Goal: Task Accomplishment & Management: Manage account settings

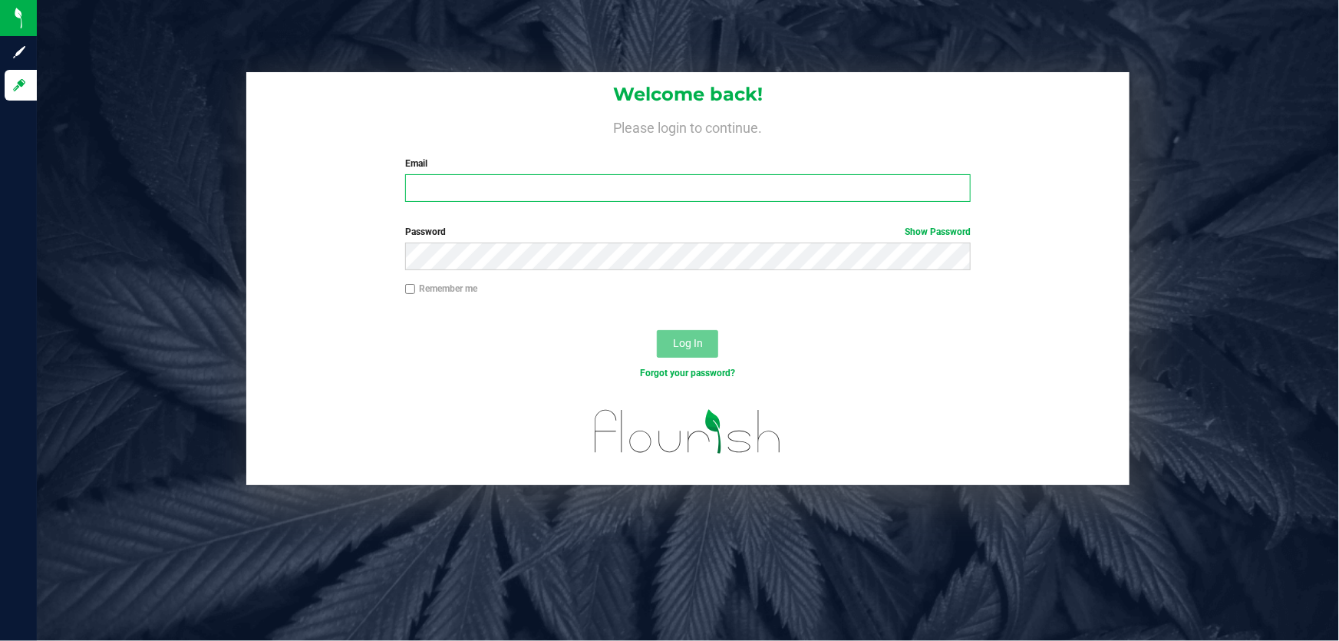
click at [577, 182] on input "Email" at bounding box center [688, 188] width 566 height 28
type input "[EMAIL_ADDRESS][DOMAIN_NAME]"
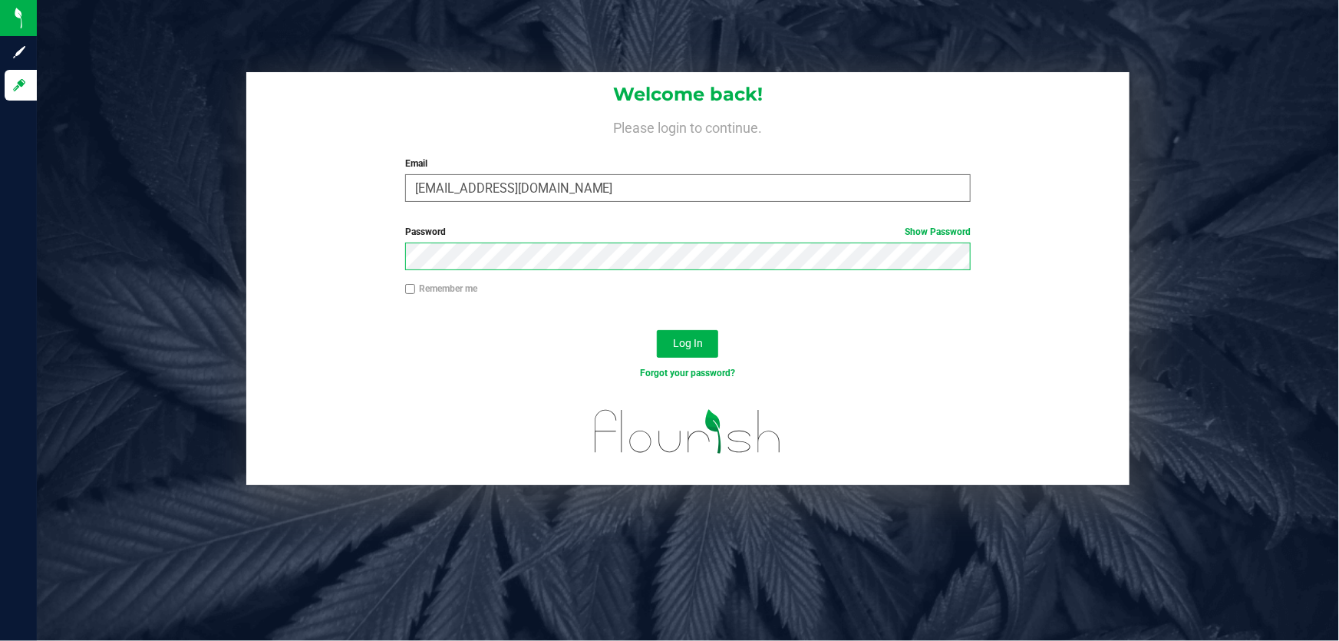
click at [657, 330] on button "Log In" at bounding box center [687, 344] width 61 height 28
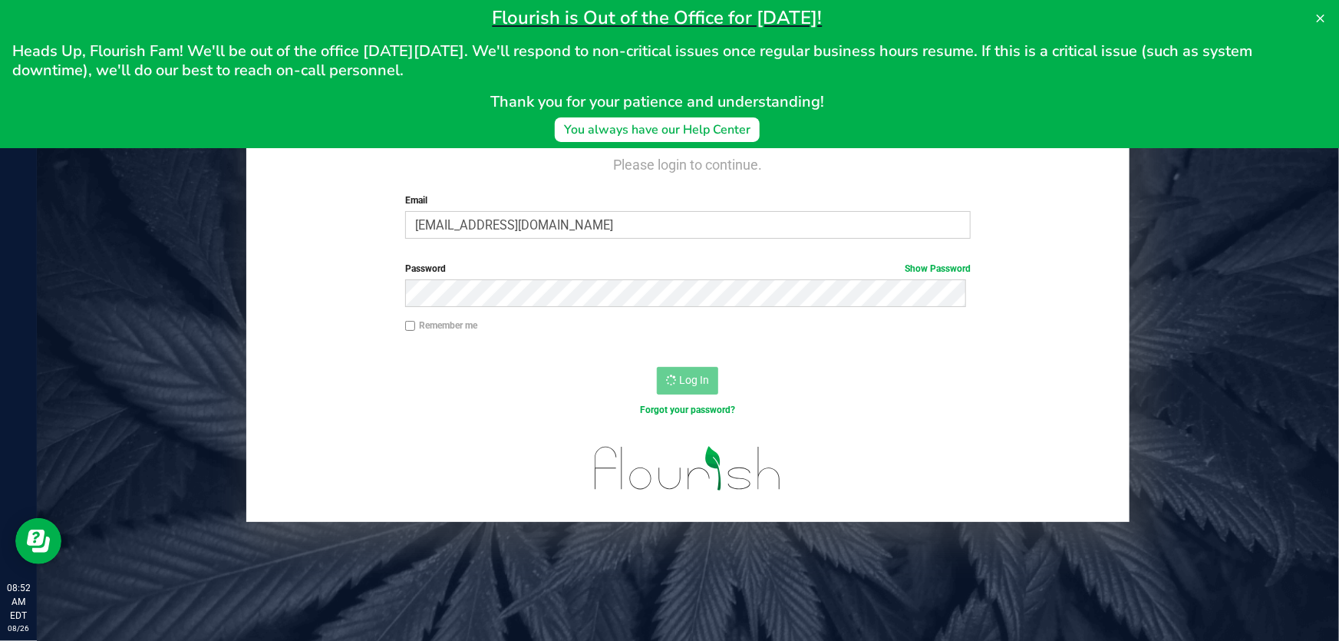
click at [1313, 5] on div "Flourish is Out of the Office for Labor Day! Heads Up, Flourish Fam! We'll be o…" at bounding box center [669, 74] width 1339 height 148
click at [1319, 18] on icon at bounding box center [1320, 18] width 12 height 12
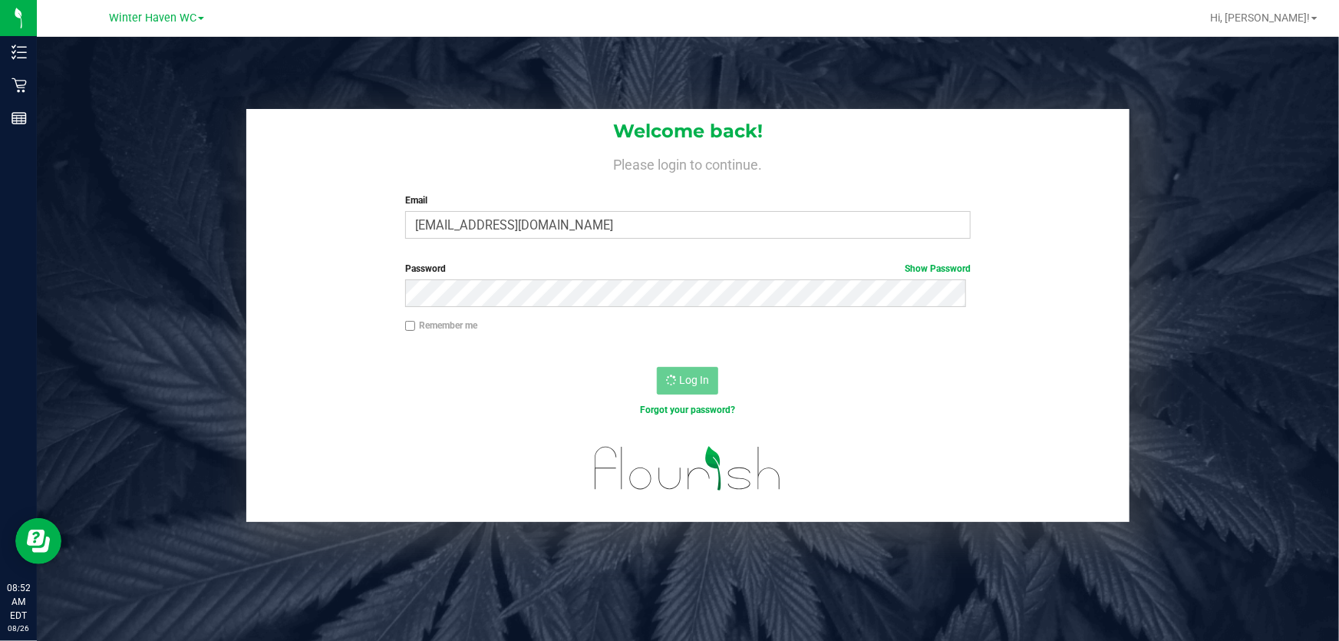
drag, startPoint x: 107, startPoint y: 205, endPoint x: 106, endPoint y: 190, distance: 14.7
click at [107, 203] on div "Welcome back! Please login to continue. Email abalfour@liveparallel.com Require…" at bounding box center [687, 315] width 1325 height 413
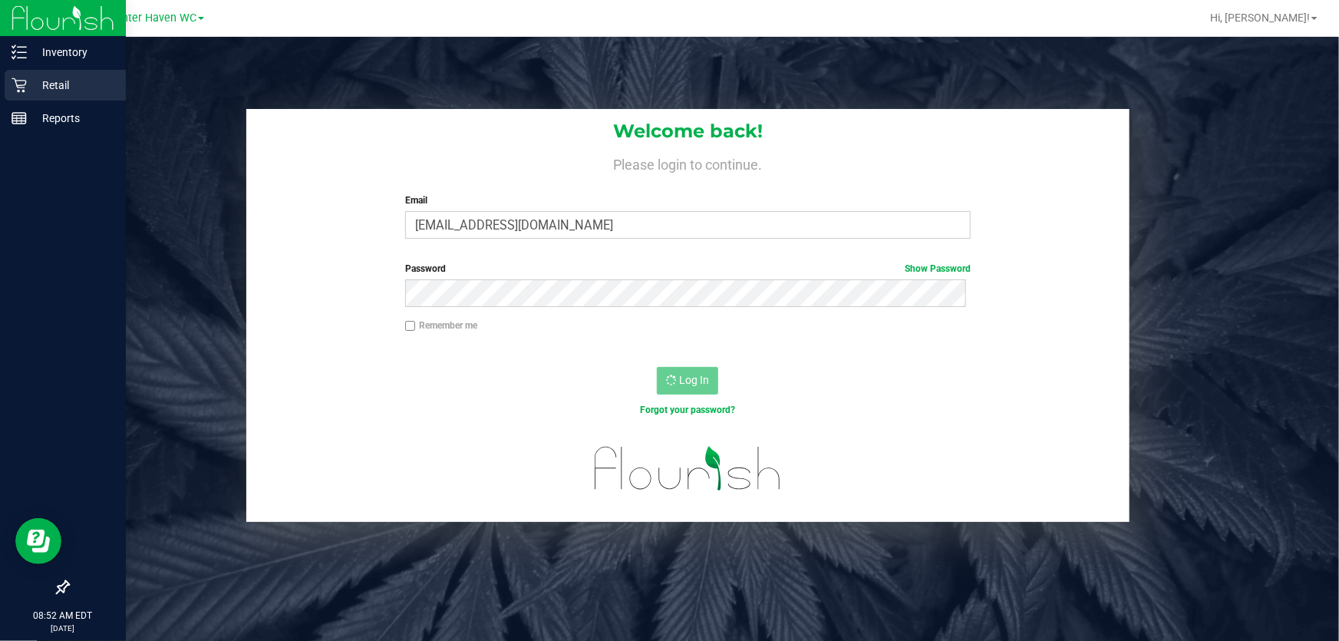
click at [51, 81] on p "Retail" at bounding box center [73, 85] width 92 height 18
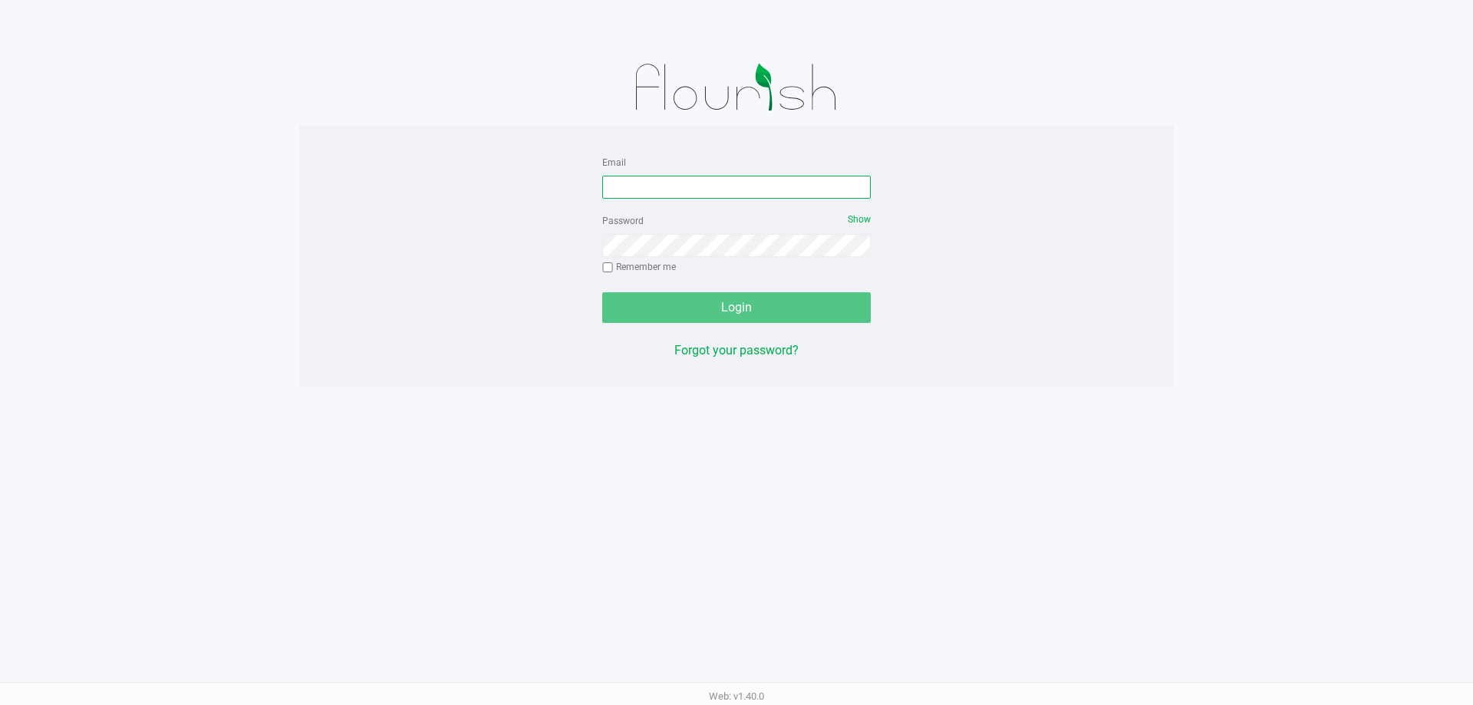
click at [616, 177] on input "Email" at bounding box center [736, 187] width 269 height 23
type input "[EMAIL_ADDRESS][DOMAIN_NAME]"
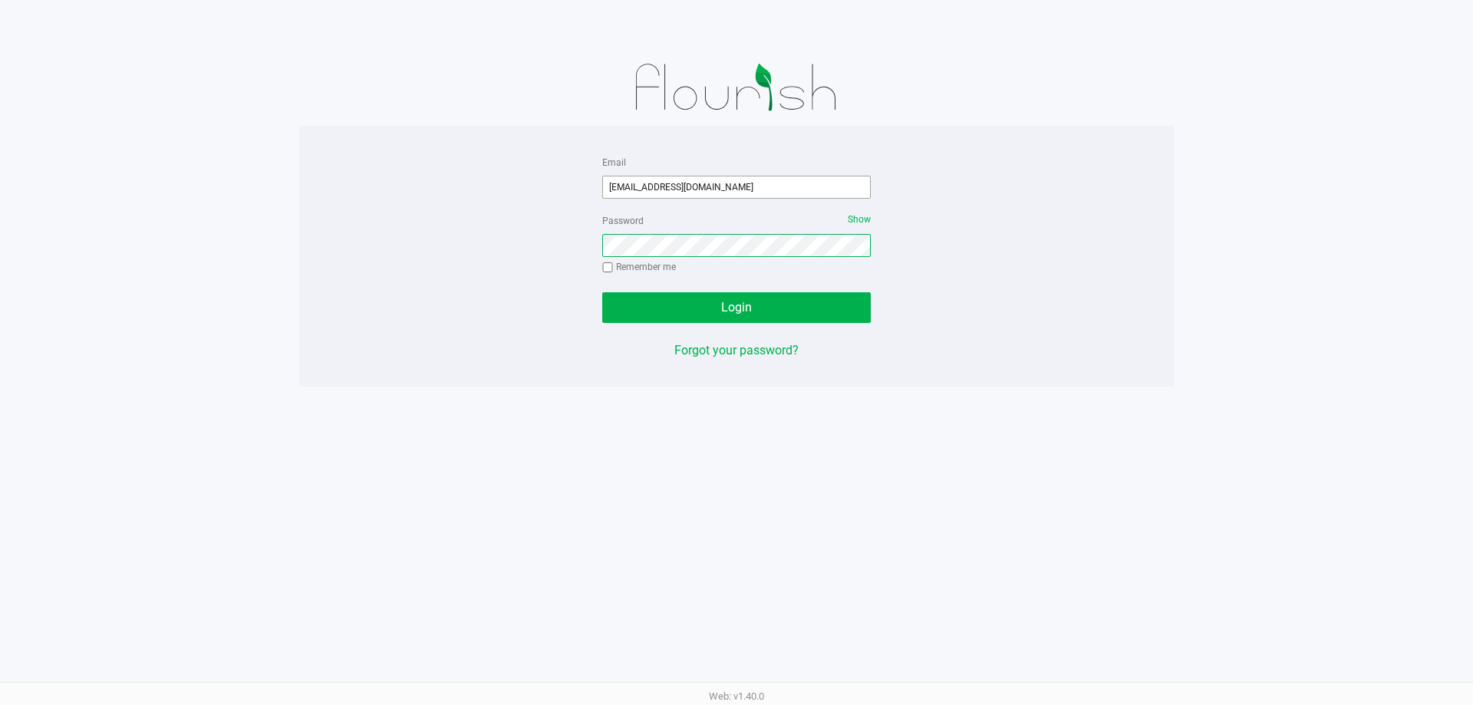
click at [602, 292] on button "Login" at bounding box center [736, 307] width 269 height 31
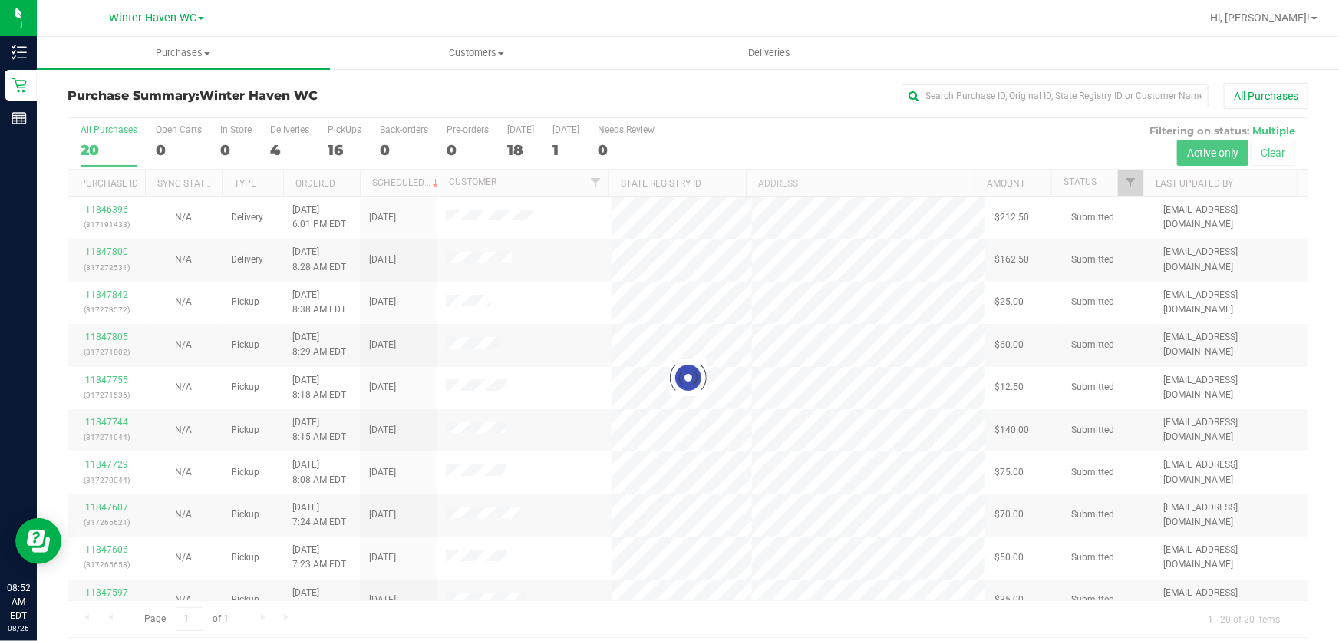
click at [344, 153] on div at bounding box center [687, 377] width 1239 height 519
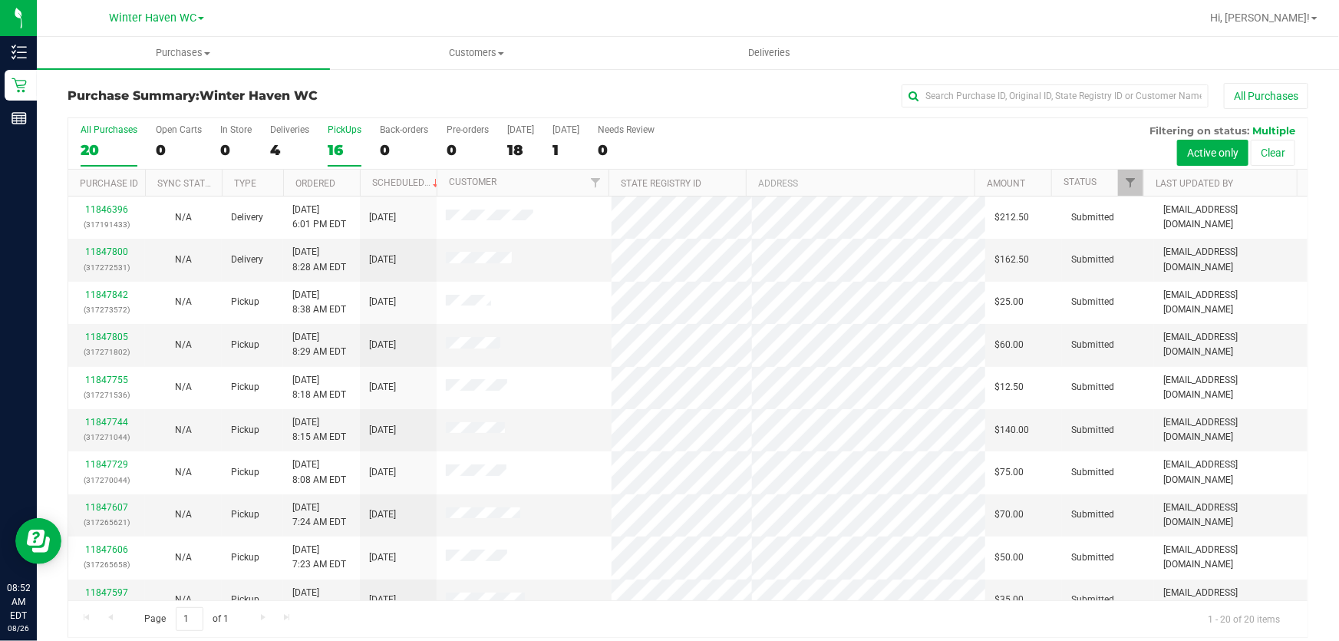
click at [341, 152] on div "16" at bounding box center [345, 150] width 34 height 18
click at [0, 0] on input "PickUps 16" at bounding box center [0, 0] width 0 height 0
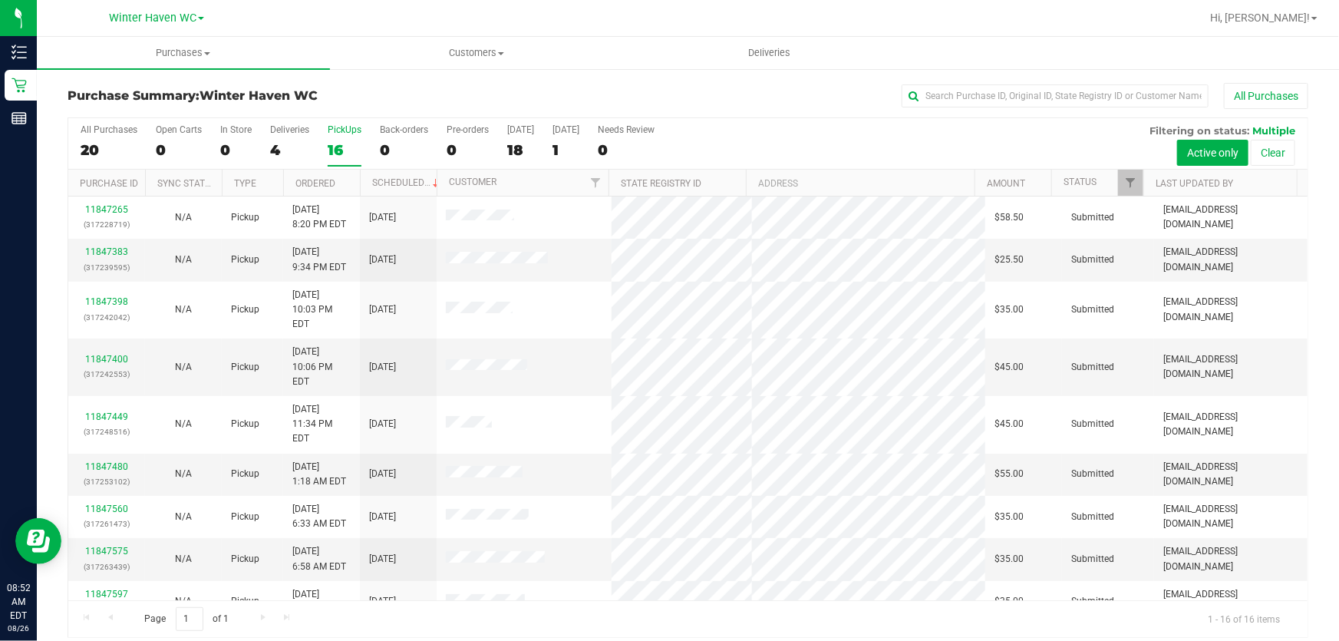
drag, startPoint x: 1218, startPoint y: 4, endPoint x: 774, endPoint y: 129, distance: 461.5
click at [872, 143] on div "All Purchases 20 Open Carts 0 In Store 0 Deliveries 4 PickUps 16 Back-orders 0 …" at bounding box center [687, 143] width 1239 height 51
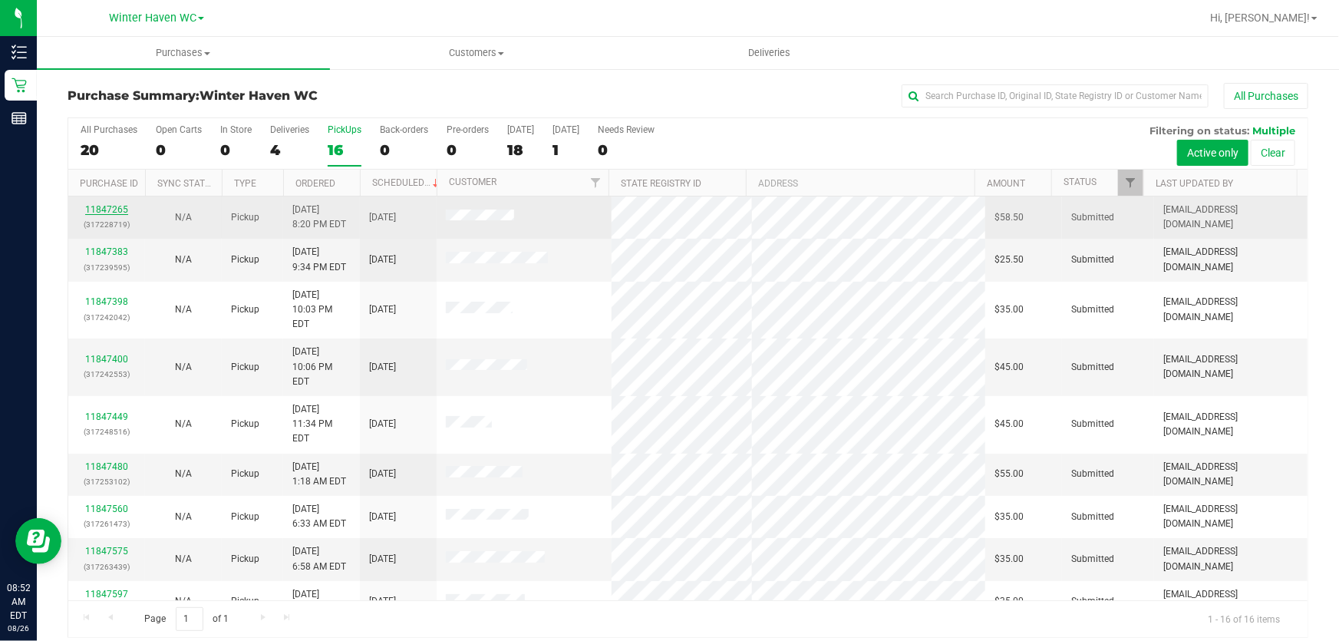
click at [119, 205] on link "11847265" at bounding box center [106, 209] width 43 height 11
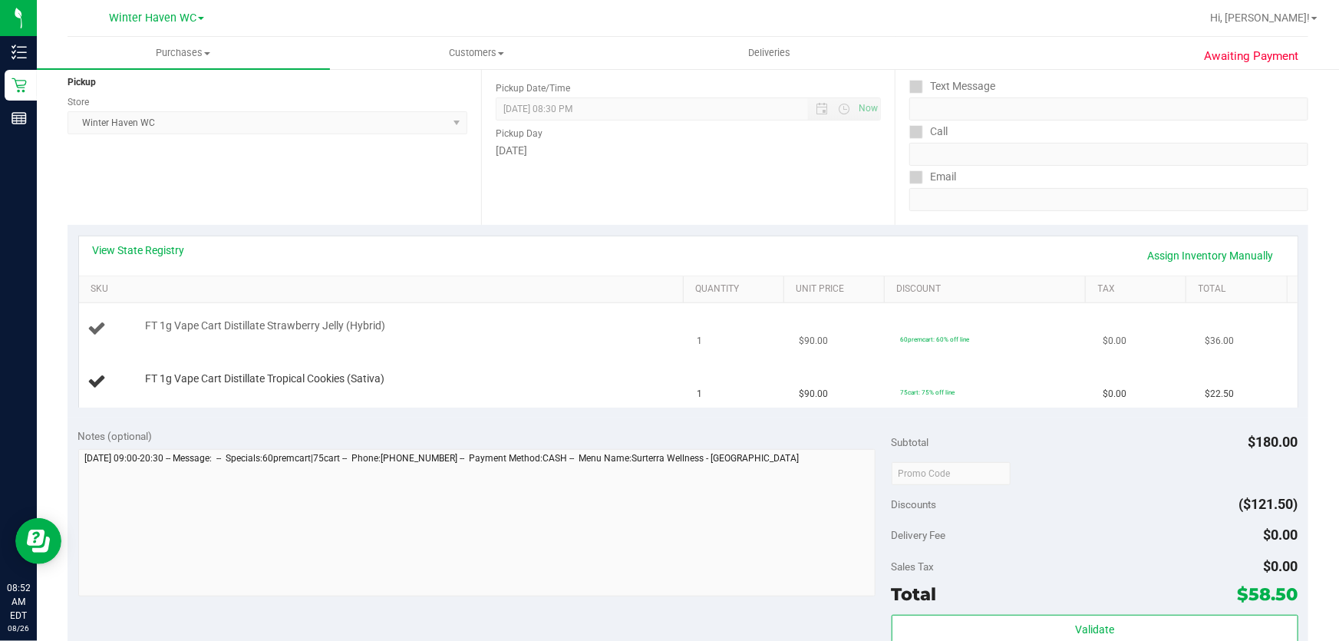
scroll to position [209, 0]
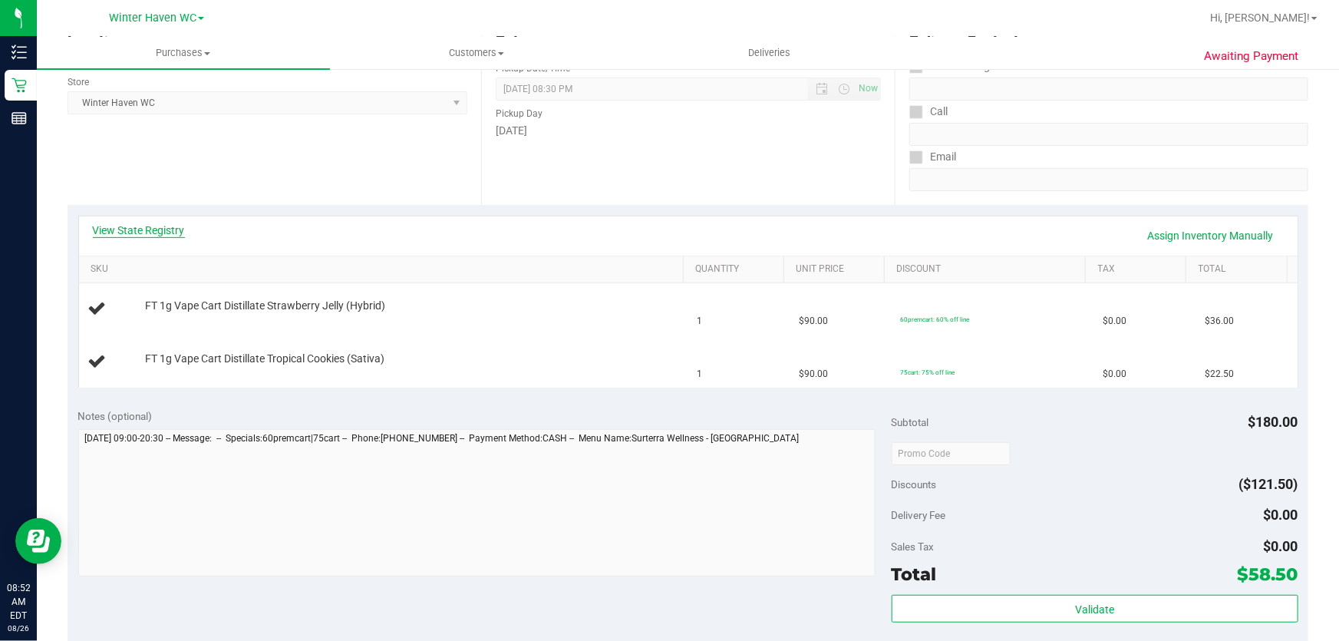
click at [146, 232] on link "View State Registry" at bounding box center [139, 229] width 92 height 15
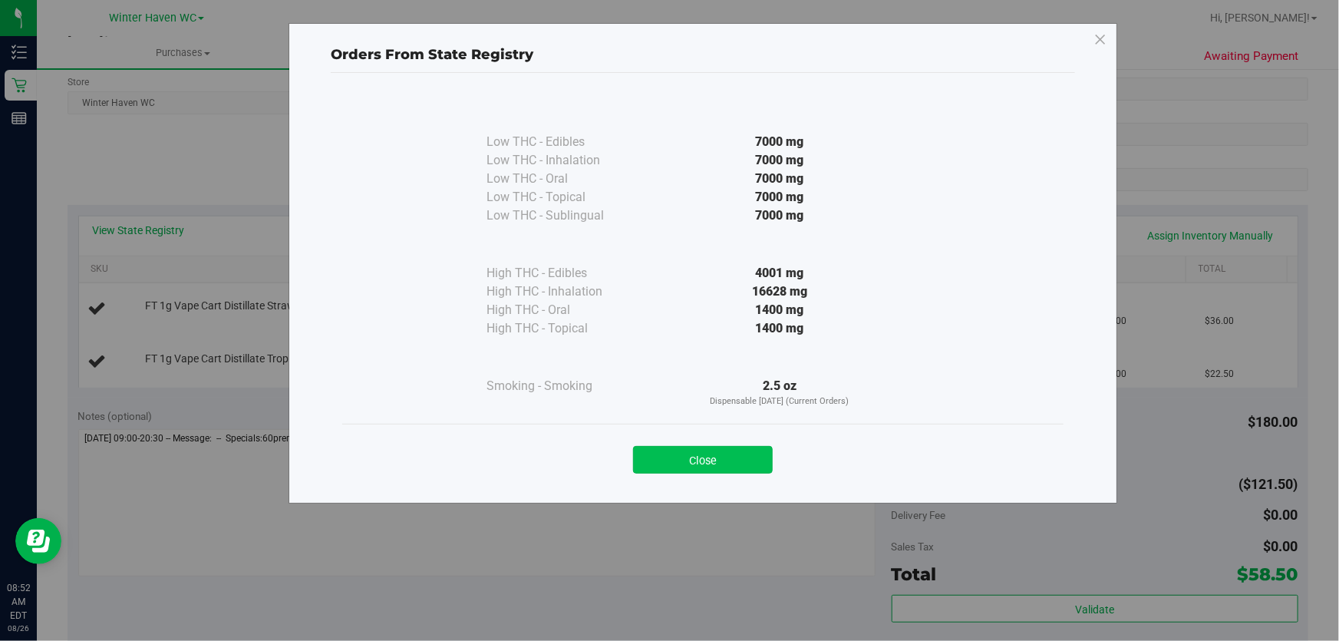
click at [704, 466] on button "Close" at bounding box center [703, 460] width 140 height 28
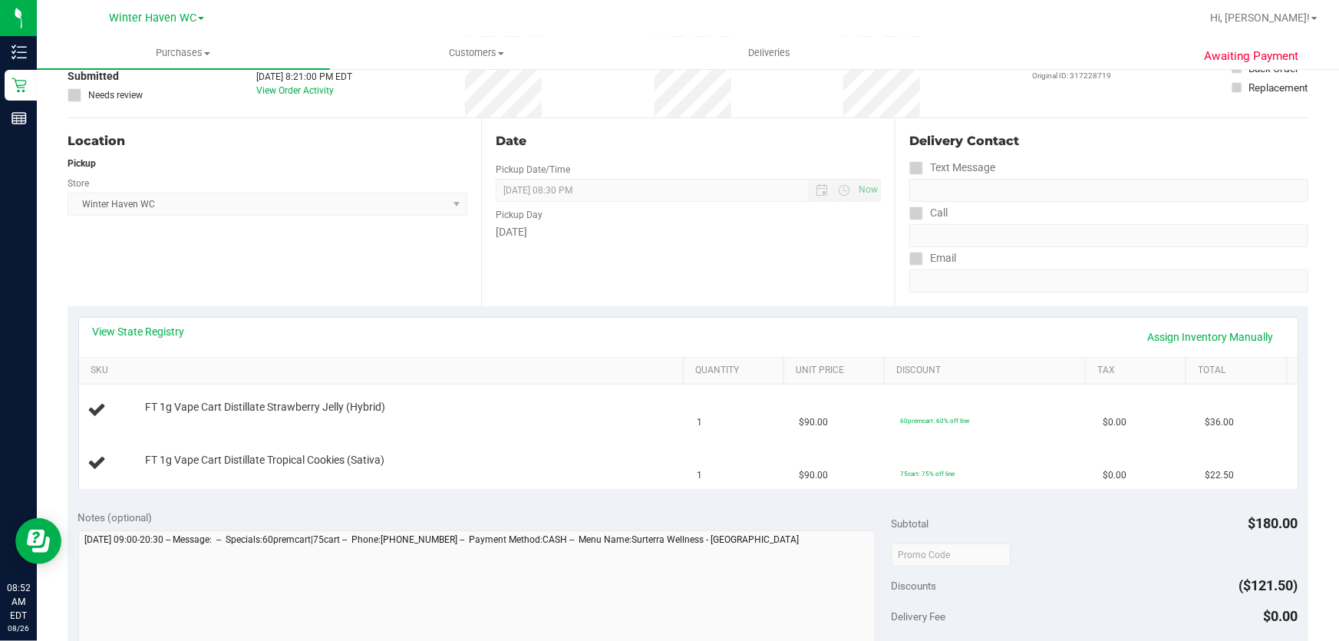
scroll to position [0, 0]
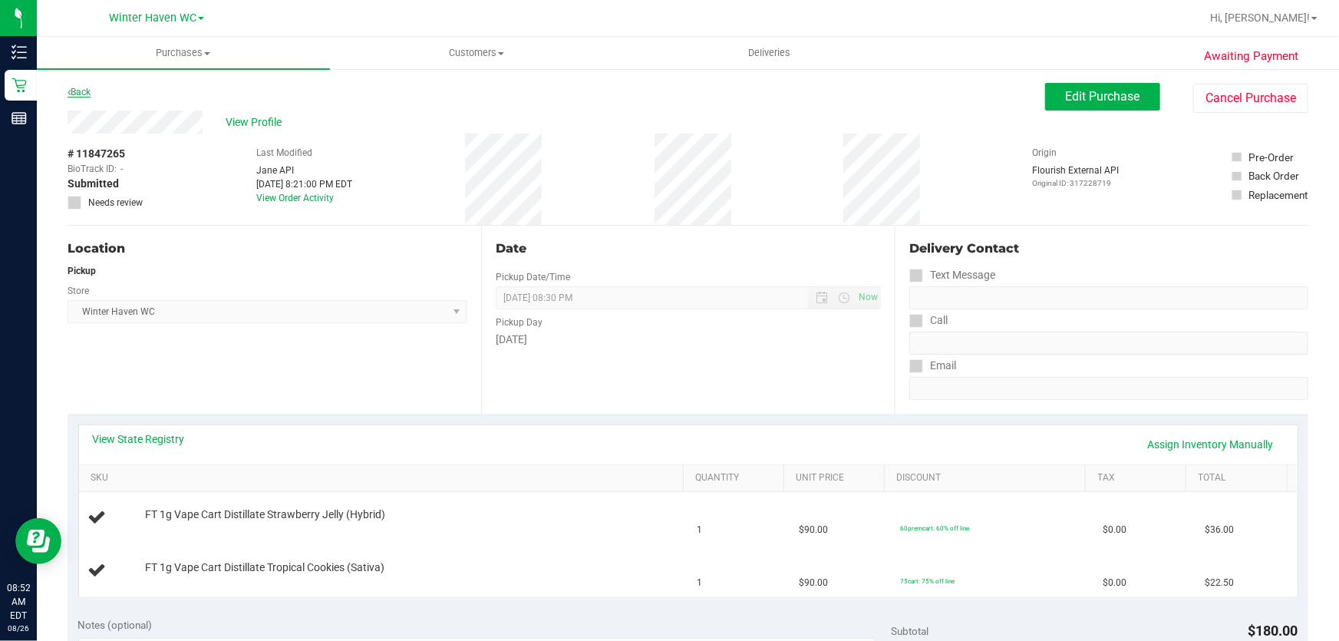
click at [81, 92] on link "Back" at bounding box center [79, 92] width 23 height 11
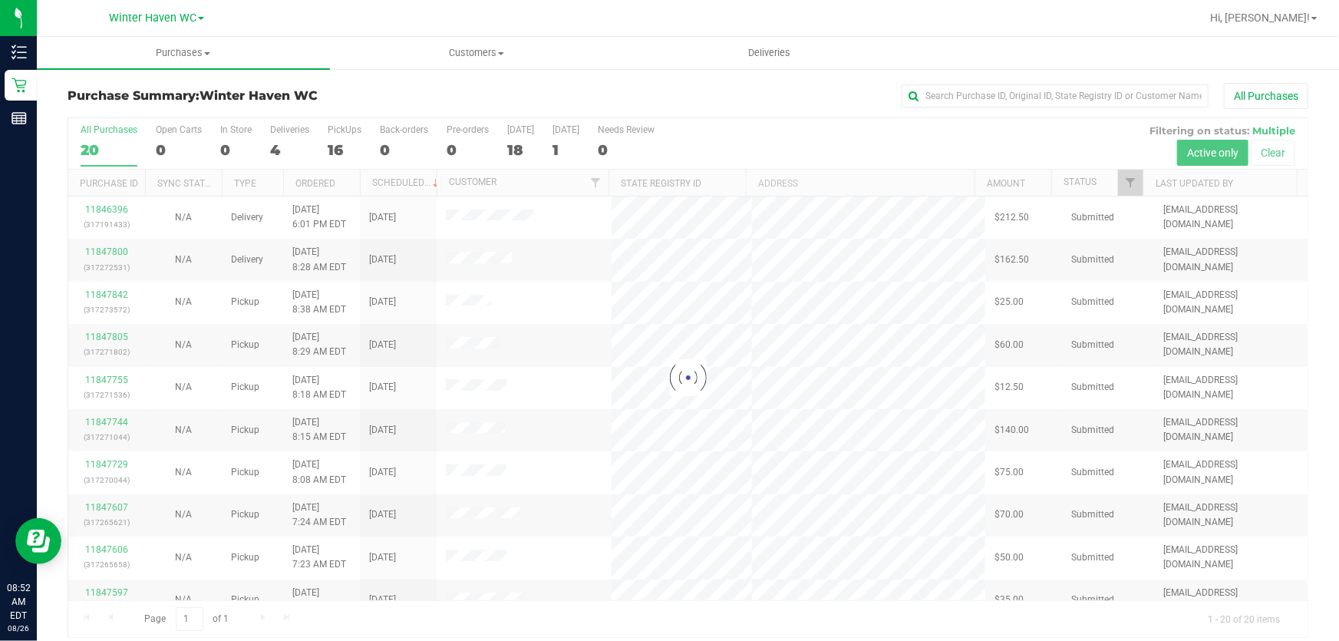
click at [333, 140] on div at bounding box center [687, 377] width 1239 height 519
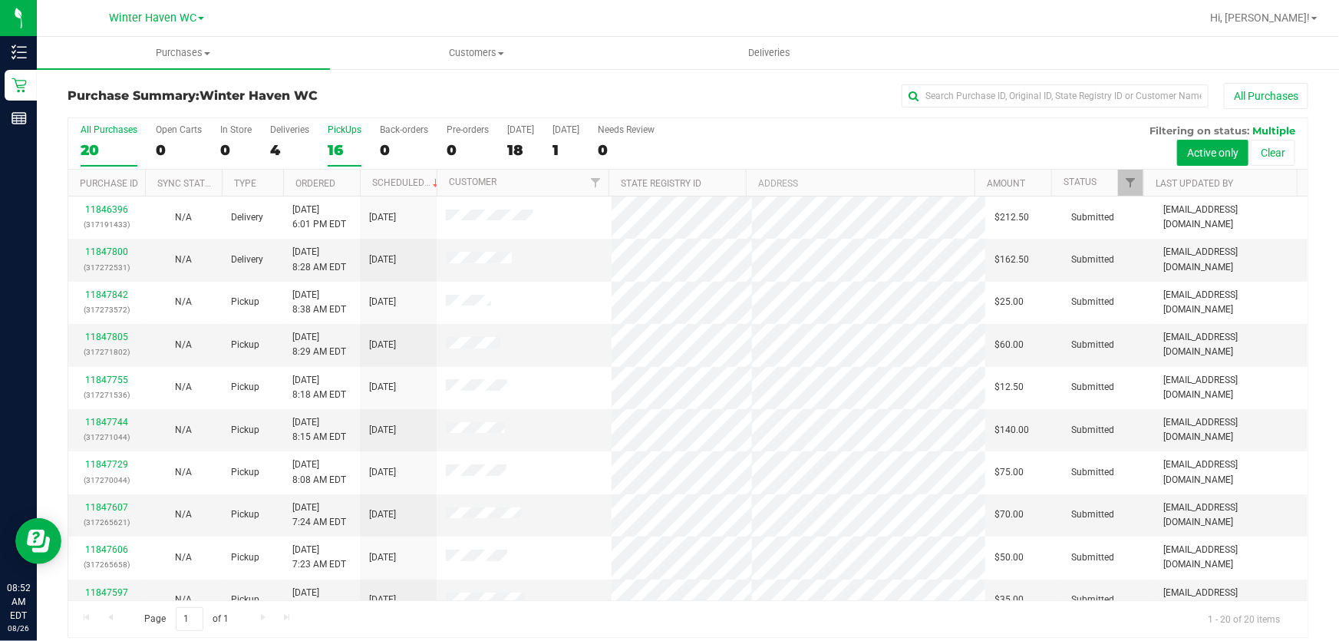
click at [333, 153] on div "16" at bounding box center [345, 150] width 34 height 18
click at [0, 0] on input "PickUps 16" at bounding box center [0, 0] width 0 height 0
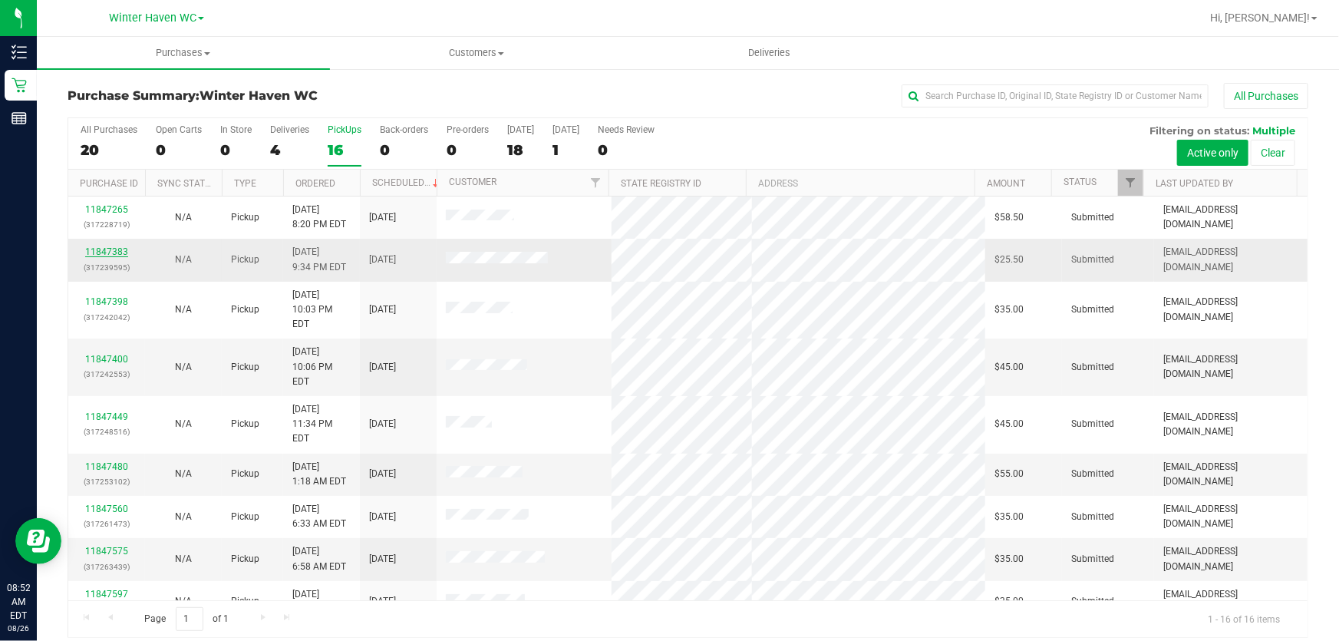
click at [94, 247] on link "11847383" at bounding box center [106, 251] width 43 height 11
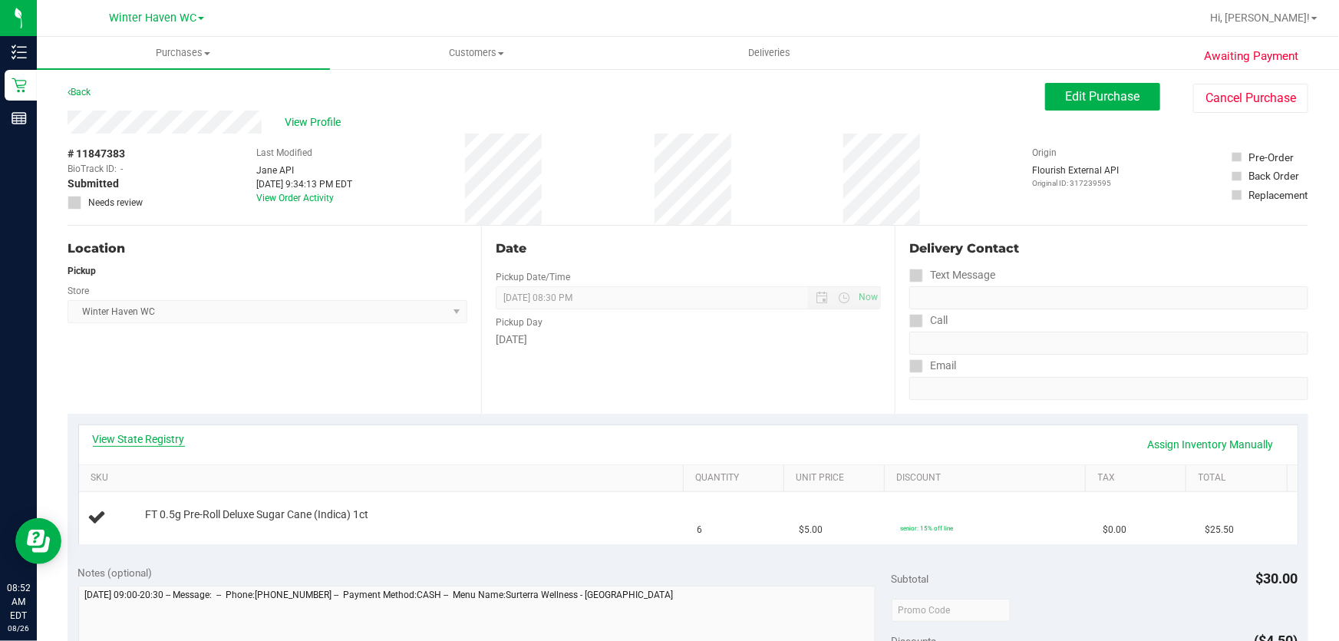
click at [153, 437] on link "View State Registry" at bounding box center [139, 438] width 92 height 15
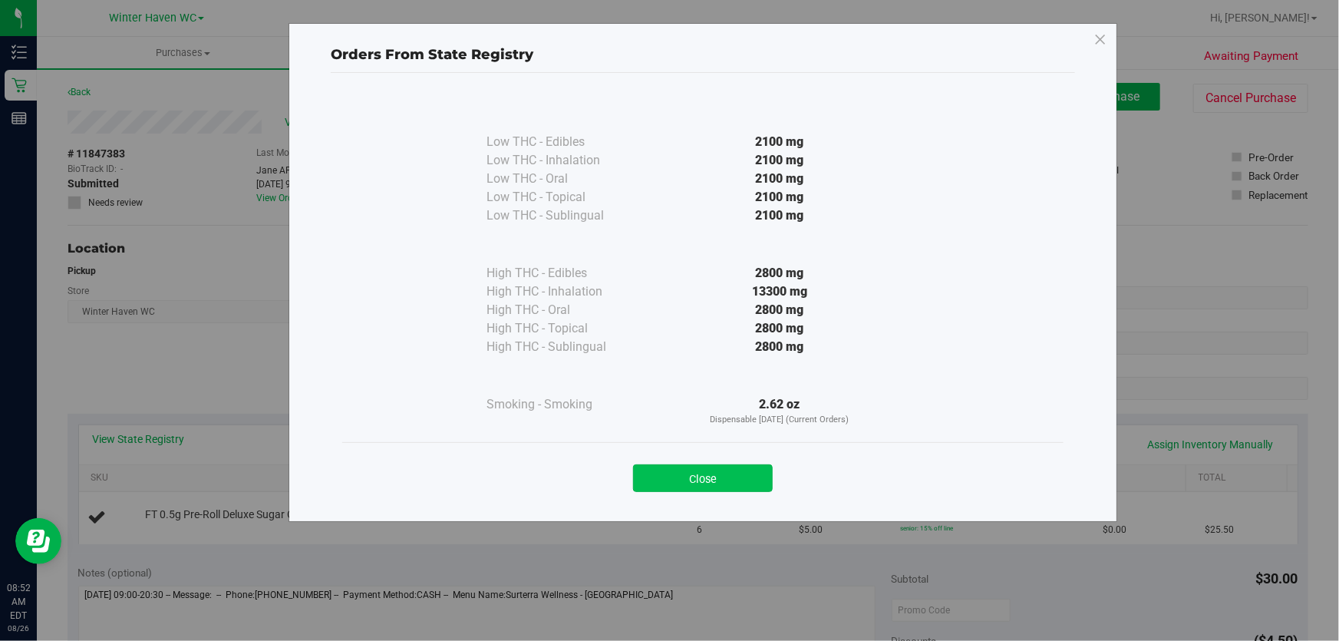
click at [730, 470] on button "Close" at bounding box center [703, 478] width 140 height 28
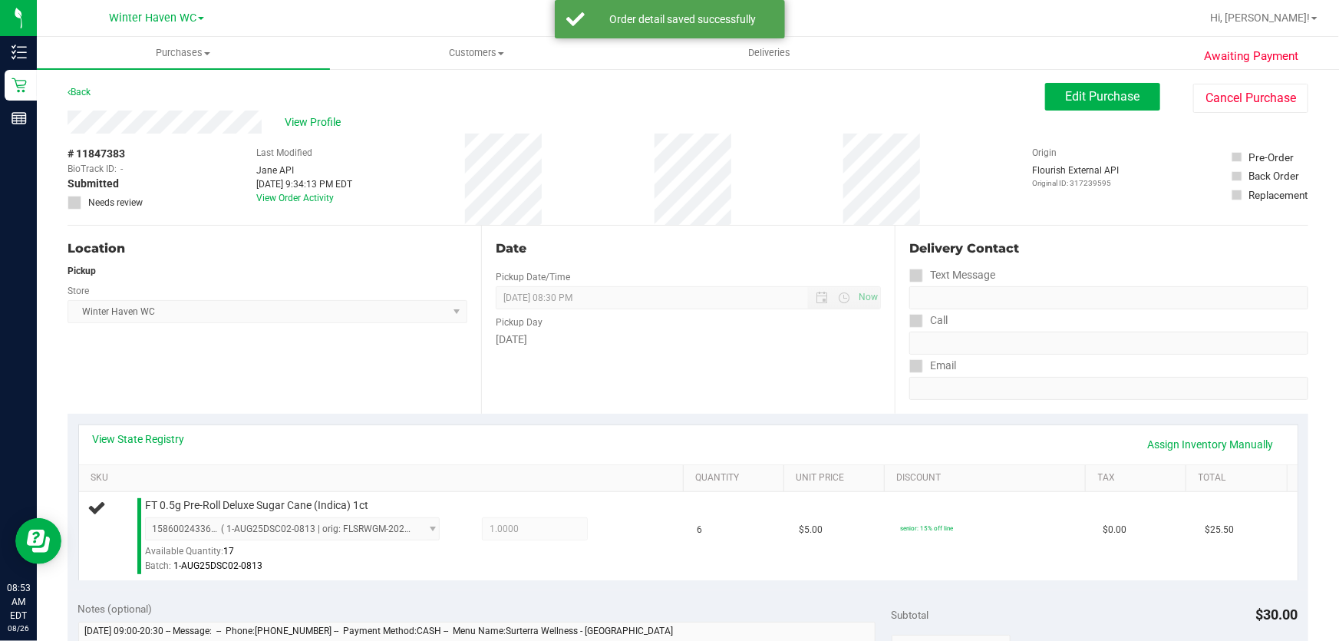
click at [730, 470] on th "Quantity" at bounding box center [733, 479] width 101 height 28
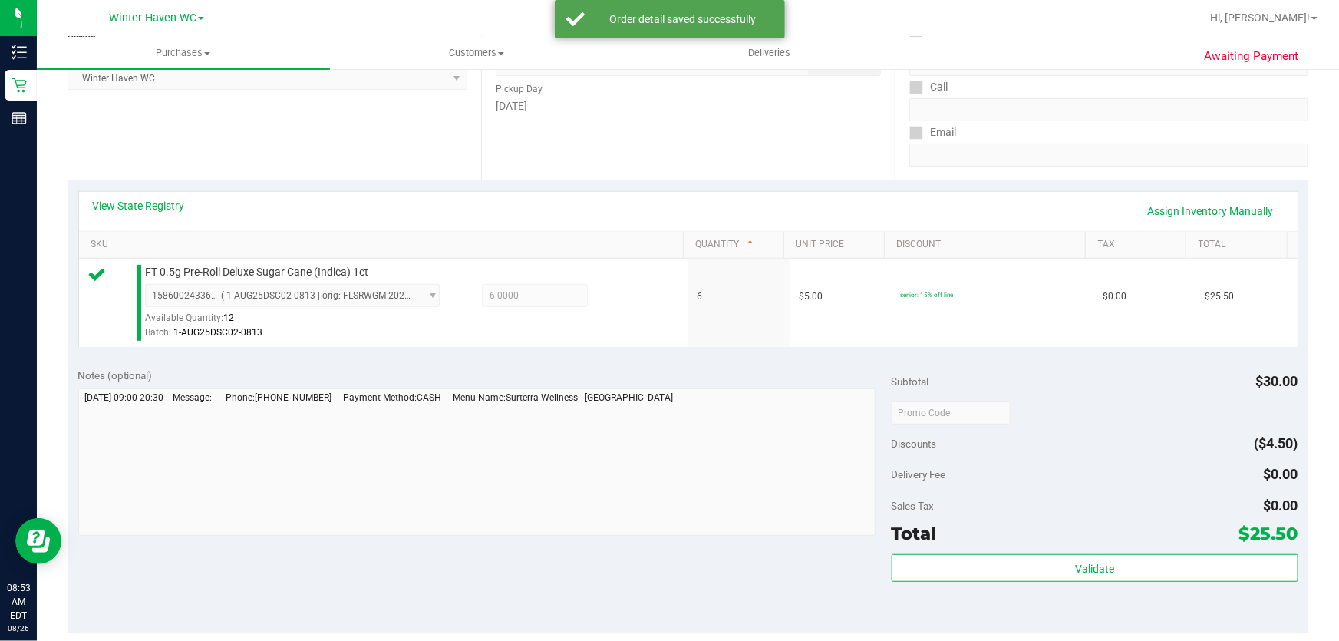
scroll to position [418, 0]
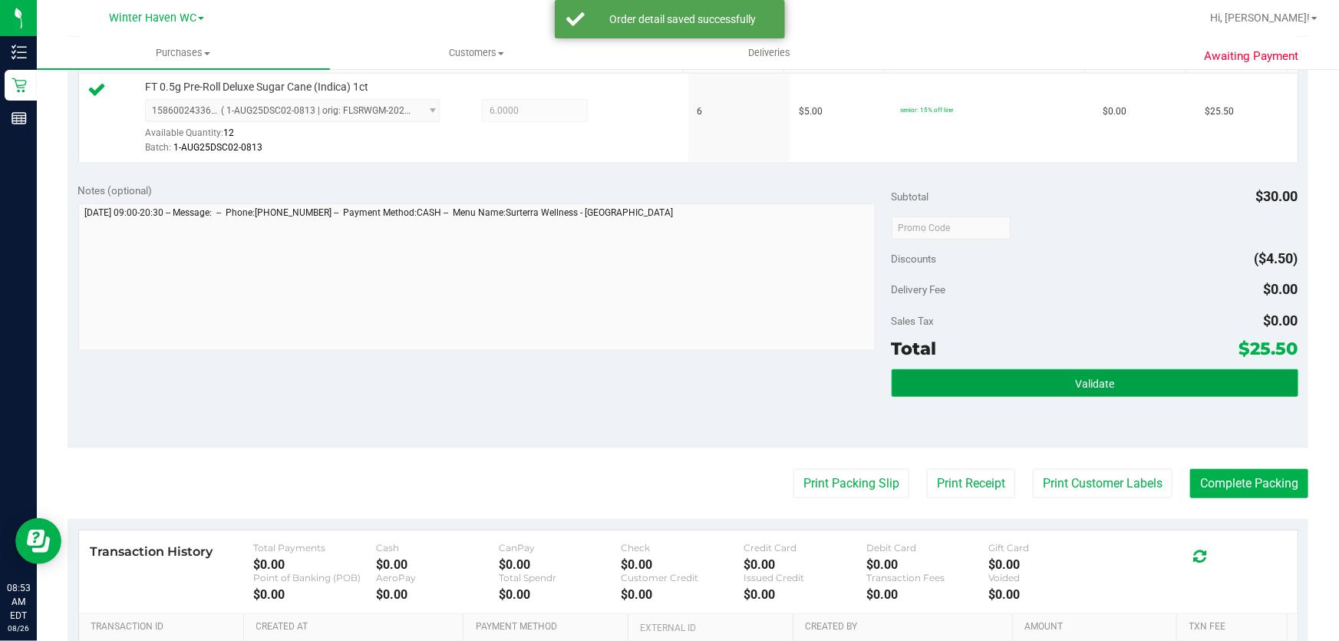
click at [1078, 394] on button "Validate" at bounding box center [1094, 383] width 407 height 28
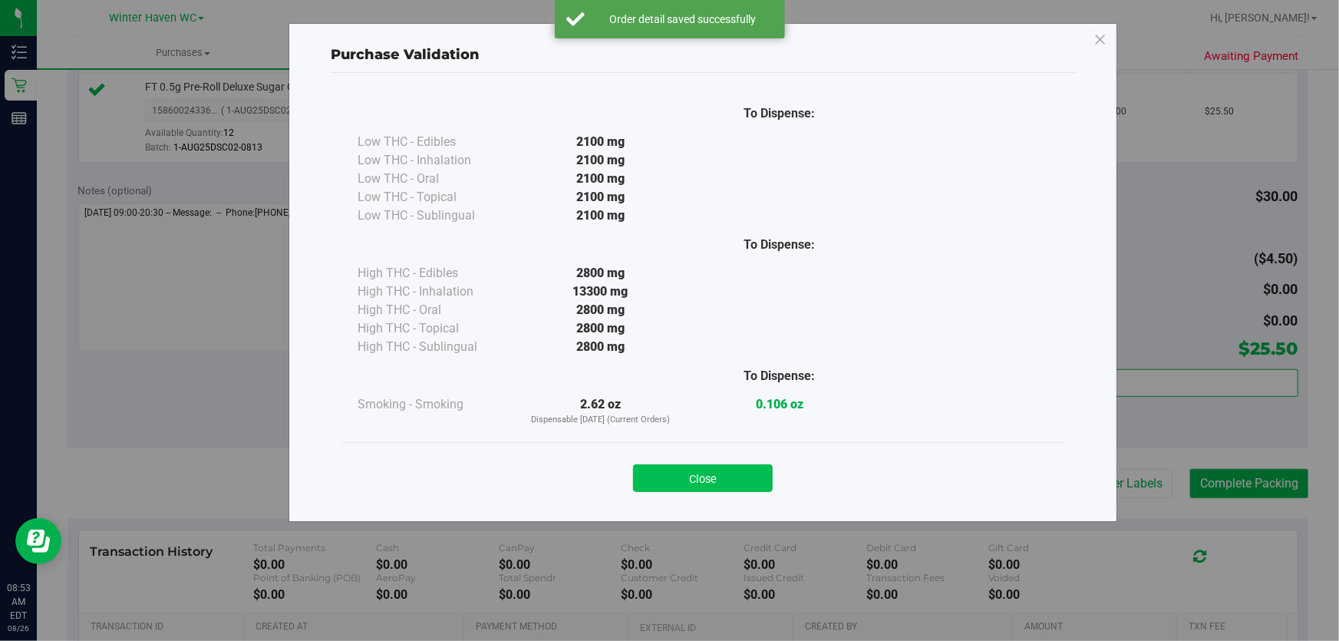
click at [746, 483] on button "Close" at bounding box center [703, 478] width 140 height 28
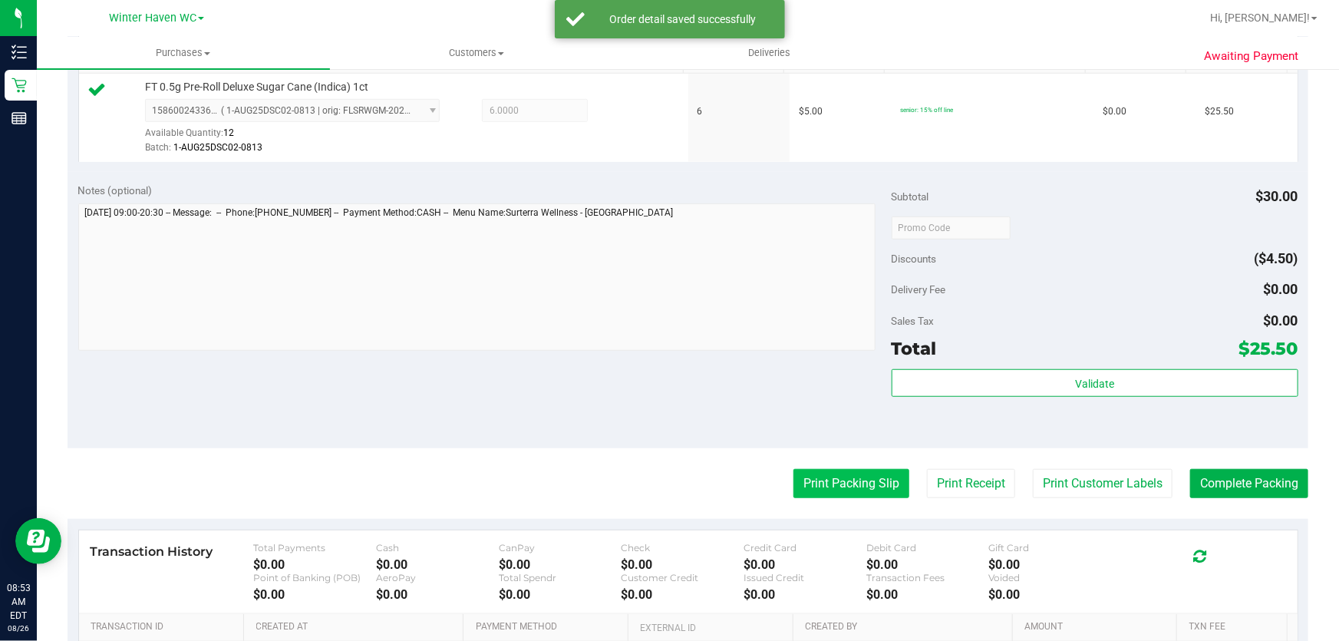
click at [821, 485] on button "Print Packing Slip" at bounding box center [851, 483] width 116 height 29
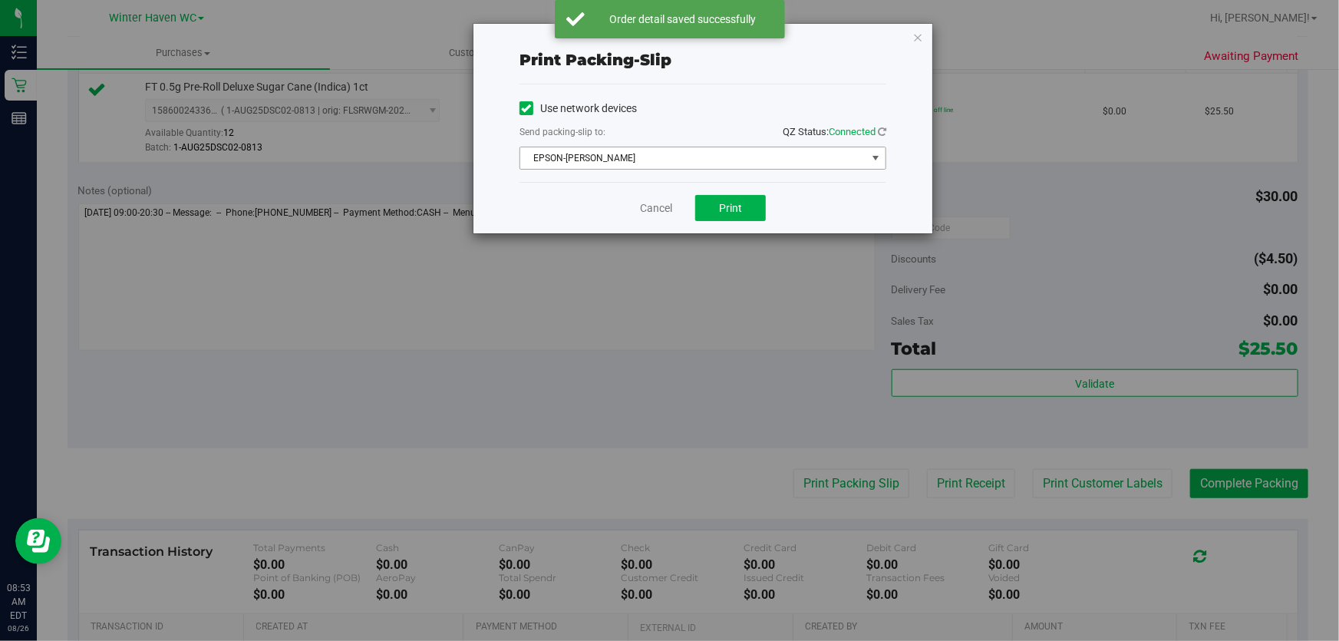
click at [652, 163] on span "EPSON-[PERSON_NAME]" at bounding box center [693, 157] width 346 height 21
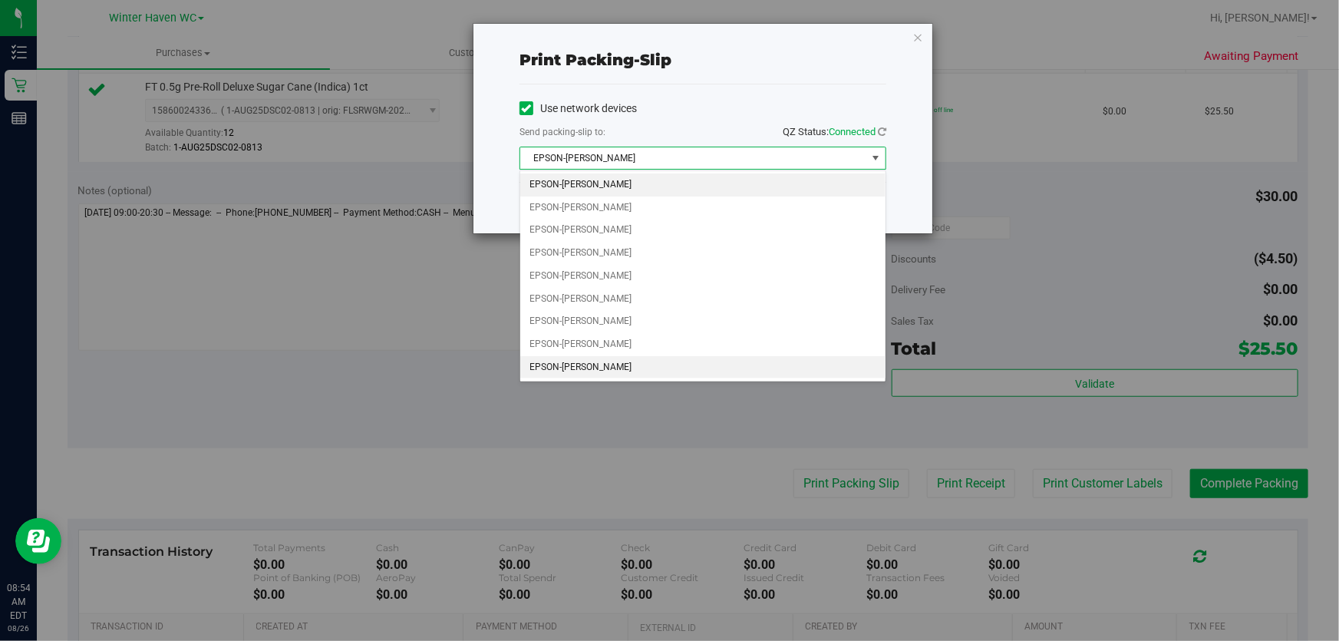
click at [674, 361] on li "EPSON-[PERSON_NAME]" at bounding box center [702, 367] width 365 height 23
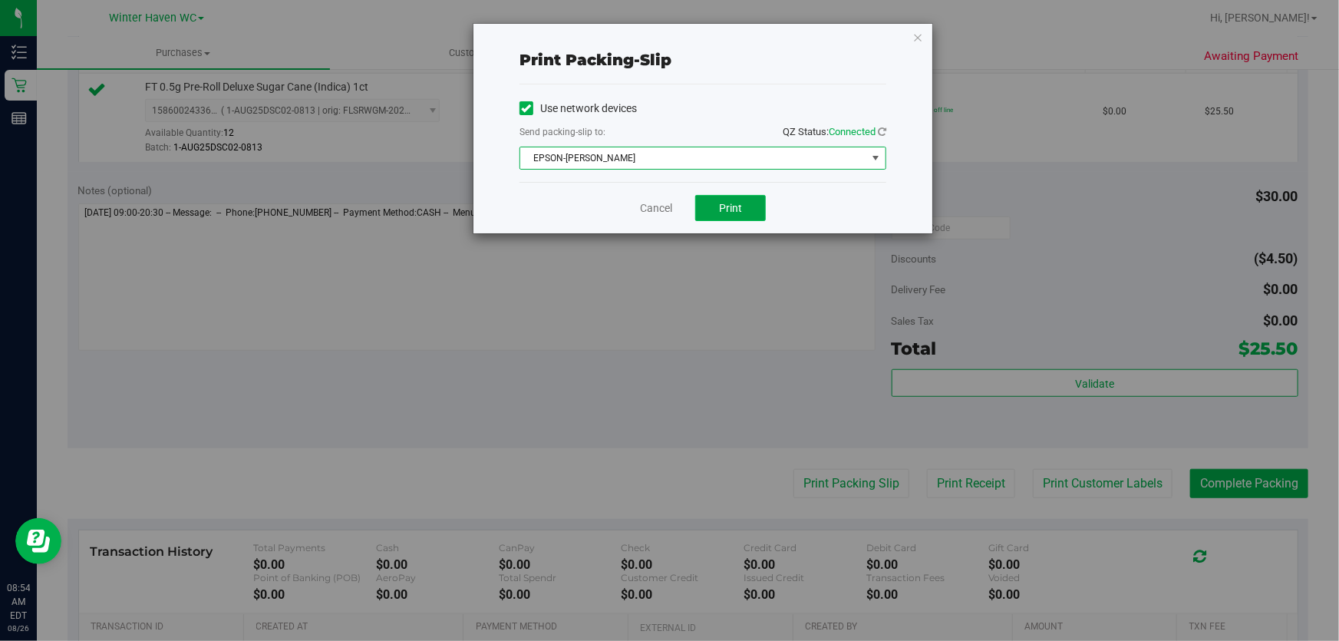
click at [743, 199] on button "Print" at bounding box center [730, 208] width 71 height 26
click at [649, 215] on link "Cancel" at bounding box center [656, 208] width 32 height 16
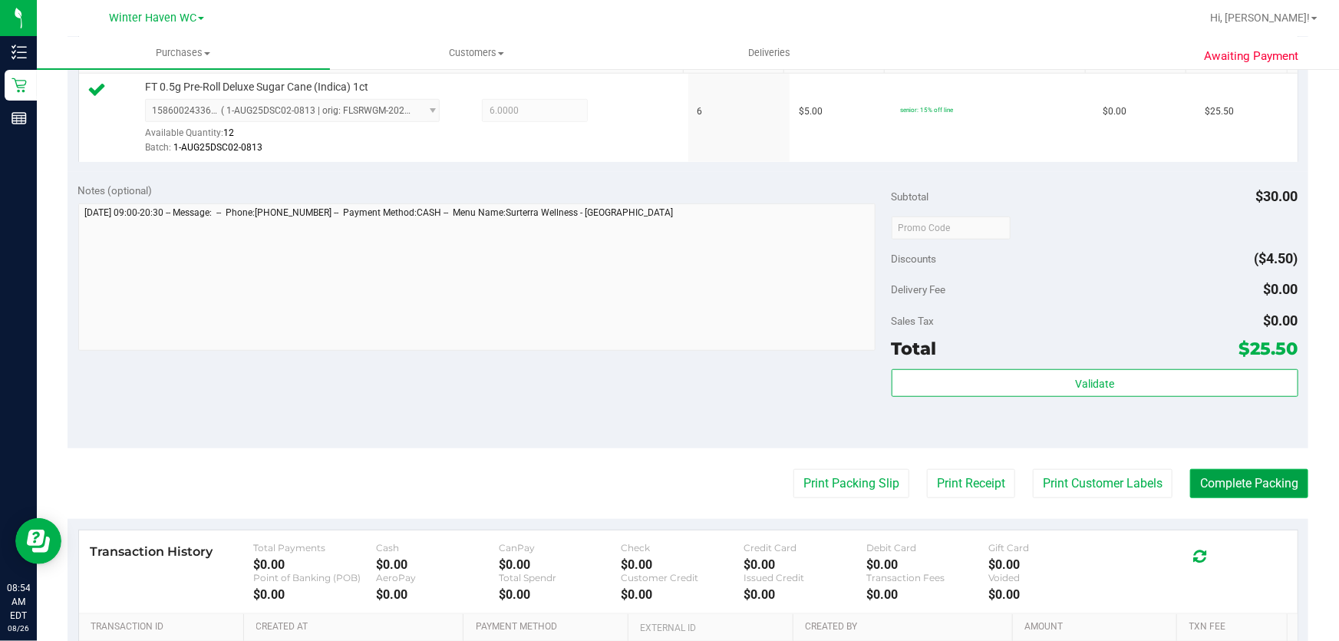
click at [1226, 480] on button "Complete Packing" at bounding box center [1249, 483] width 118 height 29
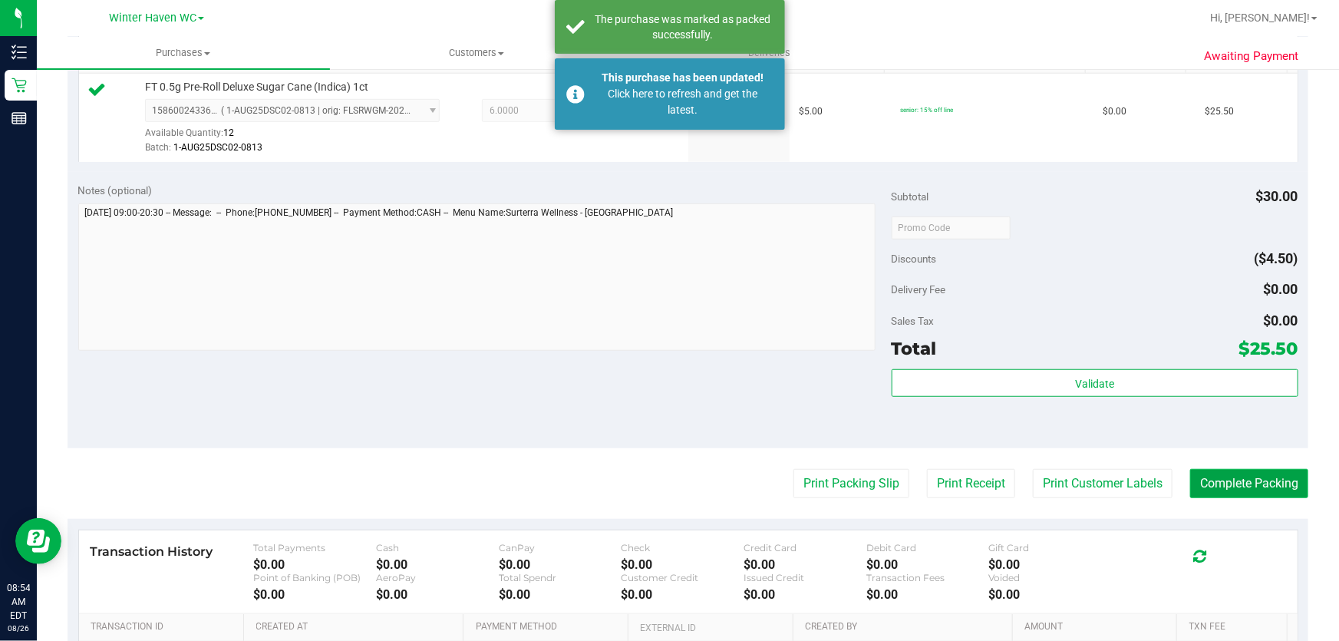
click at [1226, 480] on button "Complete Packing" at bounding box center [1249, 483] width 118 height 29
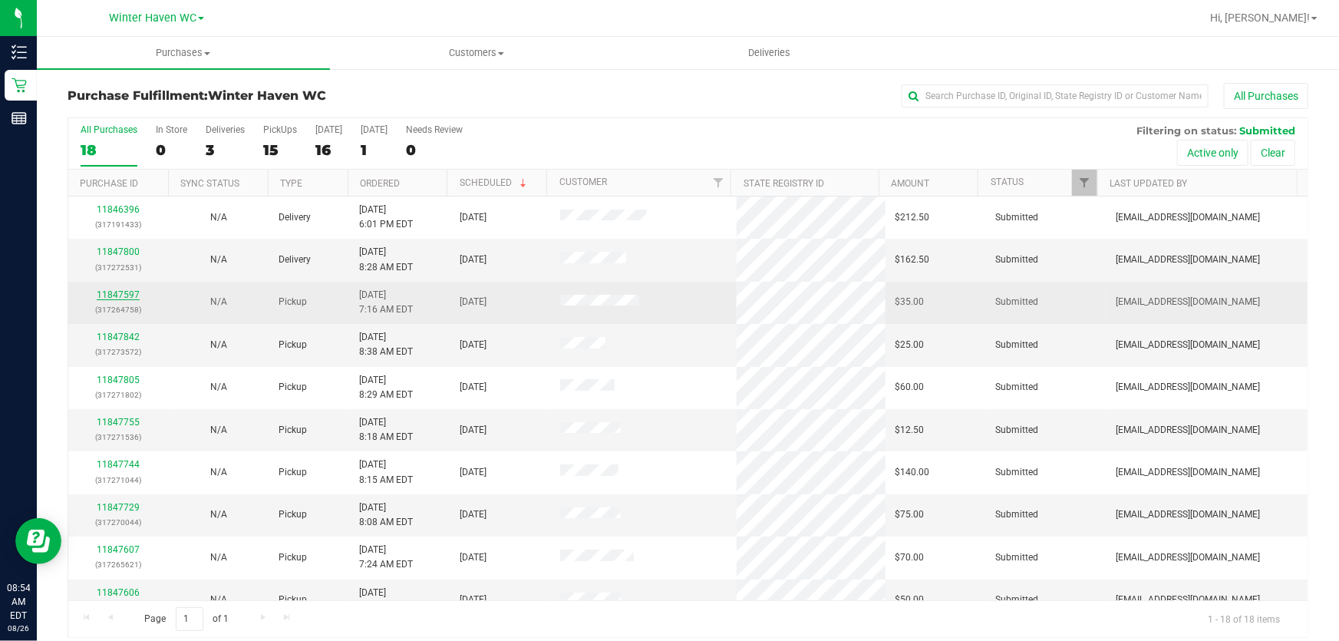
click at [113, 292] on link "11847597" at bounding box center [118, 294] width 43 height 11
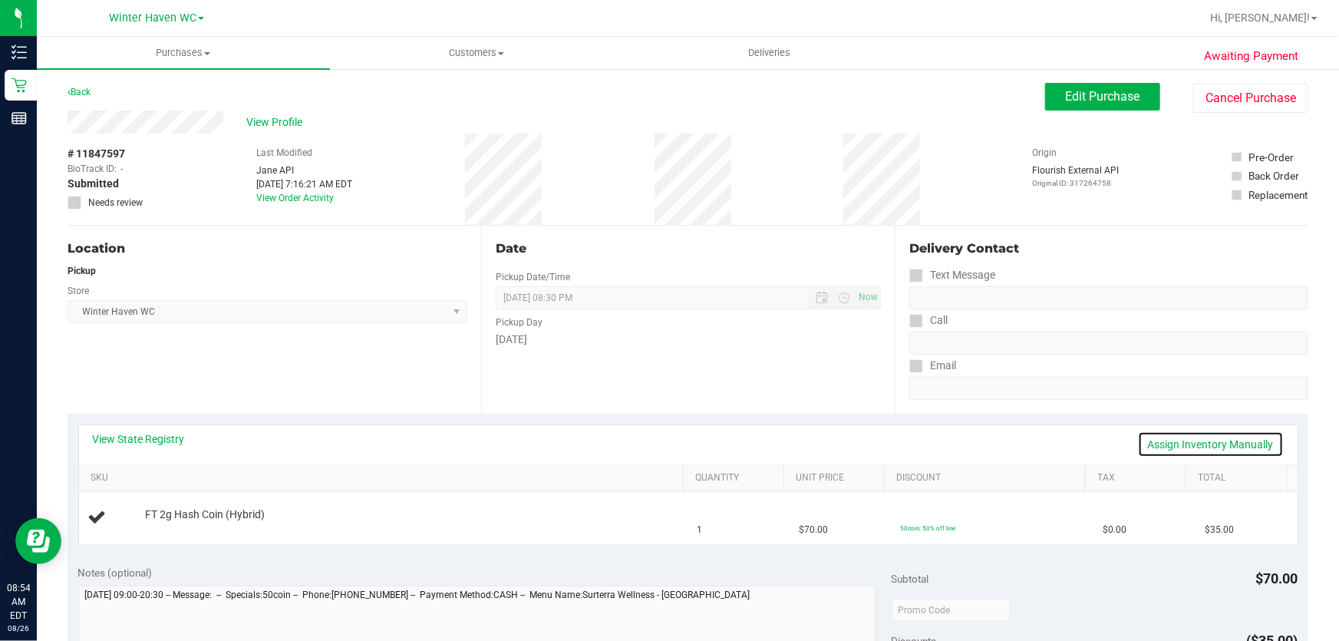
click at [1187, 444] on link "Assign Inventory Manually" at bounding box center [1211, 444] width 146 height 26
click at [180, 523] on link "Add Package" at bounding box center [172, 524] width 55 height 11
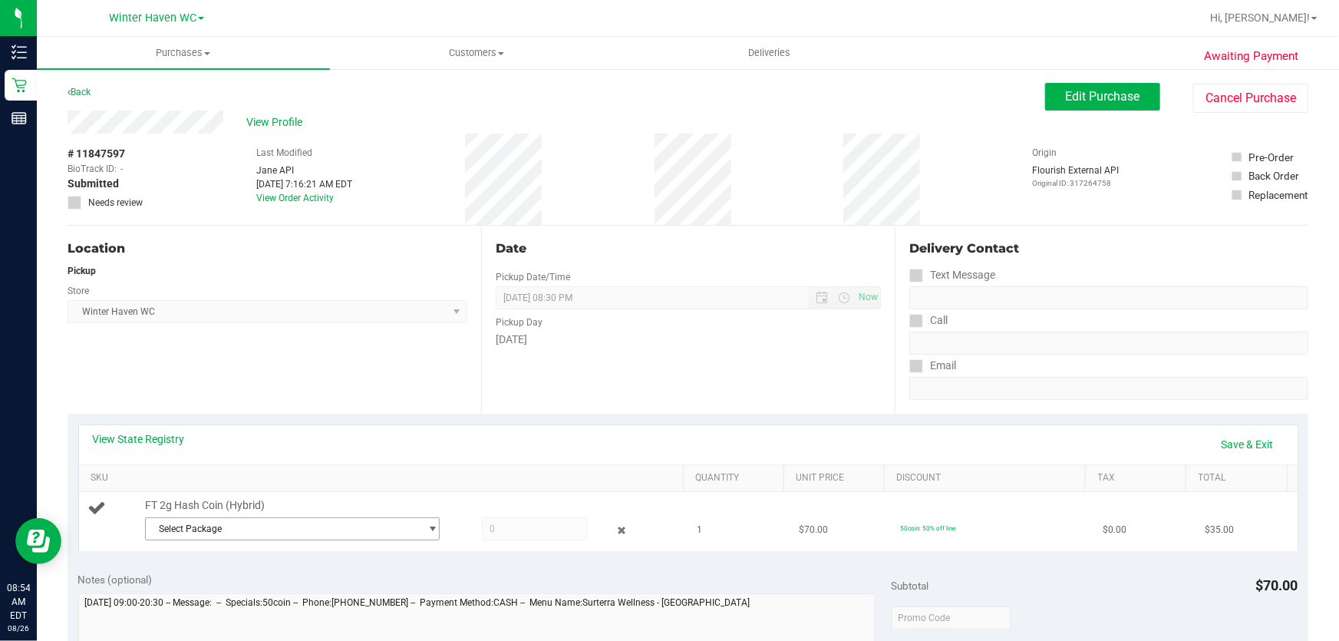
click at [335, 526] on span "Select Package" at bounding box center [283, 528] width 274 height 21
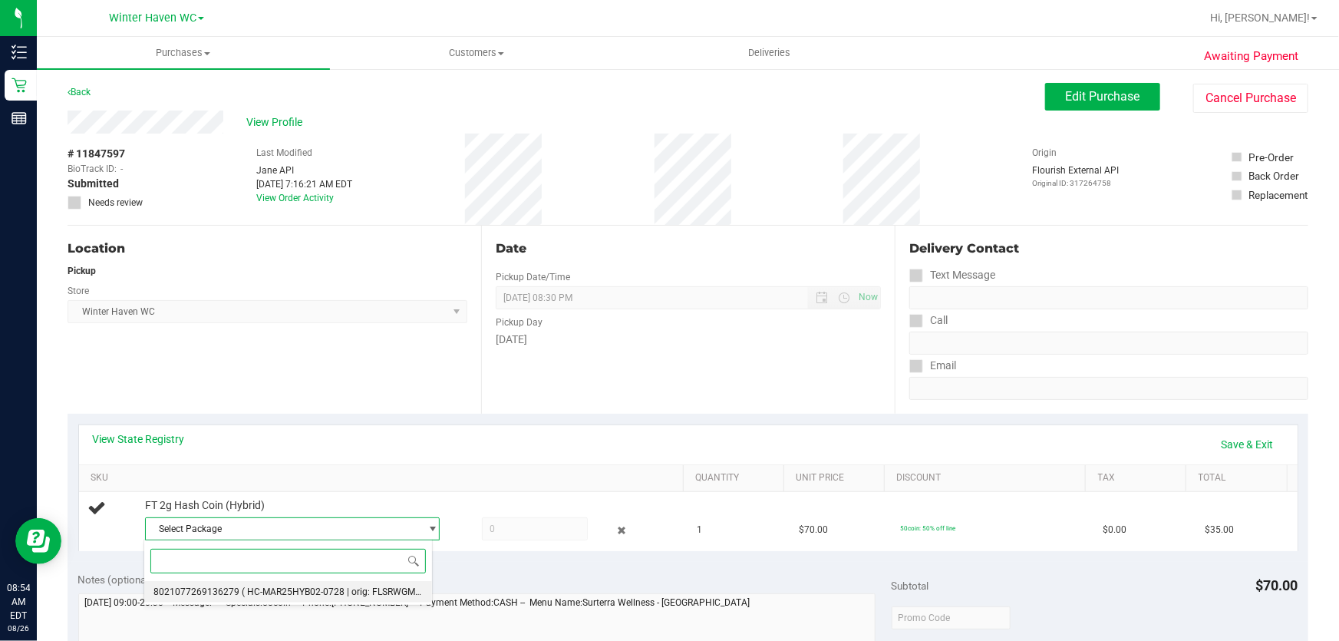
drag, startPoint x: 341, startPoint y: 591, endPoint x: 394, endPoint y: 582, distance: 54.4
click at [342, 590] on span "( HC-MAR25HYB02-0728 | orig: FLSRWGM-20250804-762 )" at bounding box center [363, 591] width 242 height 11
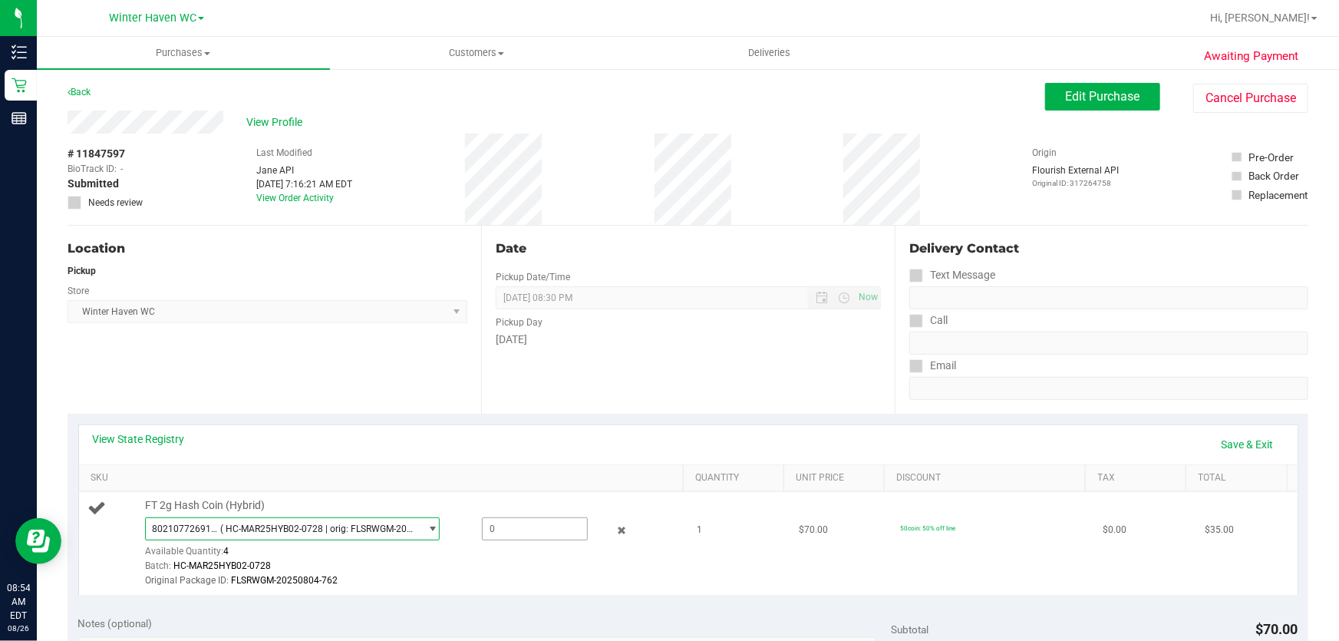
click at [546, 529] on span at bounding box center [535, 528] width 107 height 23
type input "1"
type input "1.0000"
click at [1229, 438] on link "Save & Exit" at bounding box center [1247, 444] width 72 height 26
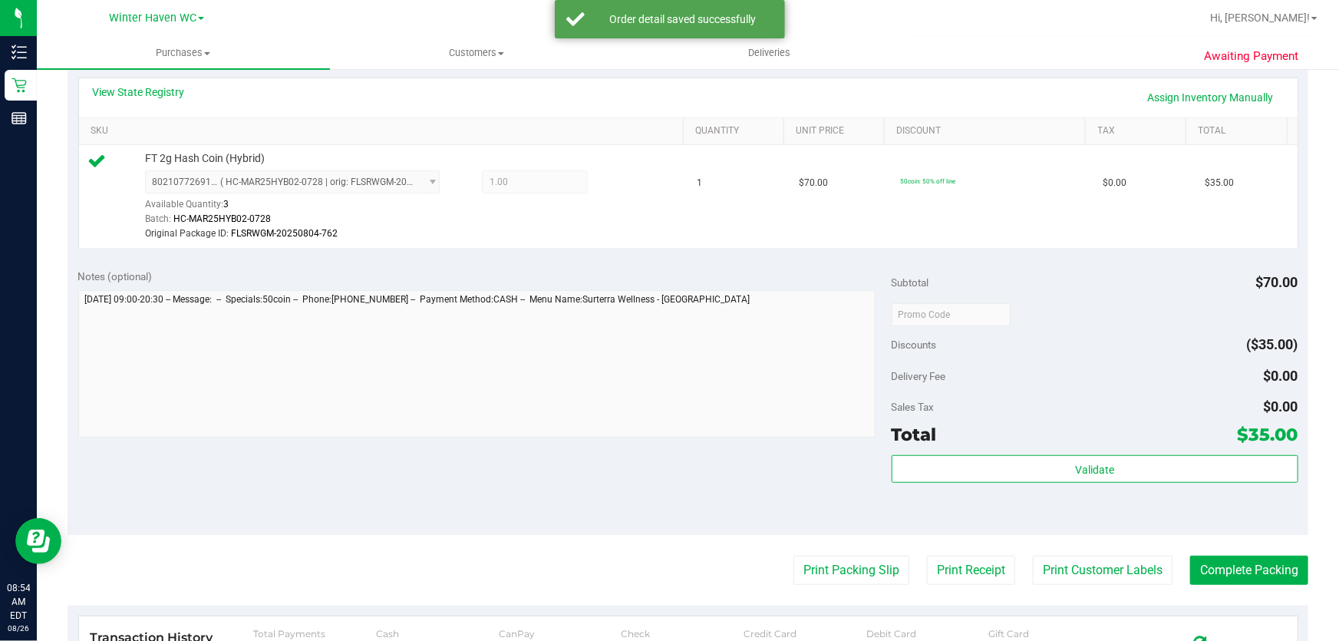
scroll to position [348, 0]
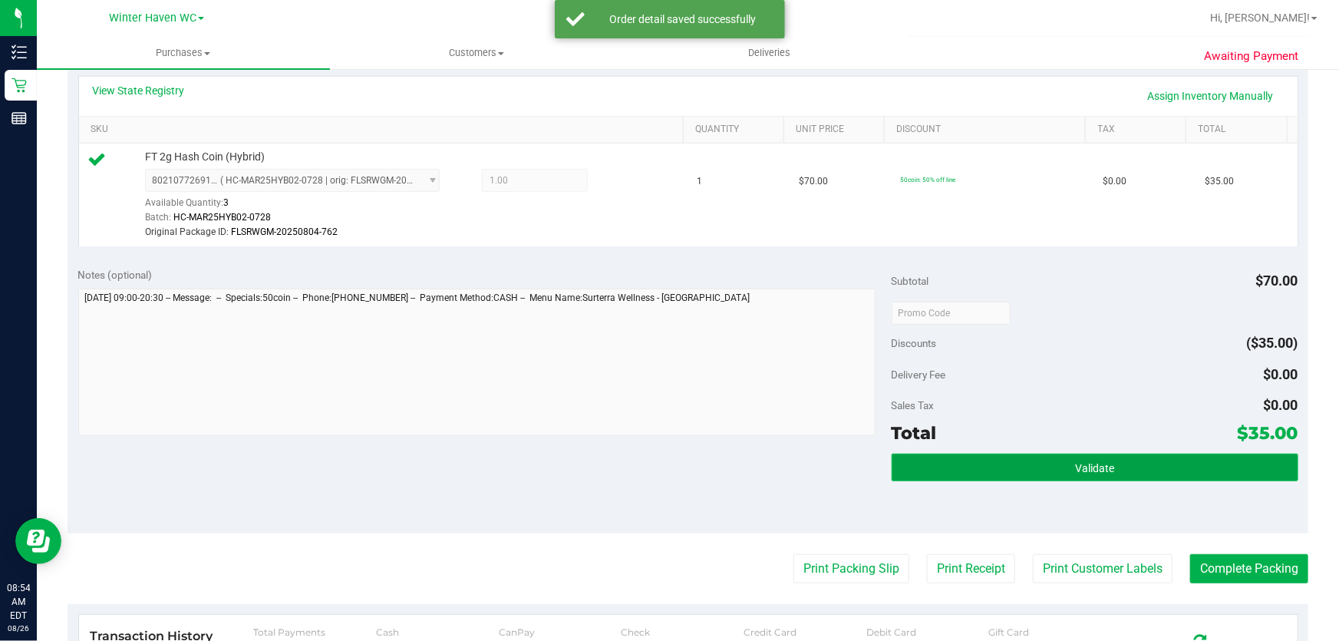
click at [997, 463] on button "Validate" at bounding box center [1094, 467] width 407 height 28
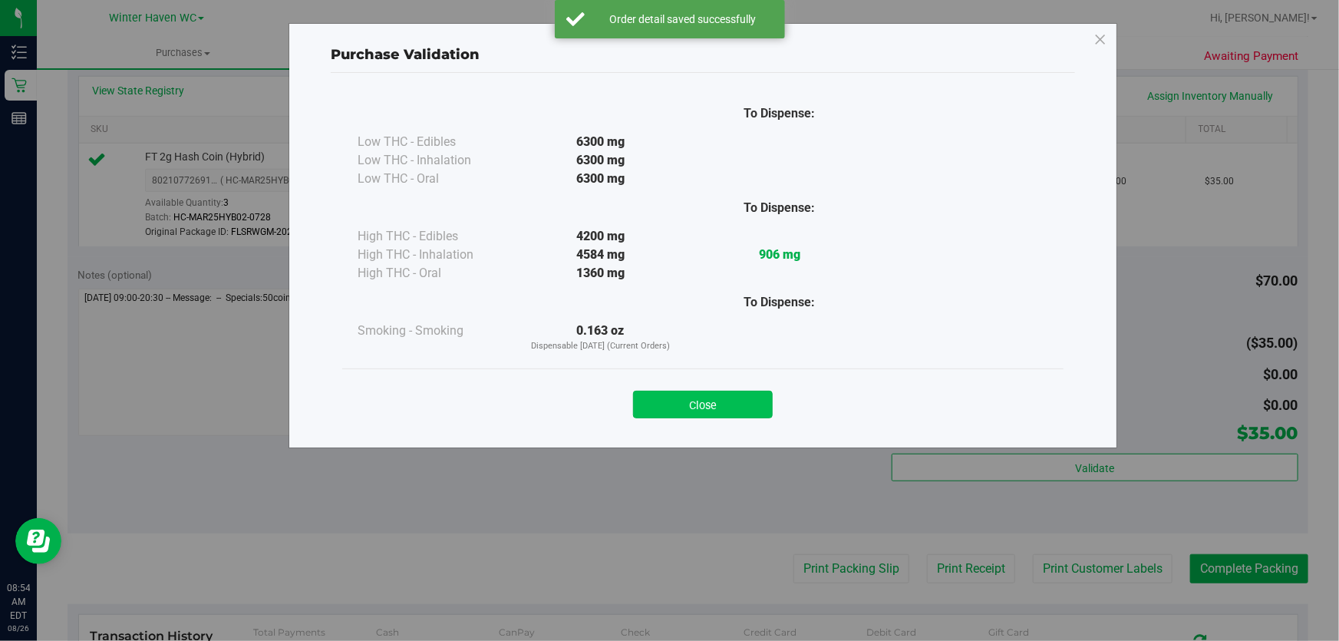
click at [694, 397] on button "Close" at bounding box center [703, 405] width 140 height 28
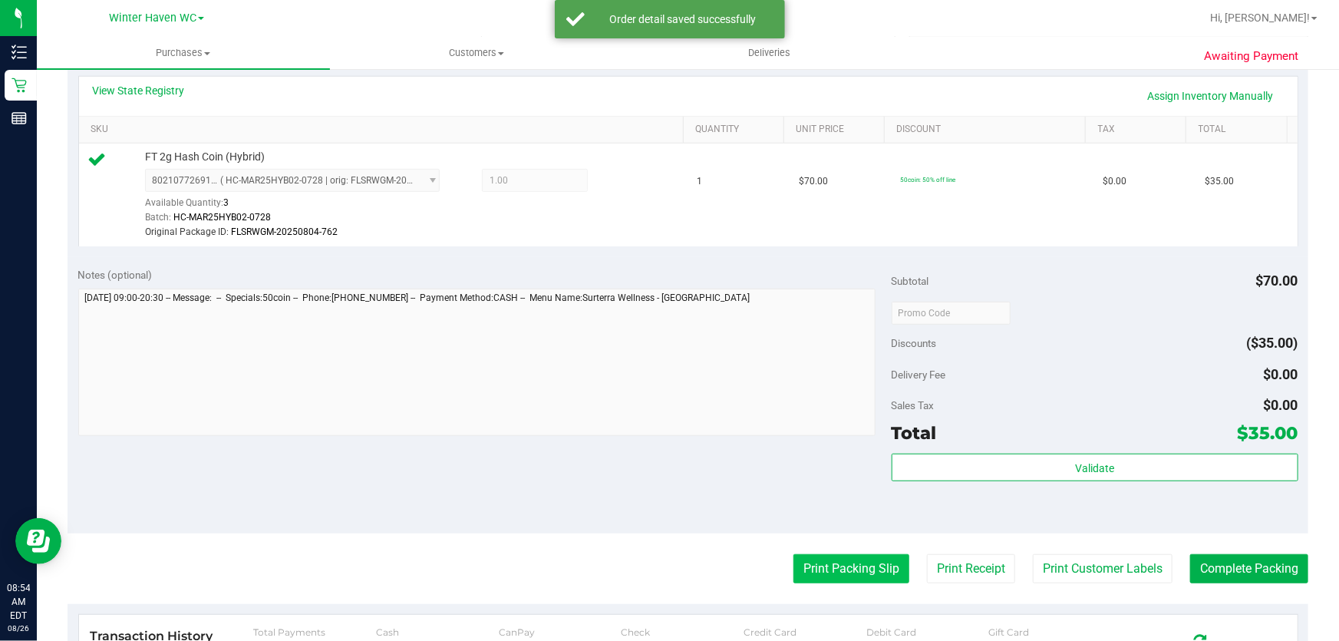
click at [851, 562] on button "Print Packing Slip" at bounding box center [851, 568] width 116 height 29
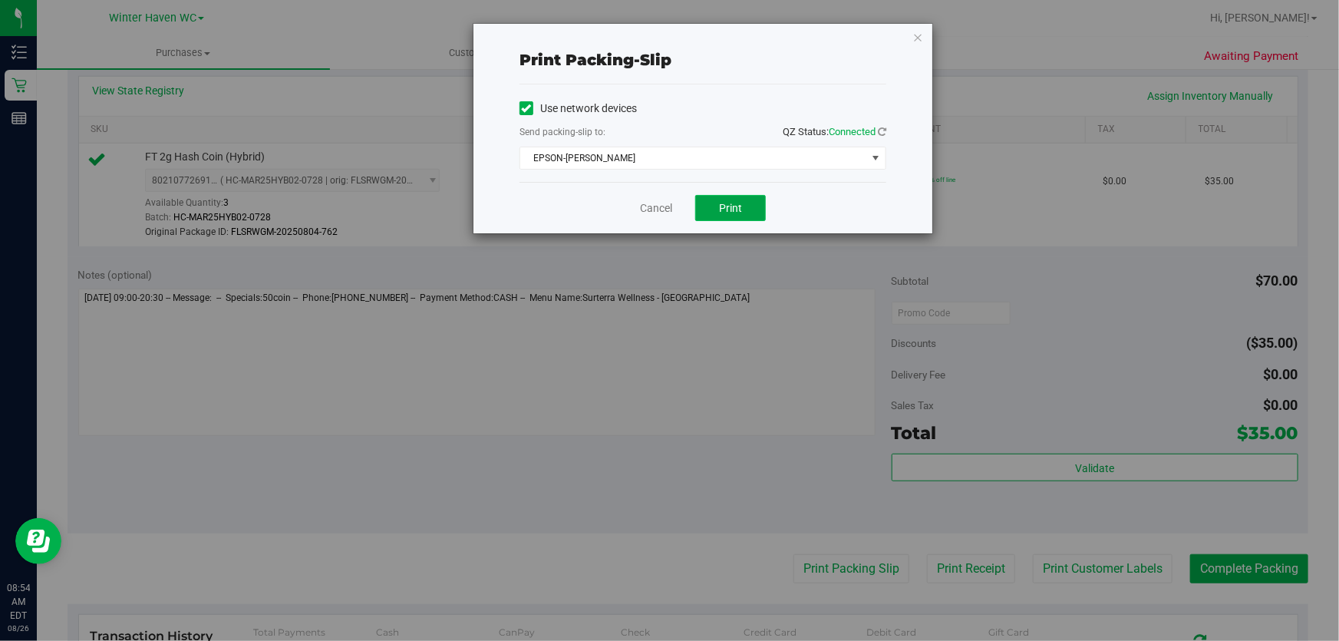
click at [732, 214] on span "Print" at bounding box center [730, 208] width 23 height 12
click at [665, 206] on link "Cancel" at bounding box center [656, 208] width 32 height 16
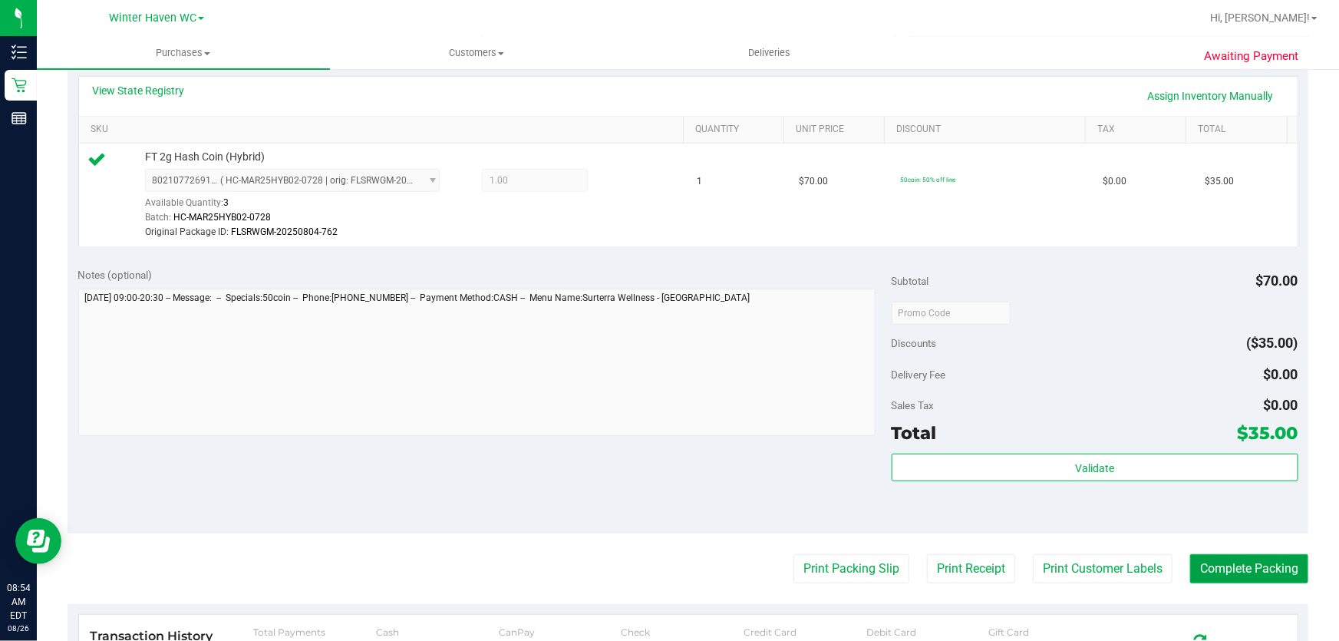
click at [1219, 564] on button "Complete Packing" at bounding box center [1249, 568] width 118 height 29
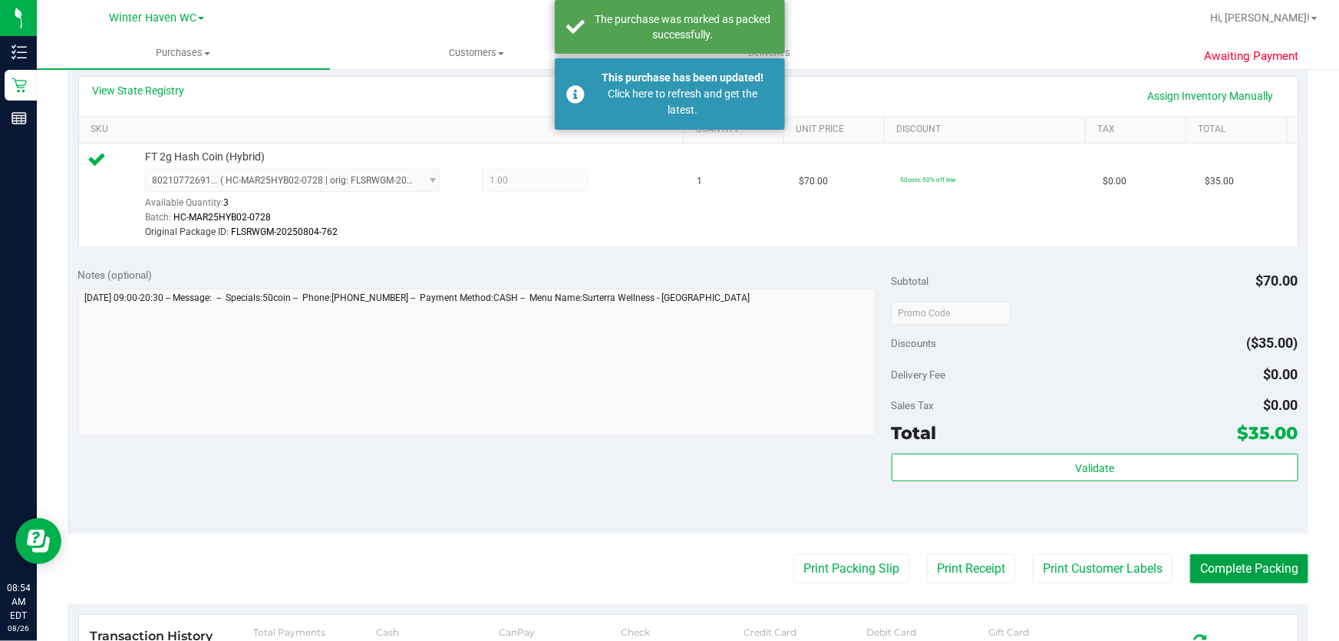
click at [1219, 564] on button "Complete Packing" at bounding box center [1249, 568] width 118 height 29
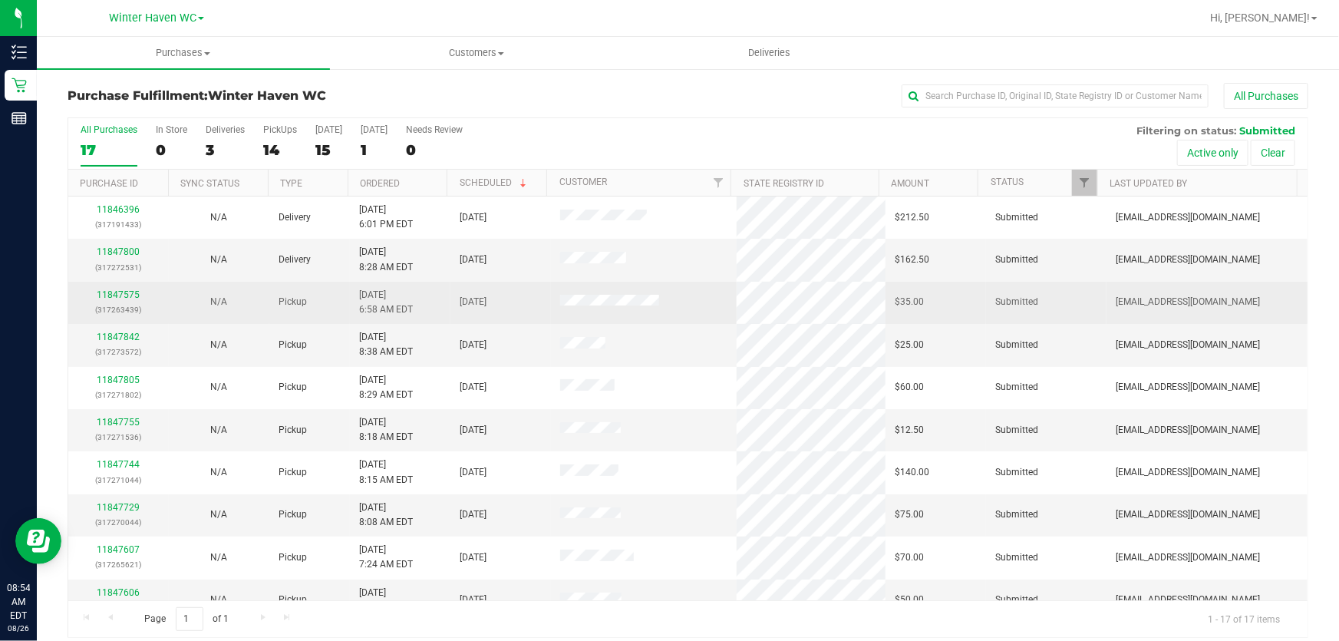
click at [124, 304] on p "(317263439)" at bounding box center [118, 309] width 82 height 15
click at [126, 292] on link "11847575" at bounding box center [118, 294] width 43 height 11
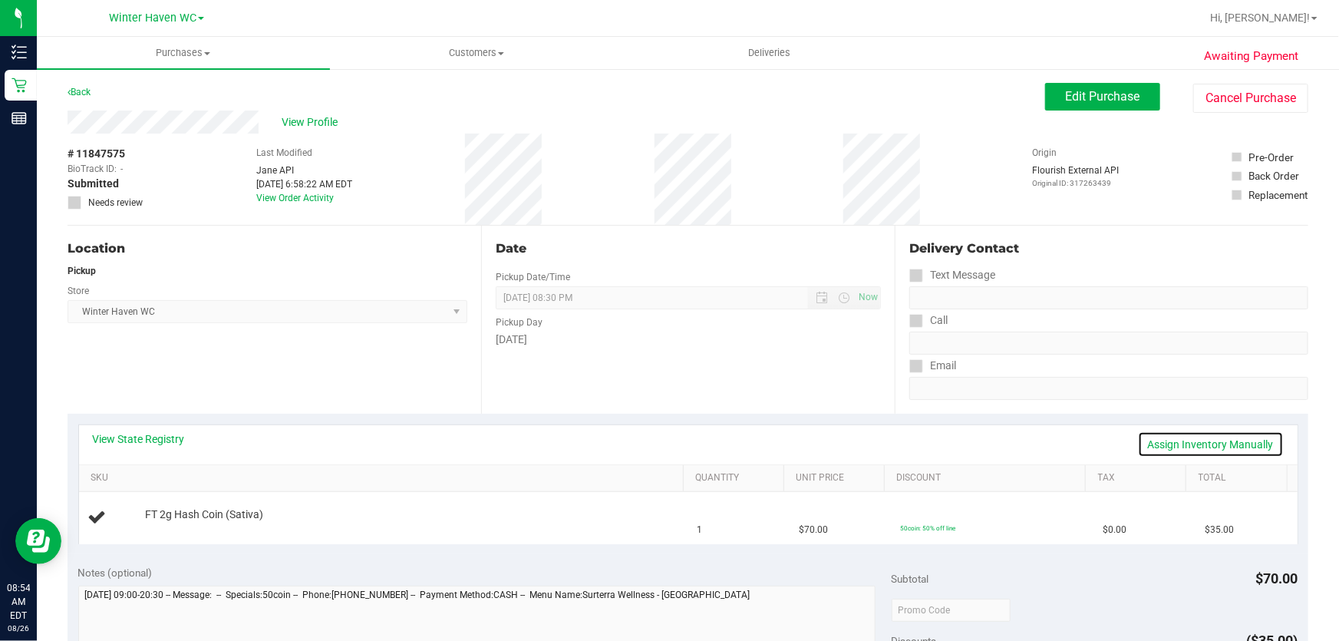
click at [1179, 442] on link "Assign Inventory Manually" at bounding box center [1211, 444] width 146 height 26
click at [168, 525] on link "Add Package" at bounding box center [172, 524] width 55 height 11
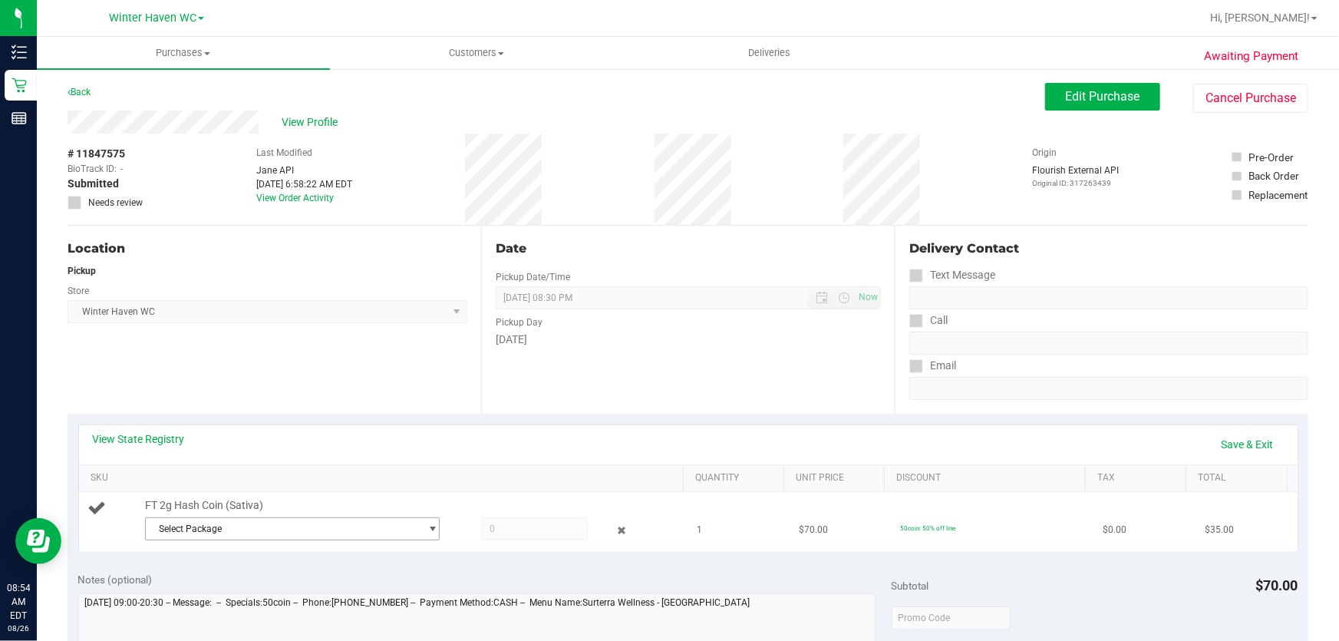
click at [329, 525] on span "Select Package" at bounding box center [283, 528] width 274 height 21
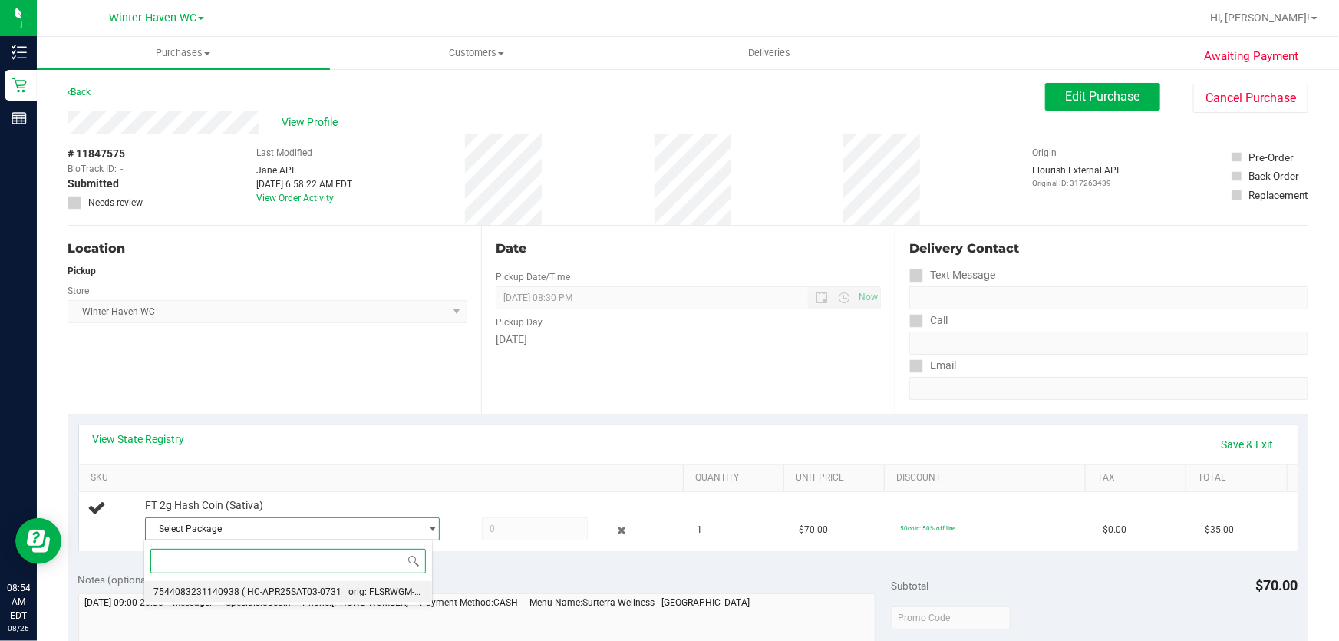
click at [351, 586] on span "( HC-APR25SAT03-0731 | orig: FLSRWGM-20250806-2885 )" at bounding box center [364, 591] width 245 height 11
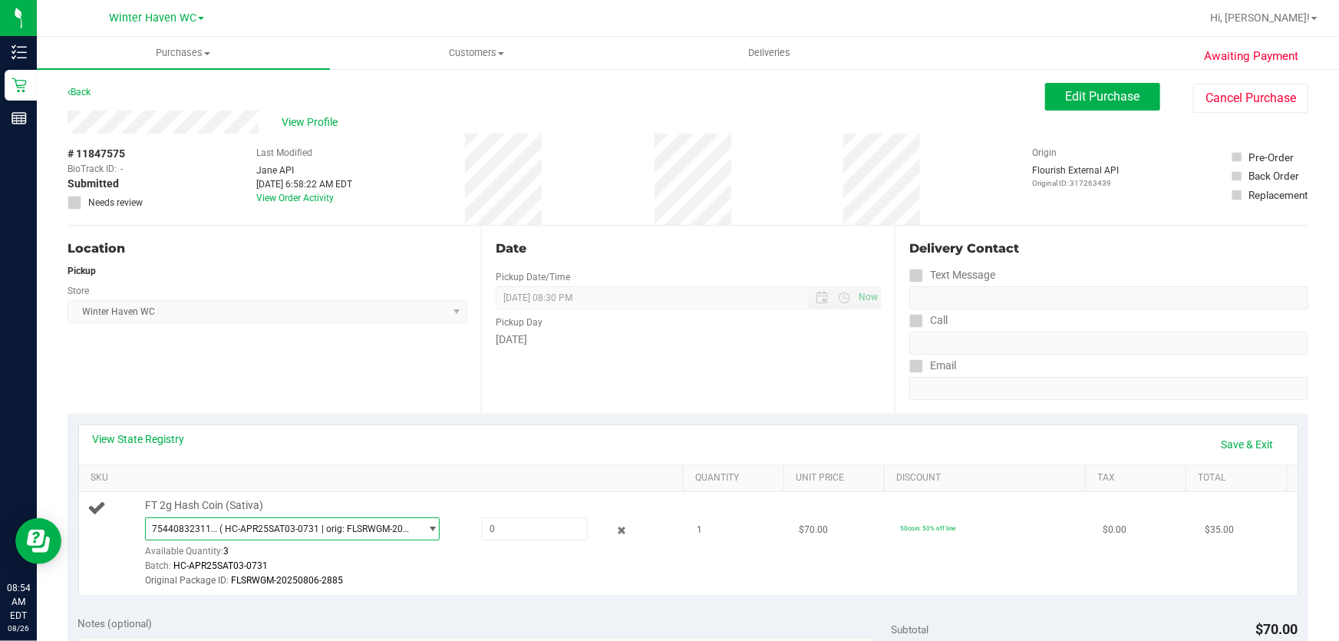
click at [503, 511] on div "FT 2g Hash Coin (Sativa) 7544083231140938 ( HC-APR25SAT03-0731 | orig: FLSRWGM-…" at bounding box center [406, 543] width 539 height 91
click at [501, 521] on span at bounding box center [535, 528] width 107 height 23
type input "1"
type input "1.0000"
click at [1239, 440] on link "Save & Exit" at bounding box center [1247, 444] width 72 height 26
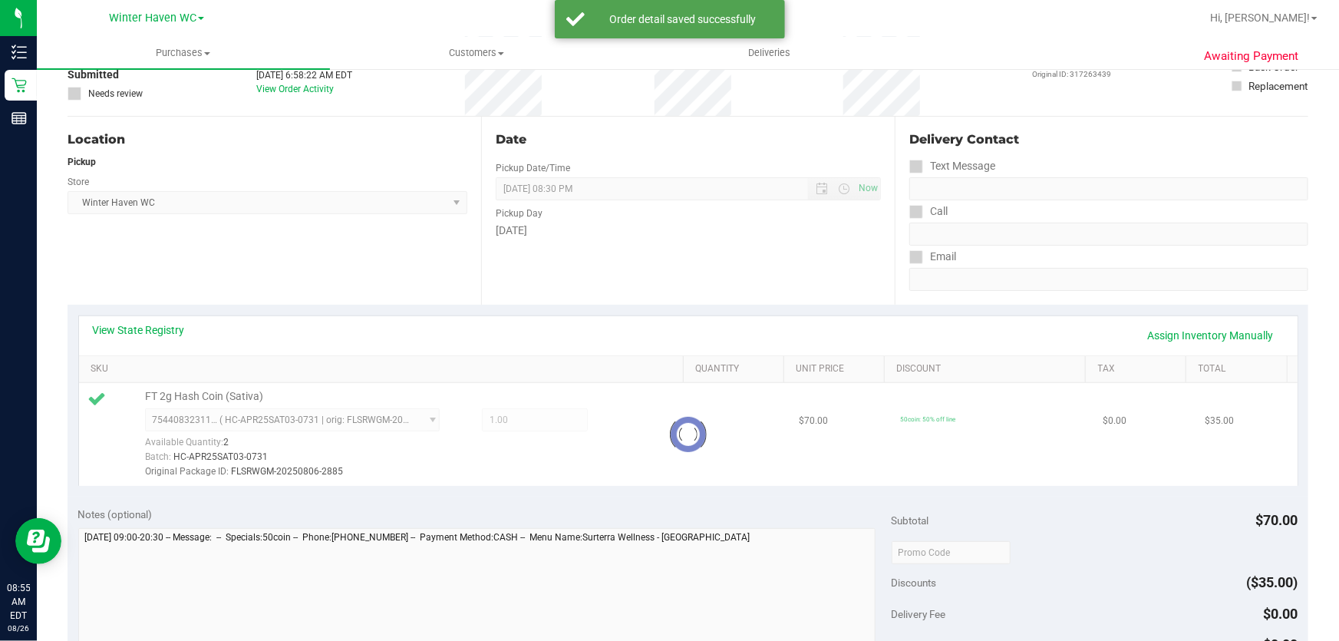
scroll to position [348, 0]
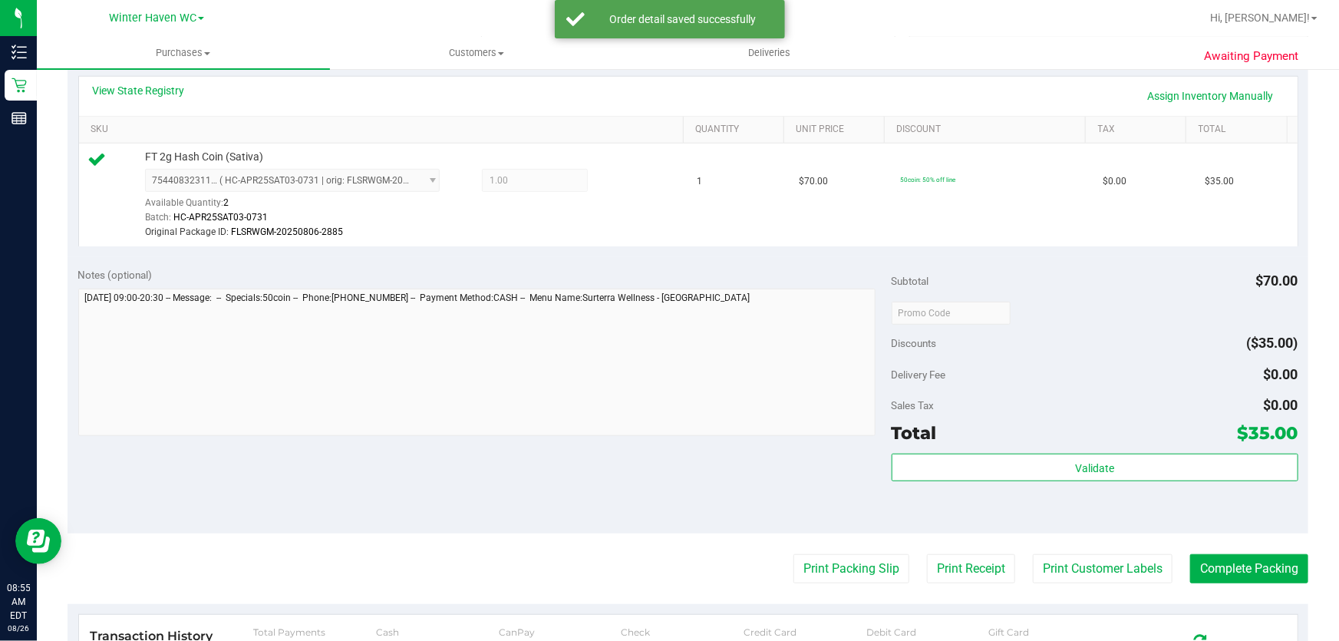
click at [1096, 450] on div "Subtotal $70.00 Discounts ($35.00) Delivery Fee $0.00 Sales Tax $0.00 Total $35…" at bounding box center [1094, 394] width 407 height 255
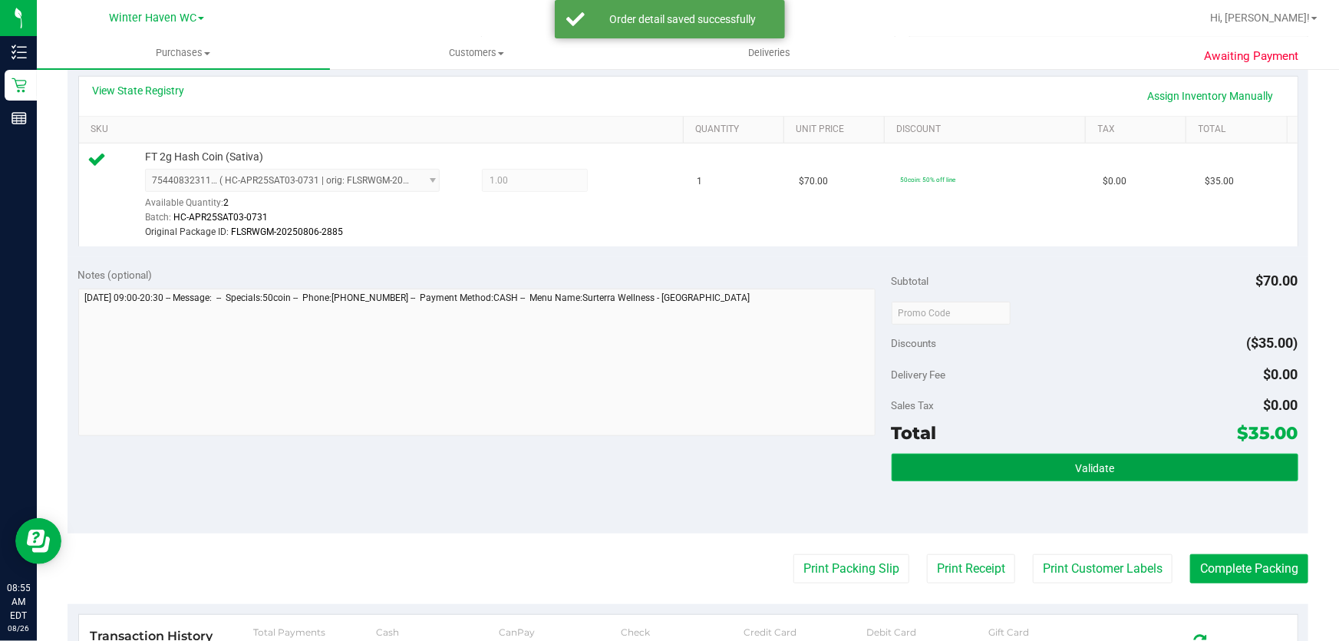
click at [1046, 458] on button "Validate" at bounding box center [1094, 467] width 407 height 28
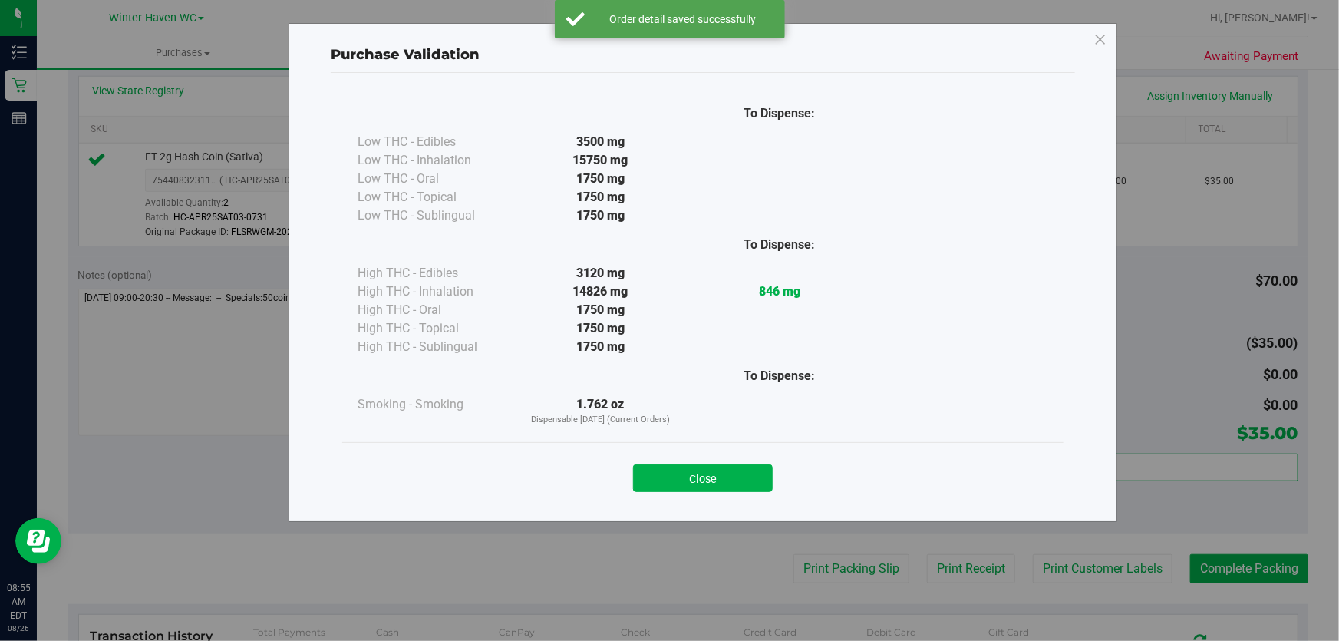
click at [719, 460] on div "Close" at bounding box center [703, 473] width 698 height 38
click at [763, 474] on button "Close" at bounding box center [703, 478] width 140 height 28
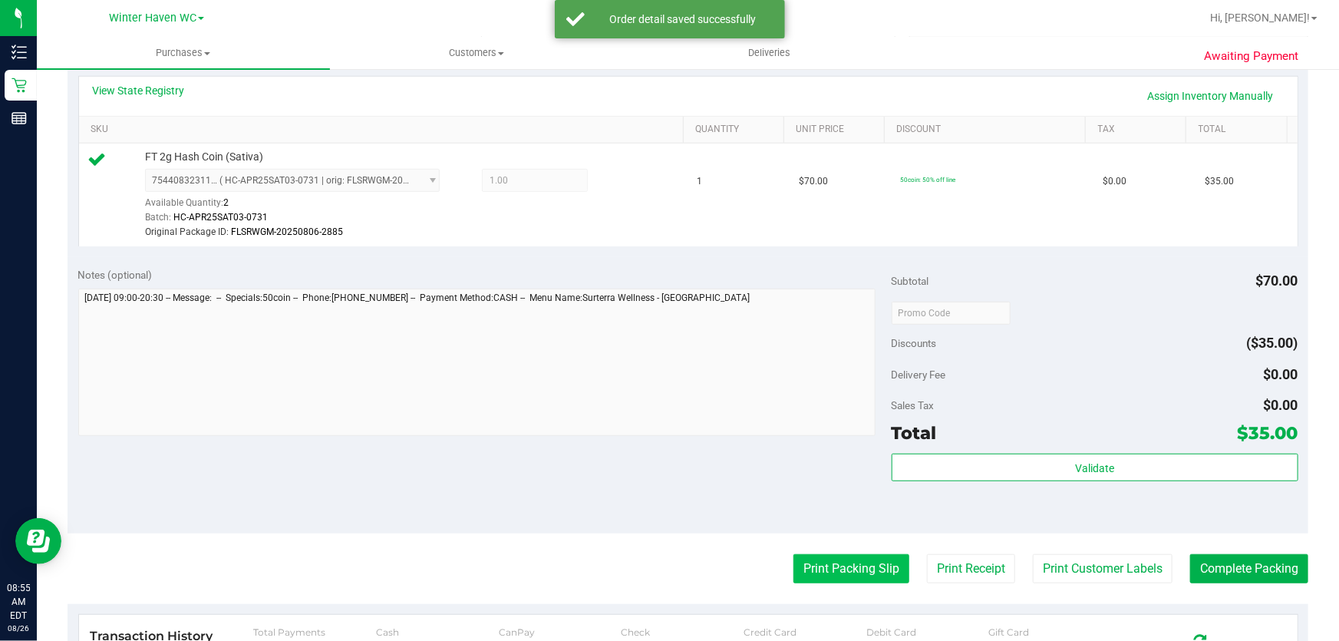
click at [845, 565] on button "Print Packing Slip" at bounding box center [851, 568] width 116 height 29
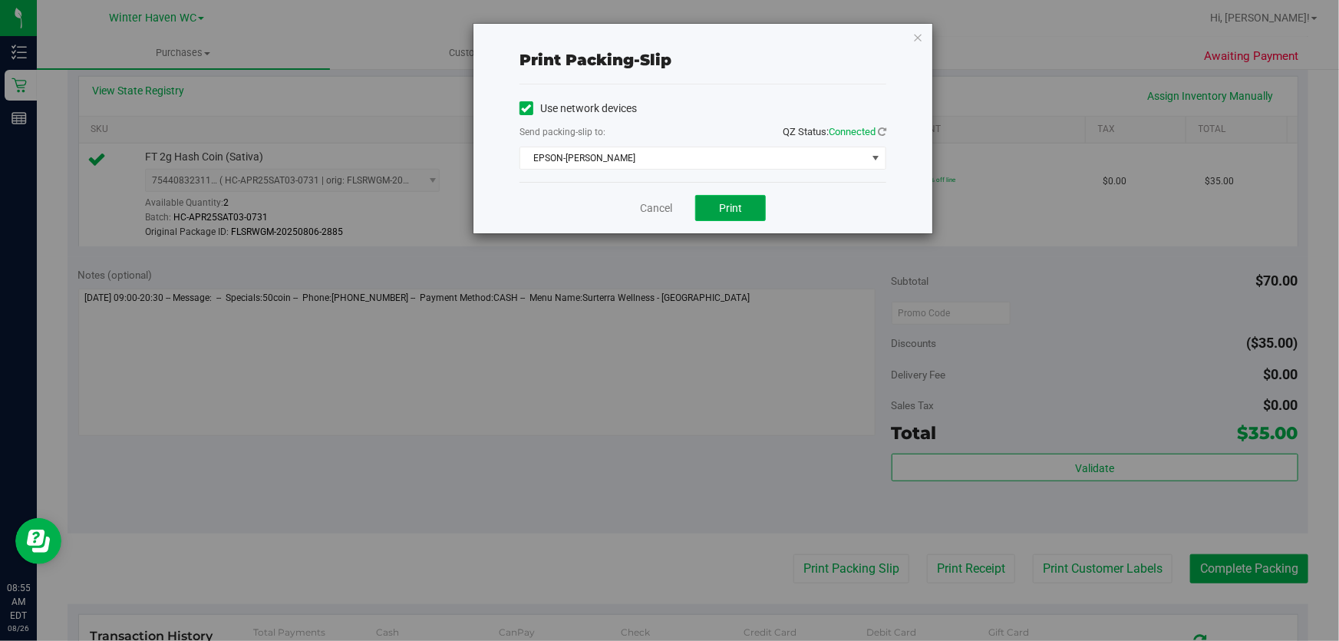
click at [737, 209] on span "Print" at bounding box center [730, 208] width 23 height 12
click at [647, 209] on link "Cancel" at bounding box center [656, 208] width 32 height 16
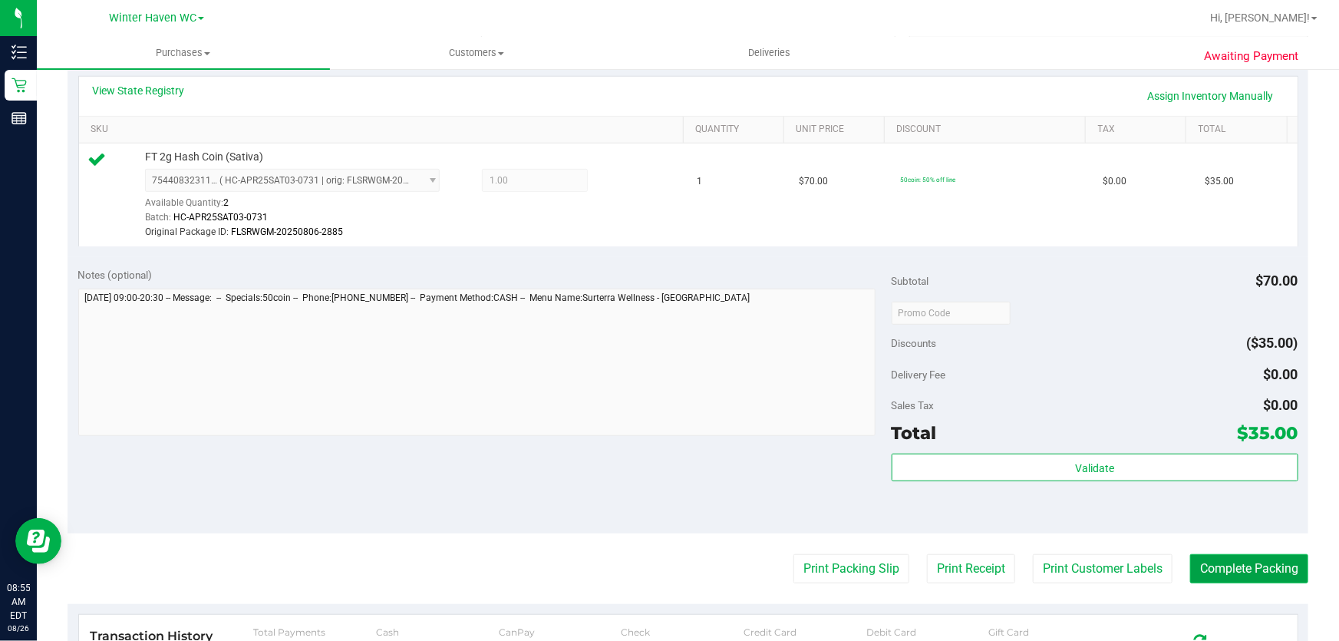
click at [1197, 563] on button "Complete Packing" at bounding box center [1249, 568] width 118 height 29
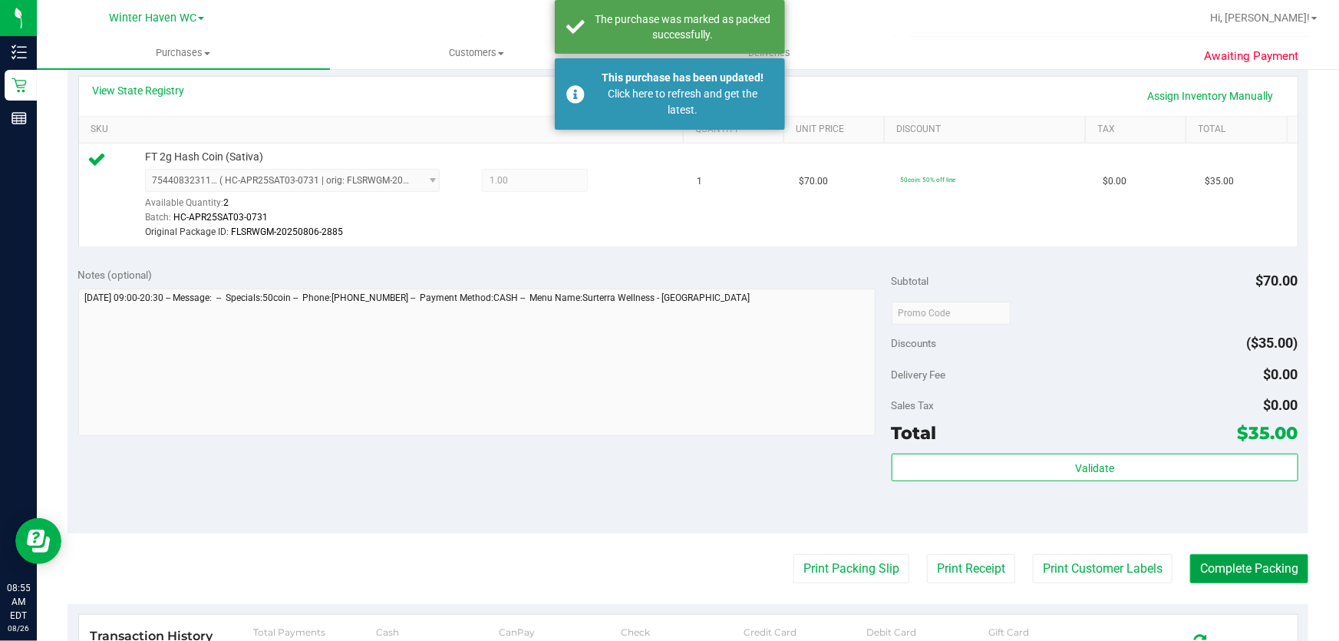
click at [1198, 563] on button "Complete Packing" at bounding box center [1249, 568] width 118 height 29
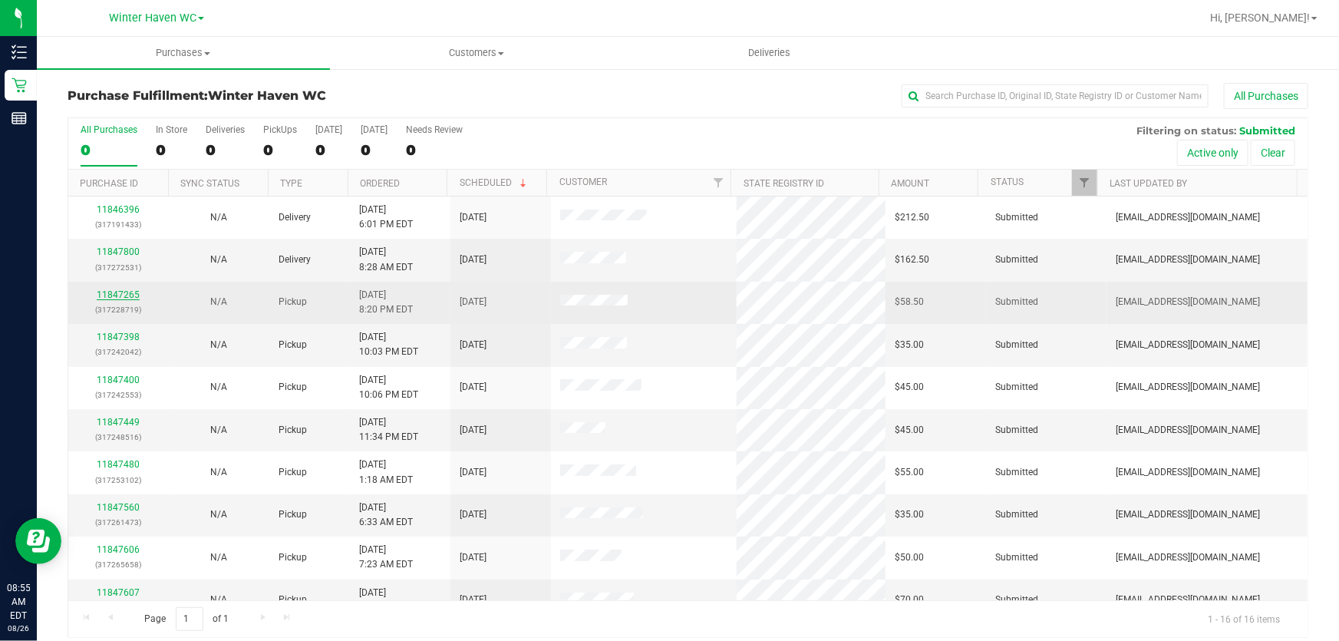
click at [133, 296] on link "11847265" at bounding box center [118, 294] width 43 height 11
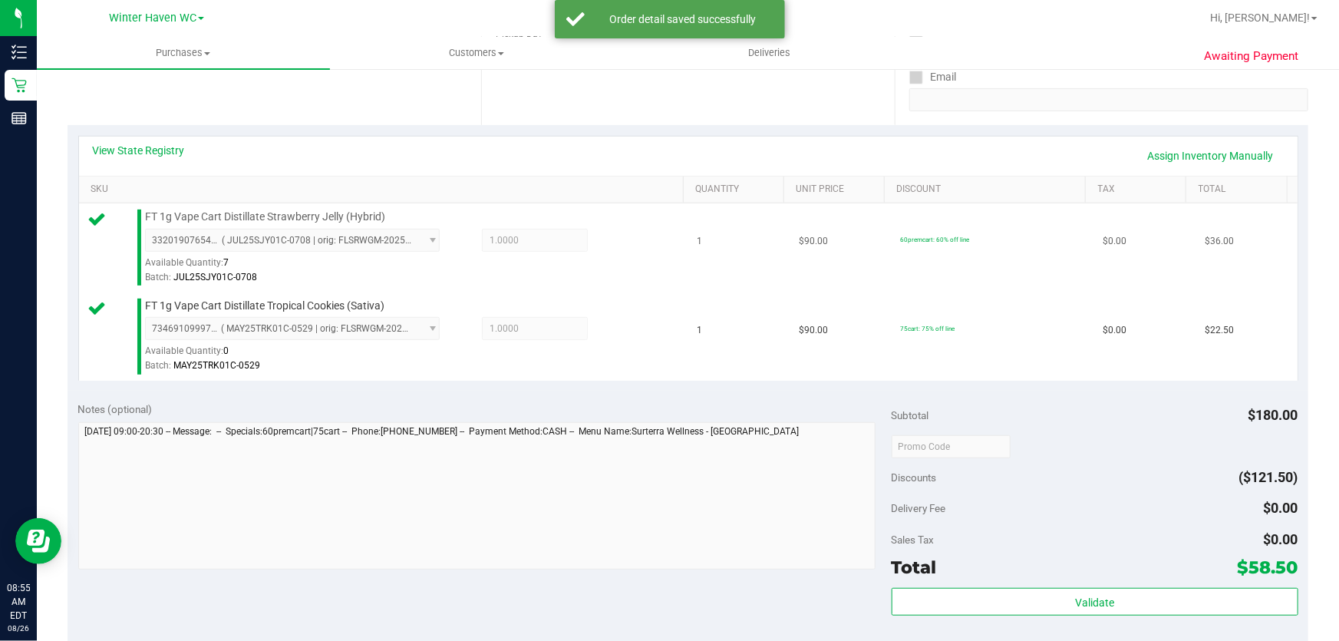
scroll to position [488, 0]
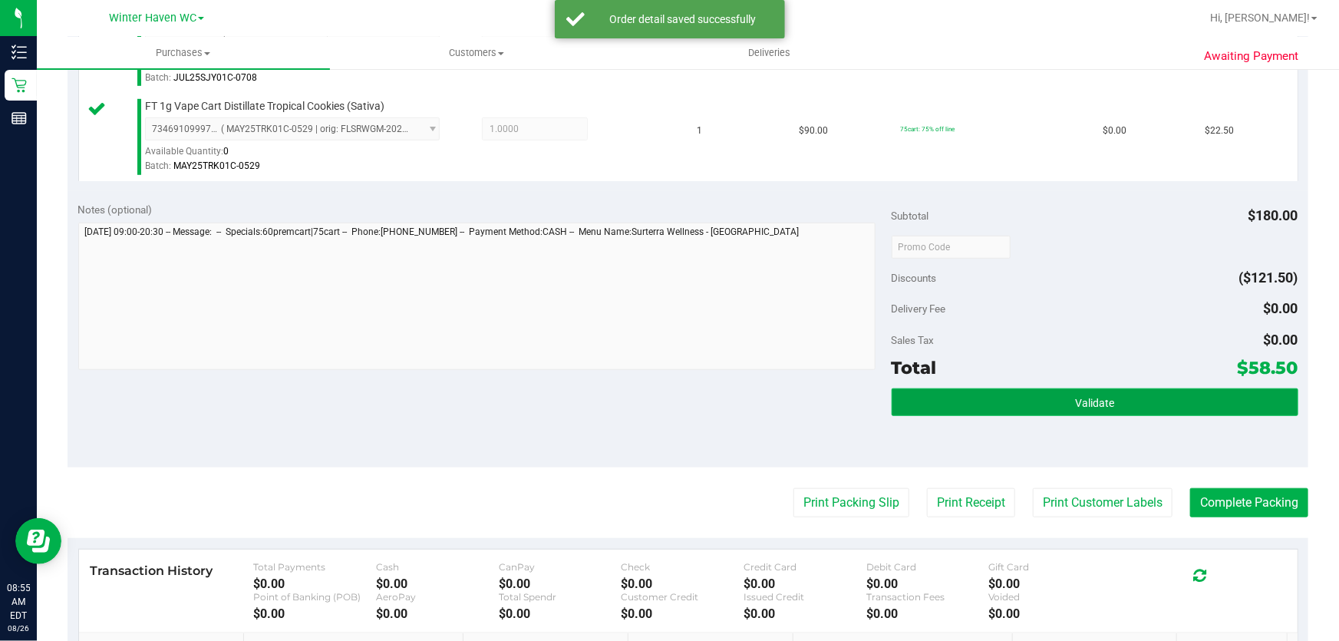
click at [1051, 395] on button "Validate" at bounding box center [1094, 402] width 407 height 28
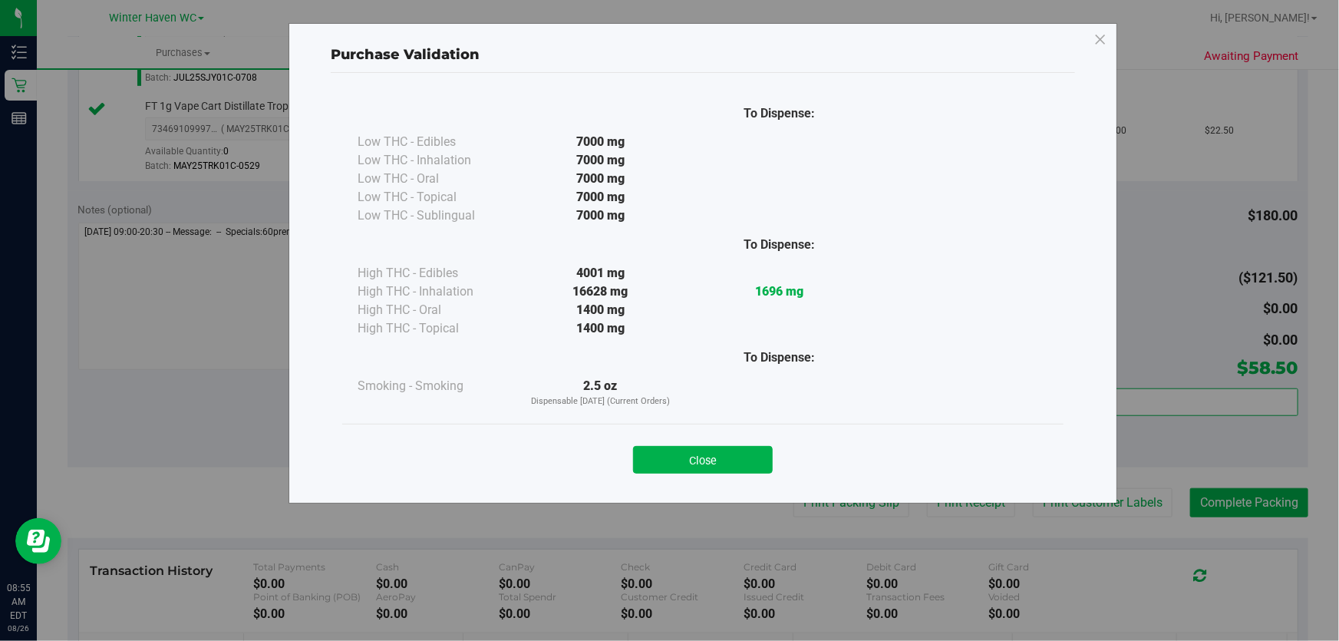
click at [727, 442] on div "Close" at bounding box center [703, 455] width 698 height 38
click at [785, 458] on div "Close" at bounding box center [703, 455] width 698 height 38
click at [724, 453] on button "Close" at bounding box center [703, 460] width 140 height 28
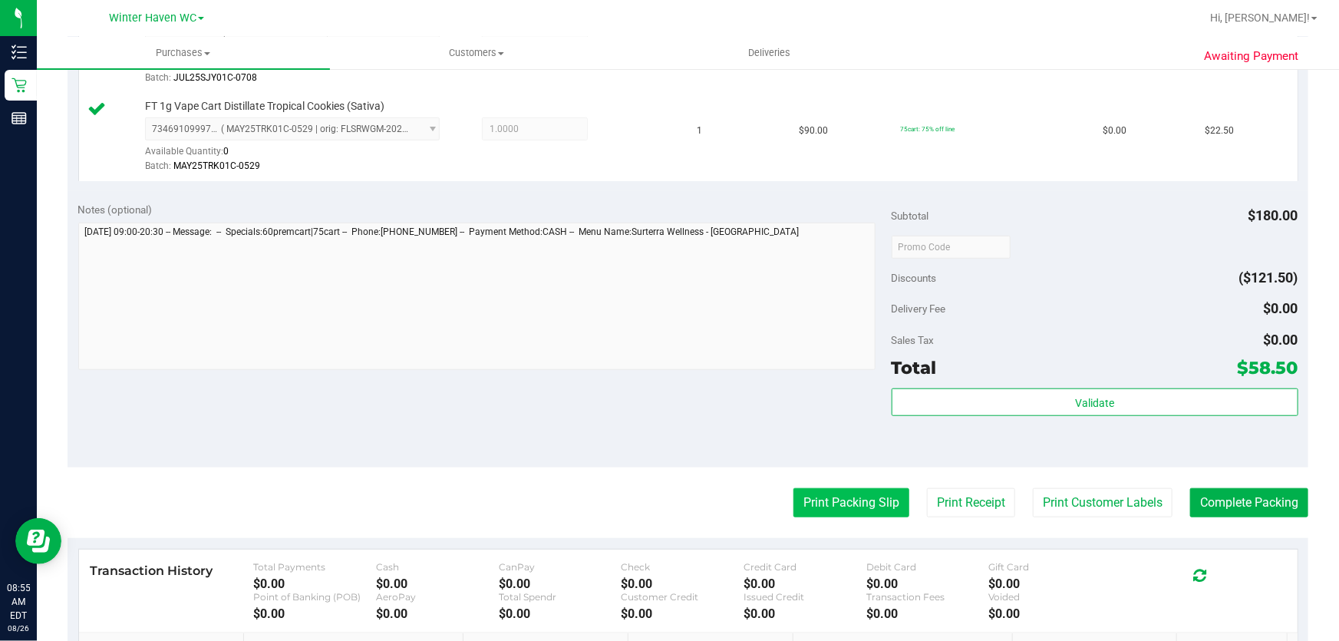
click at [802, 496] on button "Print Packing Slip" at bounding box center [851, 502] width 116 height 29
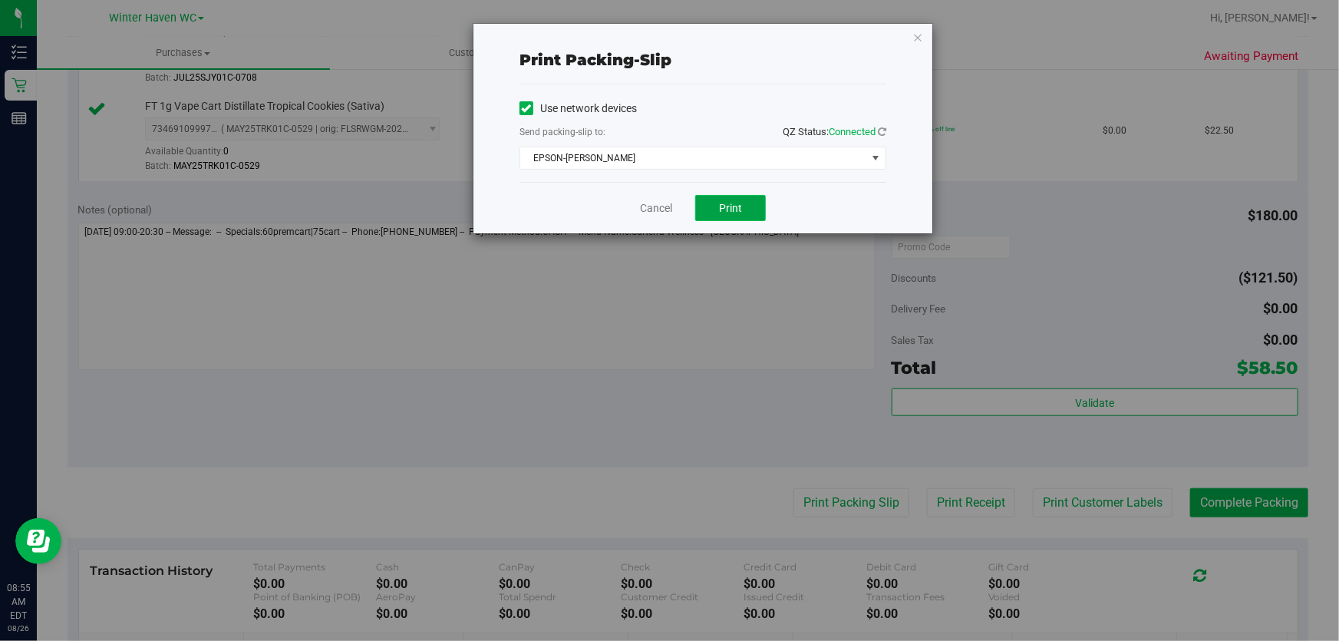
click at [712, 209] on button "Print" at bounding box center [730, 208] width 71 height 26
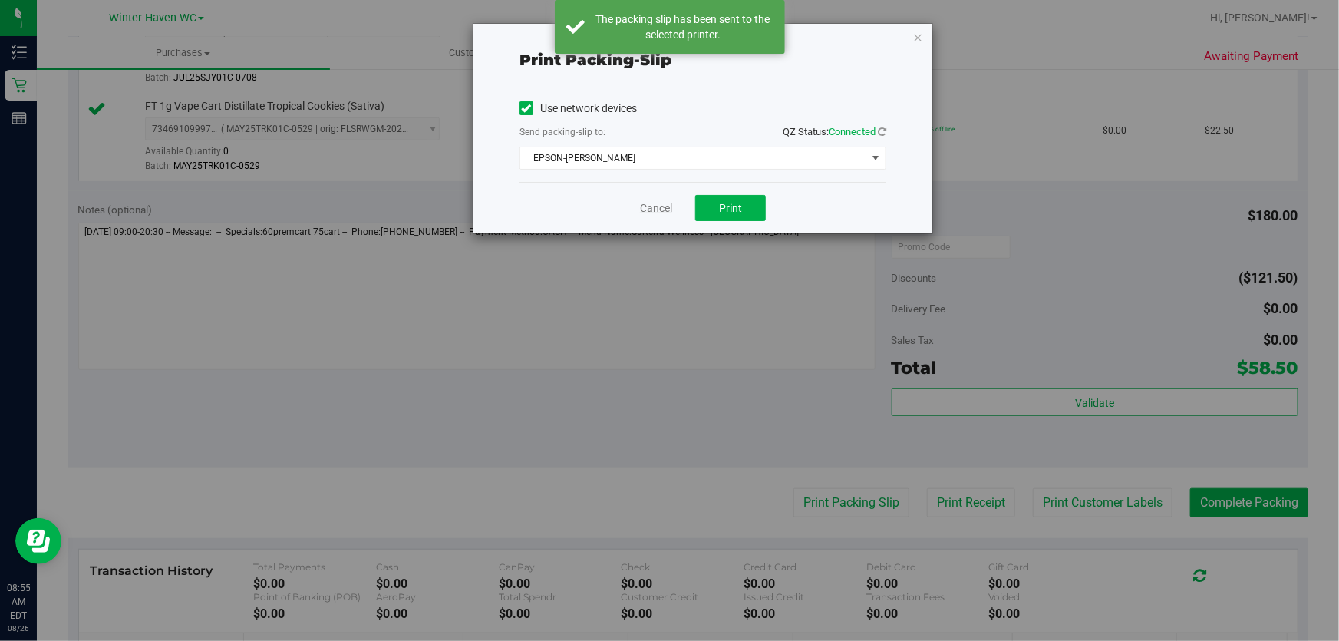
click at [656, 203] on link "Cancel" at bounding box center [656, 208] width 32 height 16
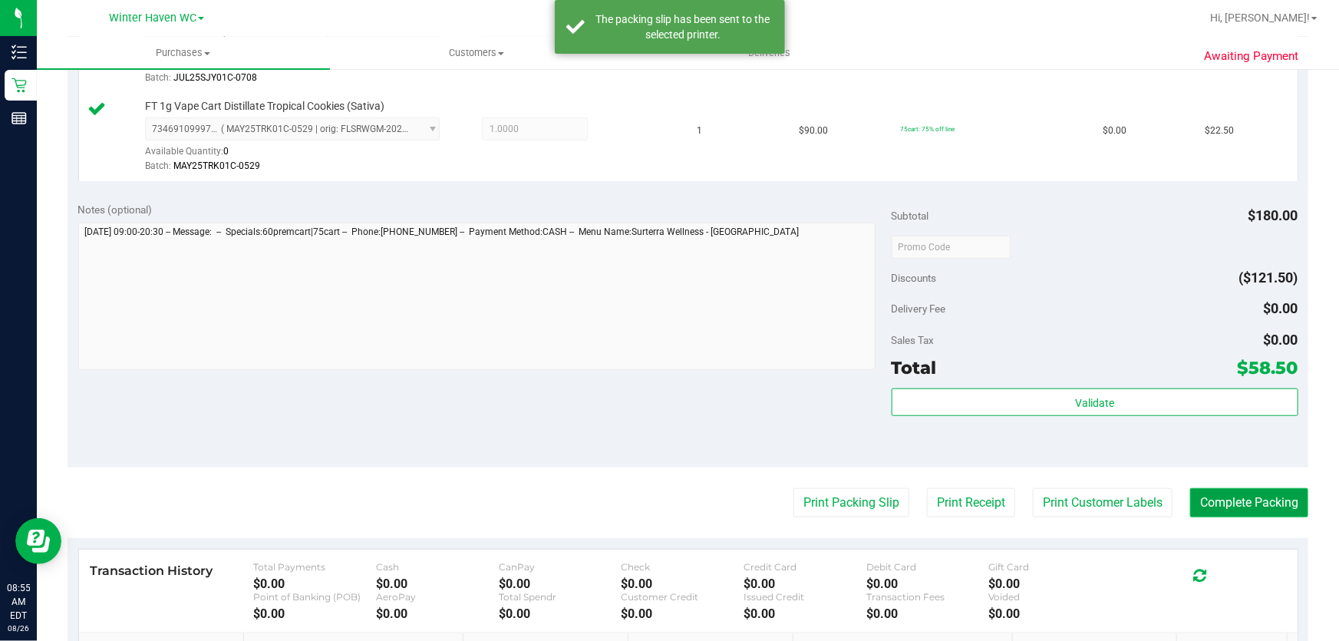
click at [1258, 494] on button "Complete Packing" at bounding box center [1249, 502] width 118 height 29
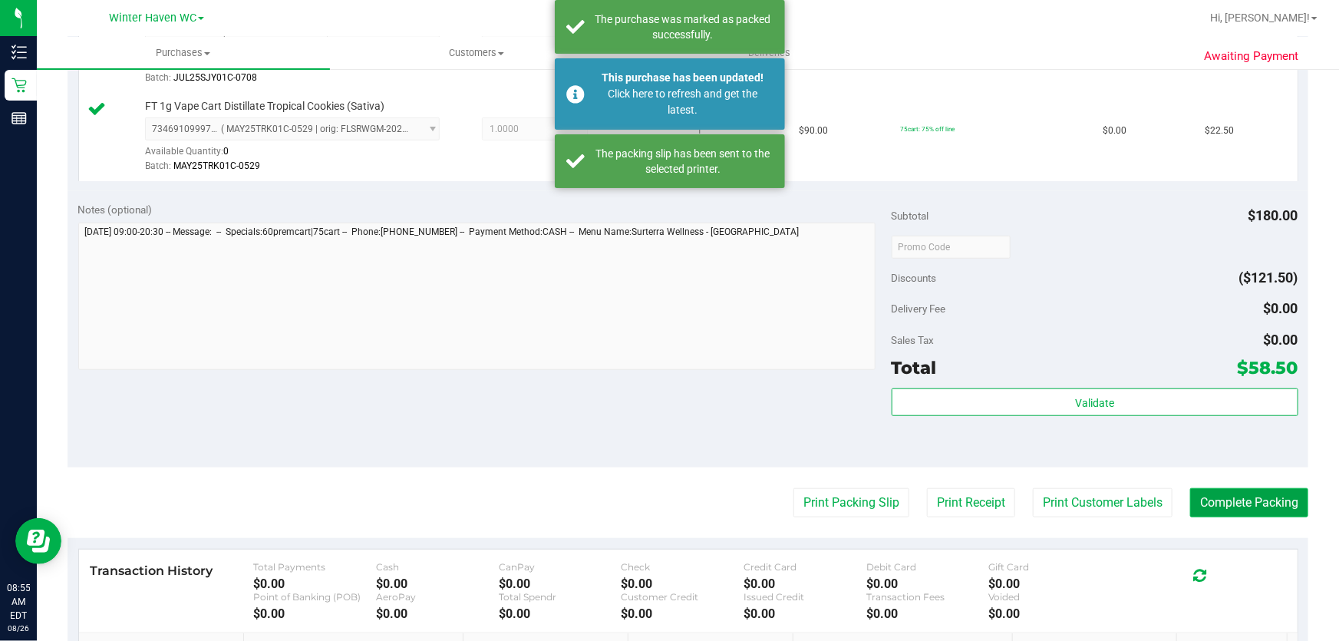
click at [1258, 494] on button "Complete Packing" at bounding box center [1249, 502] width 118 height 29
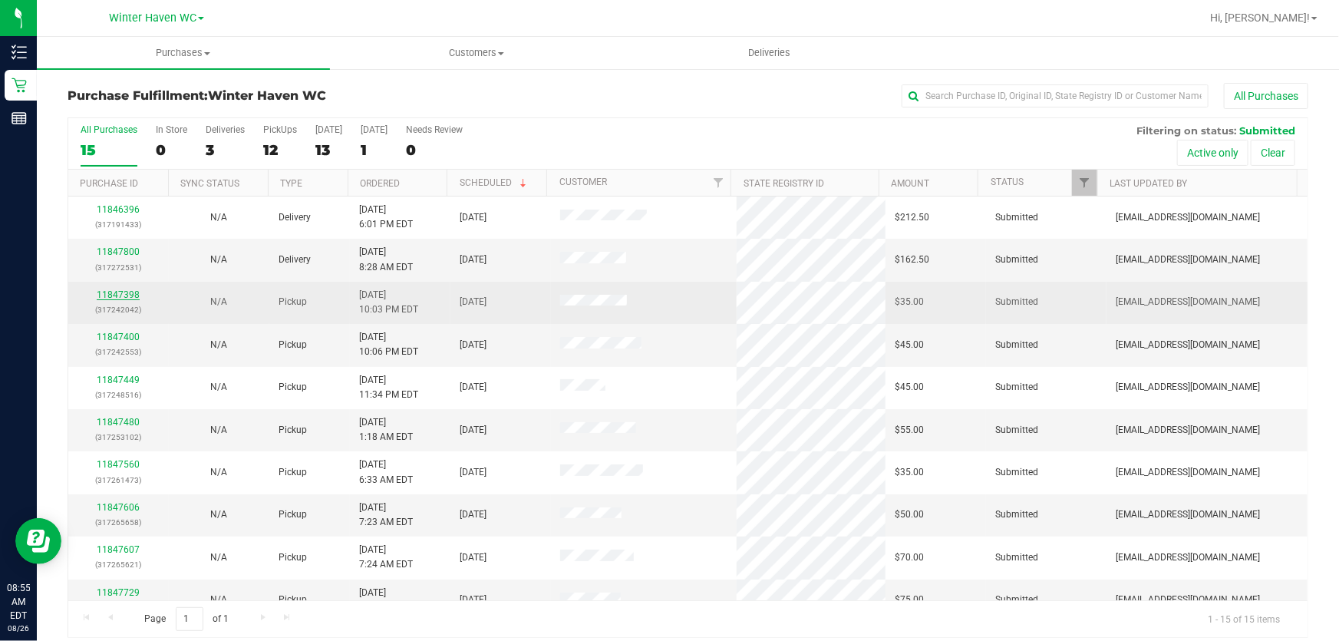
click at [127, 289] on link "11847398" at bounding box center [118, 294] width 43 height 11
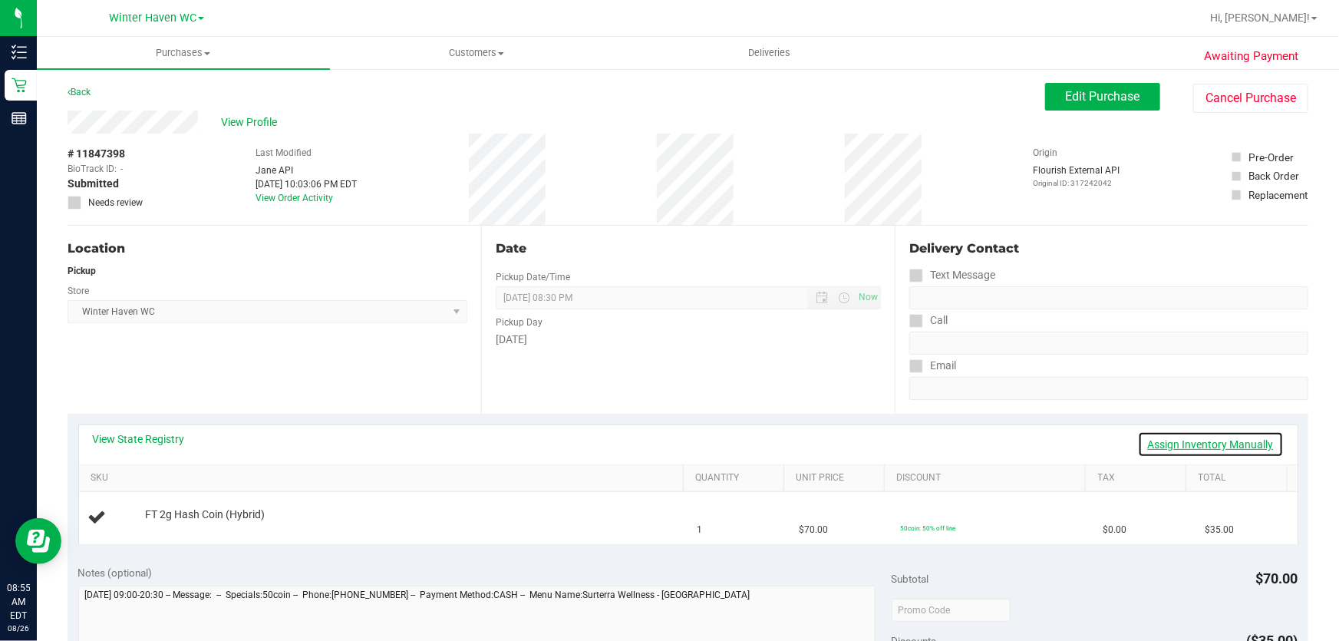
drag, startPoint x: 1221, startPoint y: 447, endPoint x: 983, endPoint y: 393, distance: 244.7
click at [1221, 446] on link "Assign Inventory Manually" at bounding box center [1211, 444] width 146 height 26
click at [182, 522] on link "Add Package" at bounding box center [172, 524] width 55 height 11
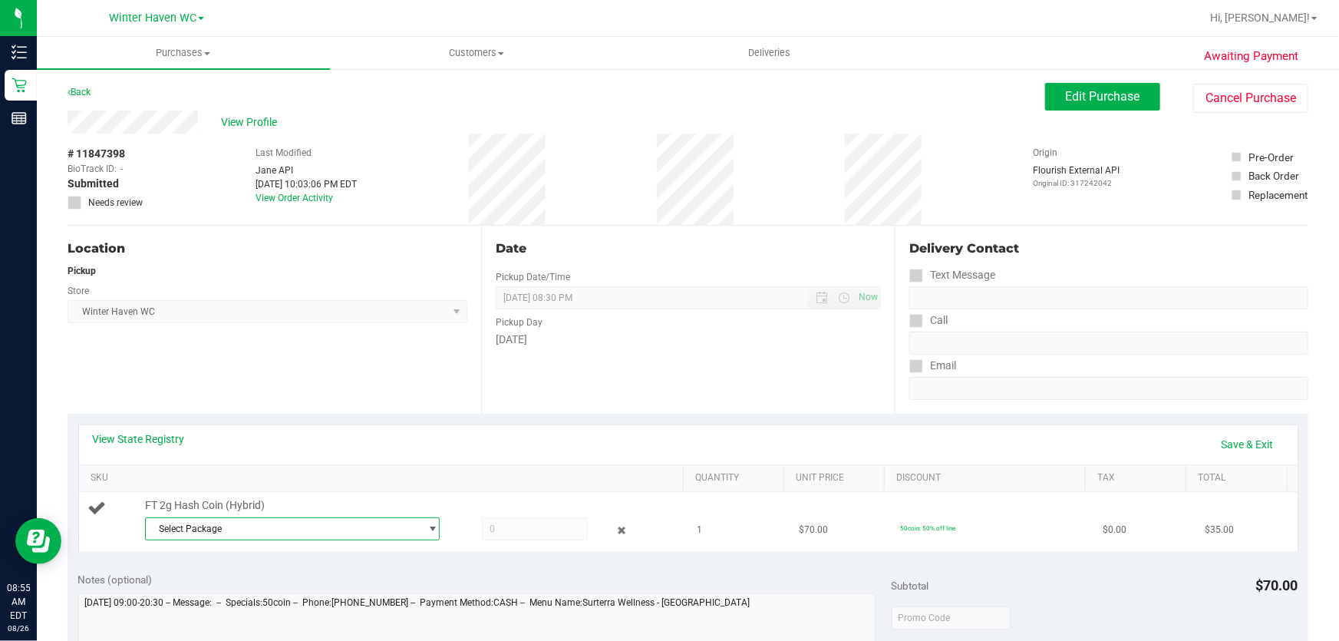
click at [405, 526] on span "Select Package" at bounding box center [283, 528] width 274 height 21
click at [371, 588] on span "( HC-MAR25HYB02-0728 | orig: FLSRWGM-20250804-762 )" at bounding box center [363, 591] width 242 height 11
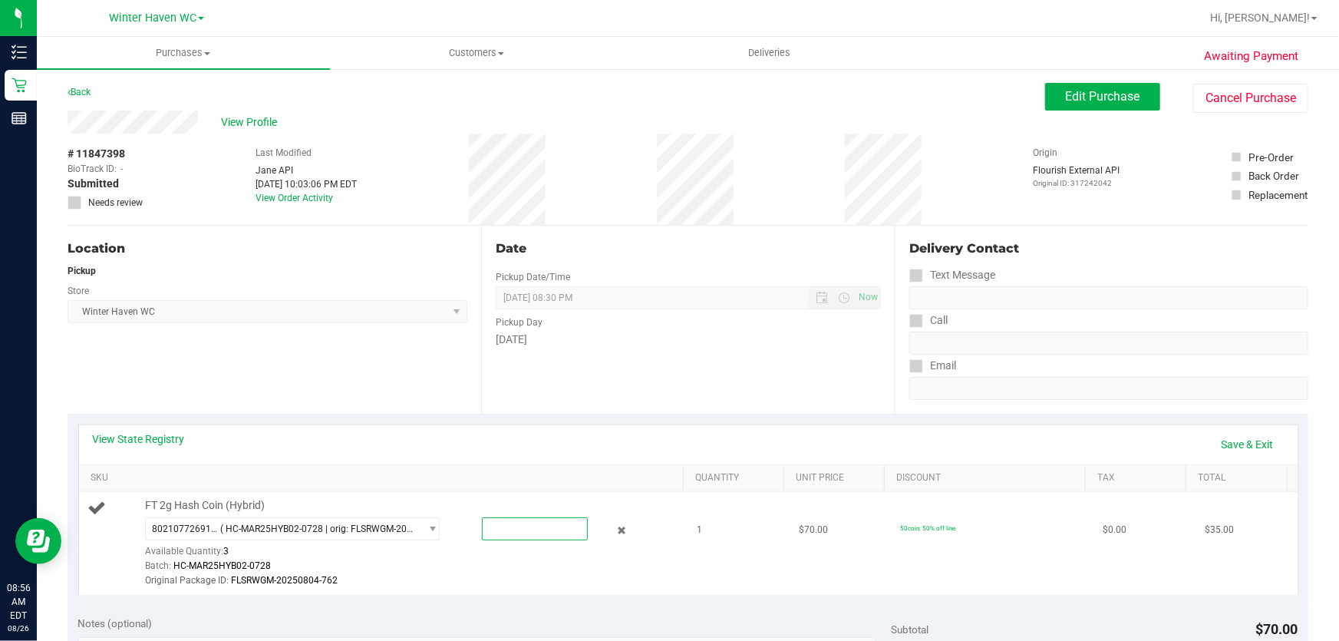
click at [504, 527] on span at bounding box center [535, 528] width 107 height 23
type input "1"
type input "1.0000"
click at [1257, 445] on link "Save & Exit" at bounding box center [1247, 444] width 72 height 26
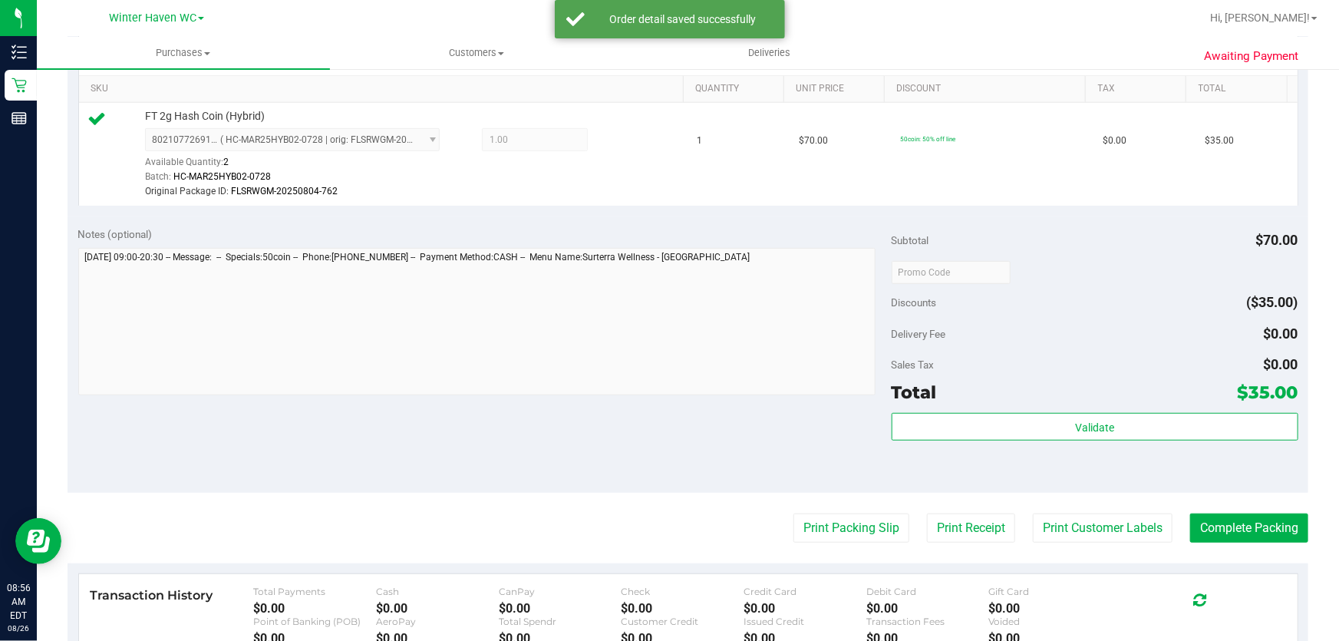
scroll to position [418, 0]
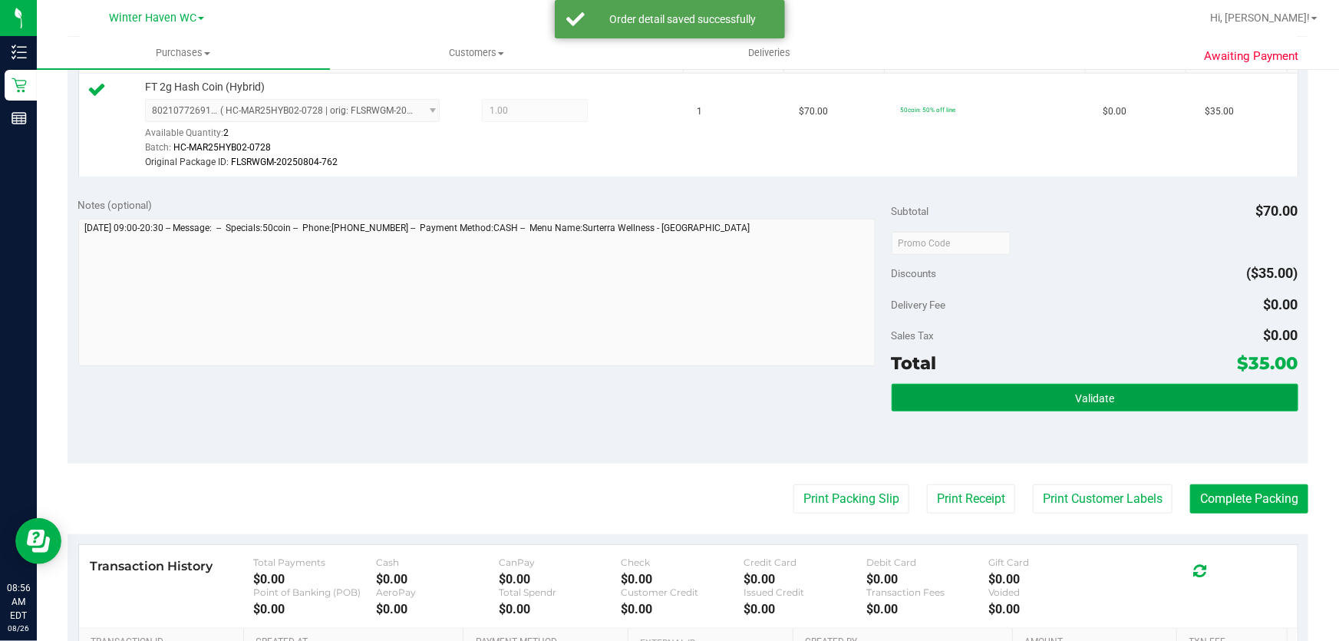
click at [1019, 397] on button "Validate" at bounding box center [1094, 398] width 407 height 28
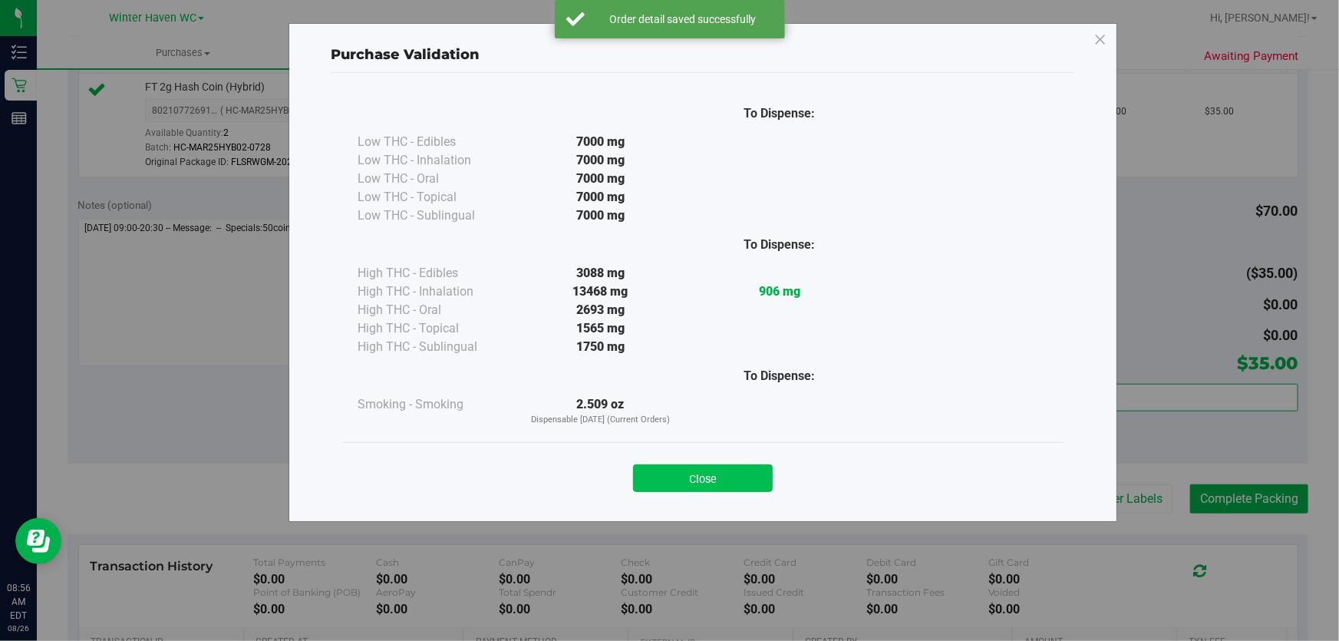
click at [704, 473] on button "Close" at bounding box center [703, 478] width 140 height 28
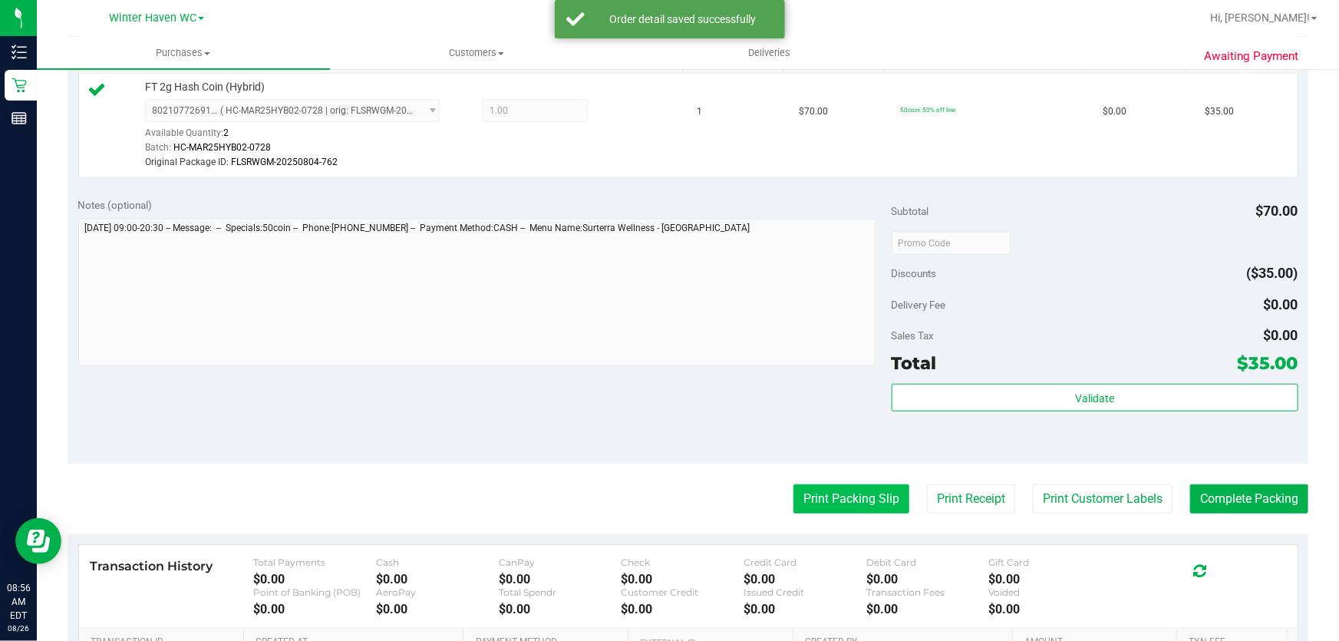
click at [794, 493] on button "Print Packing Slip" at bounding box center [851, 498] width 116 height 29
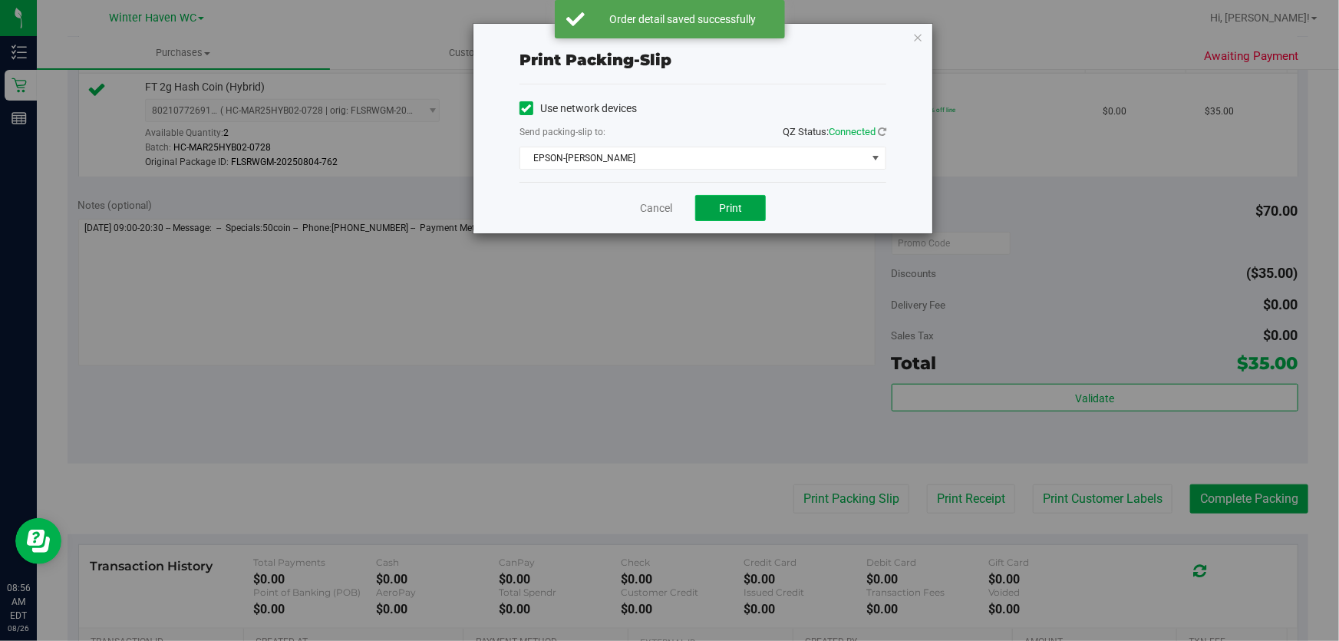
click at [743, 202] on button "Print" at bounding box center [730, 208] width 71 height 26
click at [645, 206] on link "Cancel" at bounding box center [656, 208] width 32 height 16
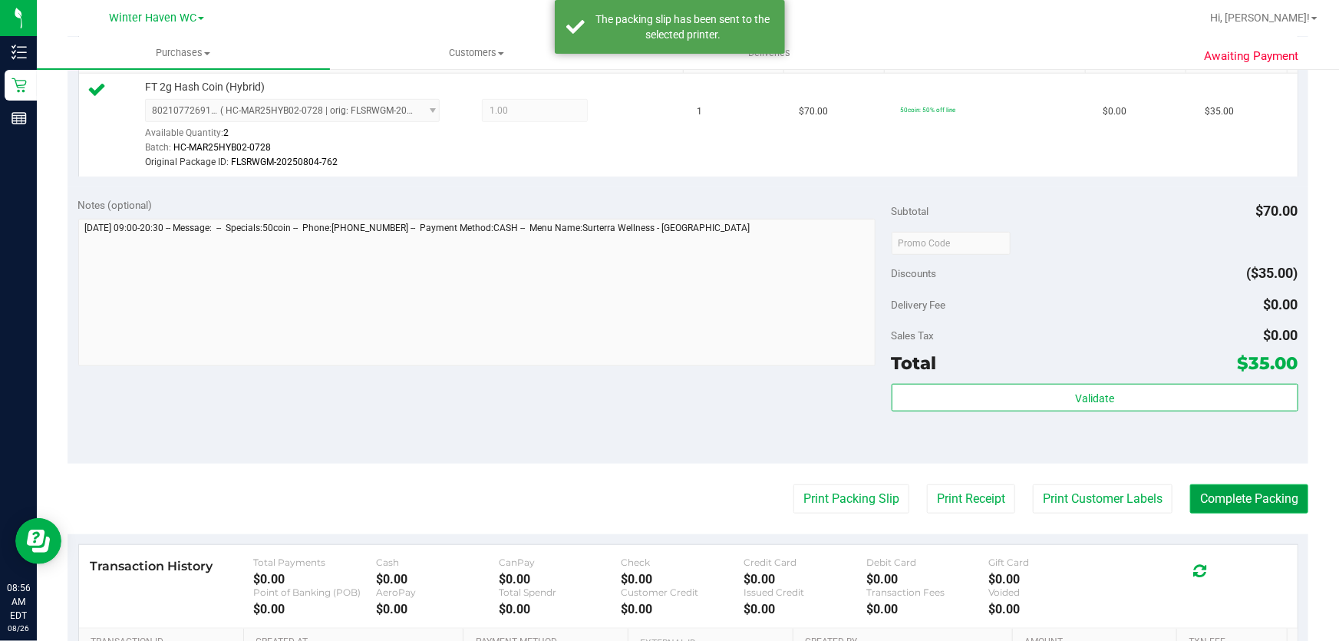
click at [1241, 493] on button "Complete Packing" at bounding box center [1249, 498] width 118 height 29
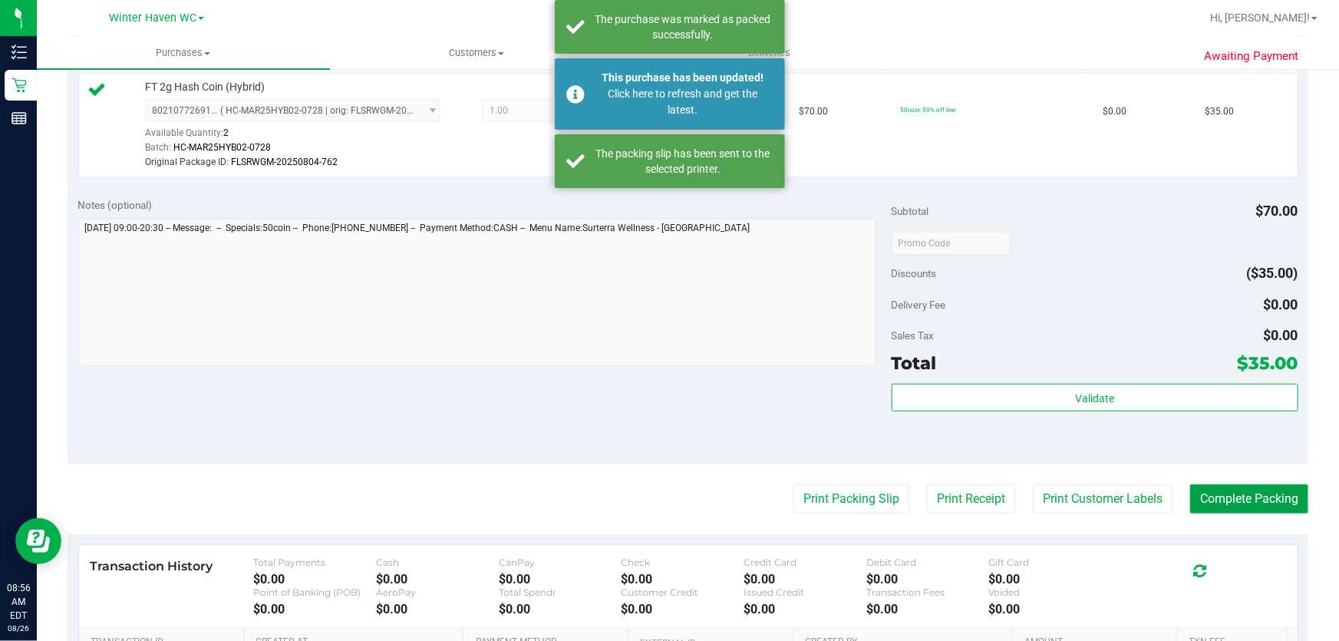
click at [1241, 493] on button "Complete Packing" at bounding box center [1249, 498] width 118 height 29
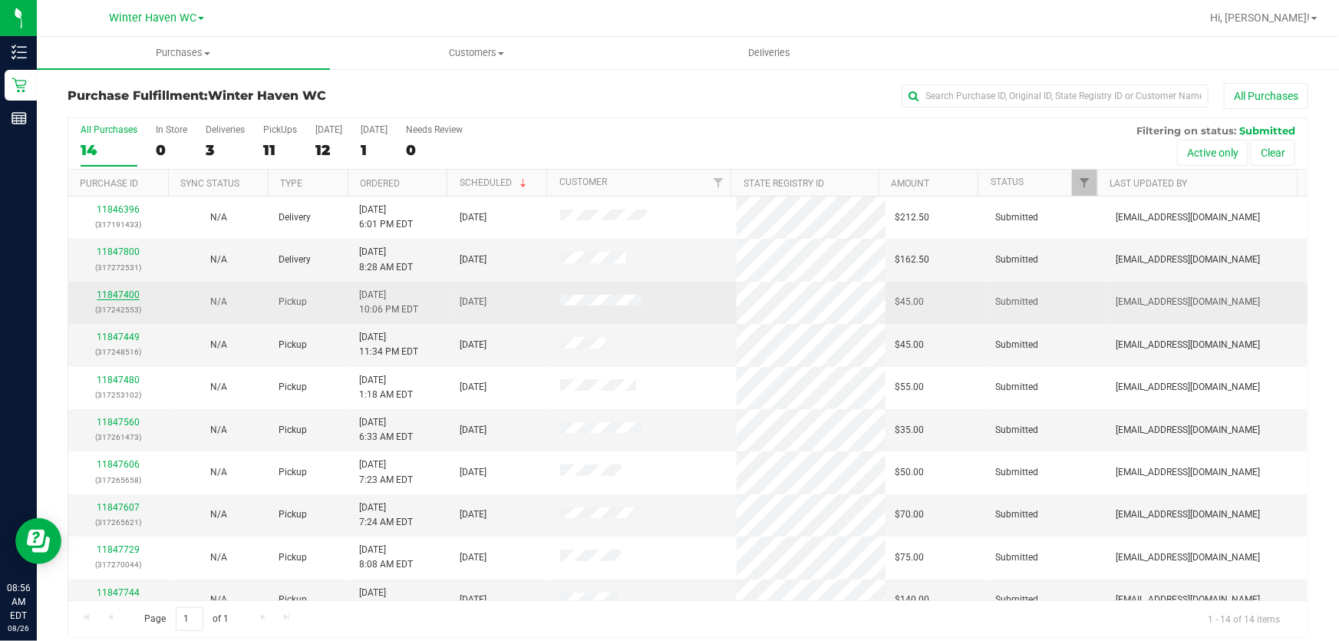
click at [112, 292] on link "11847400" at bounding box center [118, 294] width 43 height 11
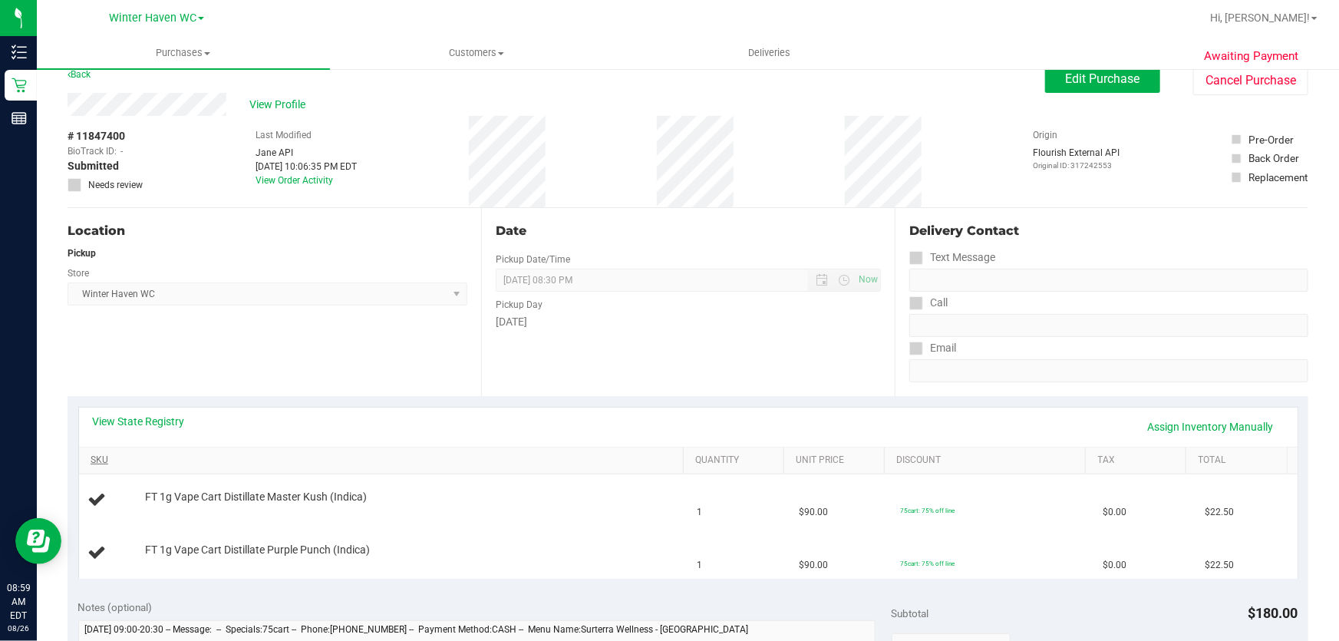
scroll to position [69, 0]
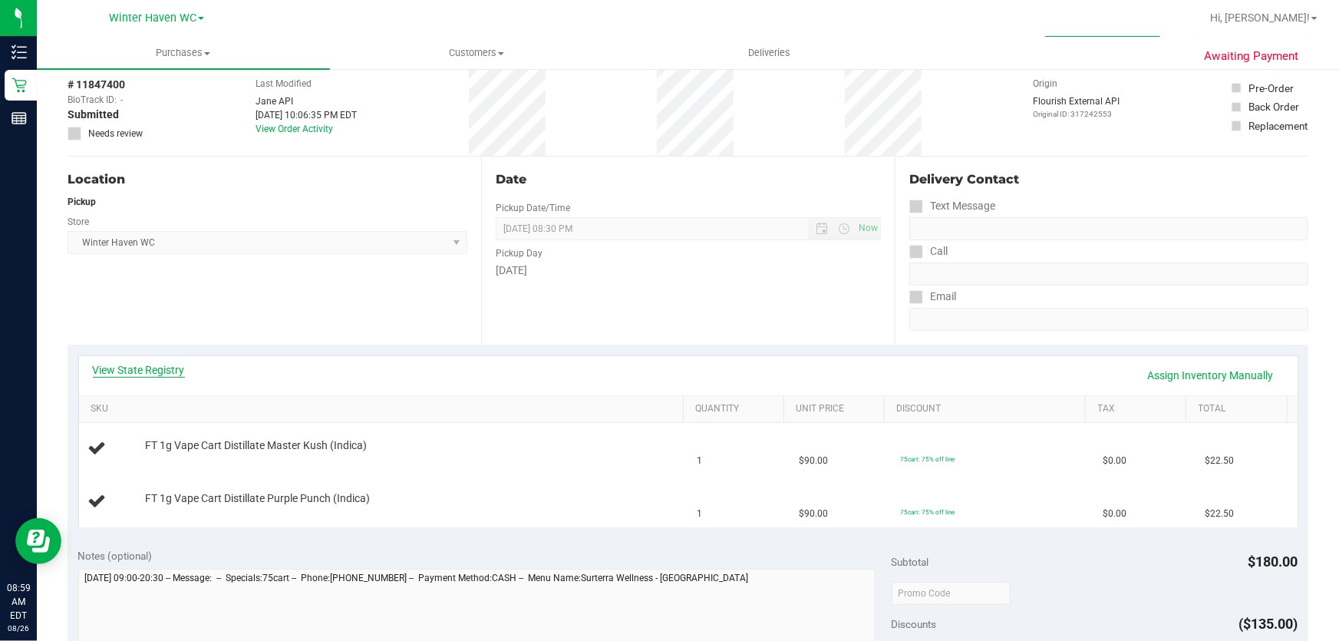
click at [161, 367] on link "View State Registry" at bounding box center [139, 369] width 92 height 15
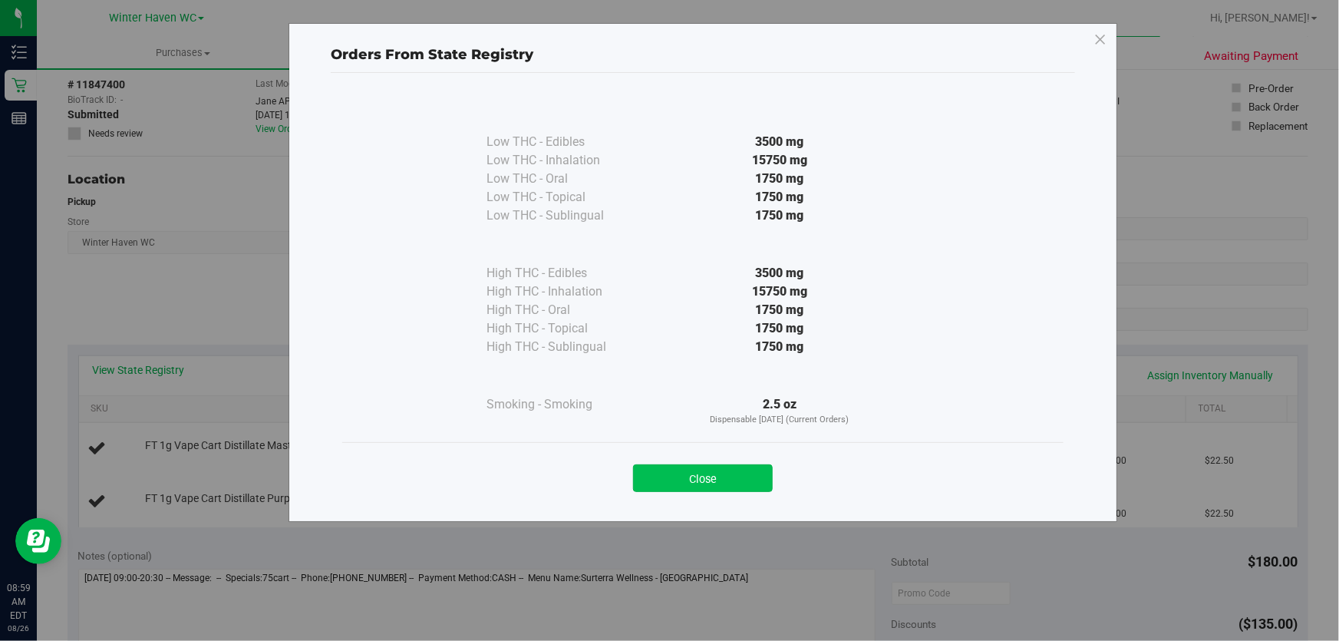
click at [683, 471] on button "Close" at bounding box center [703, 478] width 140 height 28
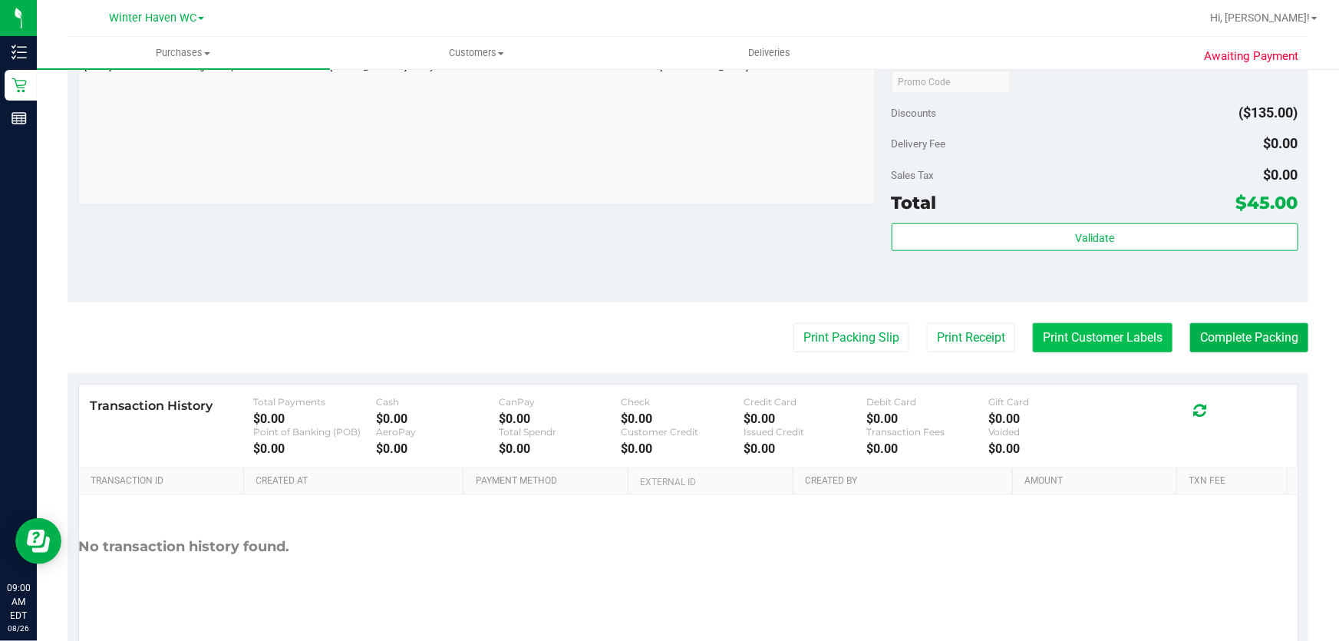
scroll to position [697, 0]
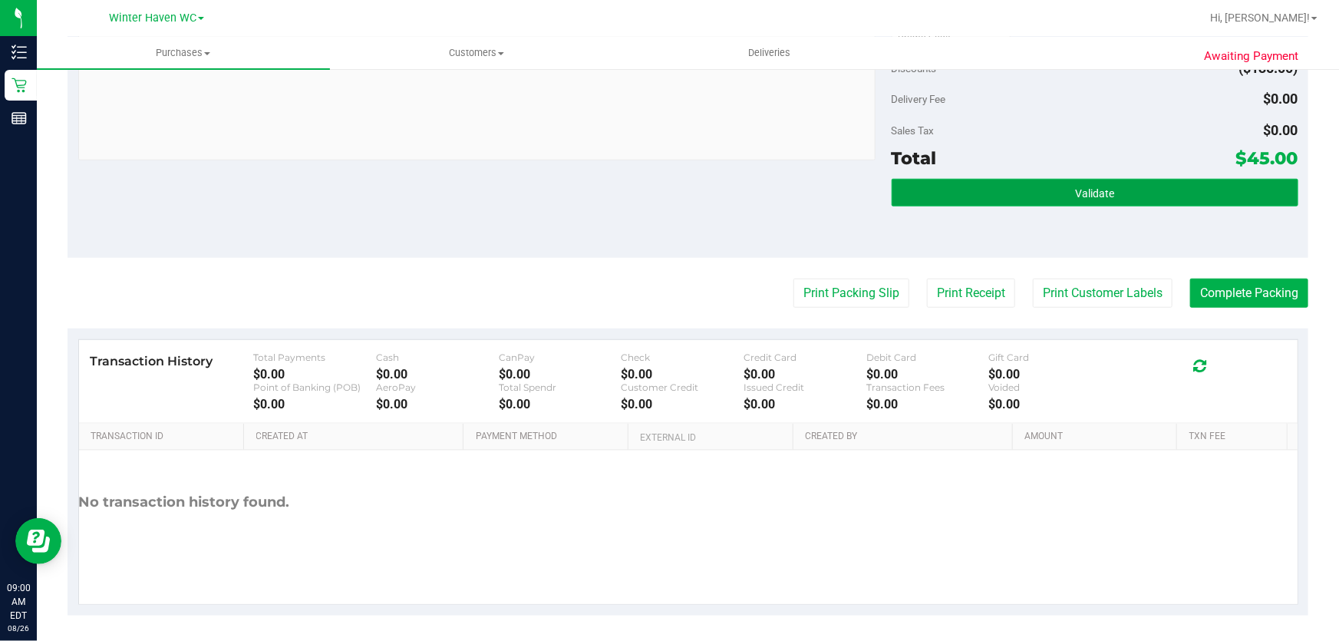
click at [1112, 191] on button "Validate" at bounding box center [1094, 193] width 407 height 28
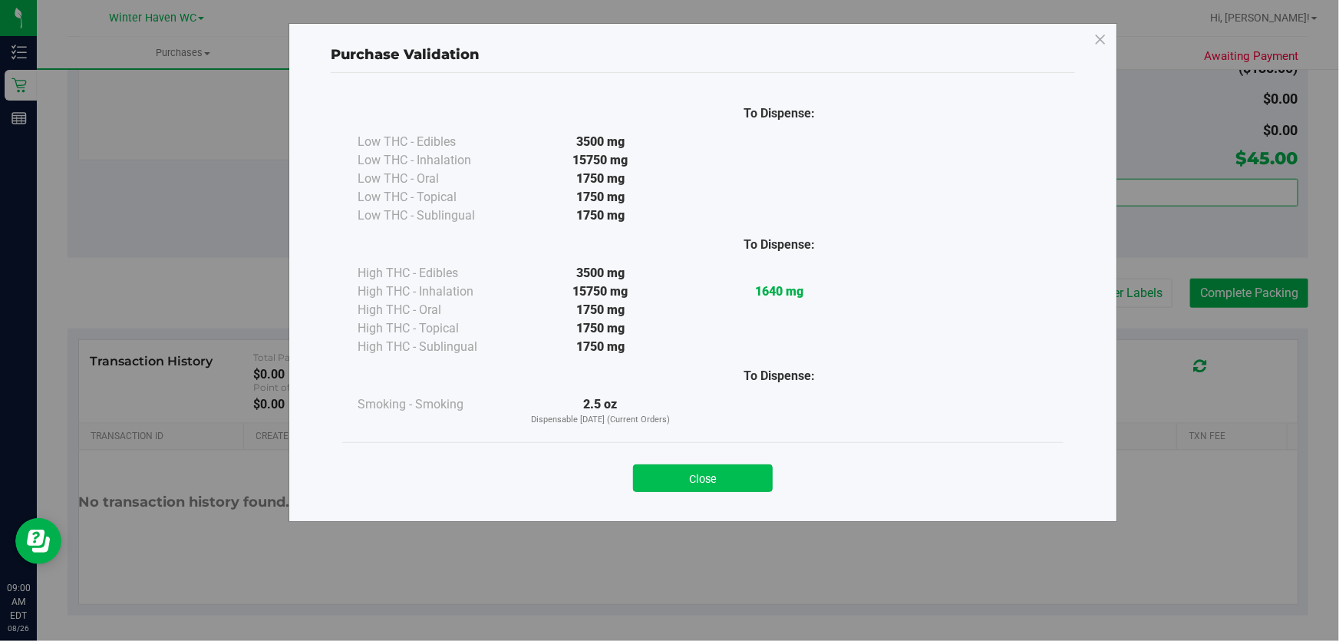
click at [743, 475] on button "Close" at bounding box center [703, 478] width 140 height 28
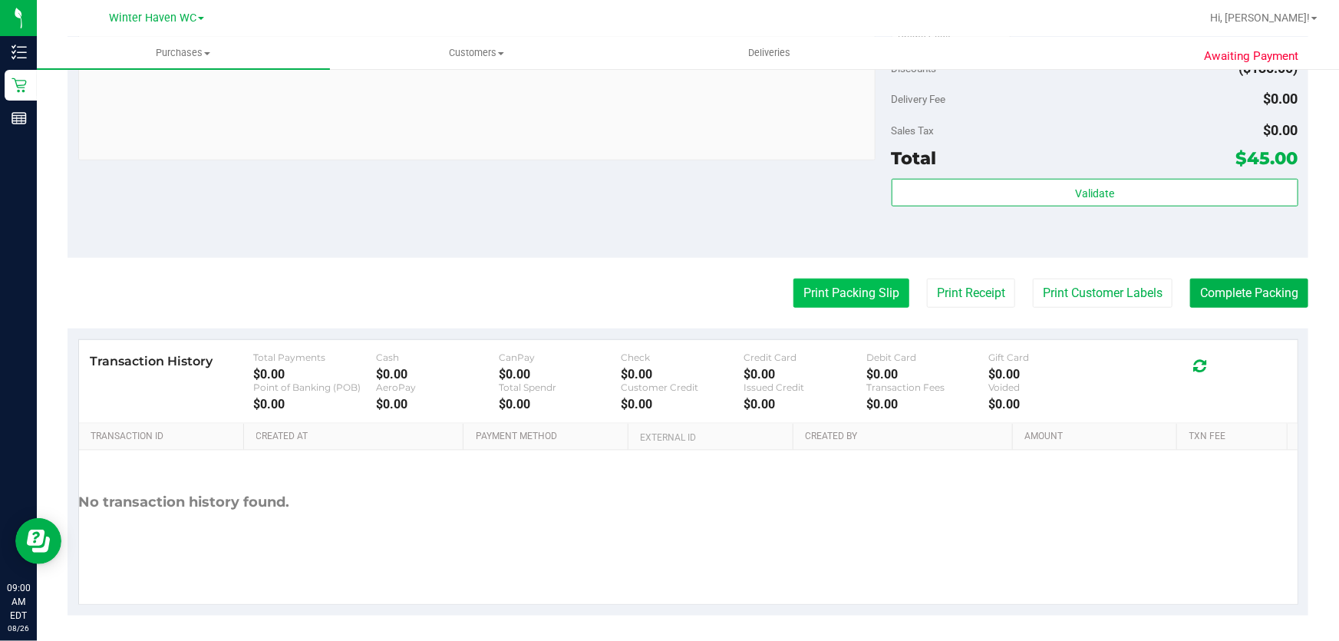
click at [821, 291] on button "Print Packing Slip" at bounding box center [851, 292] width 116 height 29
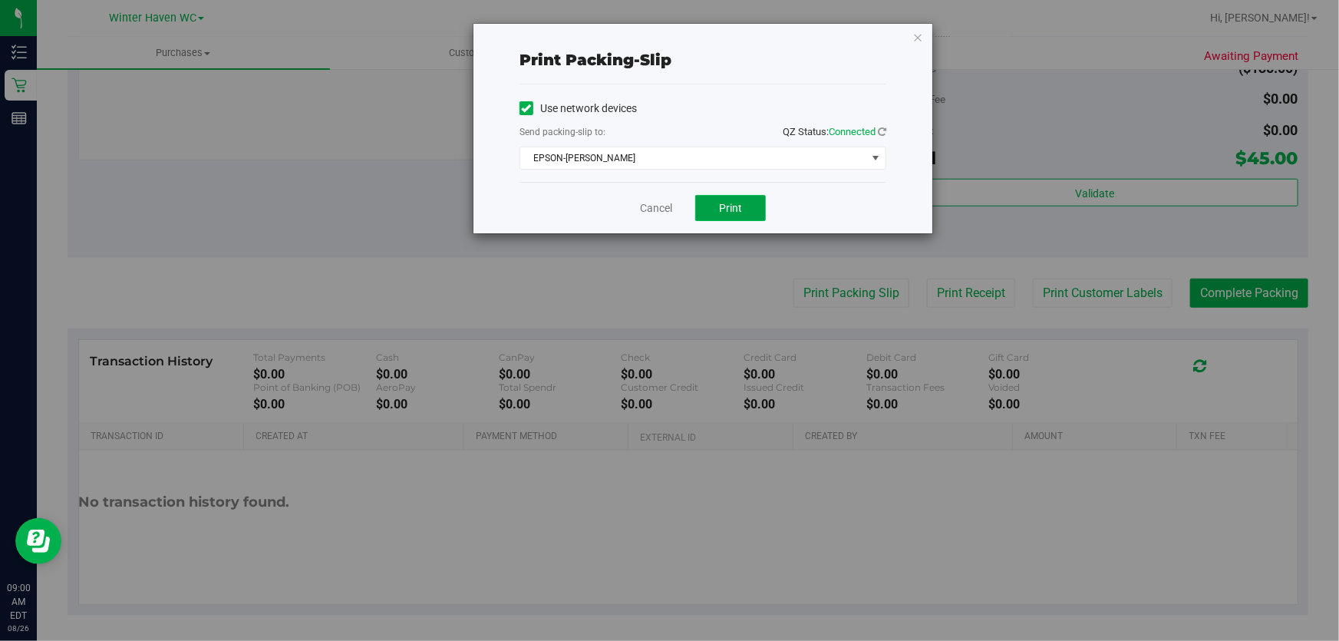
click at [758, 206] on button "Print" at bounding box center [730, 208] width 71 height 26
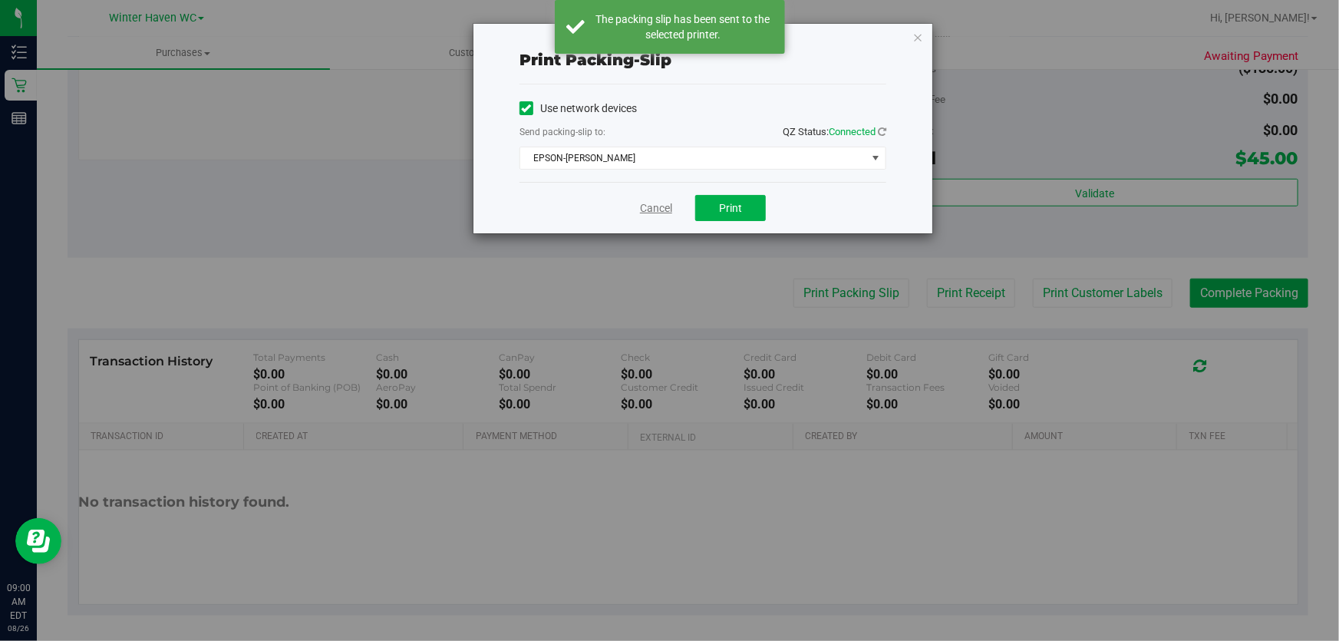
click at [657, 207] on link "Cancel" at bounding box center [656, 208] width 32 height 16
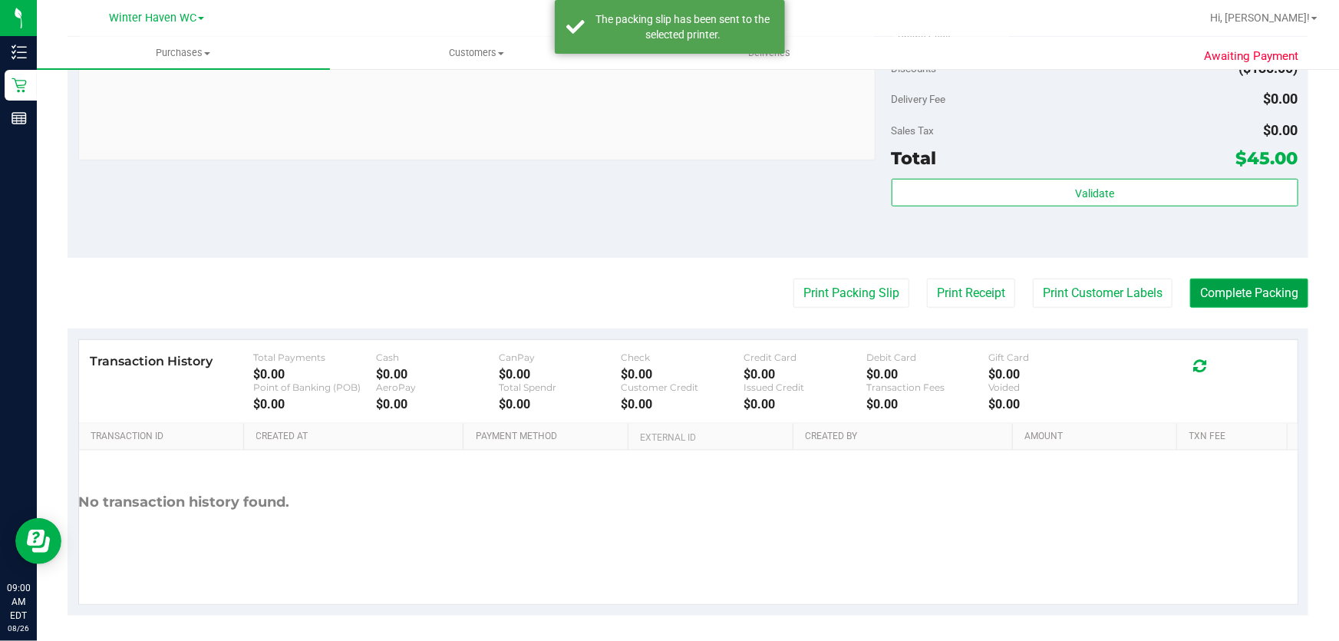
click at [1244, 287] on button "Complete Packing" at bounding box center [1249, 292] width 118 height 29
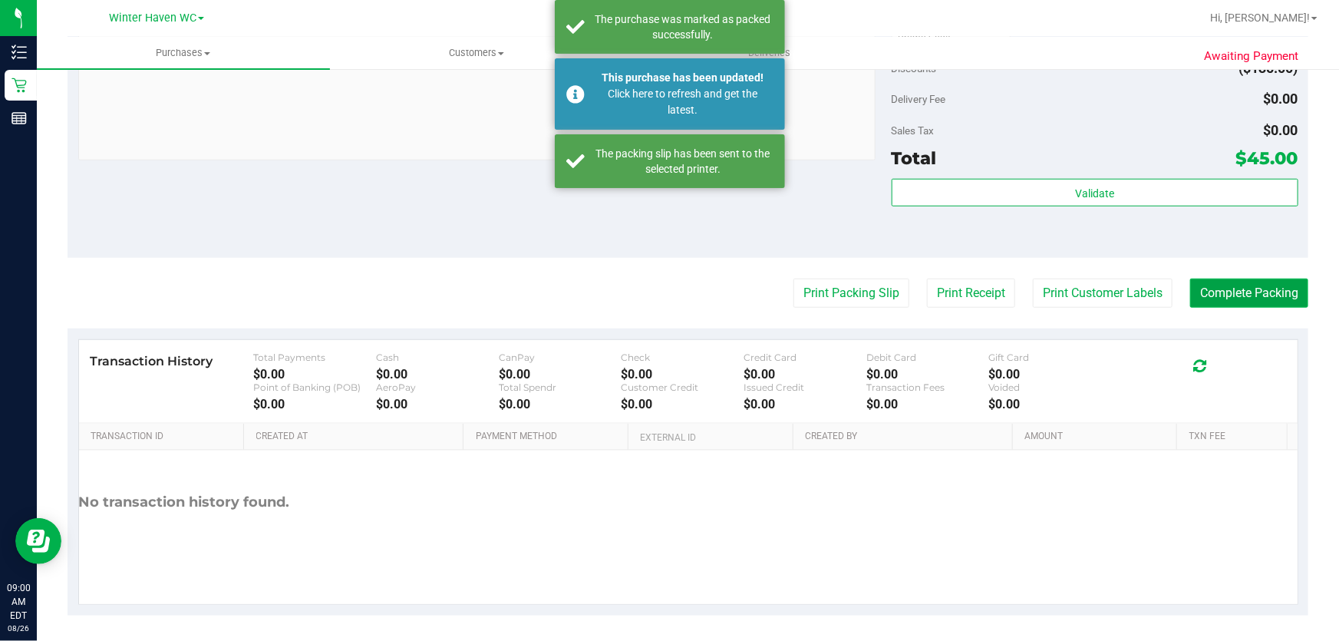
click at [1244, 287] on button "Complete Packing" at bounding box center [1249, 292] width 118 height 29
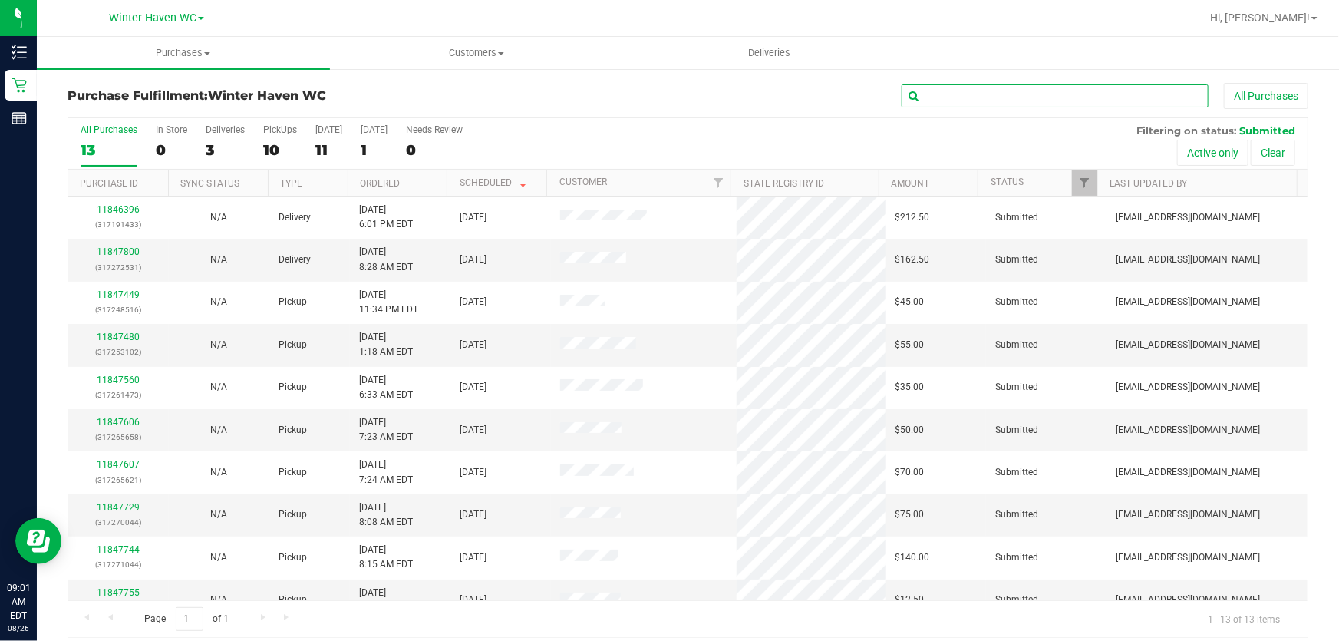
click at [1051, 101] on input "text" at bounding box center [1054, 95] width 307 height 23
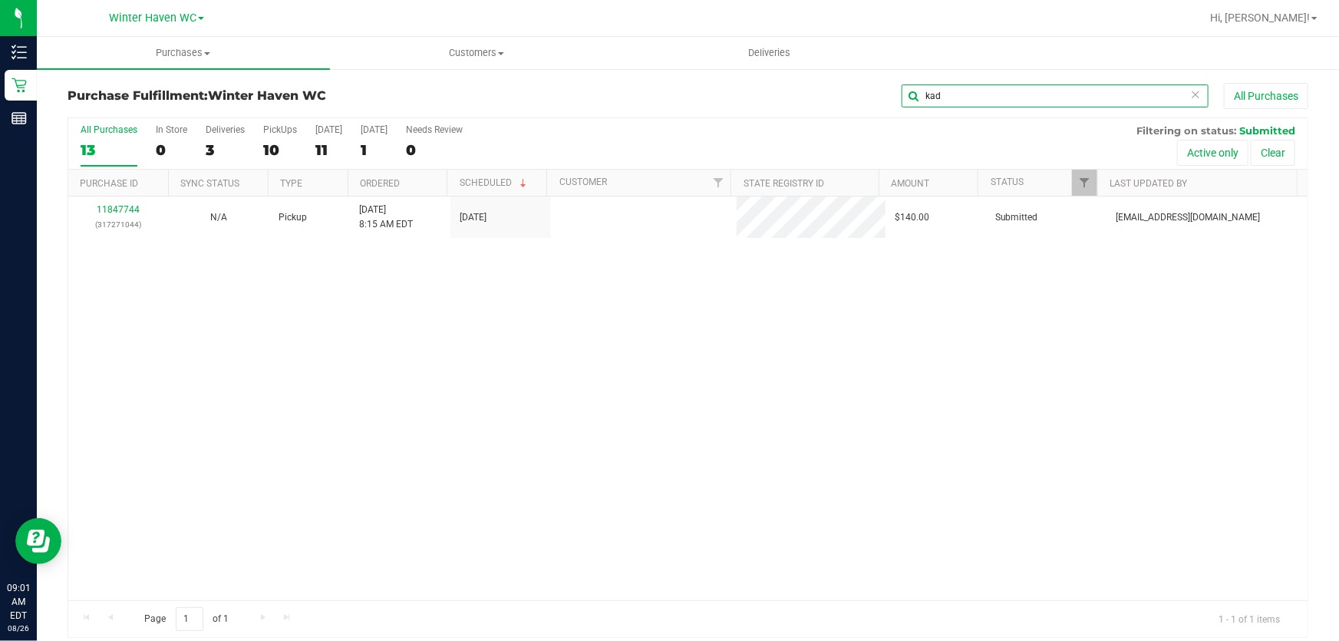
type input "kad"
click at [118, 209] on link "11847744" at bounding box center [118, 209] width 43 height 11
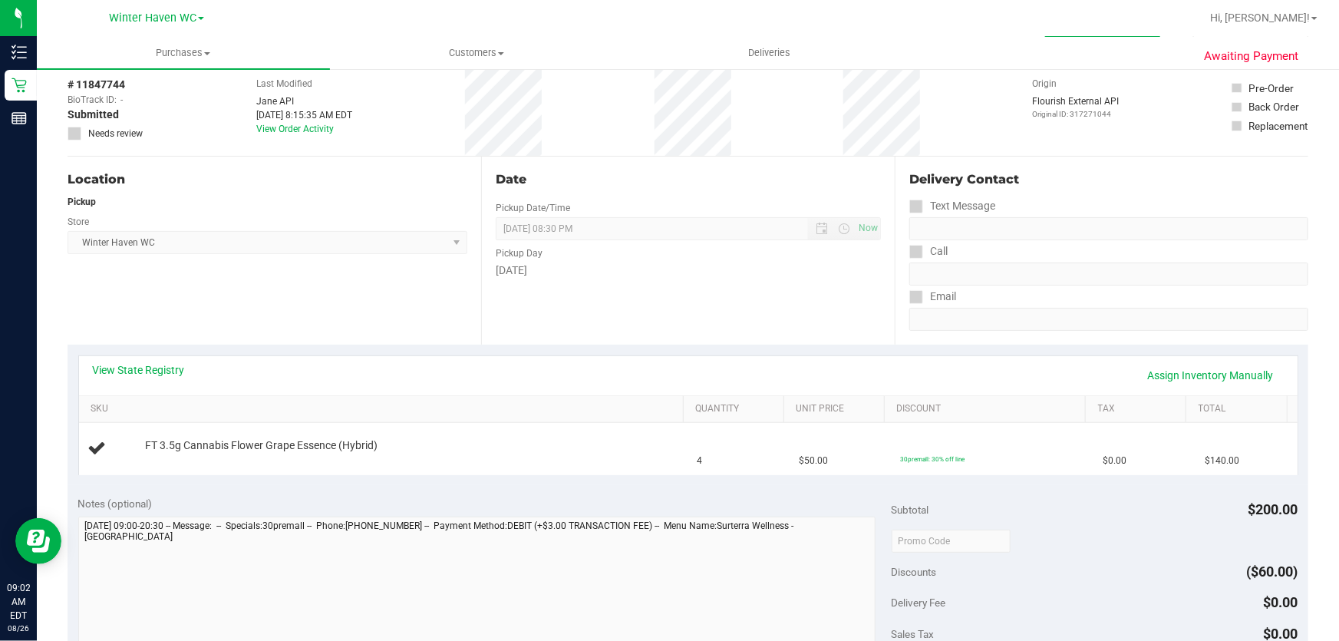
scroll to position [209, 0]
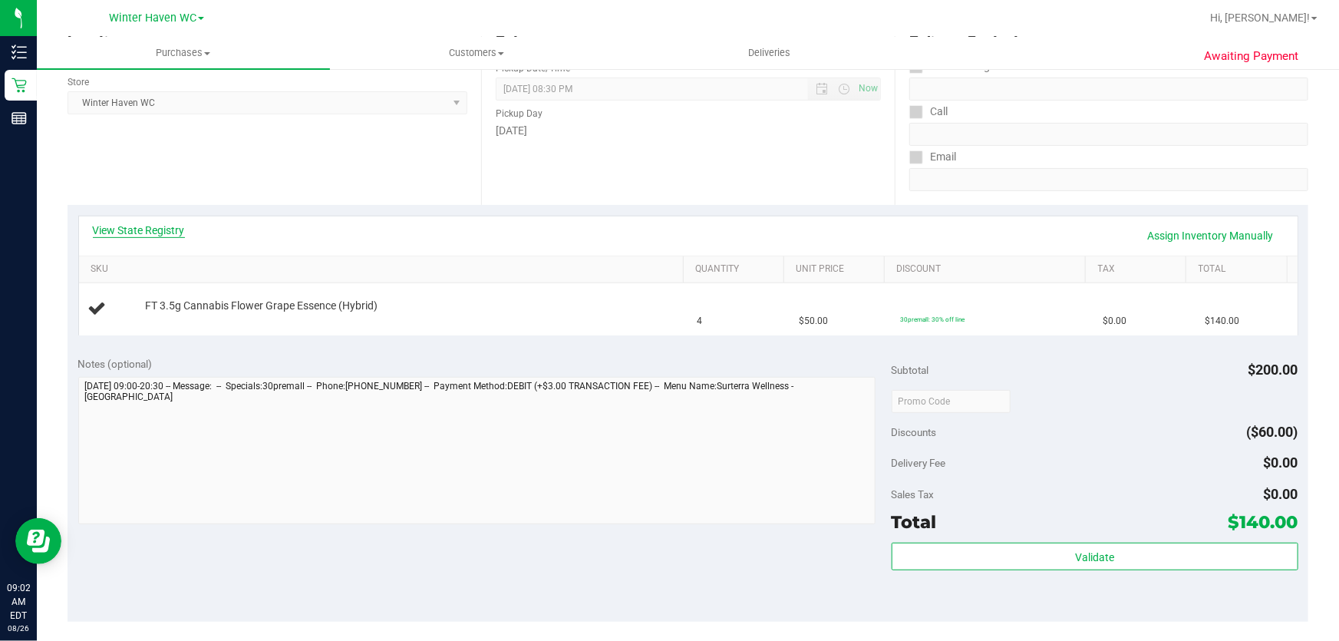
click at [175, 224] on link "View State Registry" at bounding box center [139, 229] width 92 height 15
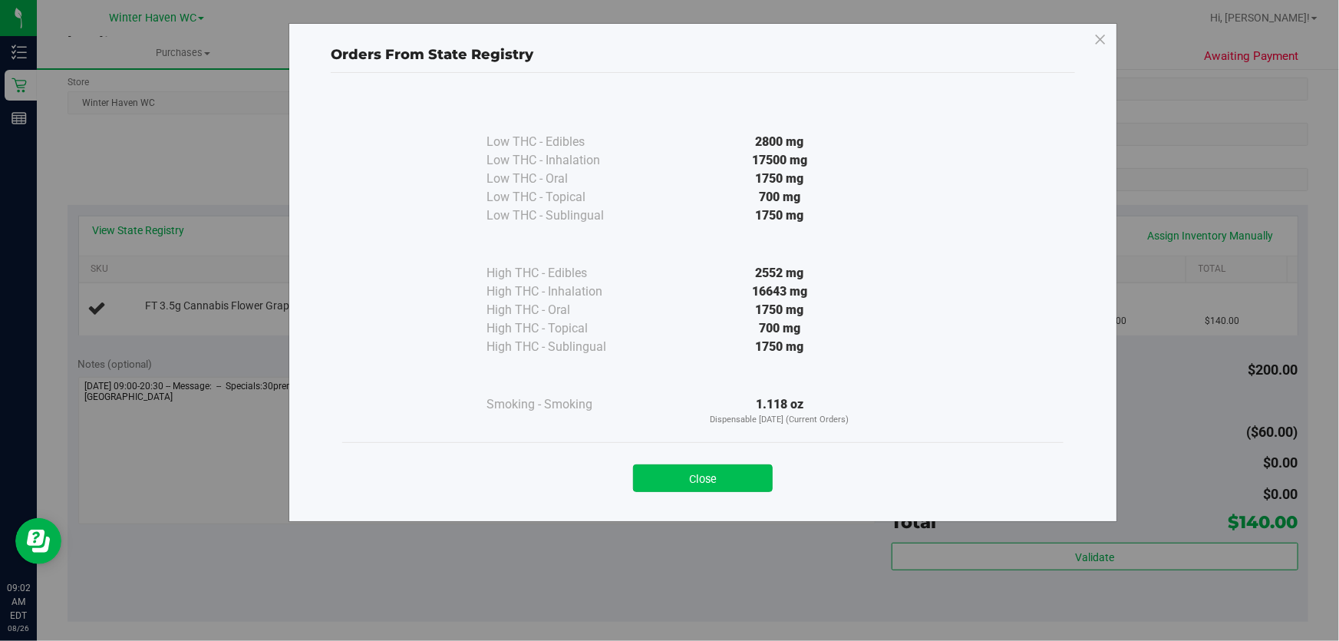
click at [713, 469] on button "Close" at bounding box center [703, 478] width 140 height 28
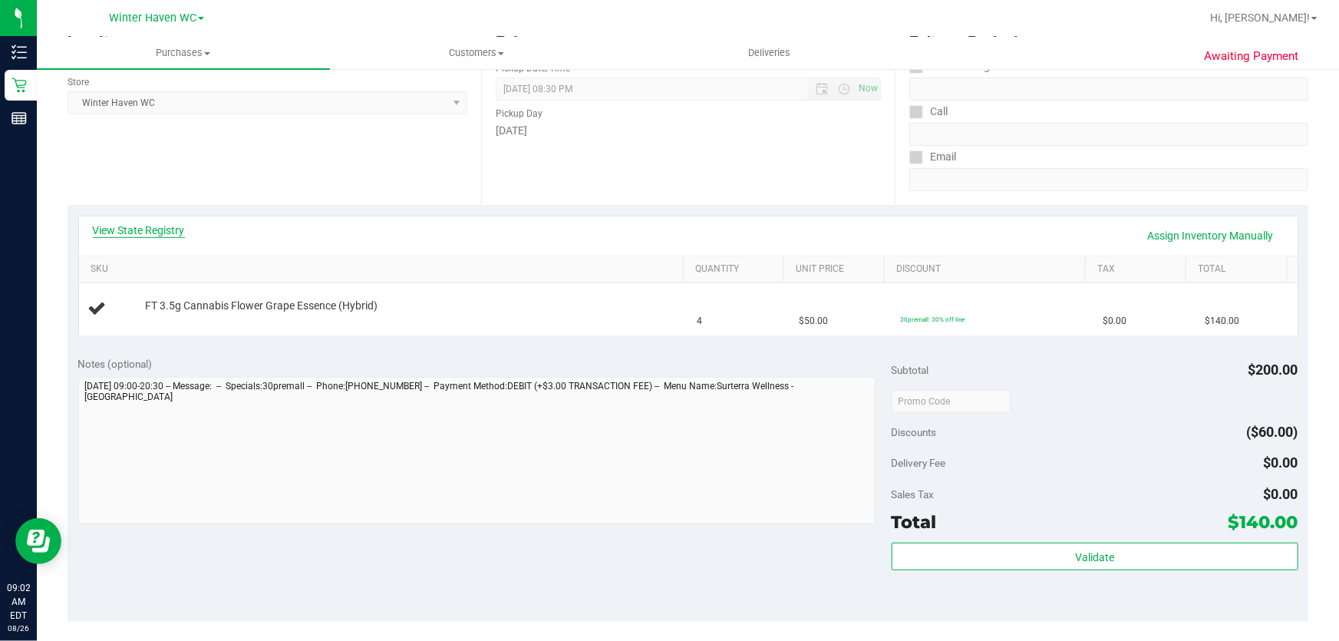
click at [168, 231] on link "View State Registry" at bounding box center [139, 229] width 92 height 15
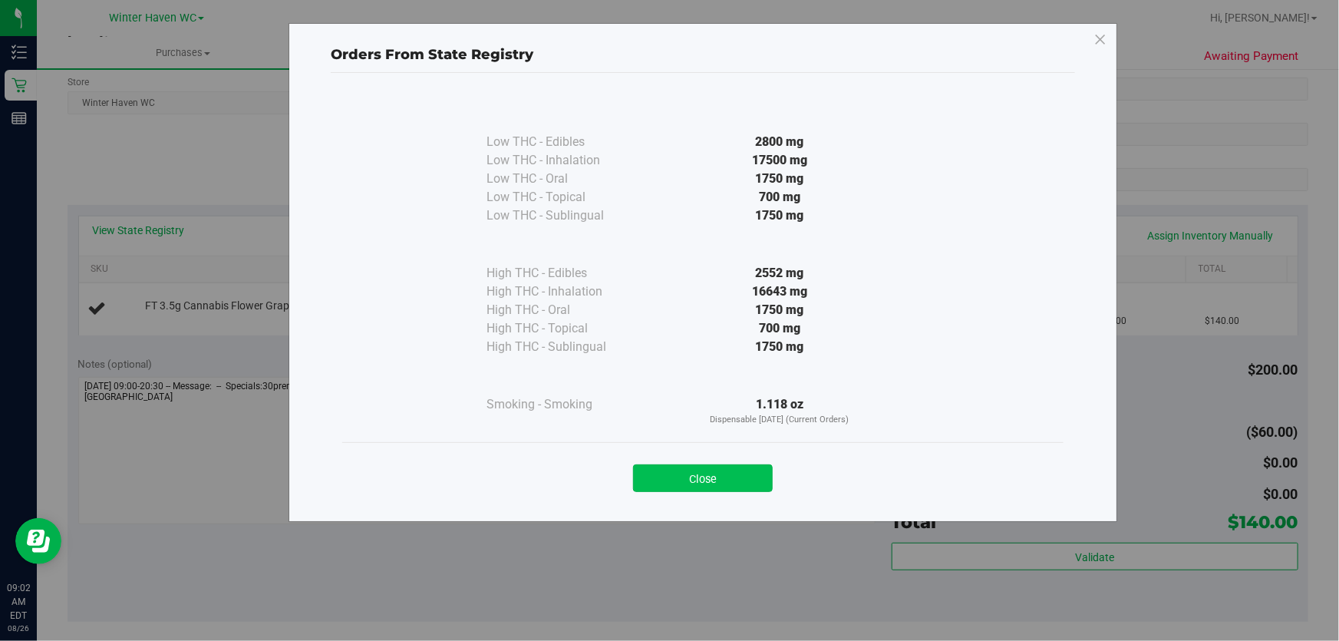
click at [707, 476] on button "Close" at bounding box center [703, 478] width 140 height 28
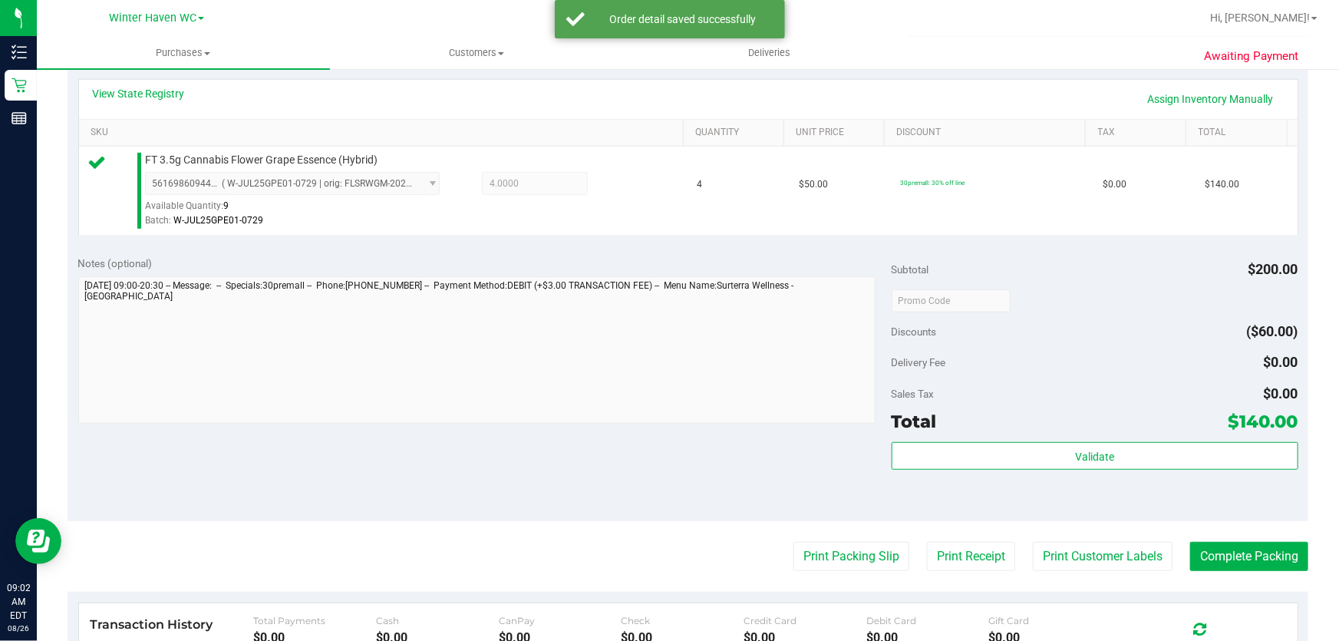
scroll to position [558, 0]
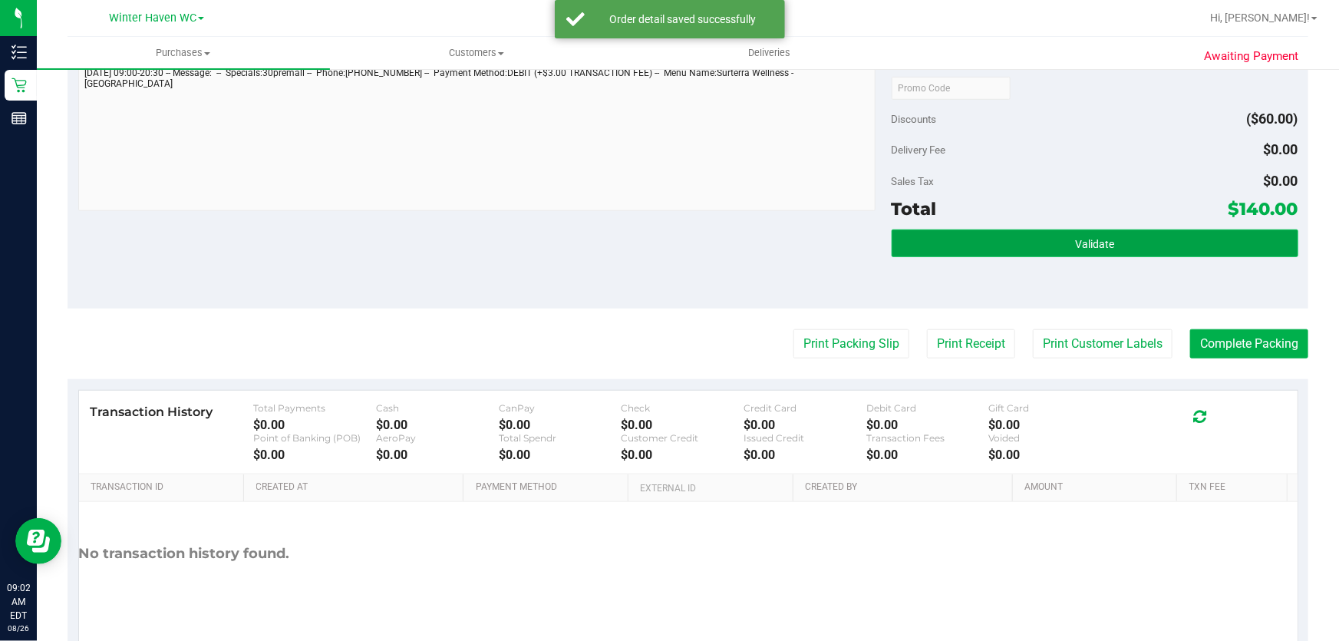
click at [1151, 238] on button "Validate" at bounding box center [1094, 243] width 407 height 28
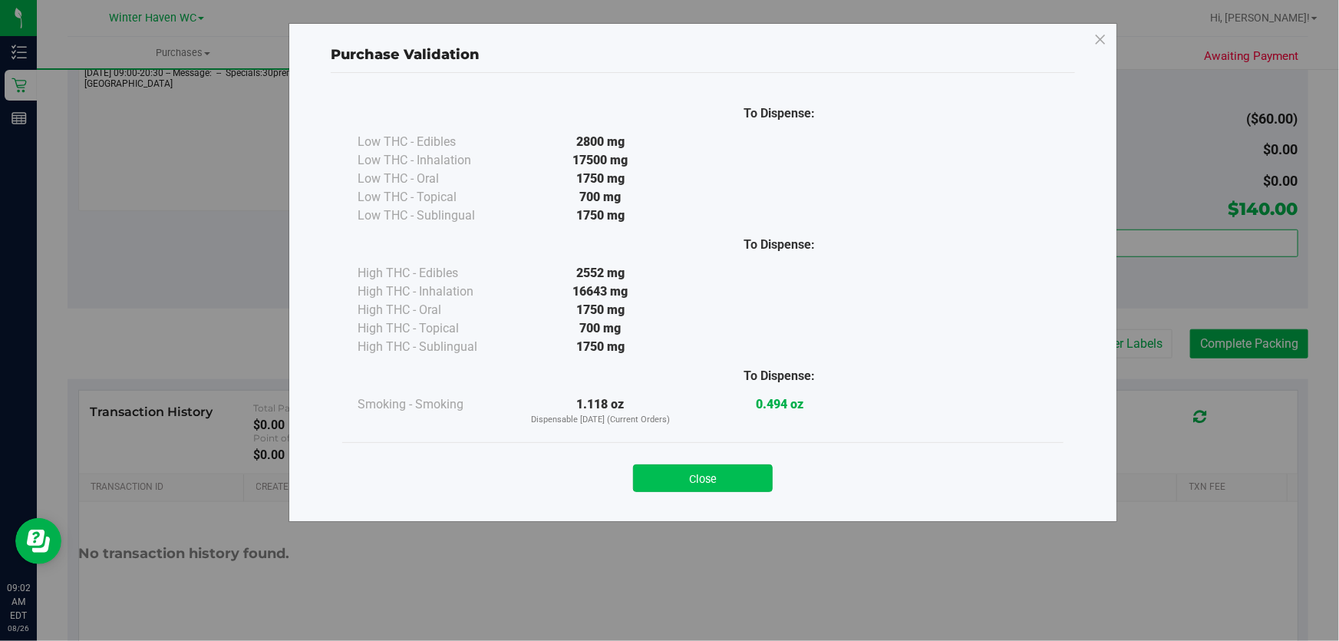
click at [684, 478] on button "Close" at bounding box center [703, 478] width 140 height 28
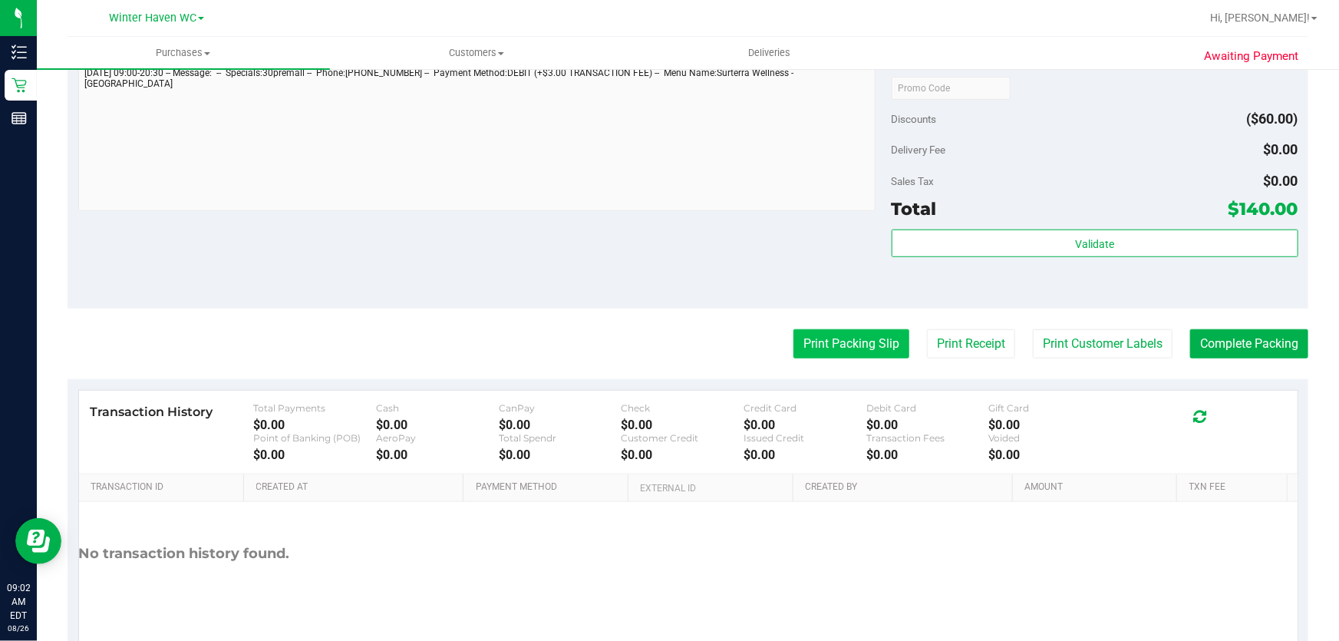
click at [848, 345] on button "Print Packing Slip" at bounding box center [851, 343] width 116 height 29
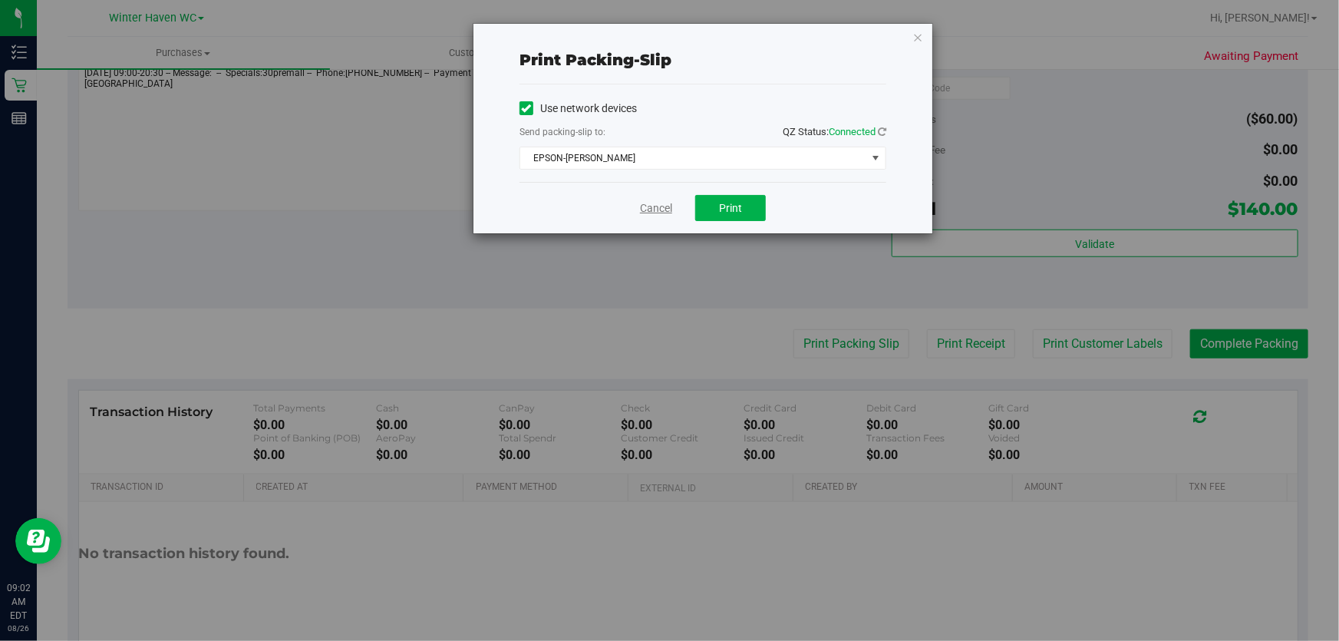
click at [657, 209] on link "Cancel" at bounding box center [656, 208] width 32 height 16
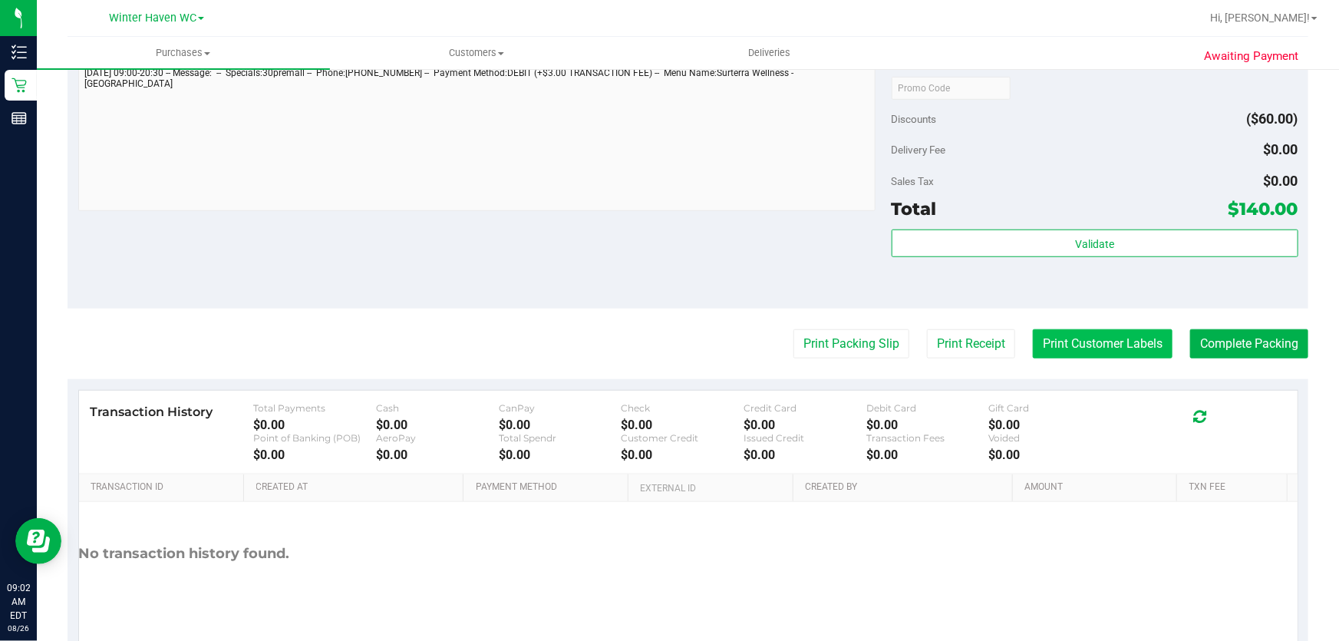
click at [1057, 346] on button "Print Customer Labels" at bounding box center [1103, 343] width 140 height 29
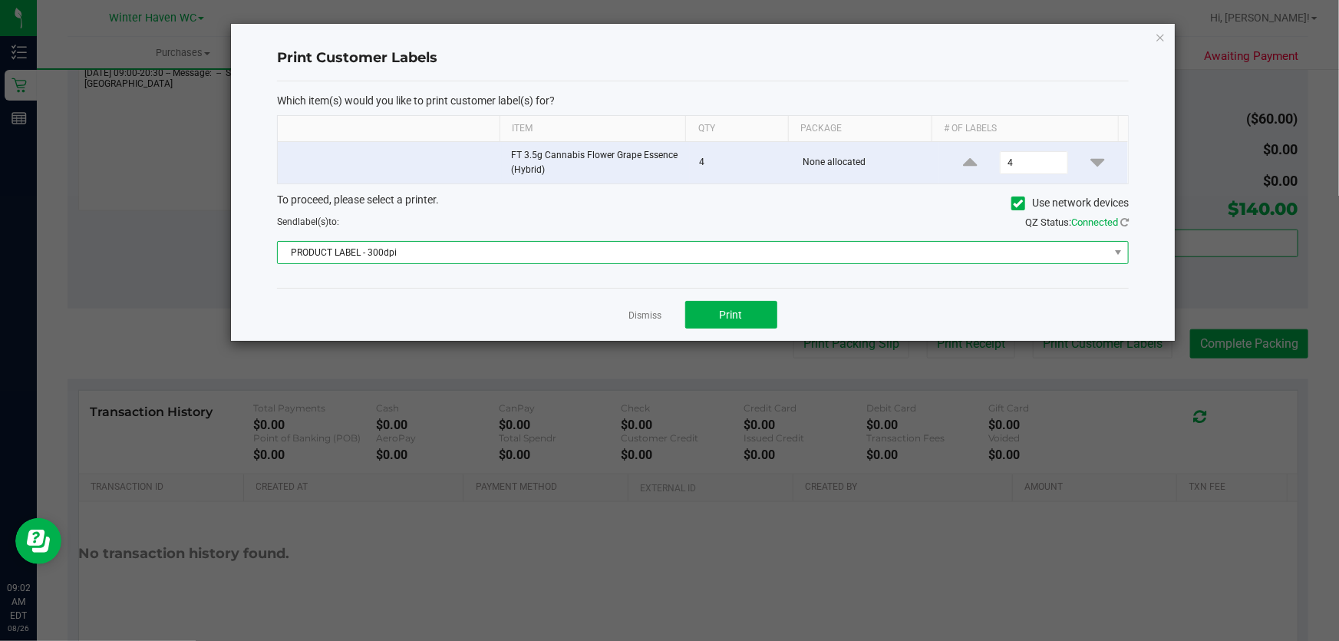
click at [549, 252] on span "PRODUCT LABEL - 300dpi" at bounding box center [693, 252] width 831 height 21
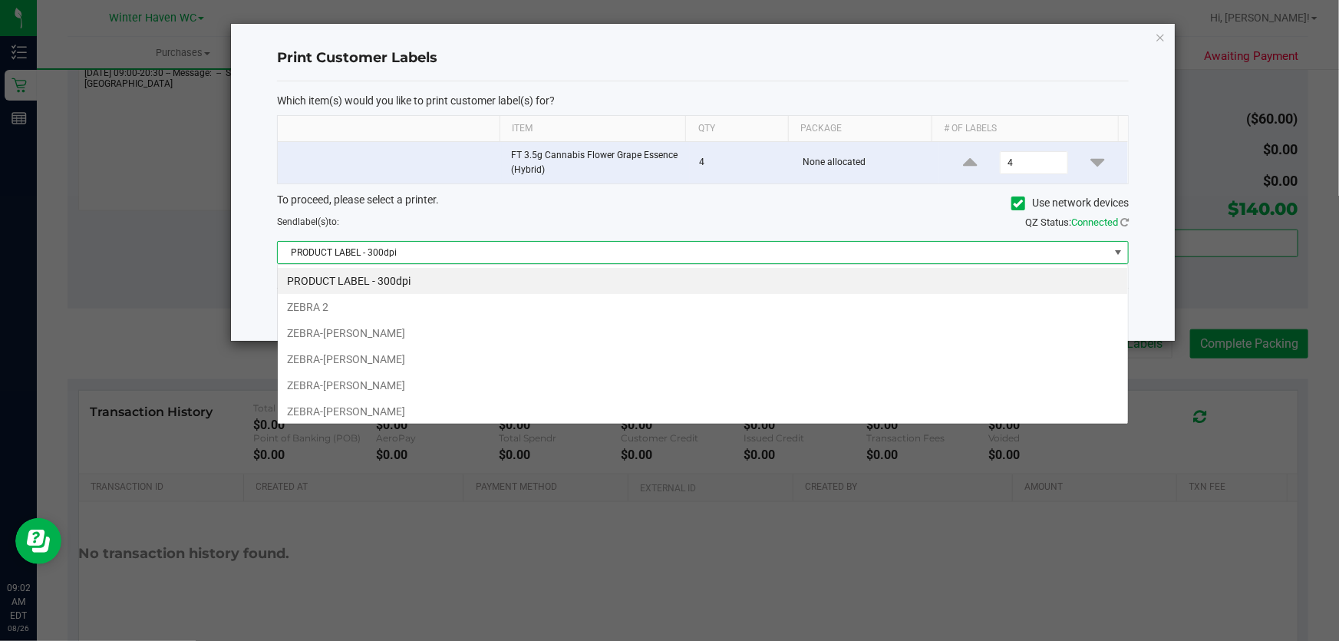
scroll to position [23, 852]
click at [495, 408] on li "ZEBRA-[PERSON_NAME]" at bounding box center [703, 411] width 850 height 26
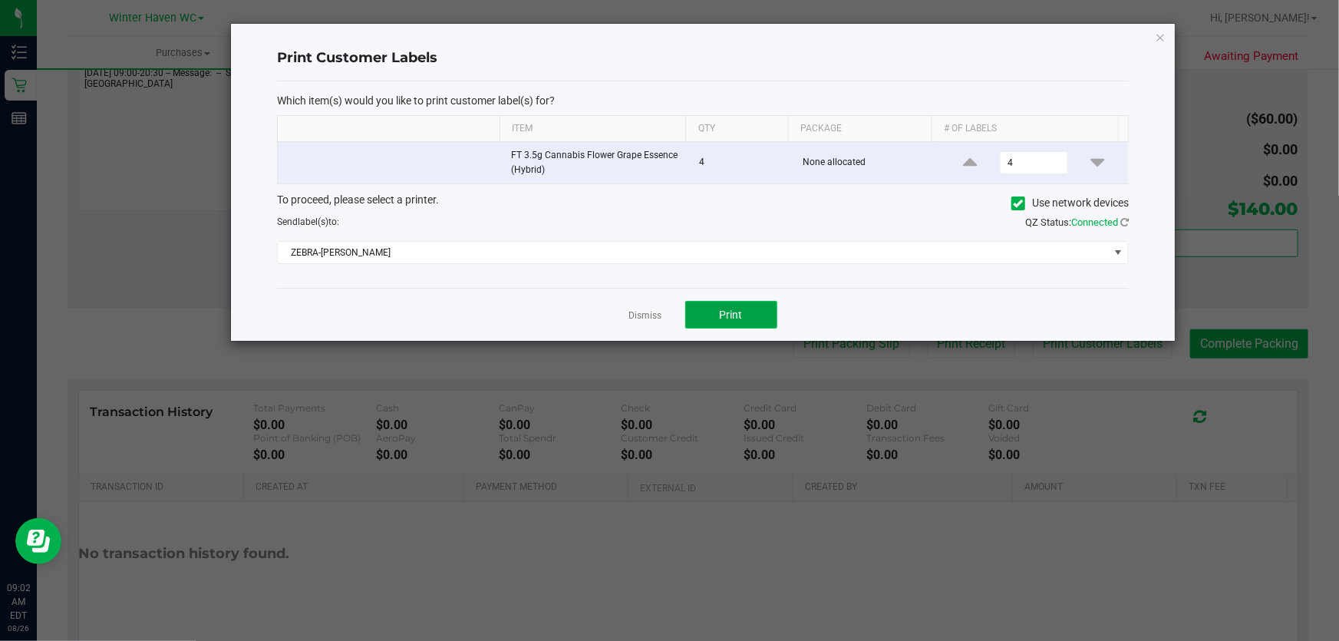
click at [705, 311] on button "Print" at bounding box center [731, 315] width 92 height 28
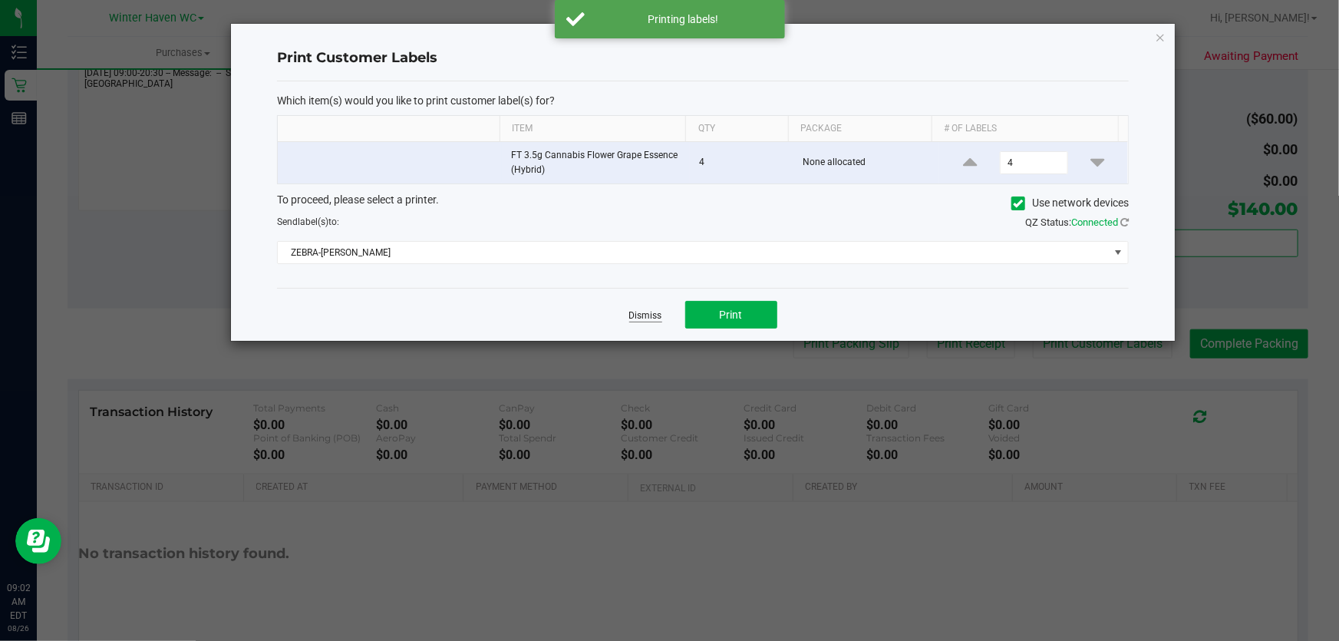
click at [644, 317] on link "Dismiss" at bounding box center [645, 315] width 33 height 13
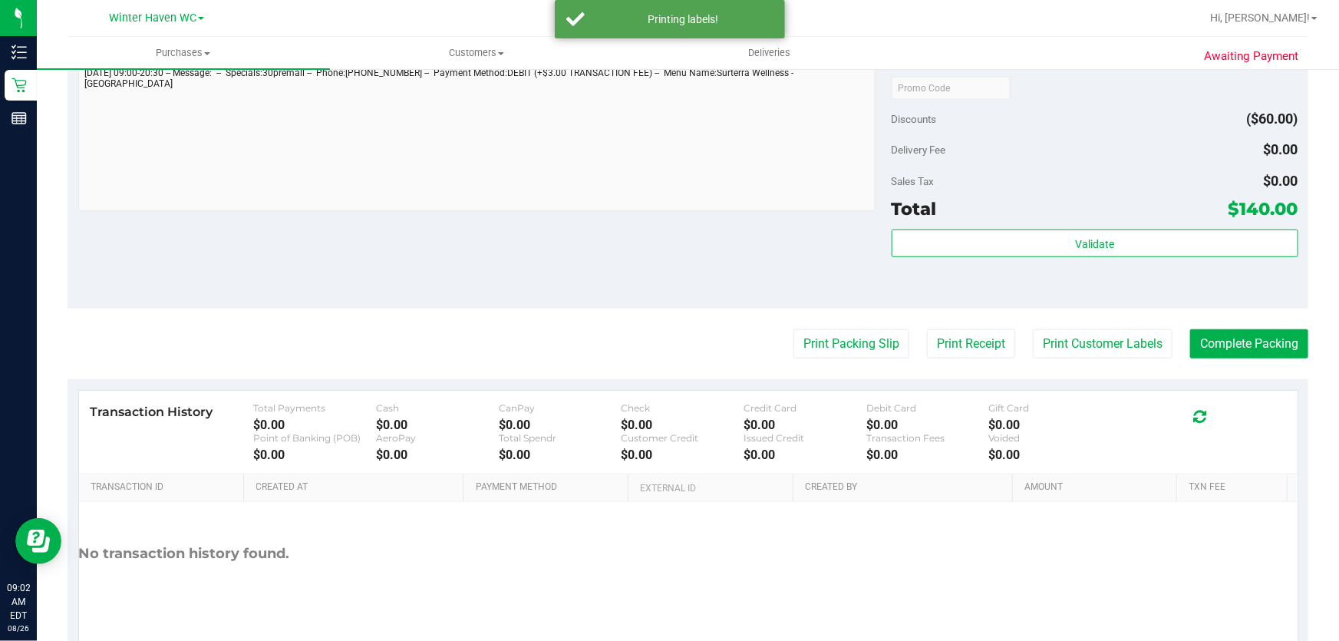
click at [638, 321] on purchase-details "Back Edit Purchase Cancel Purchase View Profile # 11847744 BioTrack ID: - Submi…" at bounding box center [688, 95] width 1241 height 1141
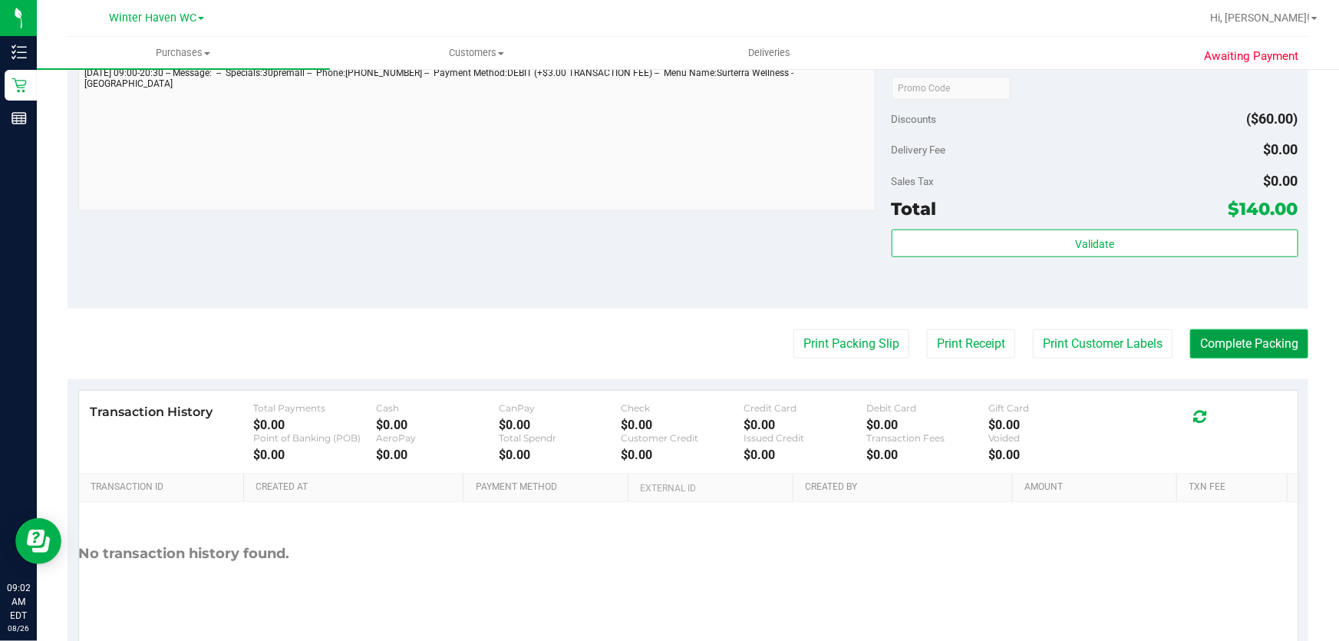
click at [1255, 352] on button "Complete Packing" at bounding box center [1249, 343] width 118 height 29
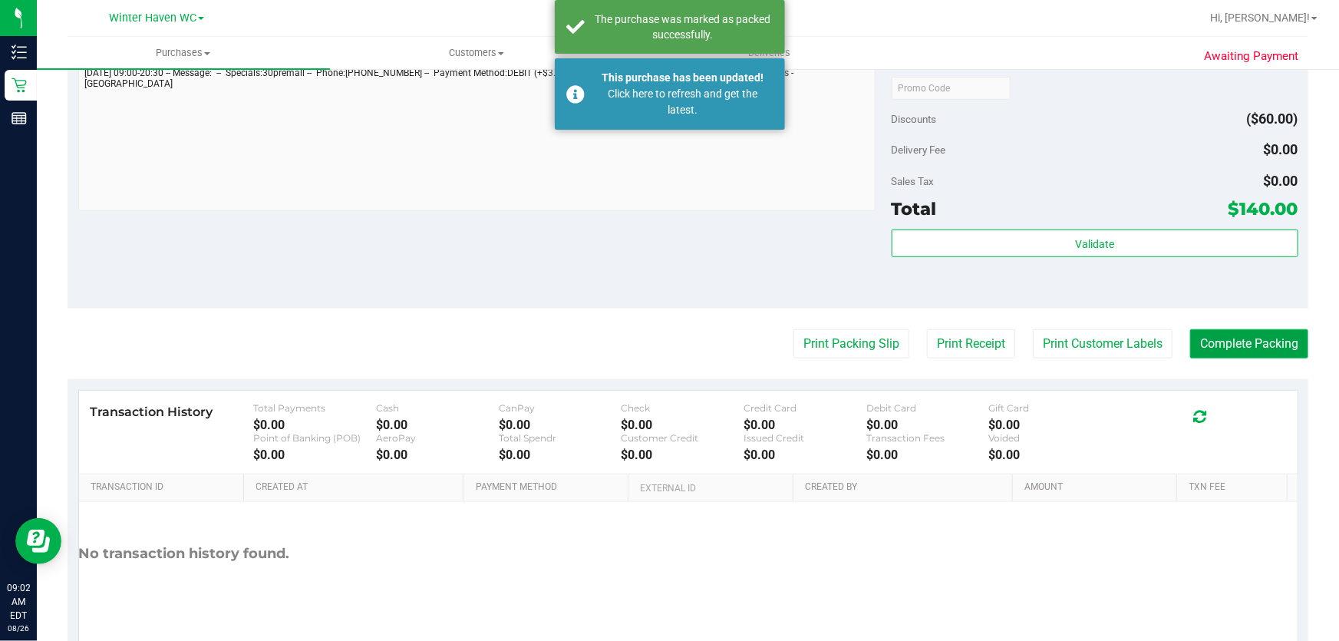
click at [1257, 352] on button "Complete Packing" at bounding box center [1249, 343] width 118 height 29
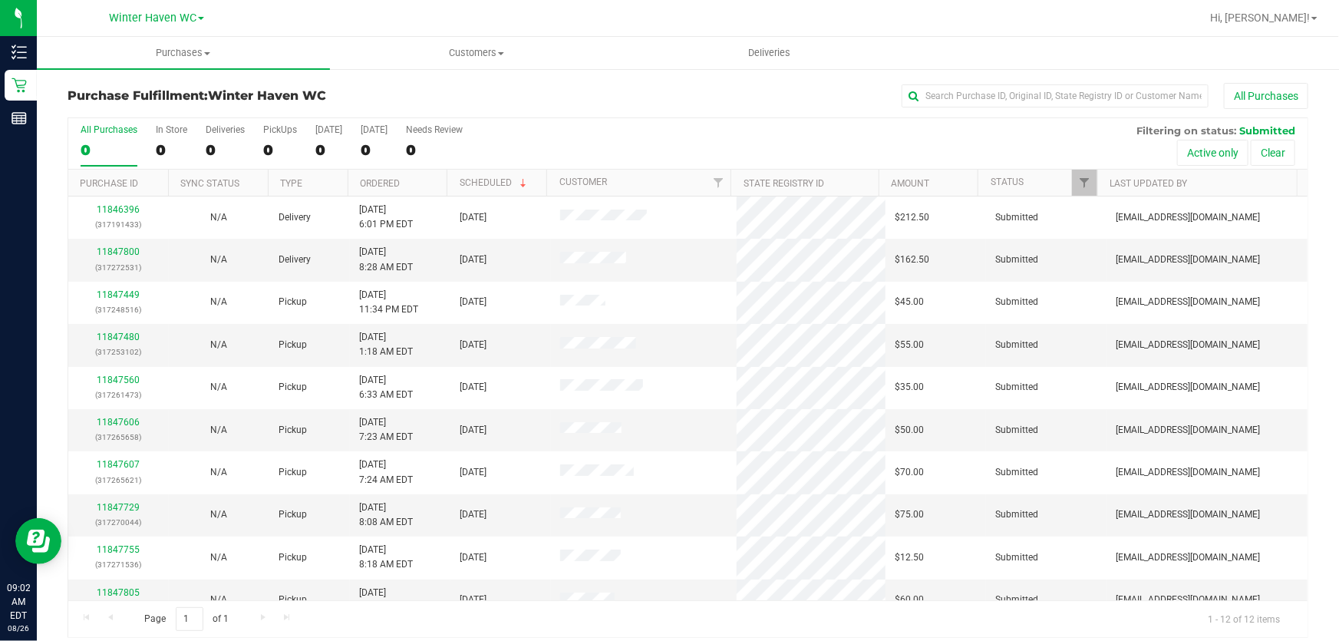
click at [667, 130] on div "All Purchases 0 In Store 0 Deliveries 0 PickUps 0 [DATE] 0 [DATE] 0 Needs Revie…" at bounding box center [687, 143] width 1239 height 51
click at [615, 130] on div "All Purchases 12 In Store 0 Deliveries 3 PickUps 9 [DATE] 10 [DATE] 1 Needs Rev…" at bounding box center [687, 143] width 1239 height 51
click at [292, 143] on div "9" at bounding box center [280, 150] width 34 height 18
click at [0, 0] on input "PickUps 9" at bounding box center [0, 0] width 0 height 0
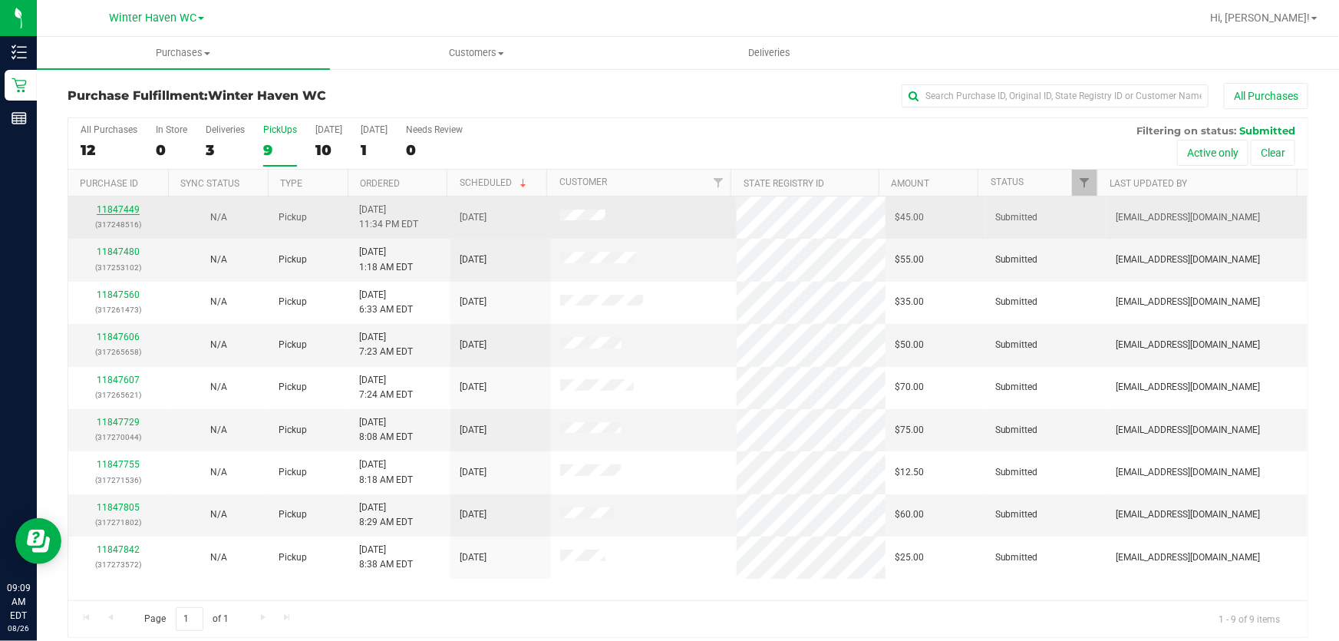
click at [114, 209] on link "11847449" at bounding box center [118, 209] width 43 height 11
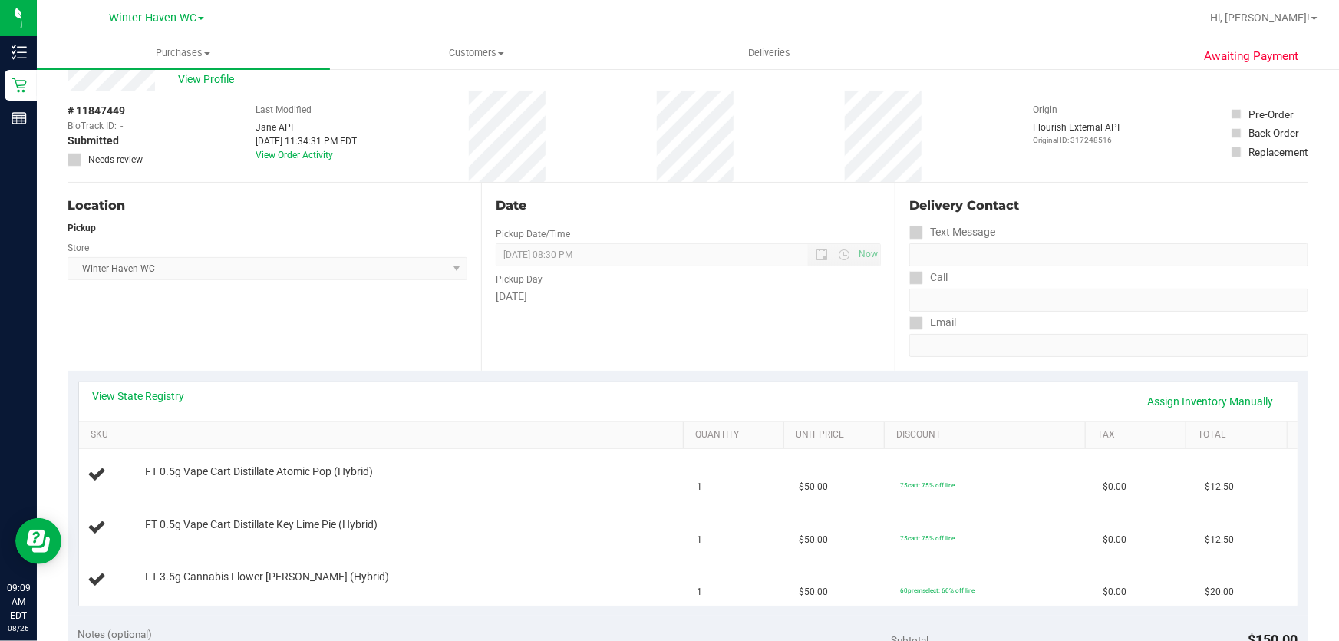
scroll to position [209, 0]
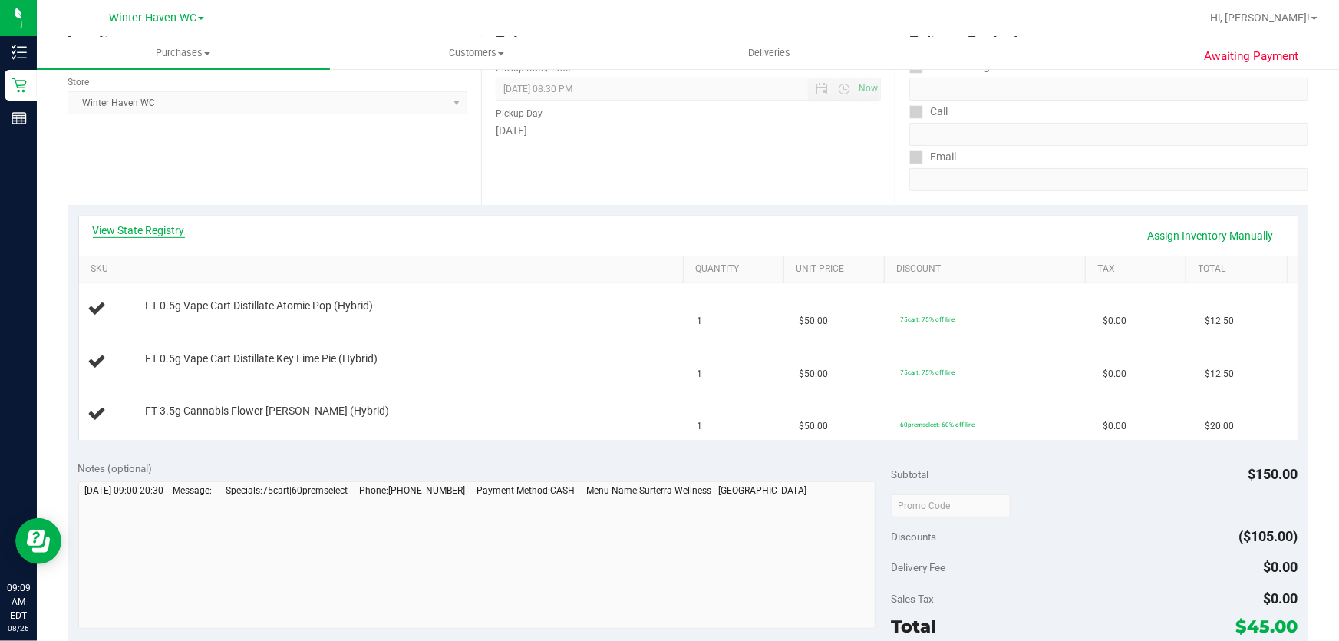
click at [153, 226] on link "View State Registry" at bounding box center [139, 229] width 92 height 15
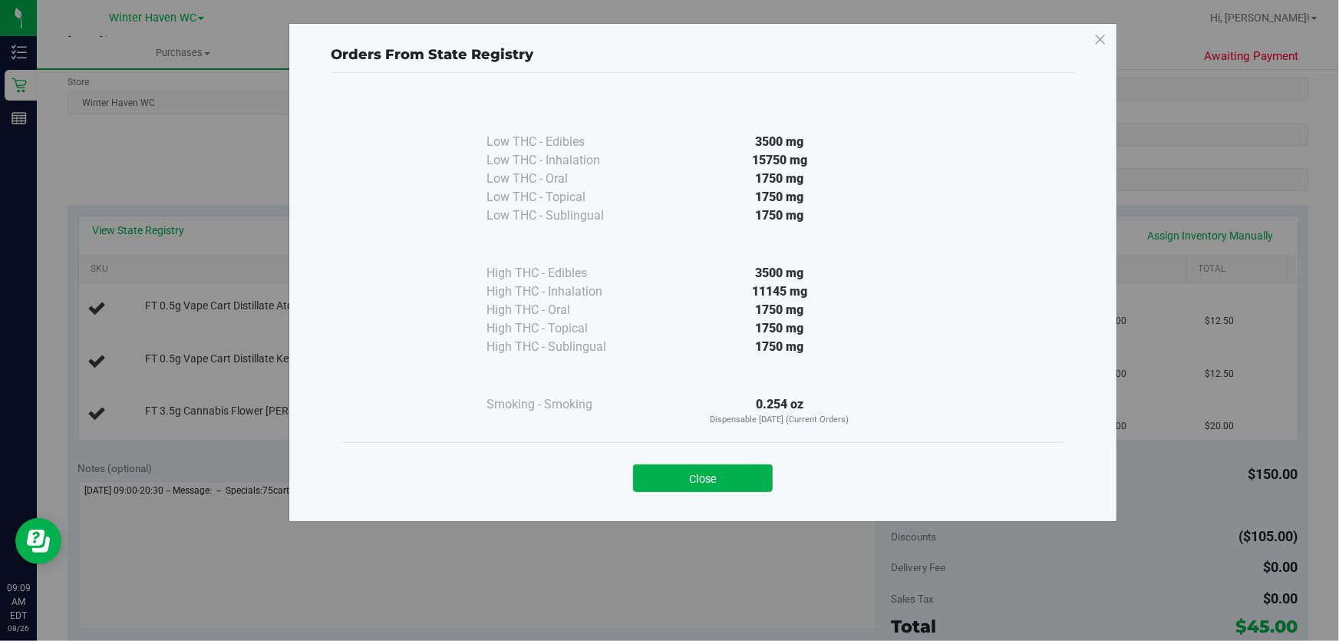
click at [723, 474] on button "Close" at bounding box center [703, 478] width 140 height 28
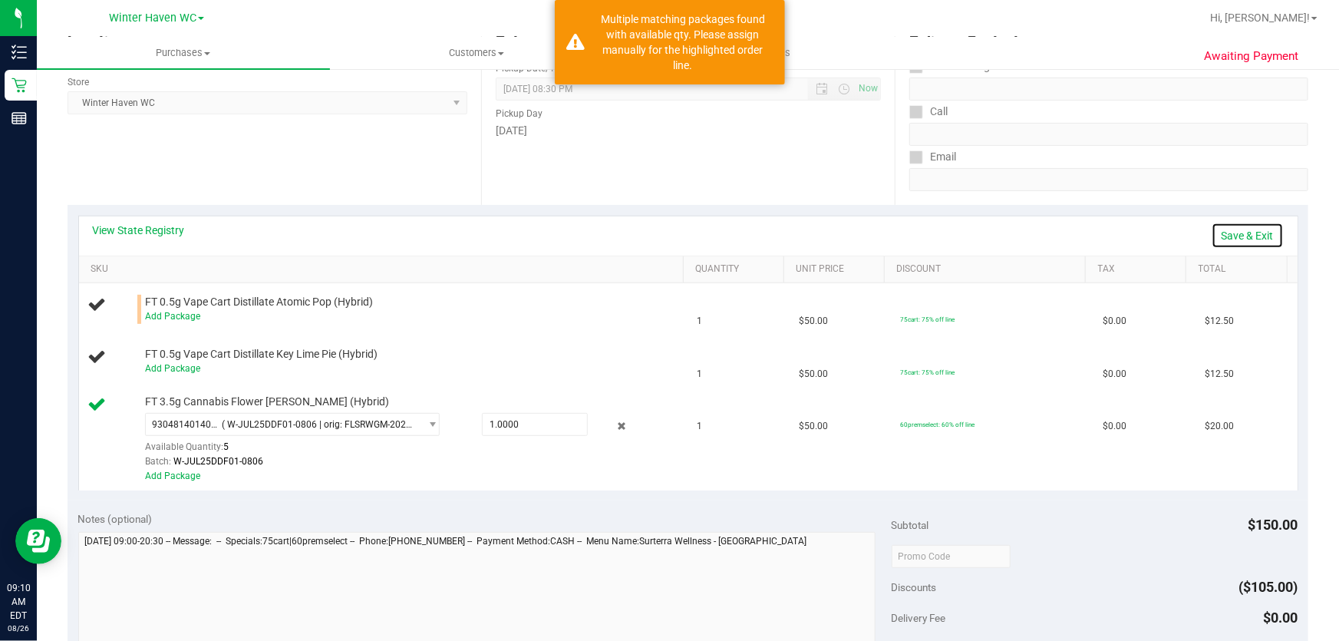
click at [1252, 227] on link "Save & Exit" at bounding box center [1247, 235] width 72 height 26
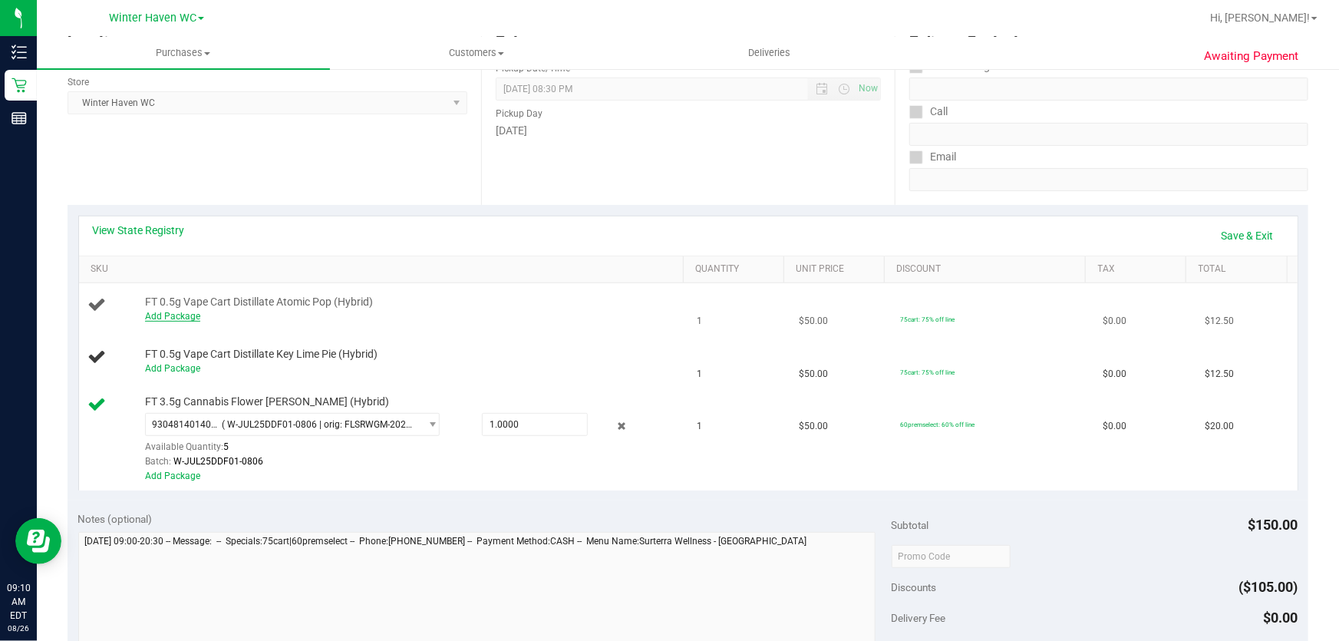
click at [185, 316] on link "Add Package" at bounding box center [172, 316] width 55 height 11
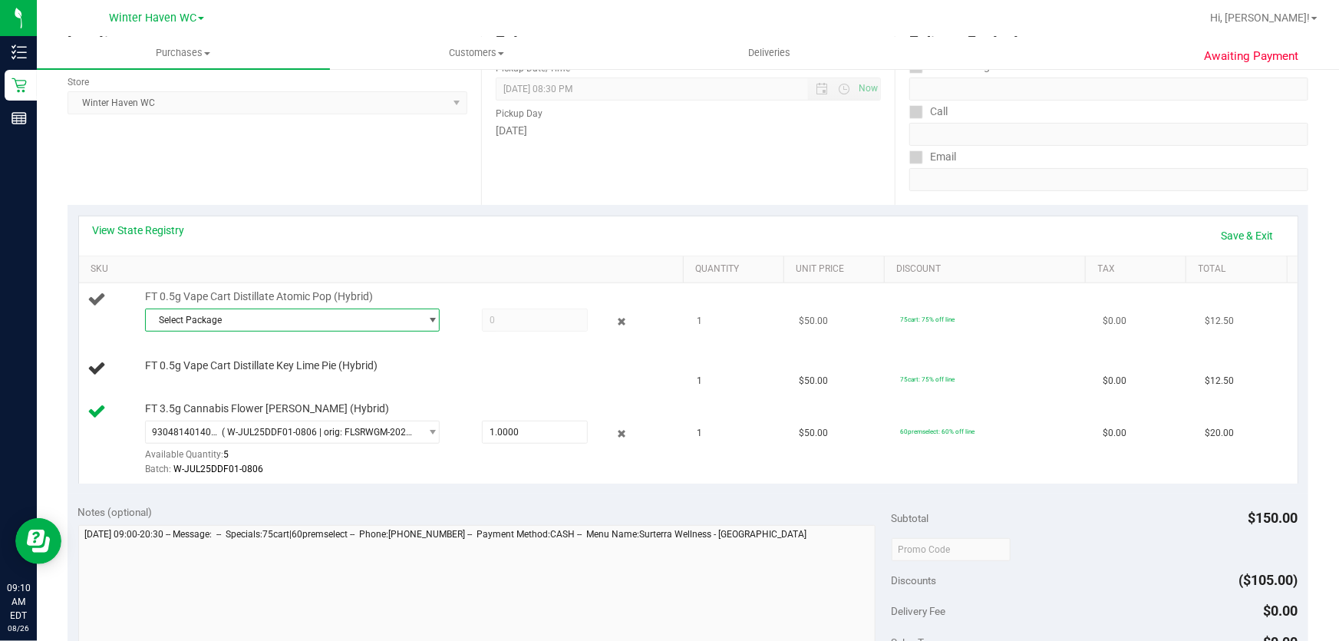
click at [402, 316] on span "Select Package" at bounding box center [283, 319] width 274 height 21
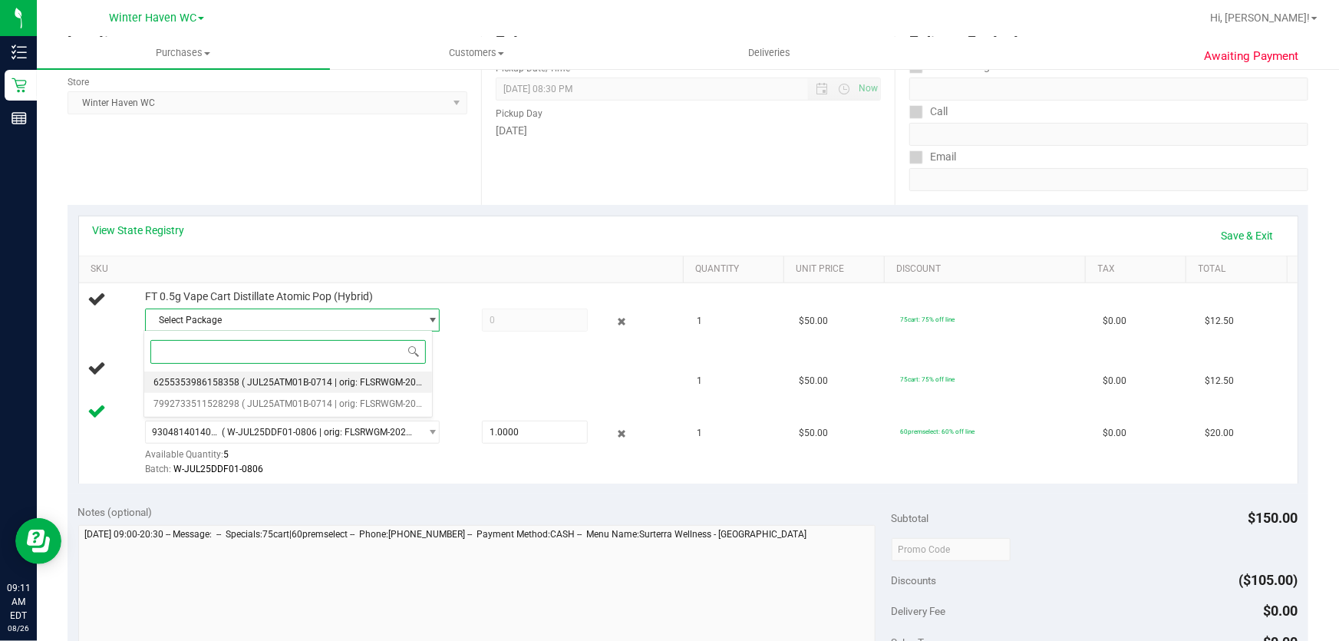
click at [354, 387] on span "( JUL25ATM01B-0714 | orig: FLSRWGM-20250721-2281 )" at bounding box center [360, 382] width 236 height 11
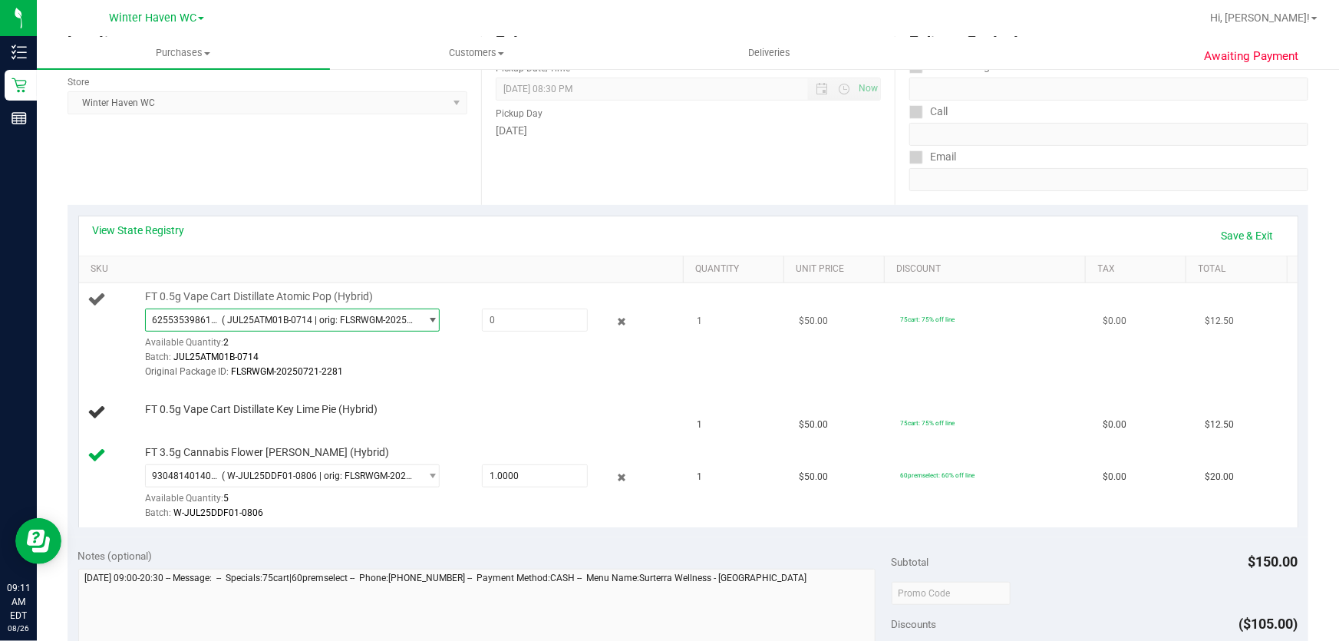
click at [371, 315] on span "( JUL25ATM01B-0714 | orig: FLSRWGM-20250721-2281 )" at bounding box center [318, 320] width 192 height 11
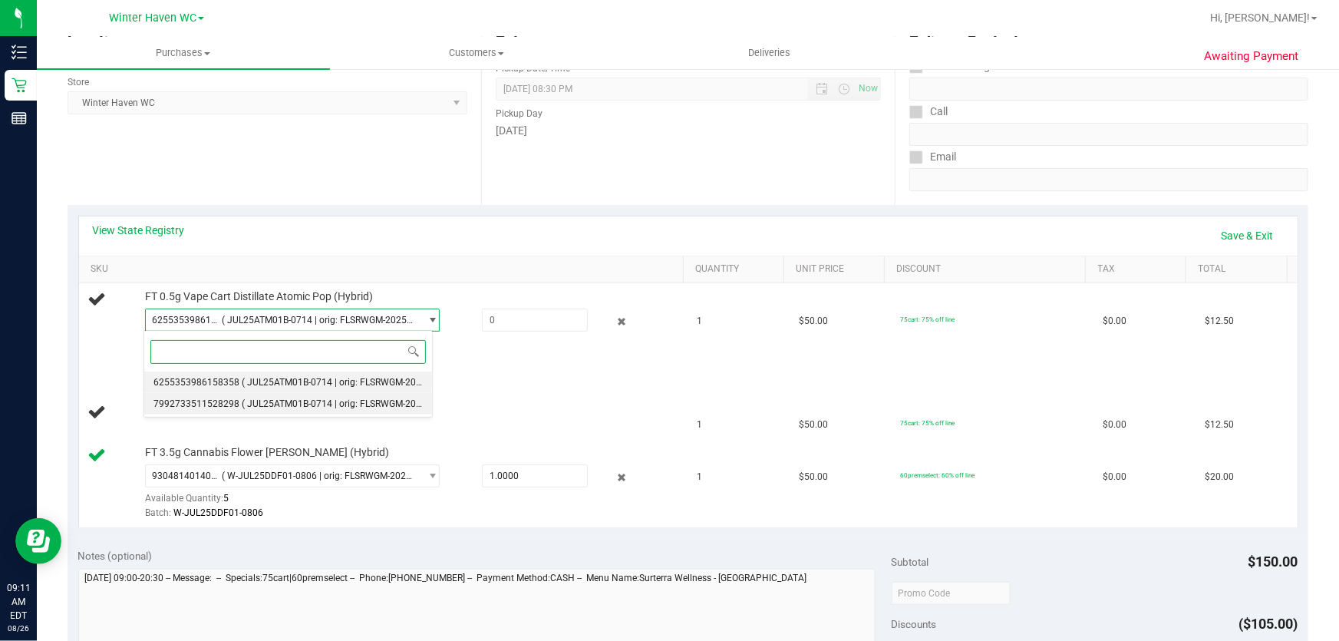
click at [328, 407] on span "( JUL25ATM01B-0714 | orig: FLSRWGM-20250721-2191 )" at bounding box center [360, 403] width 236 height 11
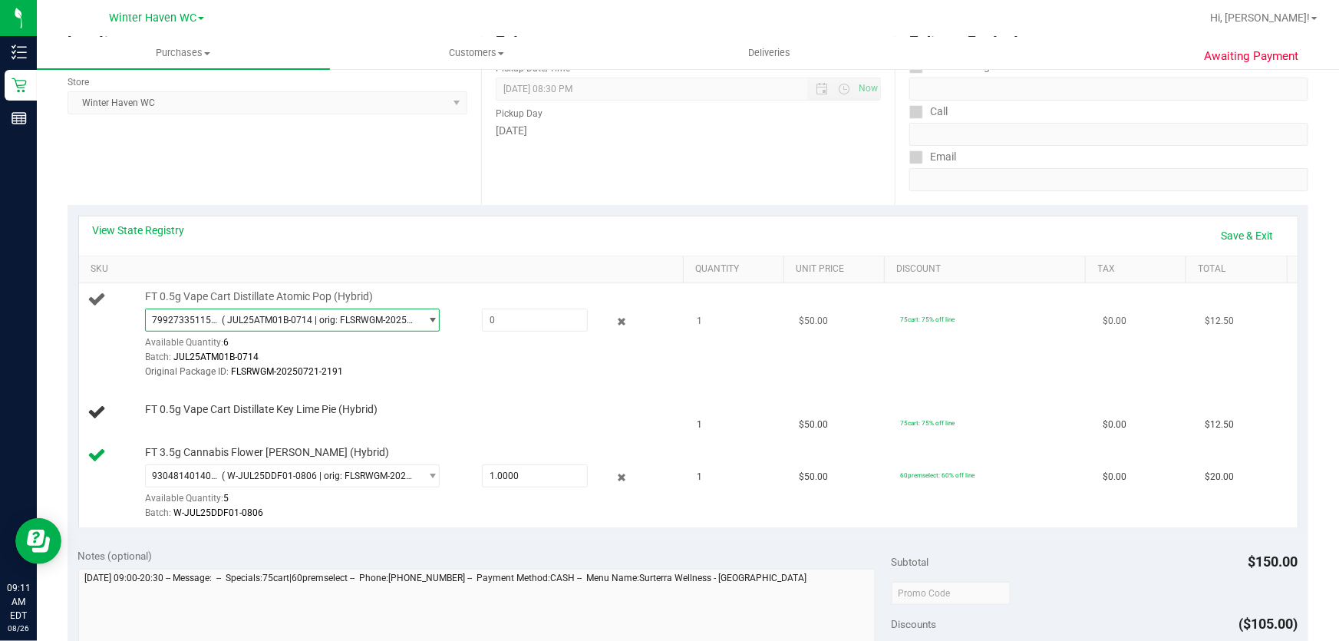
click at [384, 310] on span "7992733511528298 ( JUL25ATM01B-0714 | orig: FLSRWGM-20250721-2191 )" at bounding box center [283, 319] width 274 height 21
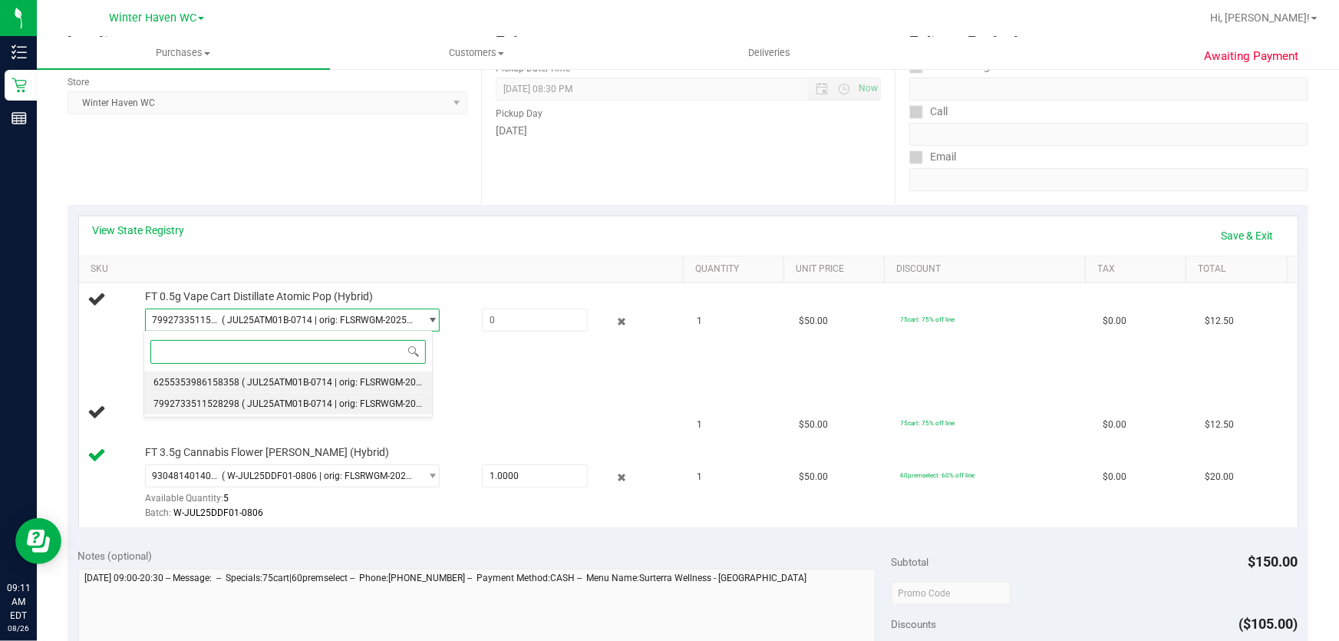
click at [351, 377] on span "( JUL25ATM01B-0714 | orig: FLSRWGM-20250721-2281 )" at bounding box center [360, 382] width 236 height 11
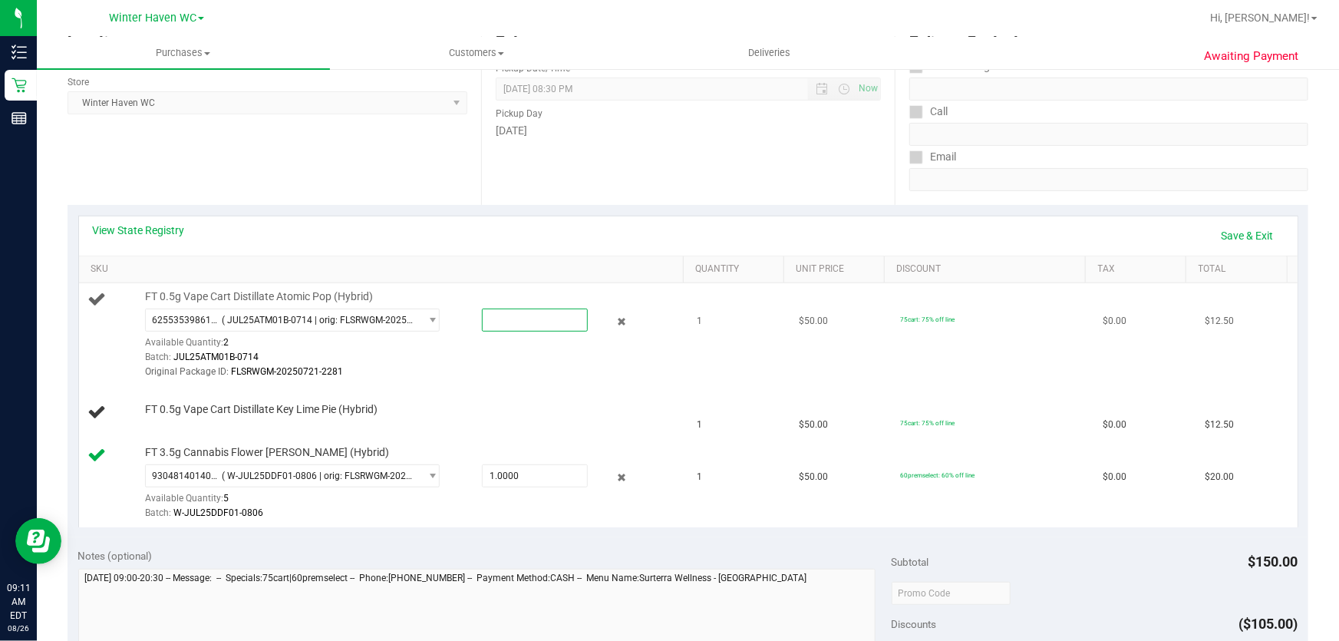
click at [533, 328] on span at bounding box center [535, 319] width 107 height 23
type input "1"
type input "1.0000"
click at [1222, 238] on link "Save & Exit" at bounding box center [1247, 235] width 72 height 26
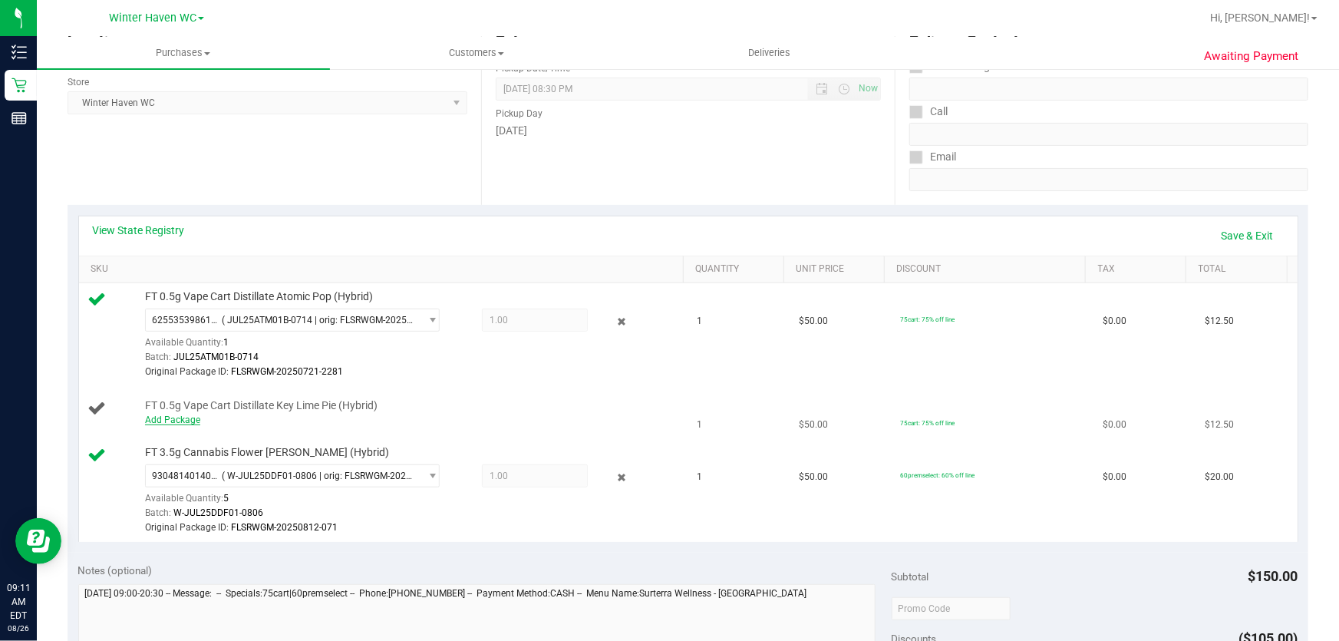
click at [190, 415] on link "Add Package" at bounding box center [172, 419] width 55 height 11
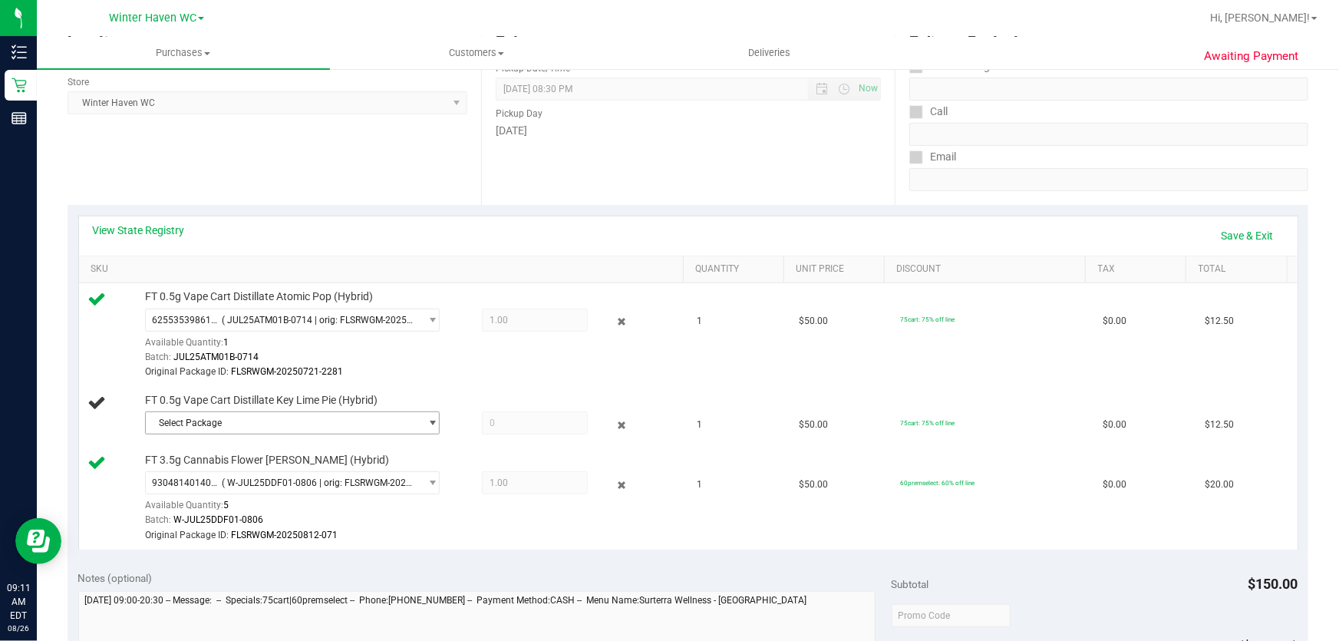
click at [294, 420] on span "Select Package" at bounding box center [283, 422] width 274 height 21
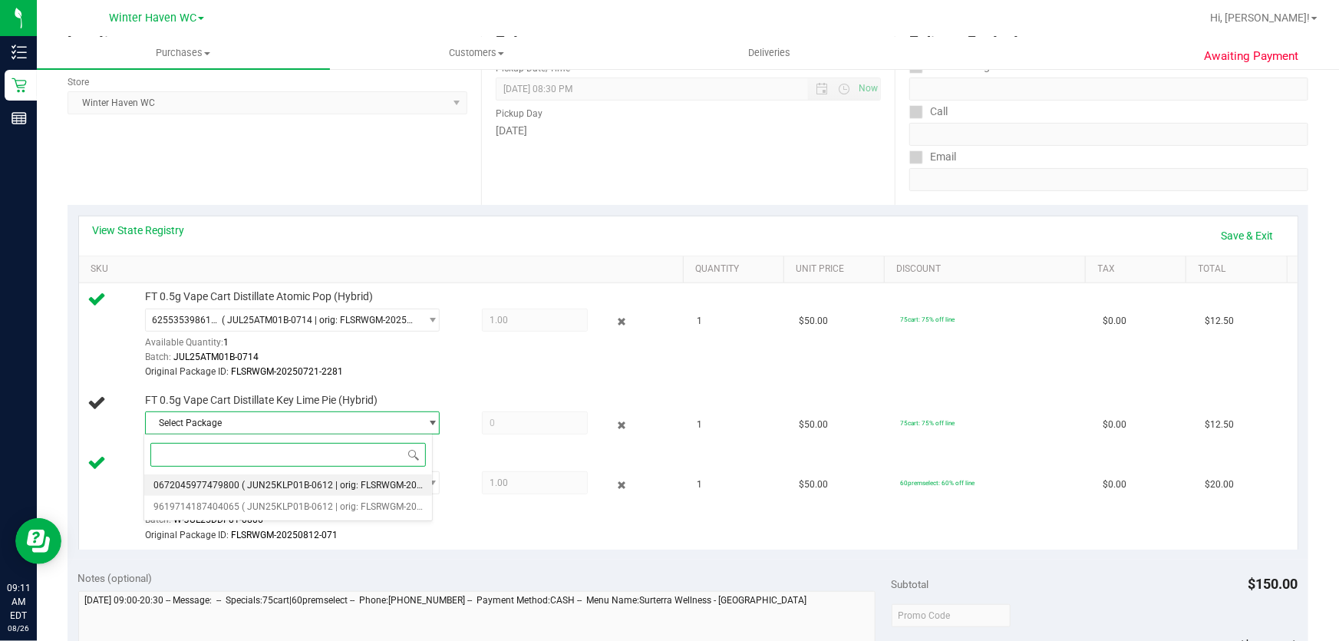
click at [380, 485] on span "( JUN25KLP01B-0612 | orig: FLSRWGM-20250618-1167 )" at bounding box center [360, 484] width 236 height 11
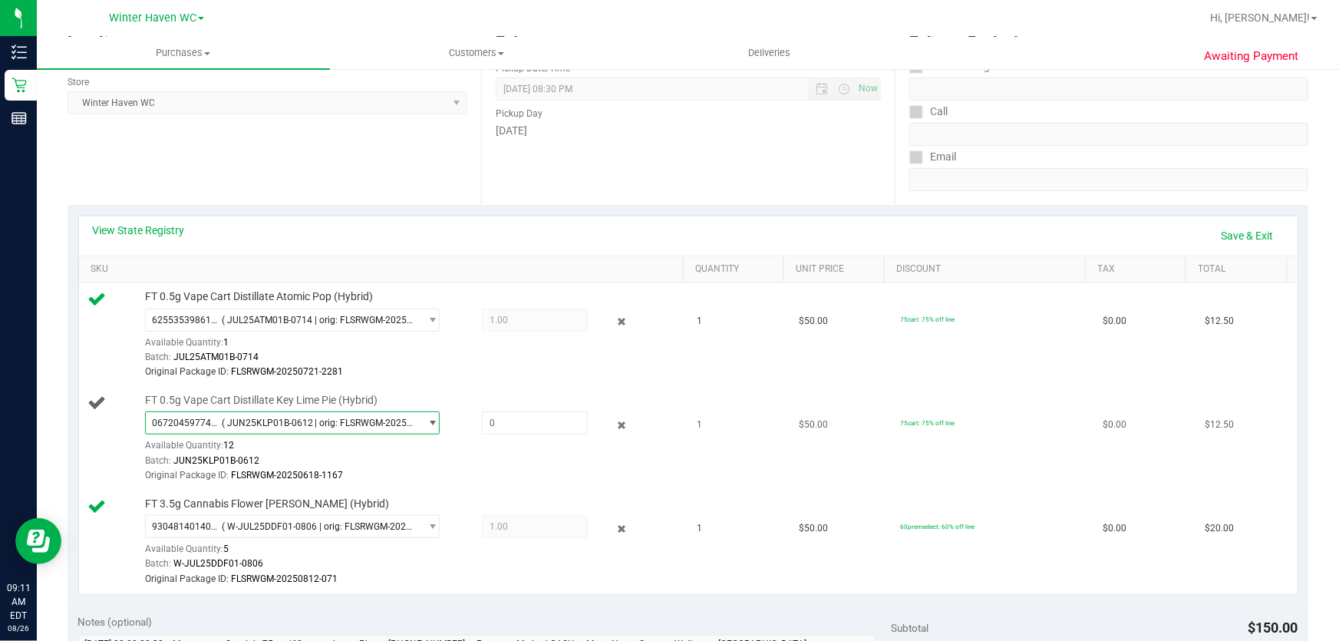
click at [392, 423] on span "( JUN25KLP01B-0612 | orig: FLSRWGM-20250618-1167 )" at bounding box center [318, 422] width 192 height 11
click at [523, 421] on span at bounding box center [535, 422] width 107 height 23
click at [384, 421] on span "( JUN25KLP01B-0612 | orig: FLSRWGM-20250618-1167 )" at bounding box center [318, 422] width 192 height 11
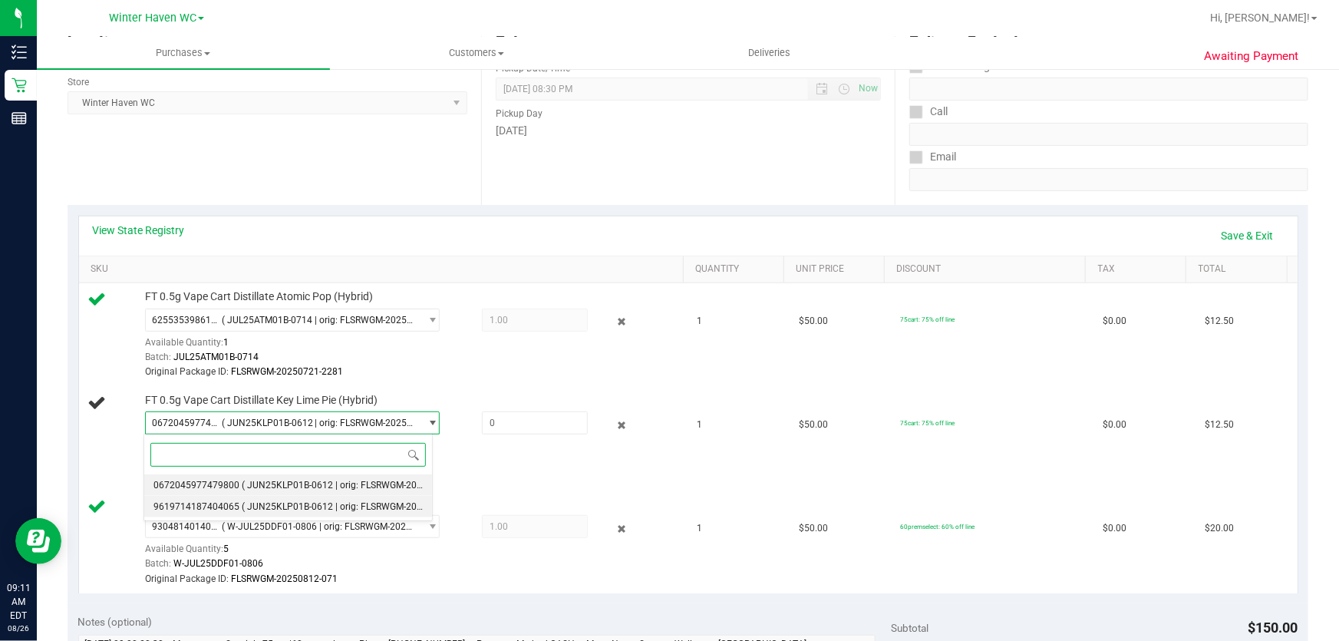
click at [379, 504] on span "( JUN25KLP01B-0612 | orig: FLSRWGM-20250618-1217 )" at bounding box center [360, 506] width 236 height 11
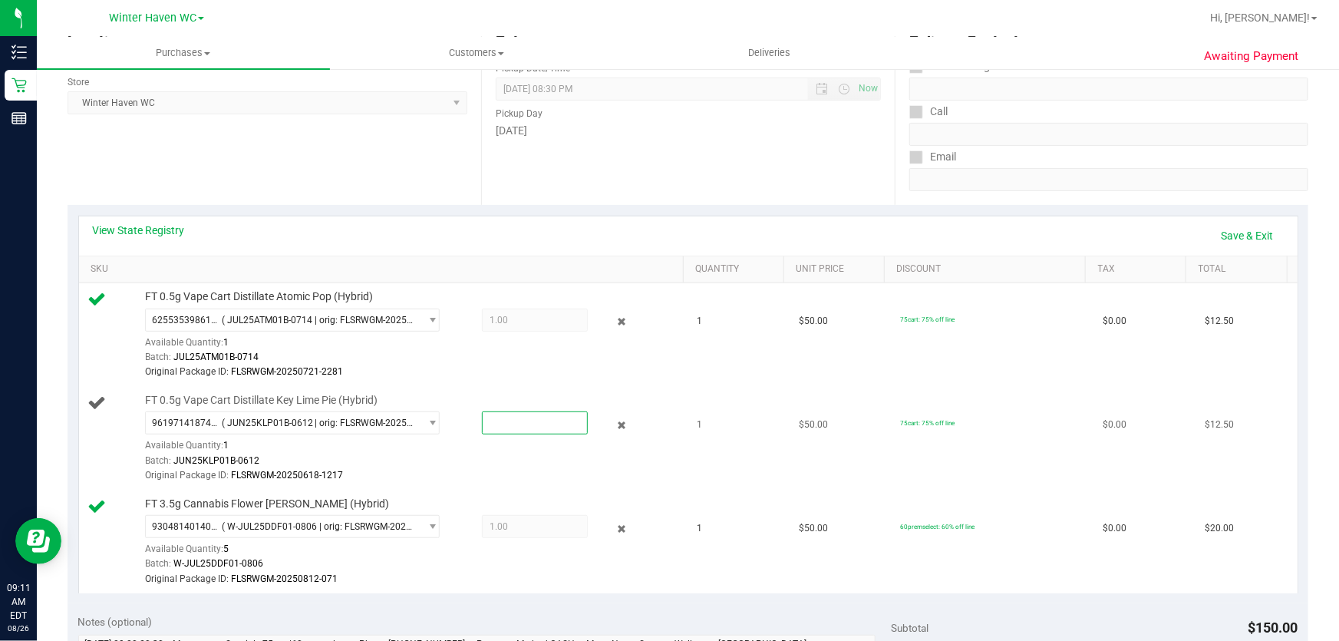
click at [532, 422] on span at bounding box center [535, 422] width 107 height 23
type input "1"
type input "1.0000"
click at [1247, 232] on link "Save & Exit" at bounding box center [1247, 235] width 72 height 26
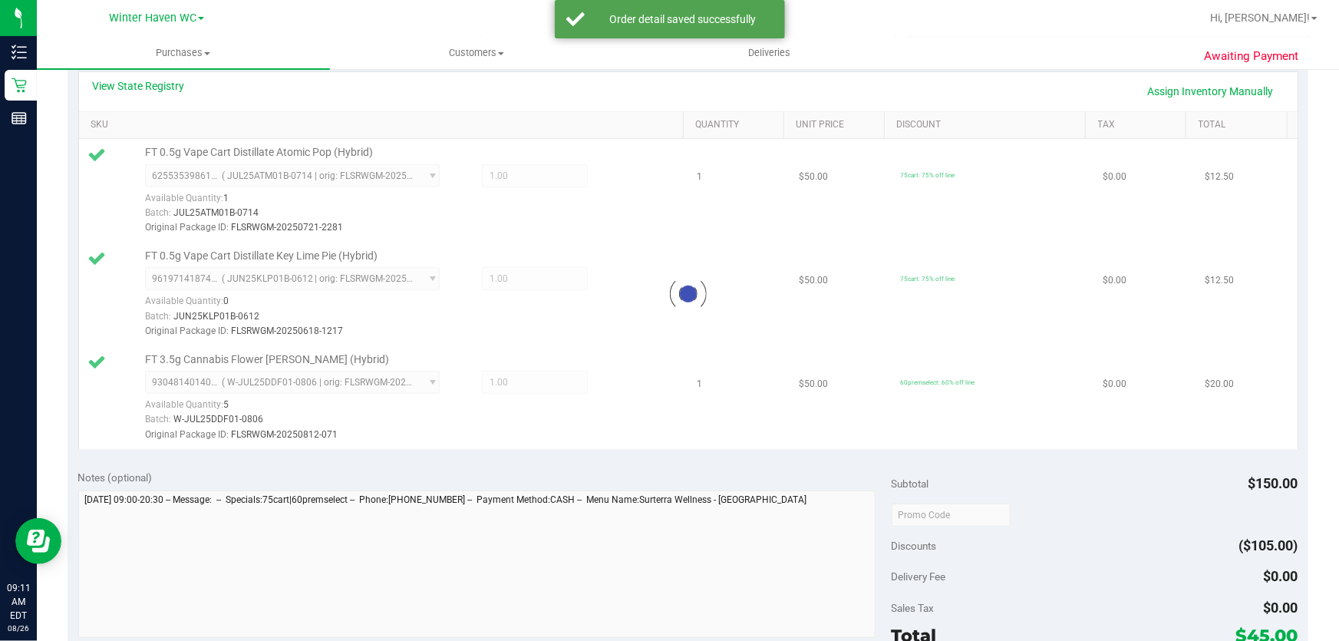
scroll to position [558, 0]
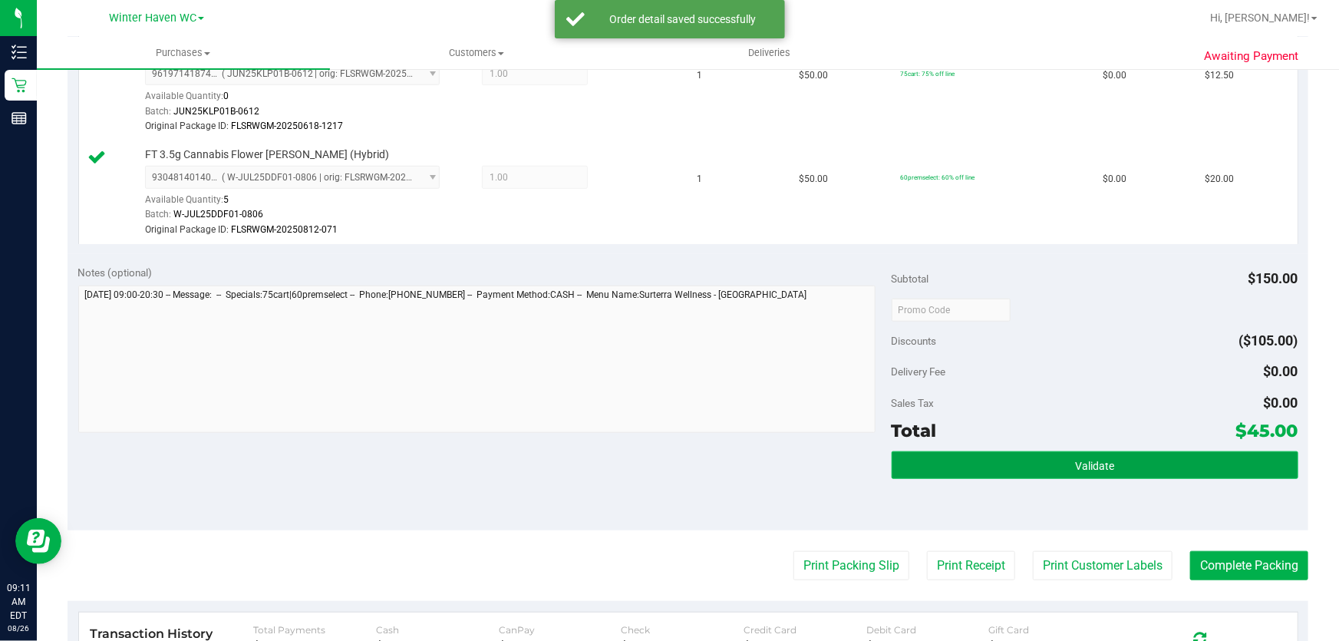
click at [1015, 464] on button "Validate" at bounding box center [1094, 465] width 407 height 28
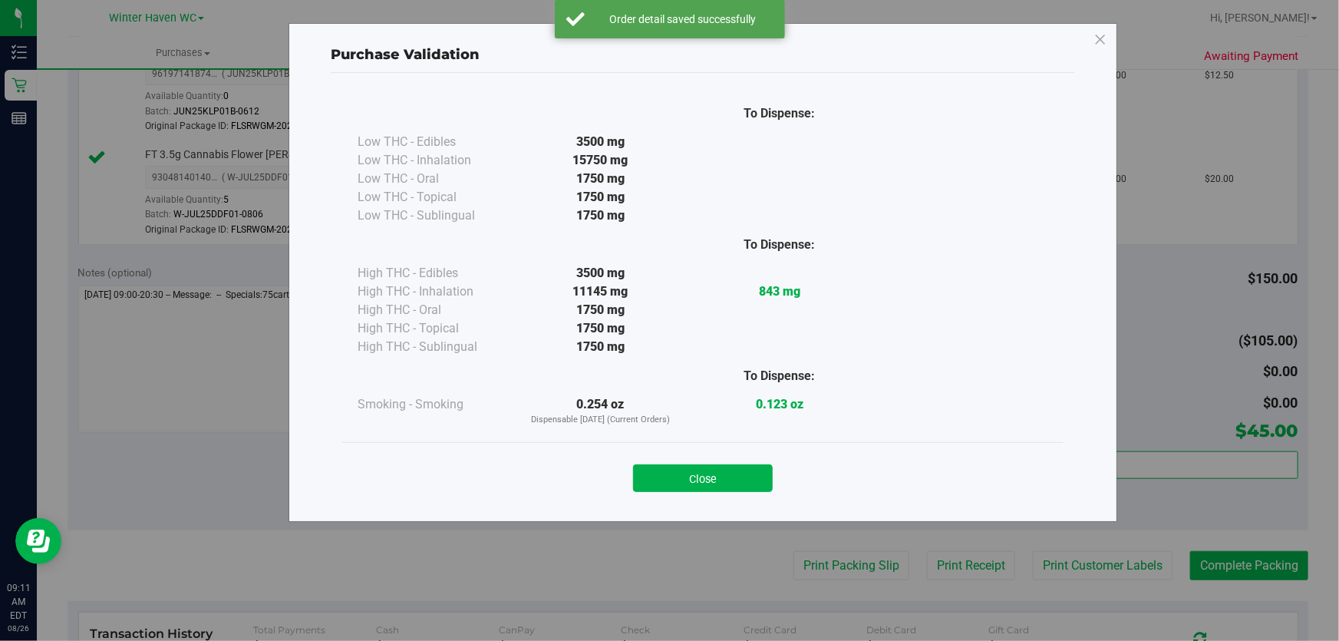
drag, startPoint x: 713, startPoint y: 468, endPoint x: 725, endPoint y: 486, distance: 22.1
click at [713, 469] on button "Close" at bounding box center [703, 478] width 140 height 28
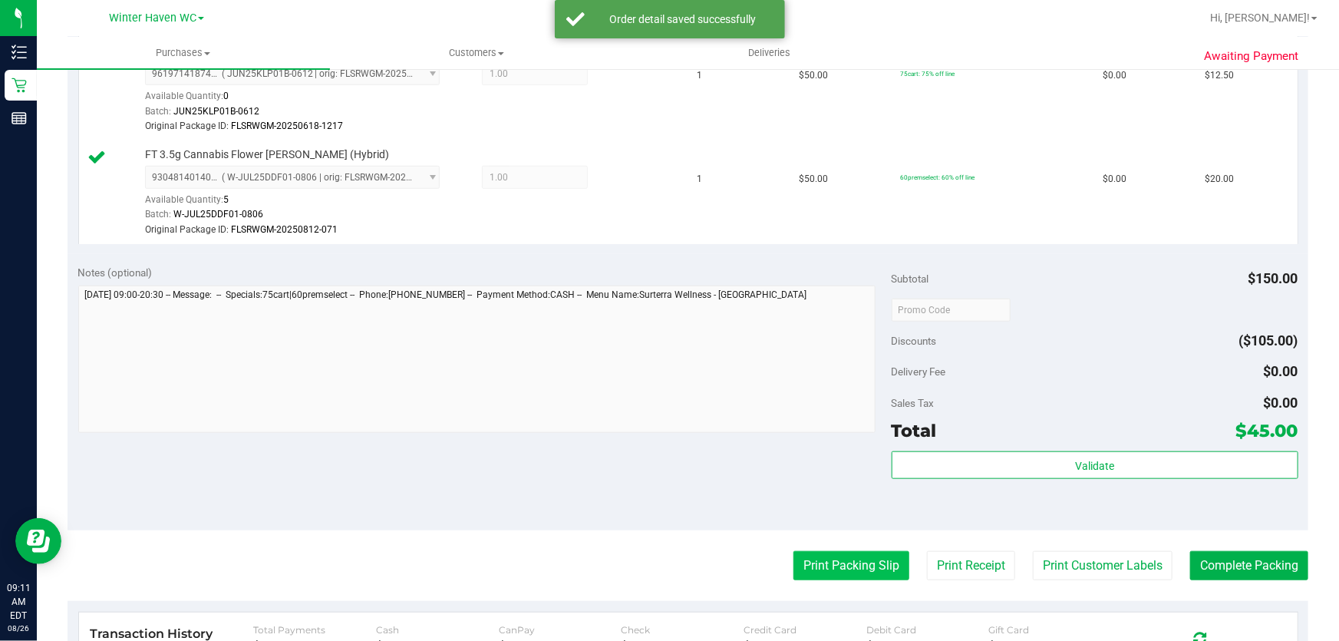
click at [848, 555] on button "Print Packing Slip" at bounding box center [851, 565] width 116 height 29
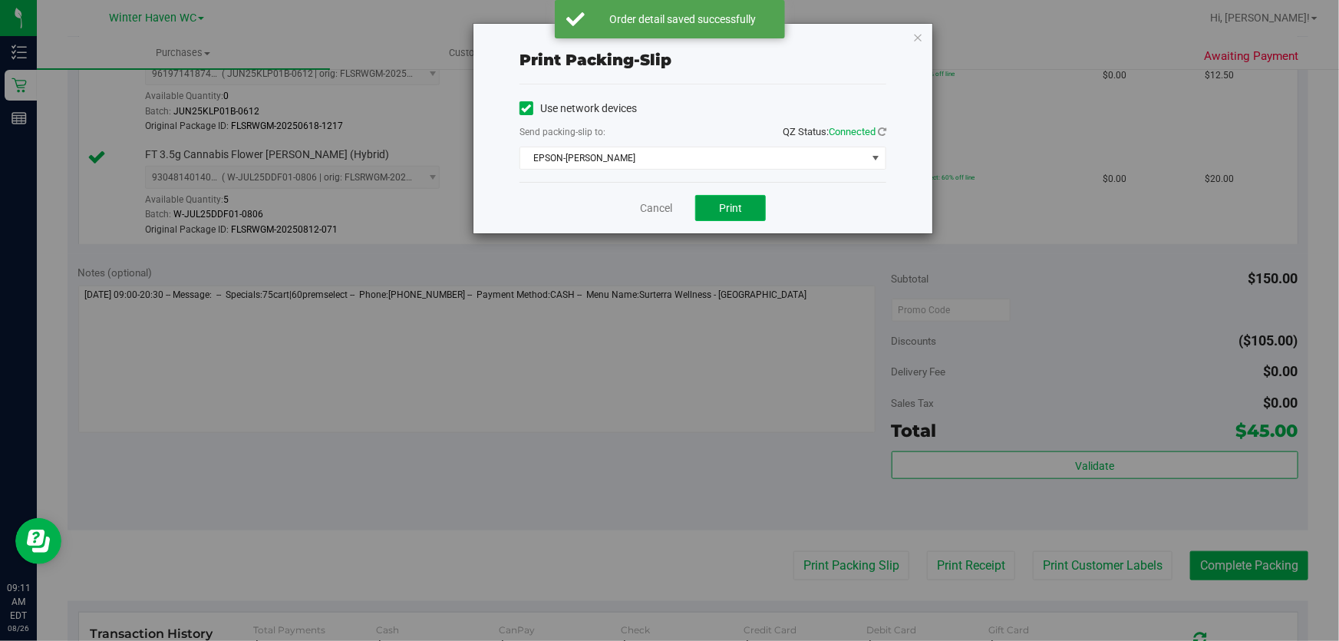
click at [714, 210] on button "Print" at bounding box center [730, 208] width 71 height 26
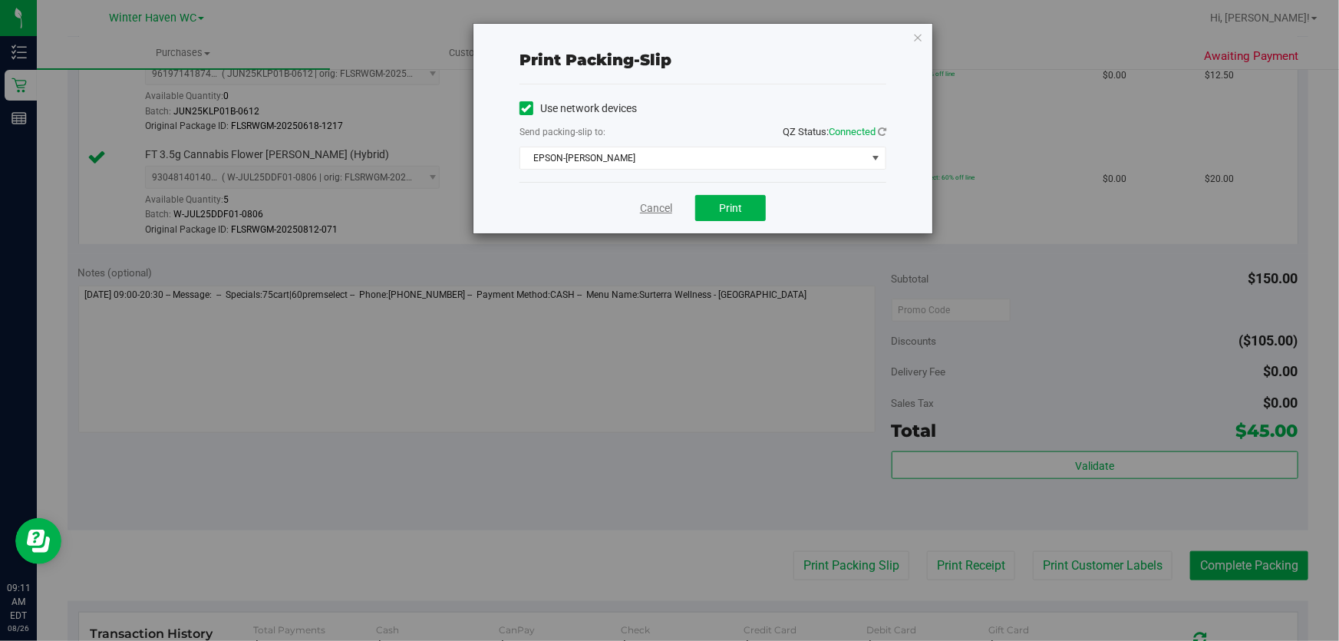
click at [668, 211] on link "Cancel" at bounding box center [656, 208] width 32 height 16
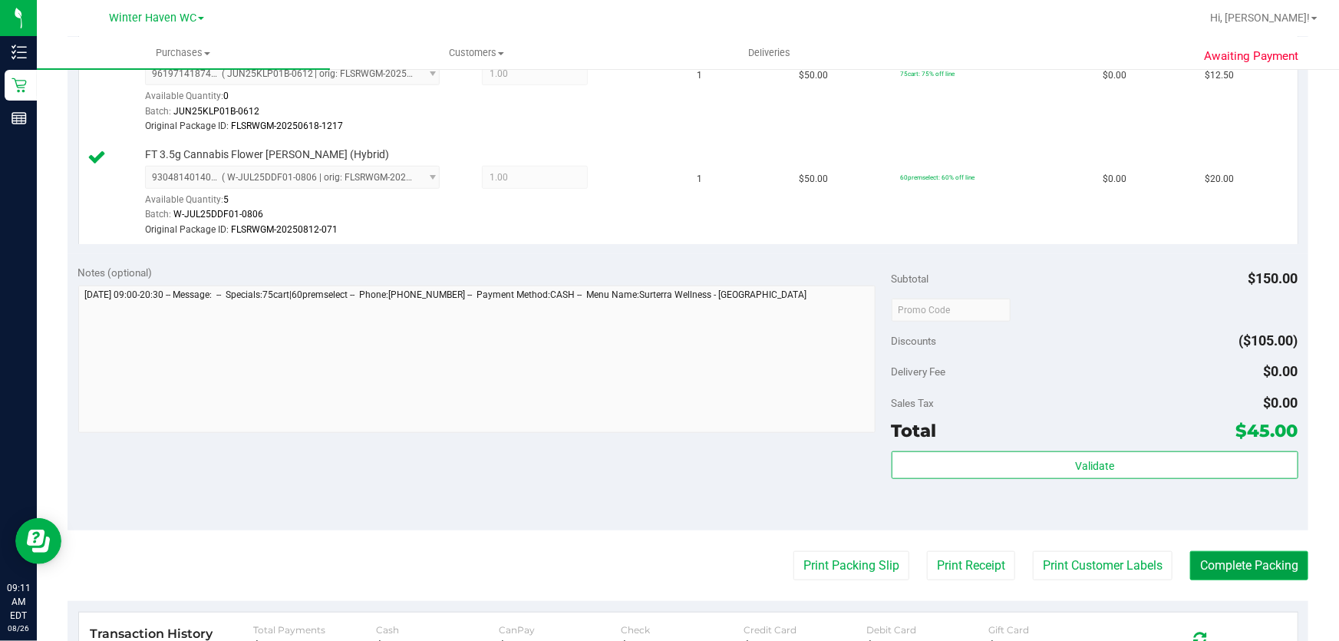
click at [1202, 553] on button "Complete Packing" at bounding box center [1249, 565] width 118 height 29
click at [1202, 553] on button "Complete Packing" at bounding box center [1243, 565] width 130 height 29
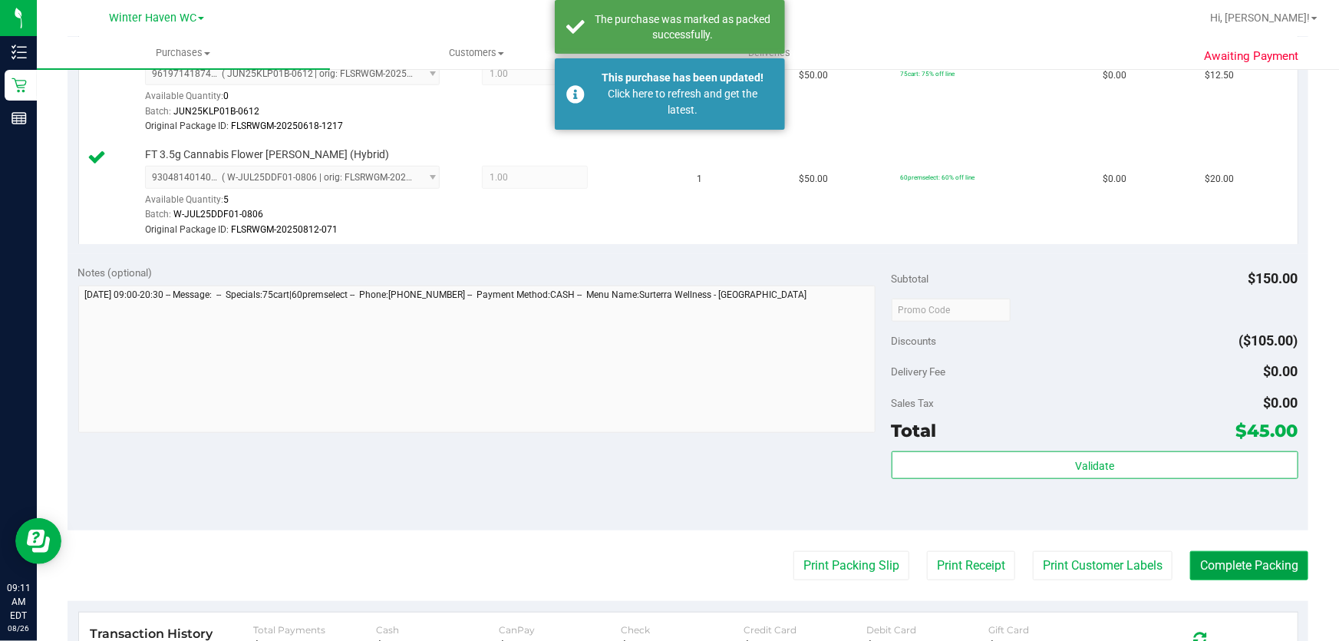
click at [1202, 553] on button "Complete Packing" at bounding box center [1249, 565] width 118 height 29
click at [1202, 553] on button "Complete Packing" at bounding box center [1243, 565] width 130 height 29
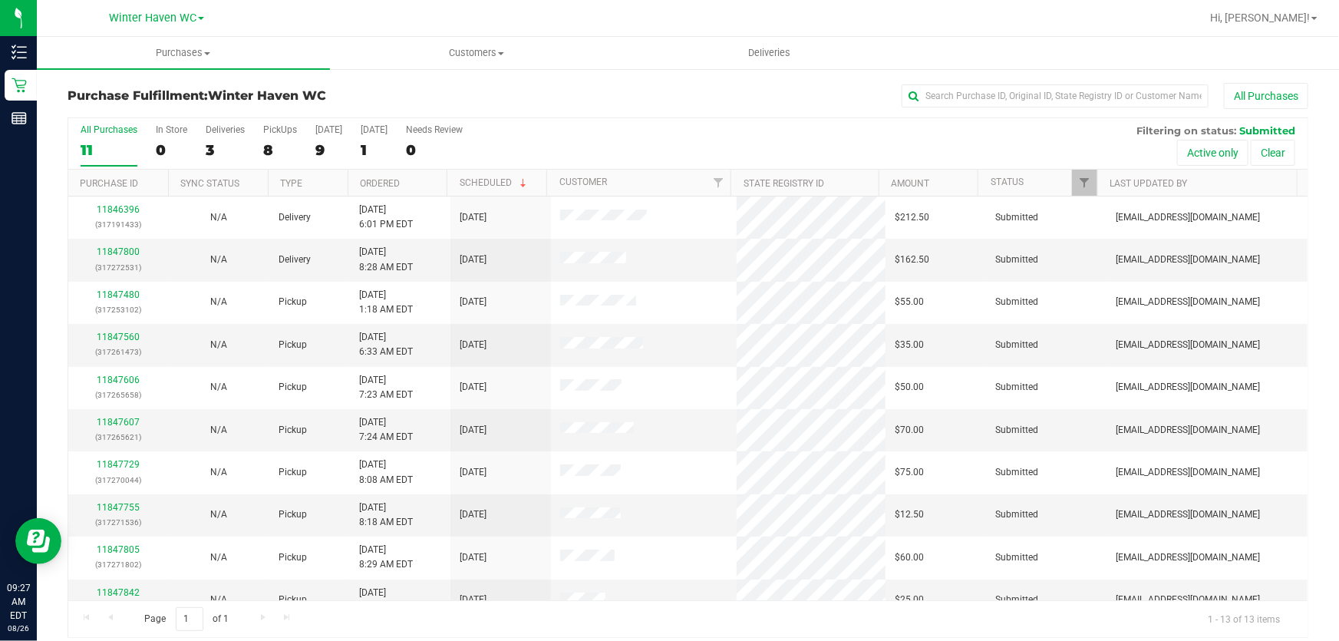
click at [724, 133] on div "All Purchases 11 In Store 0 Deliveries 3 PickUps 8 [DATE] 9 [DATE] 1 Needs Revi…" at bounding box center [687, 143] width 1239 height 51
click at [334, 132] on div "[DATE]" at bounding box center [328, 129] width 27 height 11
click at [0, 0] on input "[DATE] 9" at bounding box center [0, 0] width 0 height 0
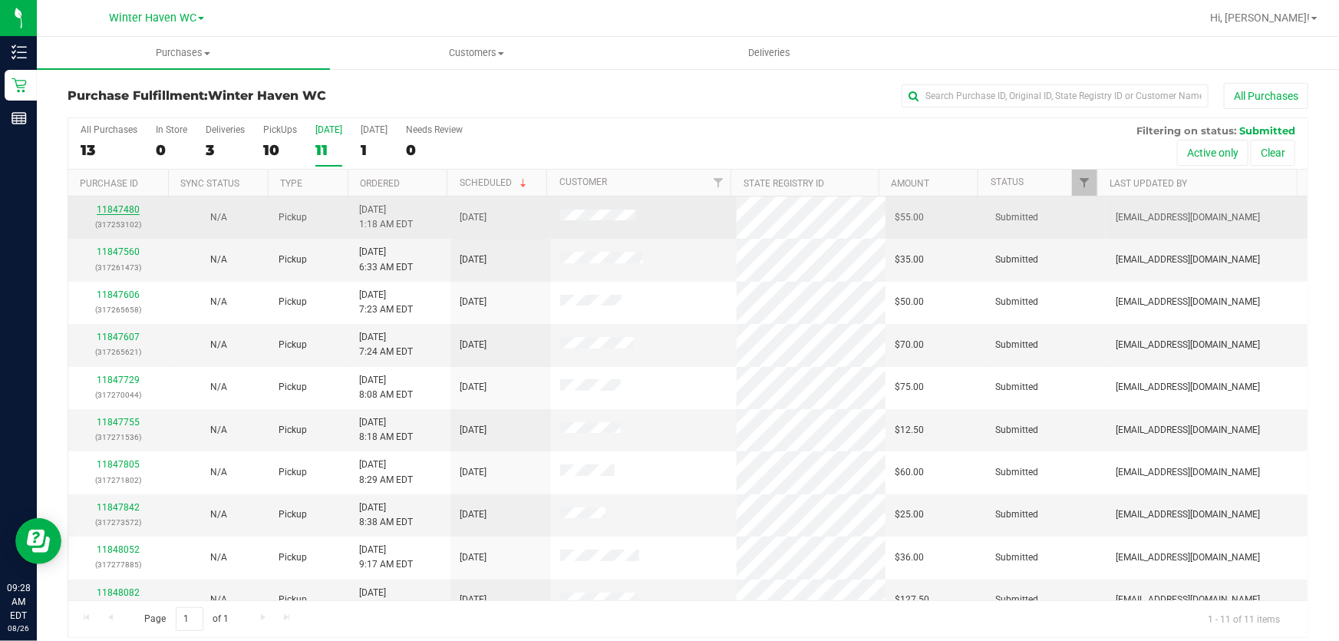
click at [107, 207] on link "11847480" at bounding box center [118, 209] width 43 height 11
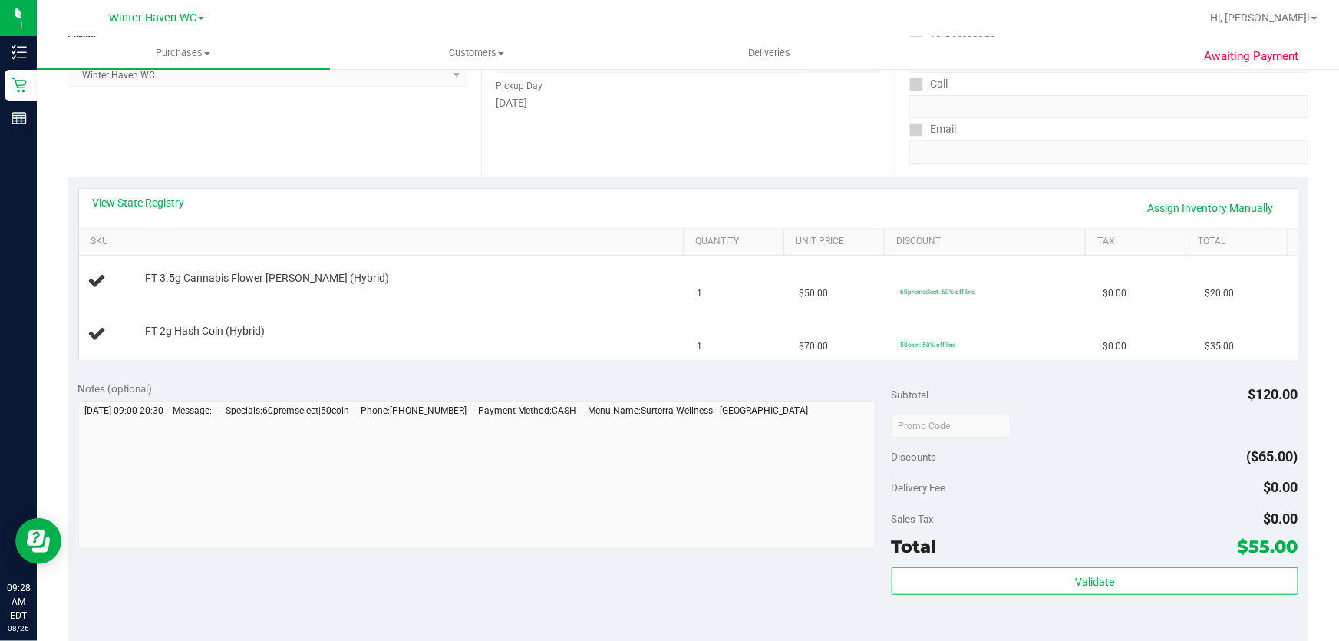
scroll to position [348, 0]
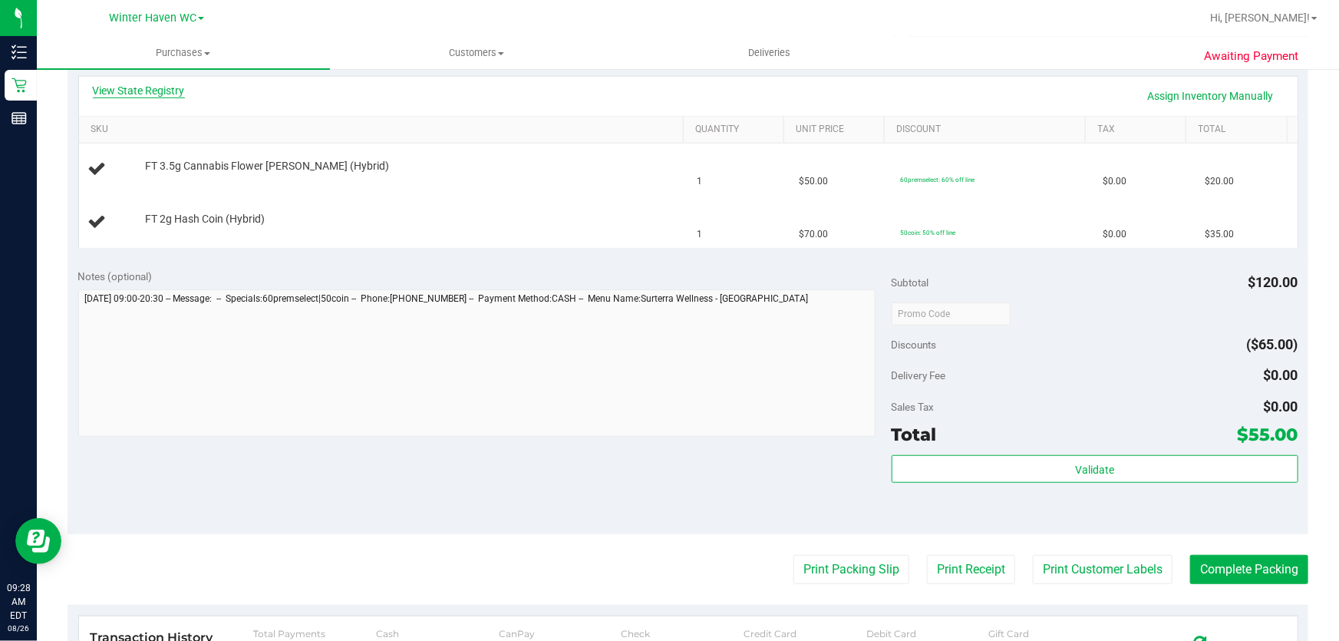
click at [152, 88] on link "View State Registry" at bounding box center [139, 90] width 92 height 15
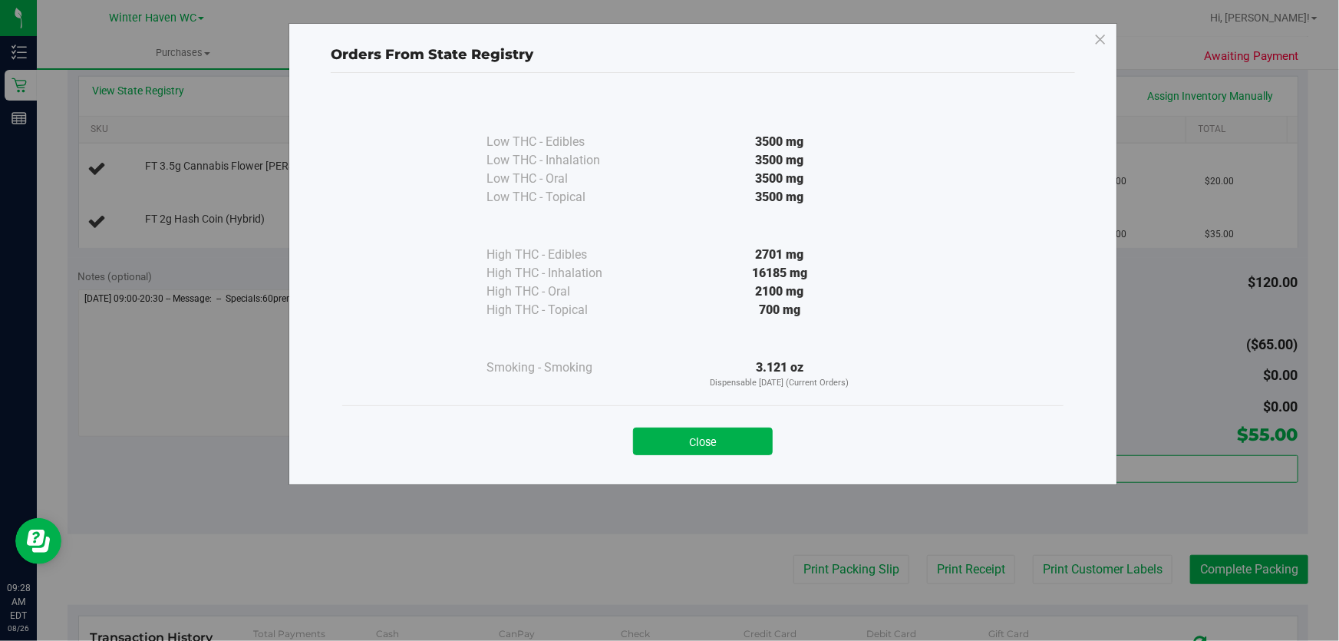
click at [640, 315] on div "700 mg" at bounding box center [779, 310] width 279 height 18
click at [714, 447] on button "Close" at bounding box center [703, 441] width 140 height 28
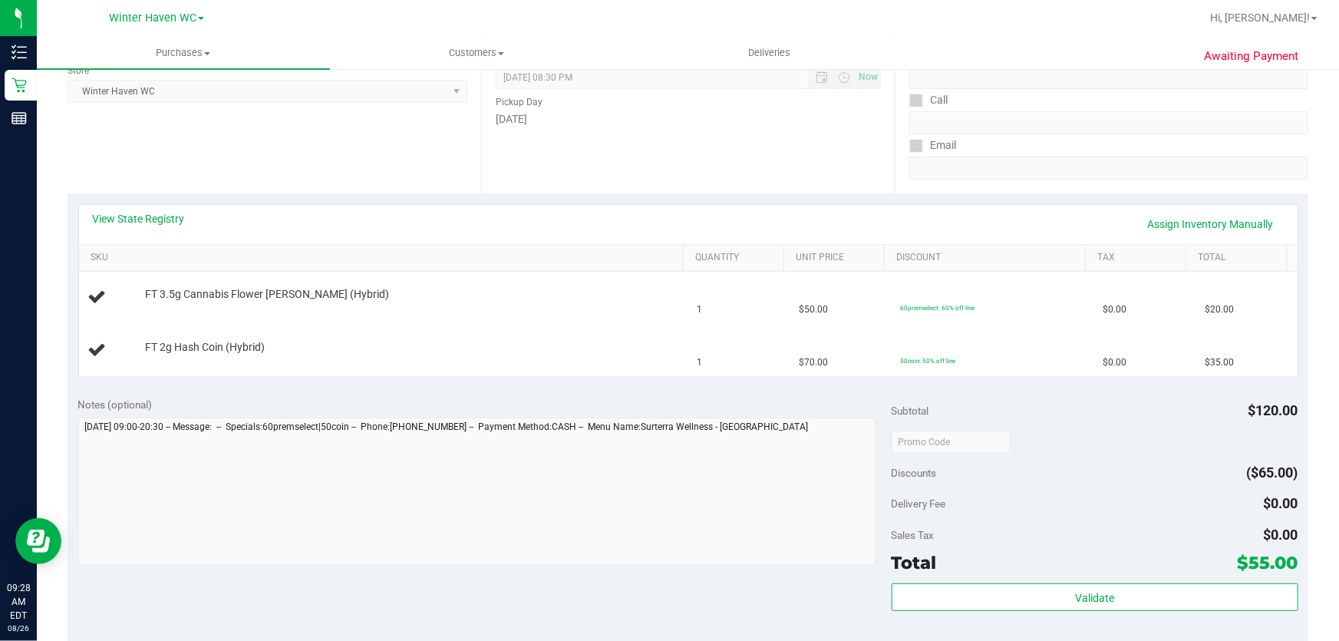
scroll to position [209, 0]
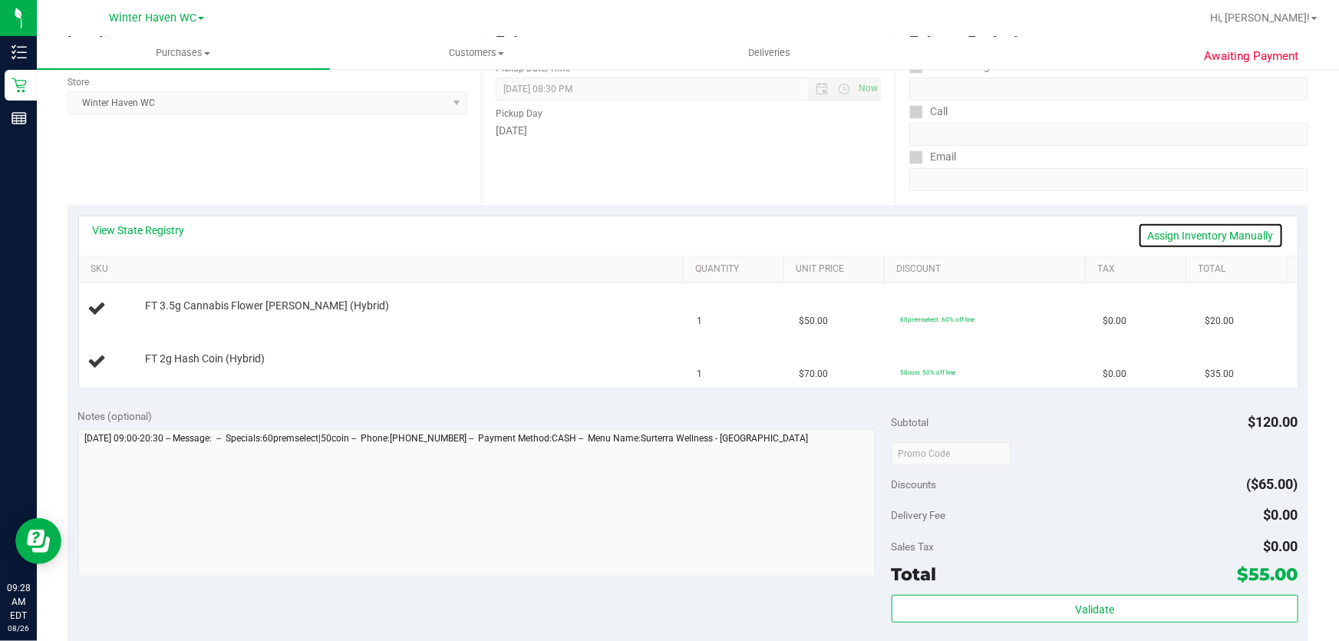
click at [1201, 238] on link "Assign Inventory Manually" at bounding box center [1211, 235] width 146 height 26
click at [174, 367] on link "Add Package" at bounding box center [172, 368] width 55 height 11
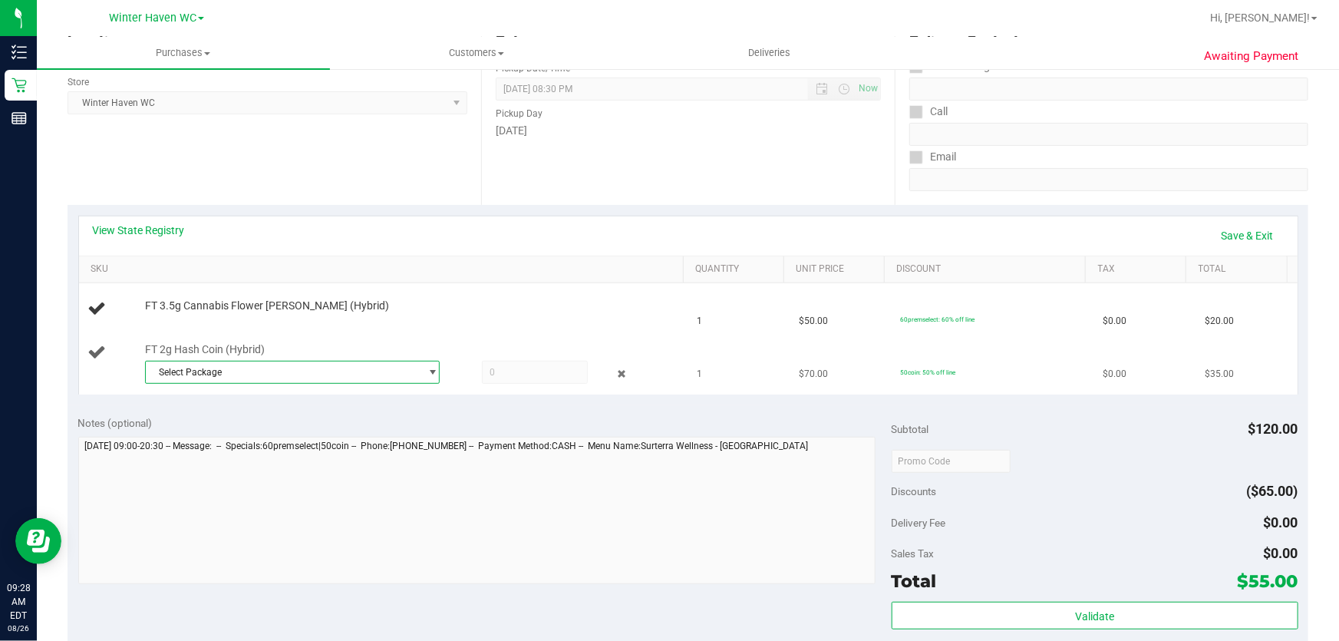
click at [400, 365] on span "Select Package" at bounding box center [283, 371] width 274 height 21
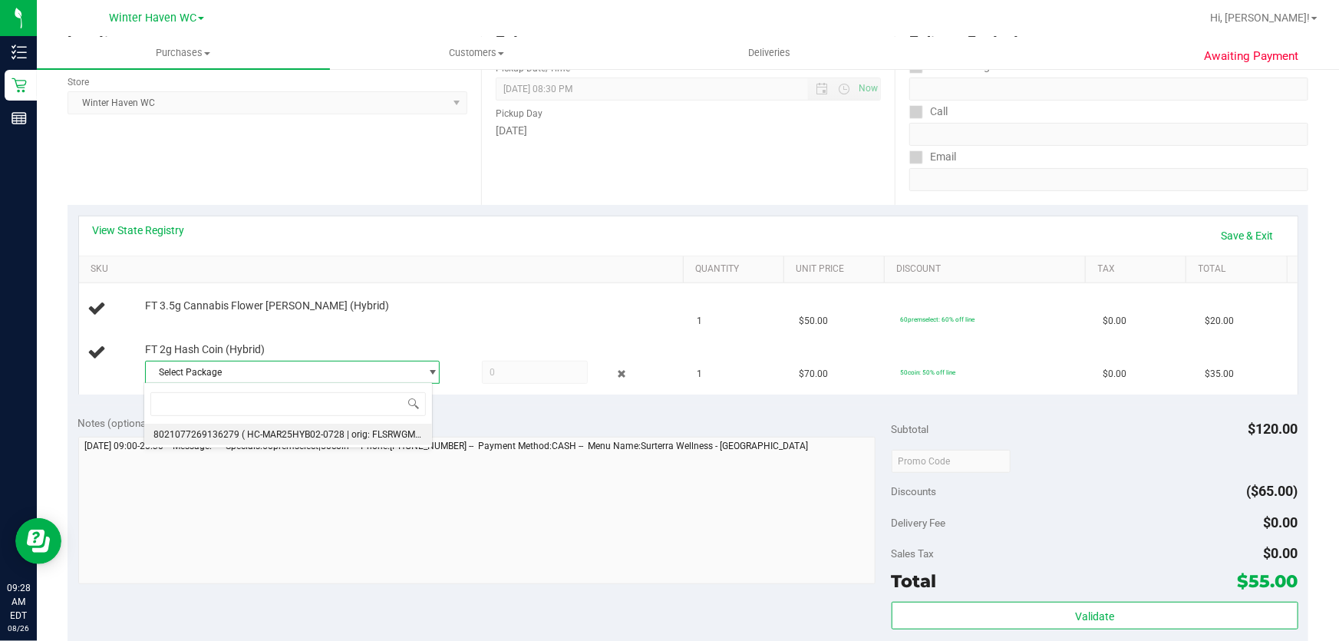
click at [383, 430] on span "( HC-MAR25HYB02-0728 | orig: FLSRWGM-20250804-762 )" at bounding box center [363, 434] width 242 height 11
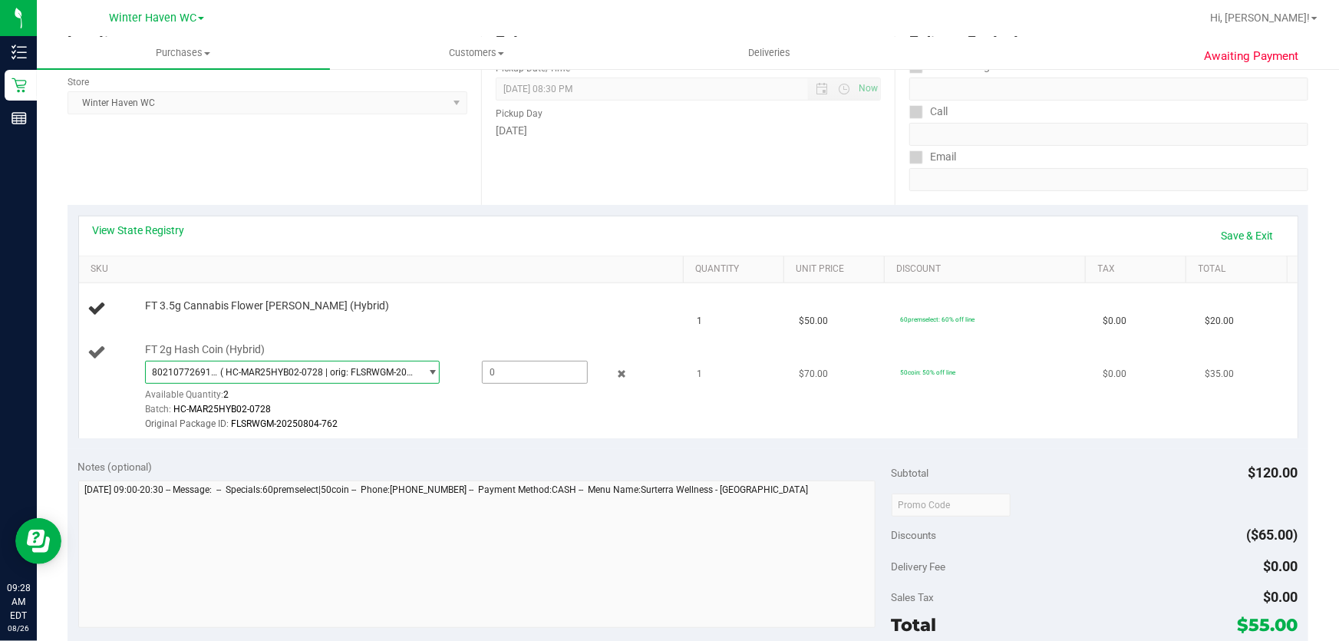
click at [515, 374] on span at bounding box center [535, 372] width 107 height 23
type input "1"
type input "1.0000"
click at [557, 407] on div "Batch: HC-MAR25HYB02-0728" at bounding box center [411, 409] width 532 height 15
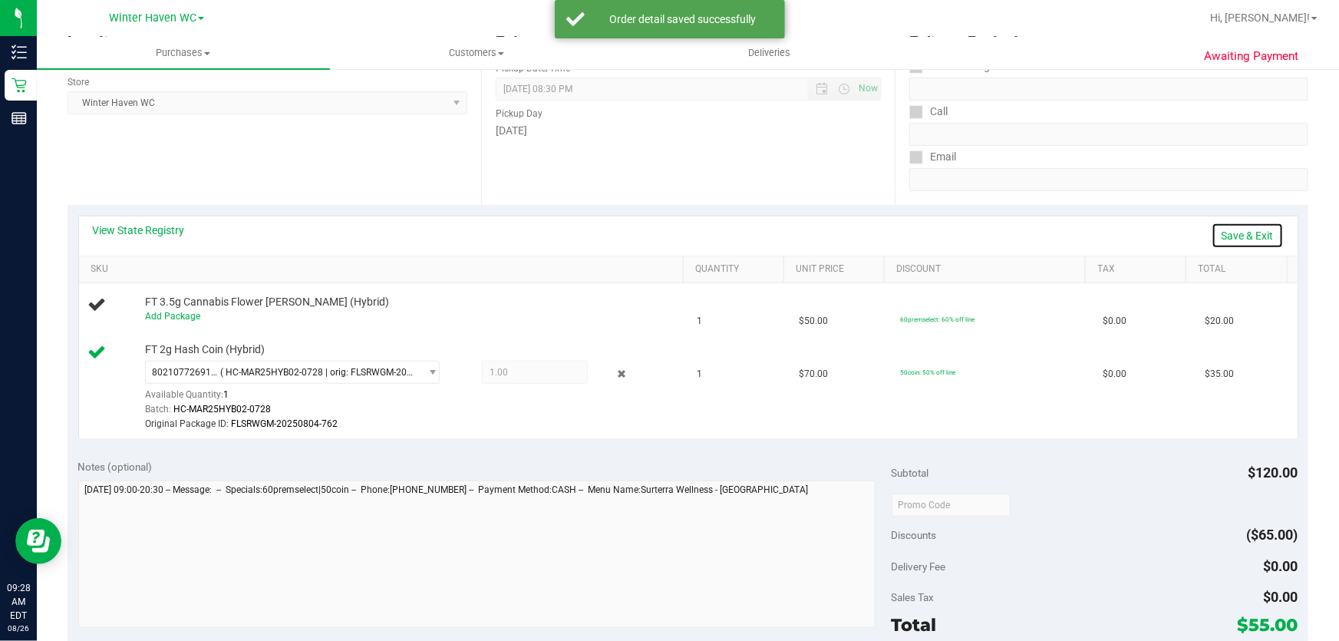
click at [1255, 236] on link "Save & Exit" at bounding box center [1247, 235] width 72 height 26
click at [690, 400] on td "1" at bounding box center [738, 387] width 101 height 103
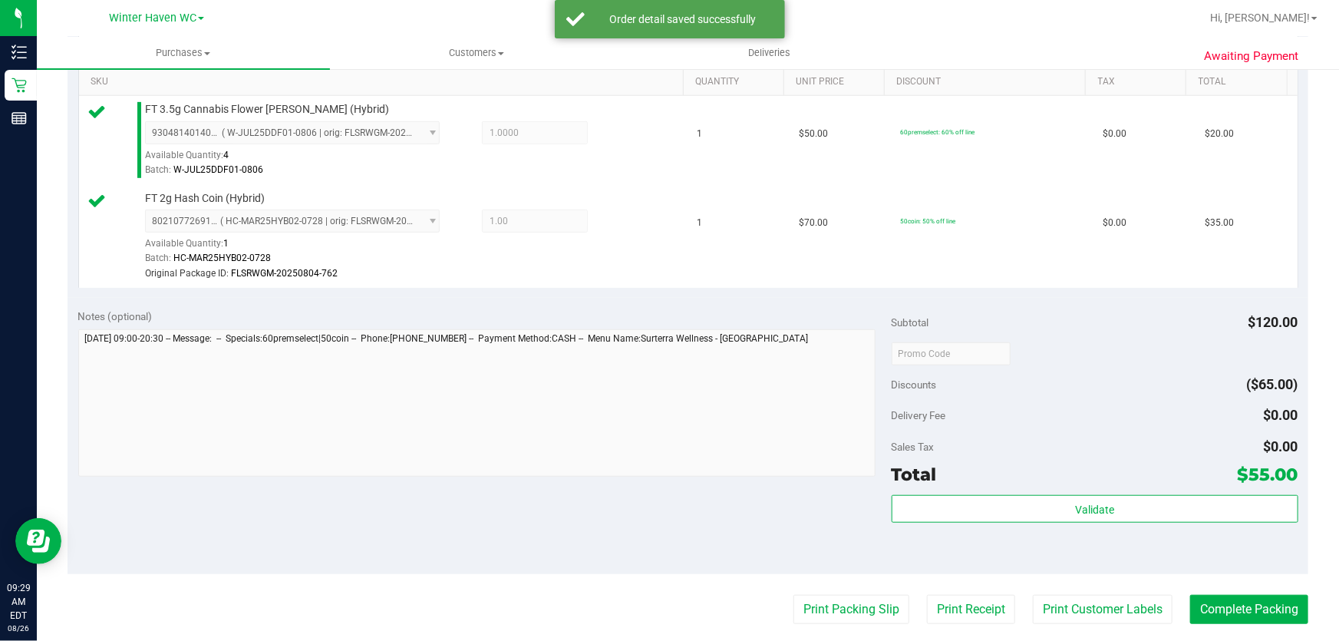
scroll to position [558, 0]
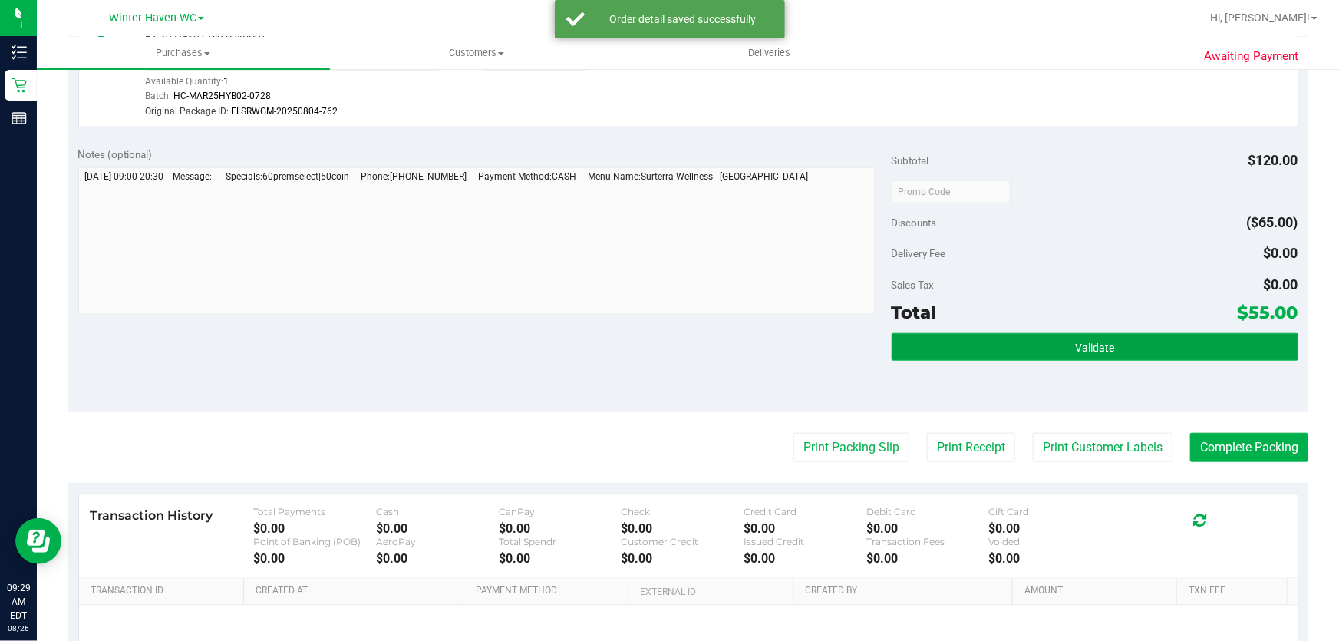
click at [1106, 338] on button "Validate" at bounding box center [1094, 347] width 407 height 28
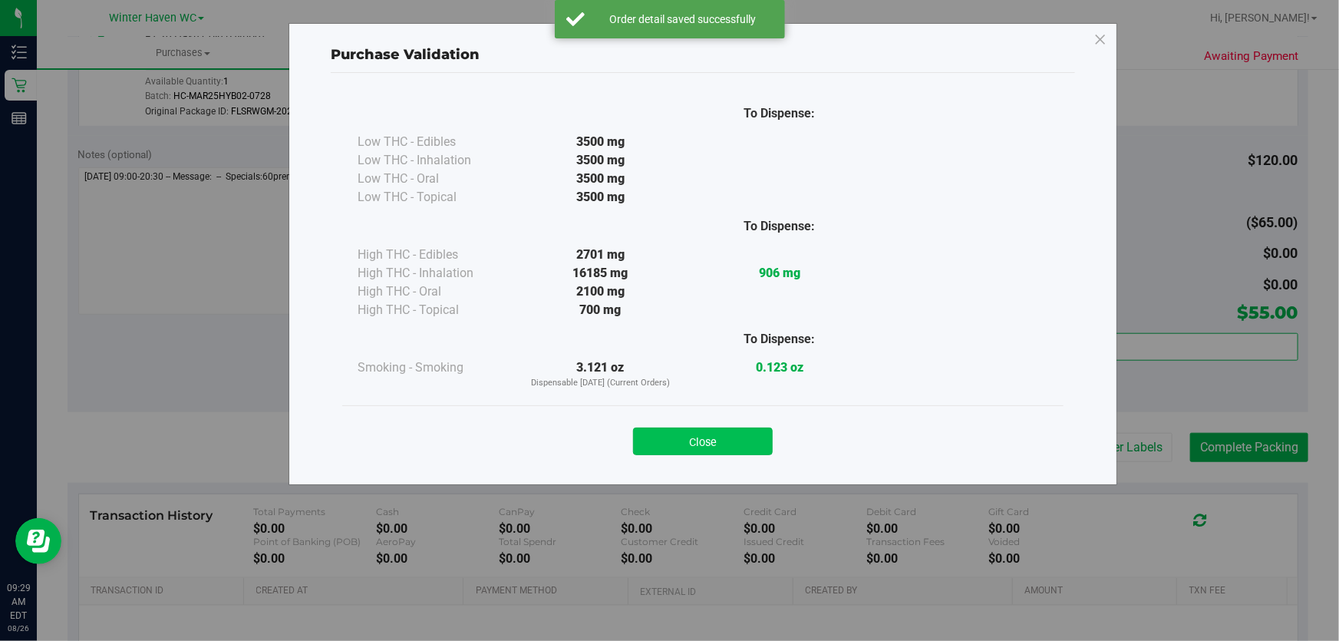
click at [753, 427] on button "Close" at bounding box center [703, 441] width 140 height 28
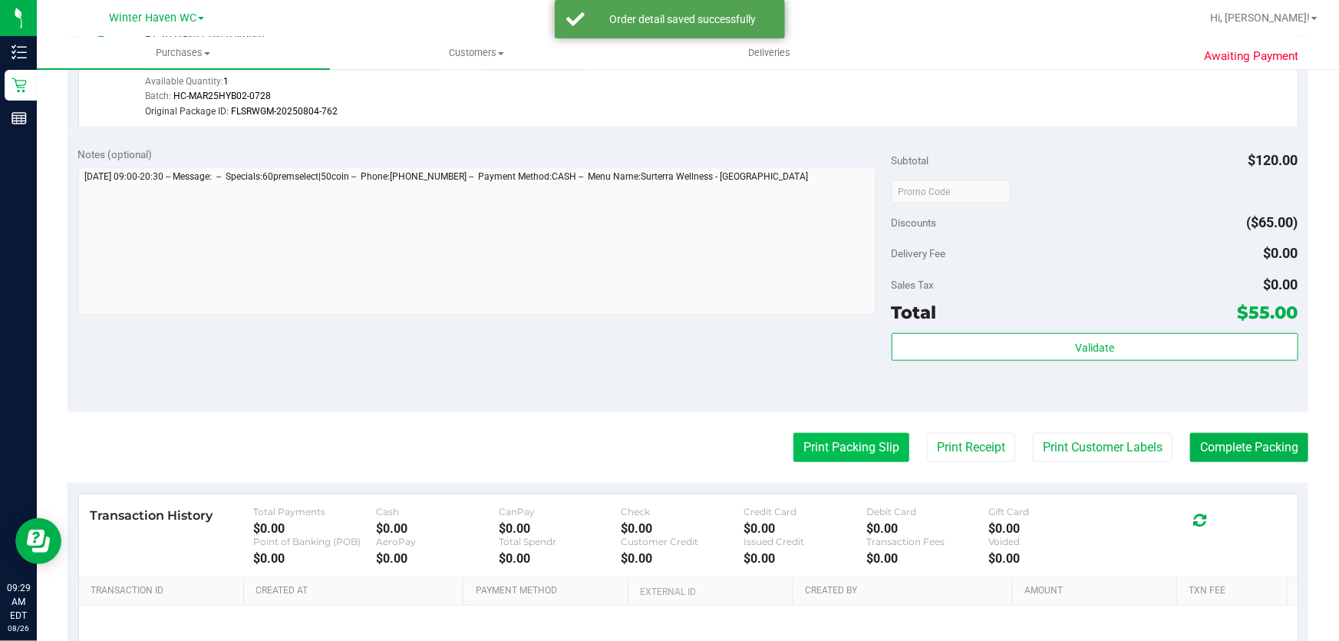
click at [815, 447] on button "Print Packing Slip" at bounding box center [851, 447] width 116 height 29
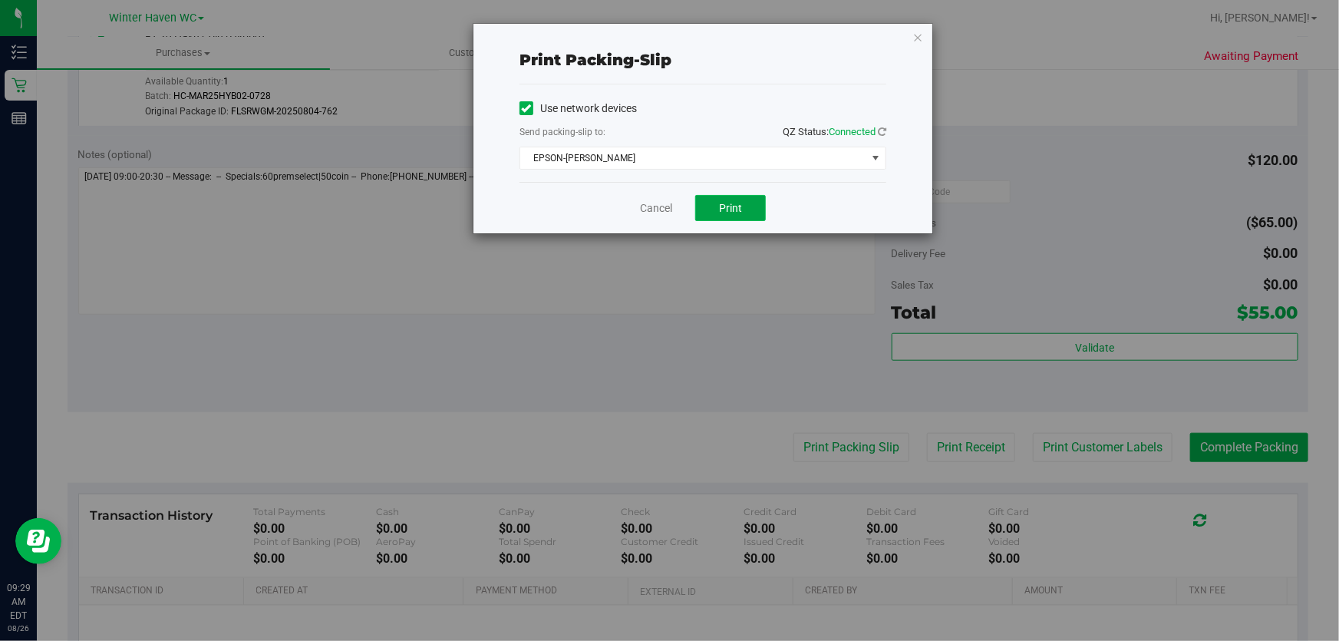
click at [731, 211] on span "Print" at bounding box center [730, 208] width 23 height 12
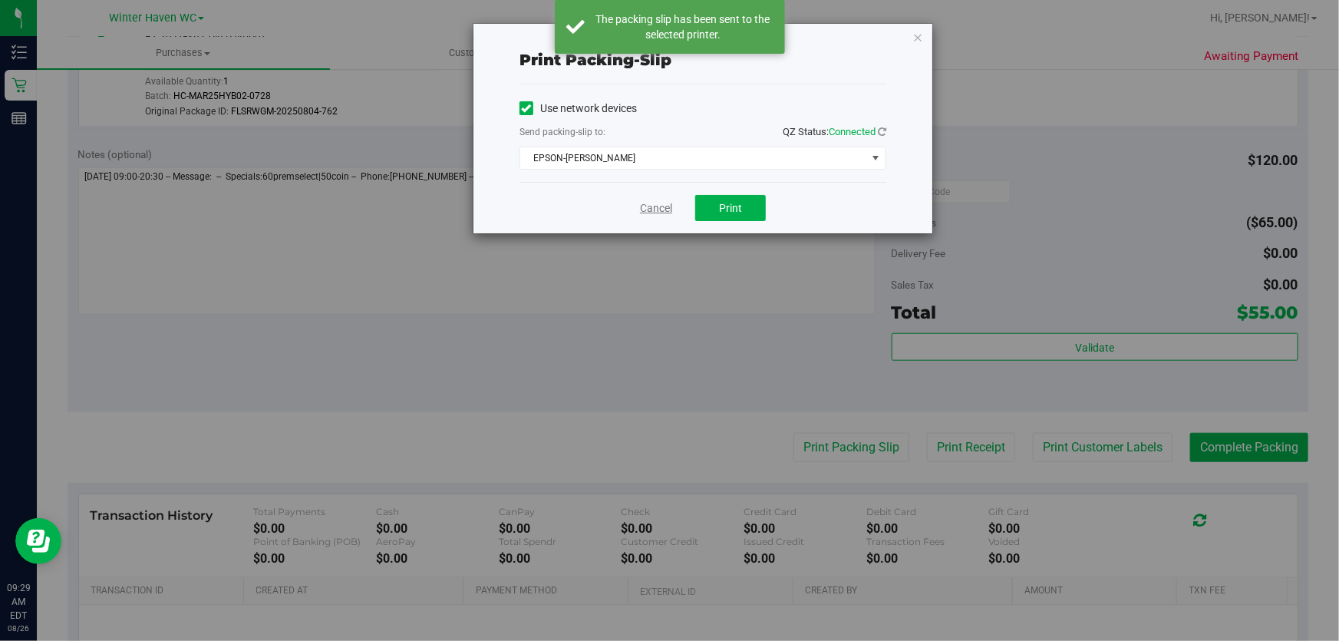
click at [652, 206] on link "Cancel" at bounding box center [656, 208] width 32 height 16
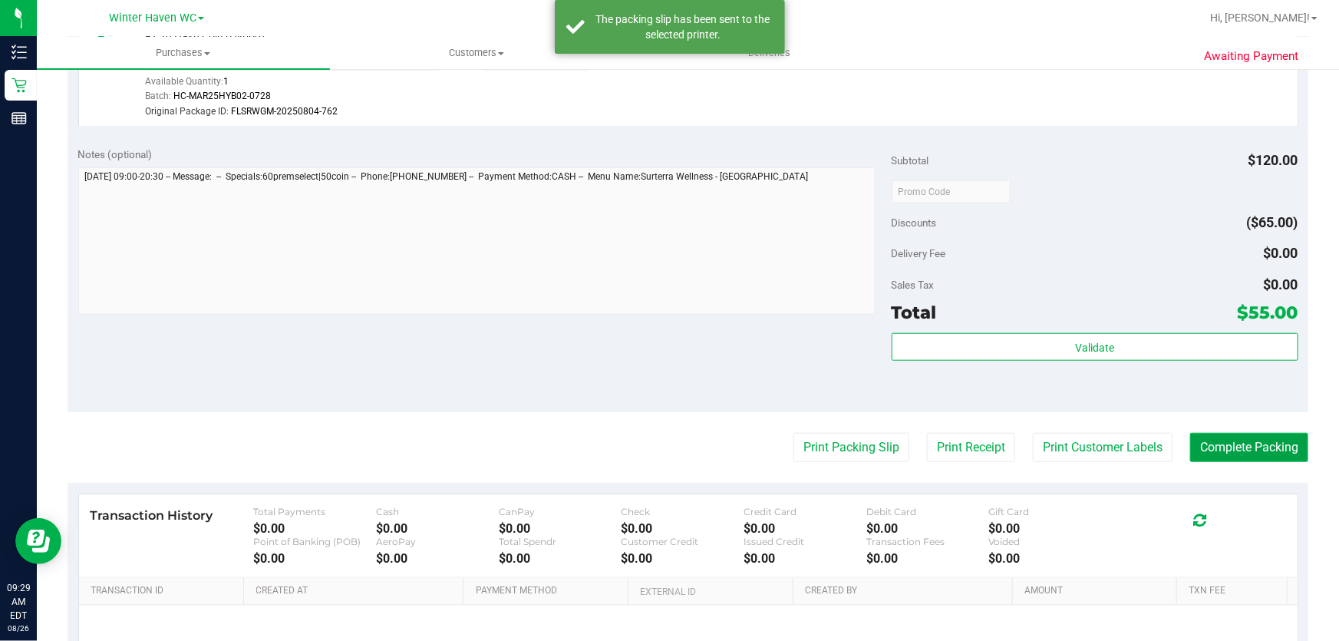
click at [1235, 450] on button "Complete Packing" at bounding box center [1249, 447] width 118 height 29
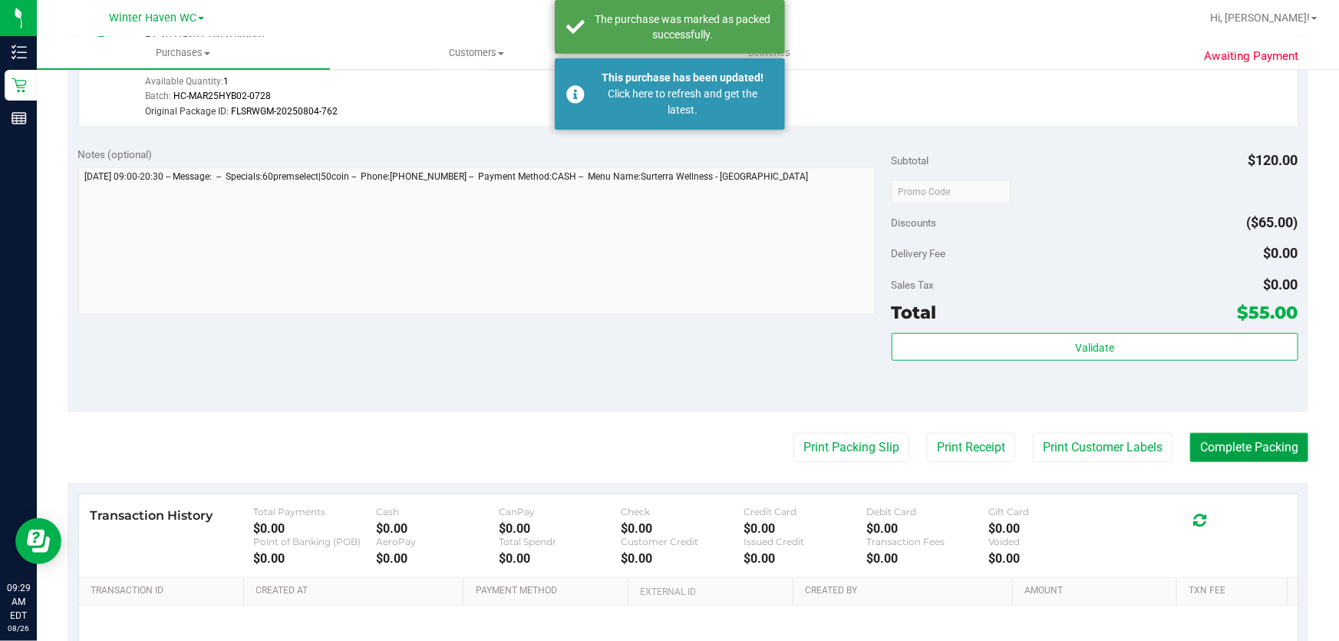
click at [1235, 450] on button "Complete Packing" at bounding box center [1249, 447] width 118 height 29
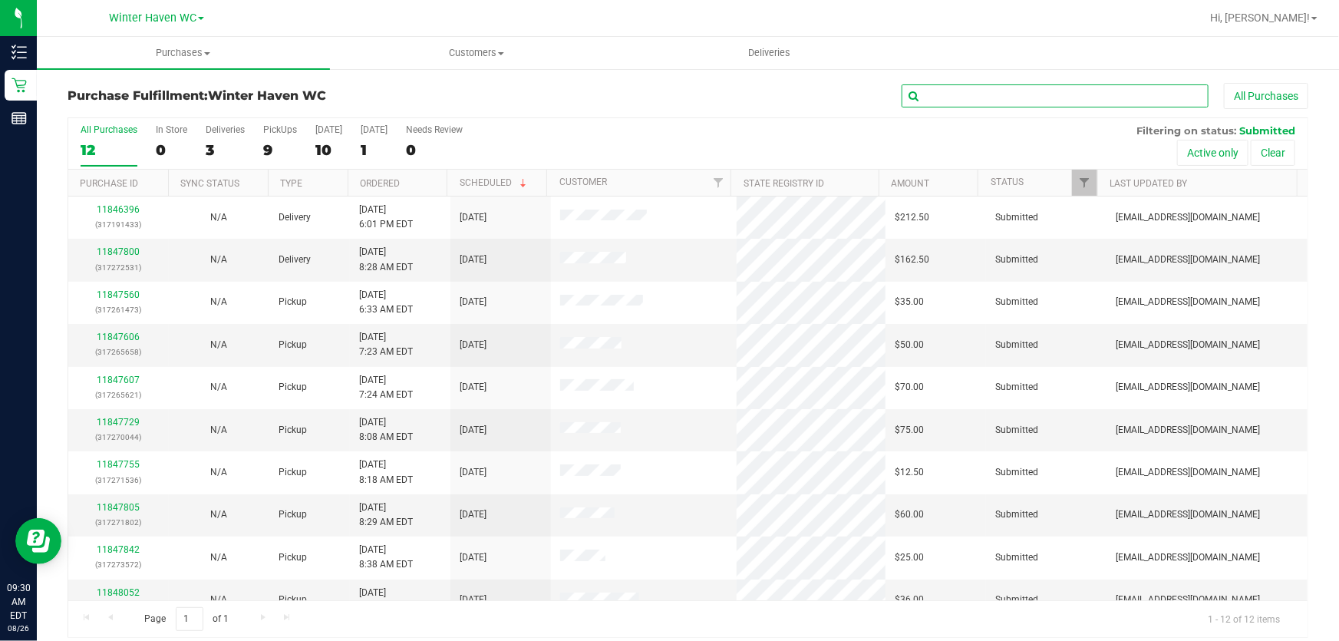
click at [1015, 91] on input "text" at bounding box center [1054, 95] width 307 height 23
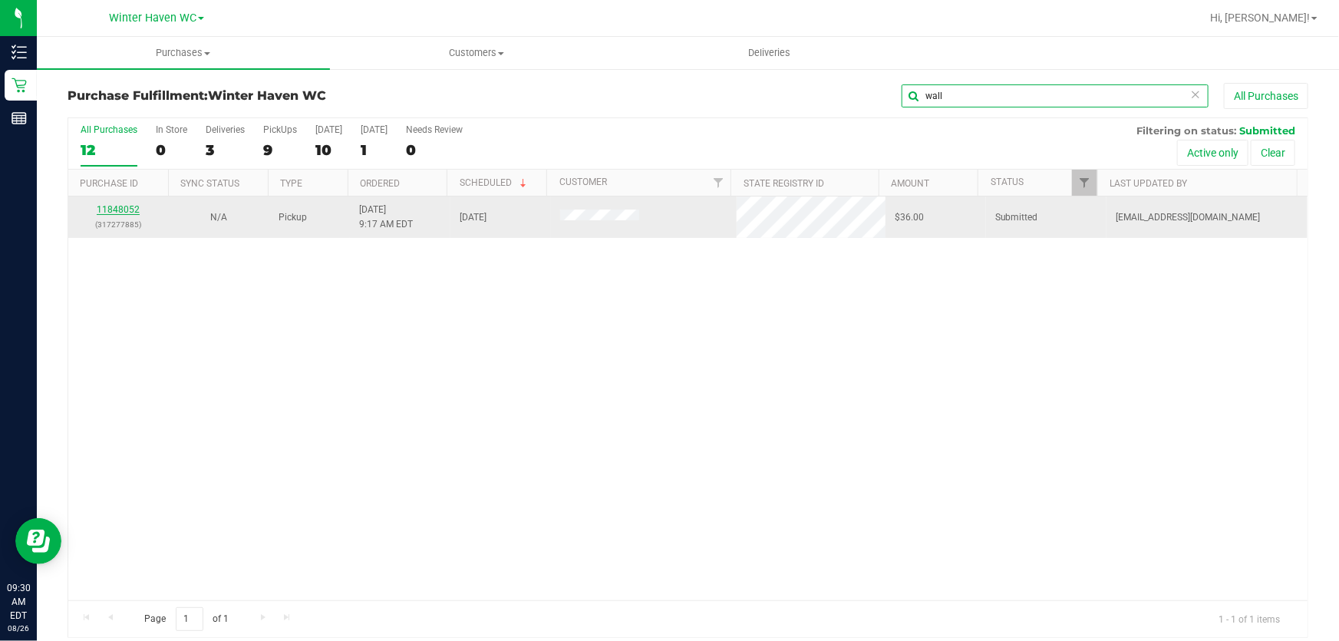
type input "wall"
click at [130, 209] on link "11848052" at bounding box center [118, 209] width 43 height 11
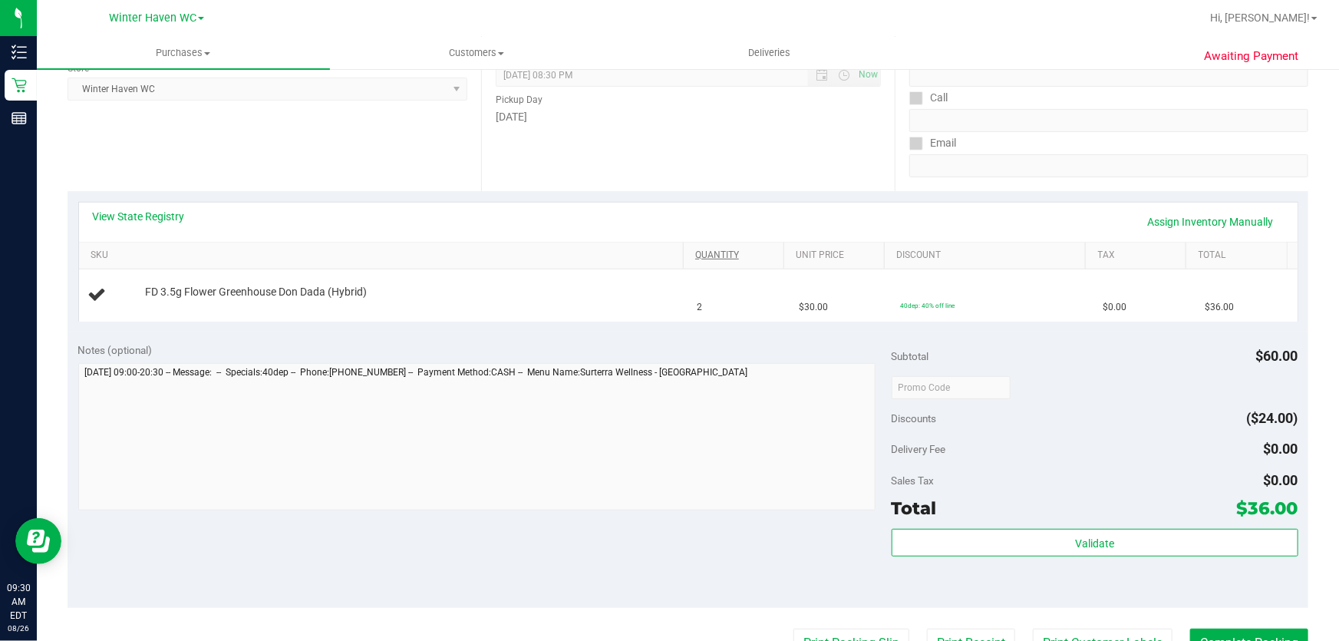
scroll to position [278, 0]
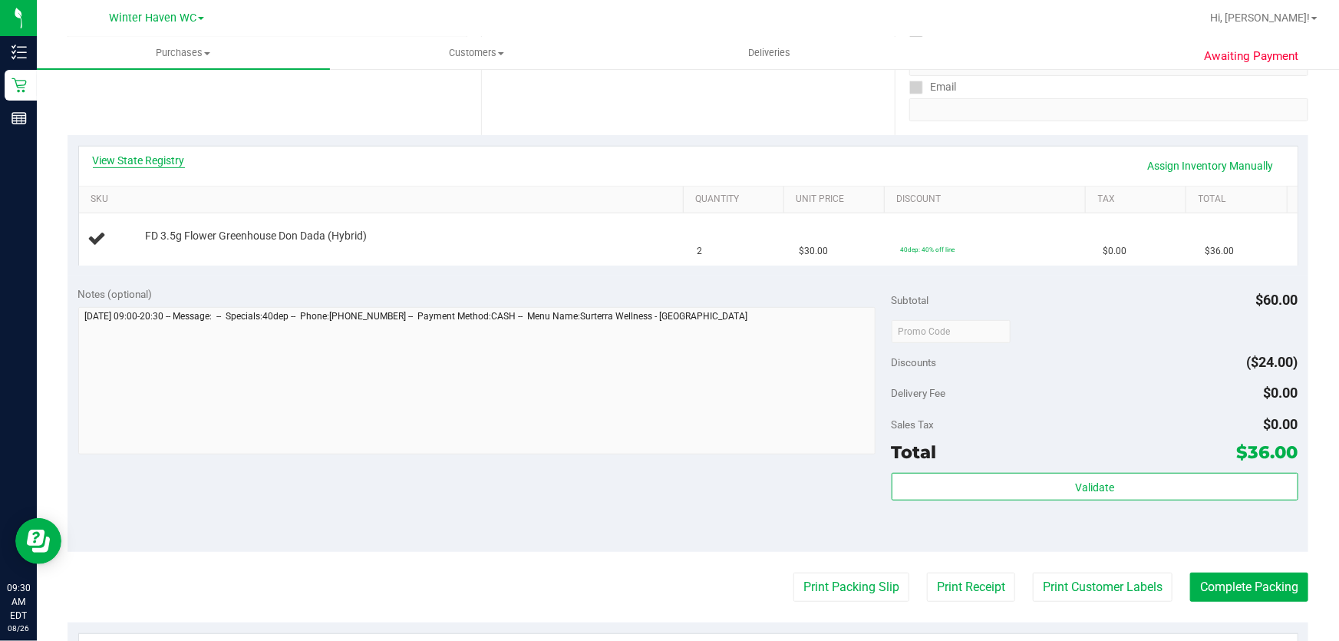
click at [168, 163] on link "View State Registry" at bounding box center [139, 160] width 92 height 15
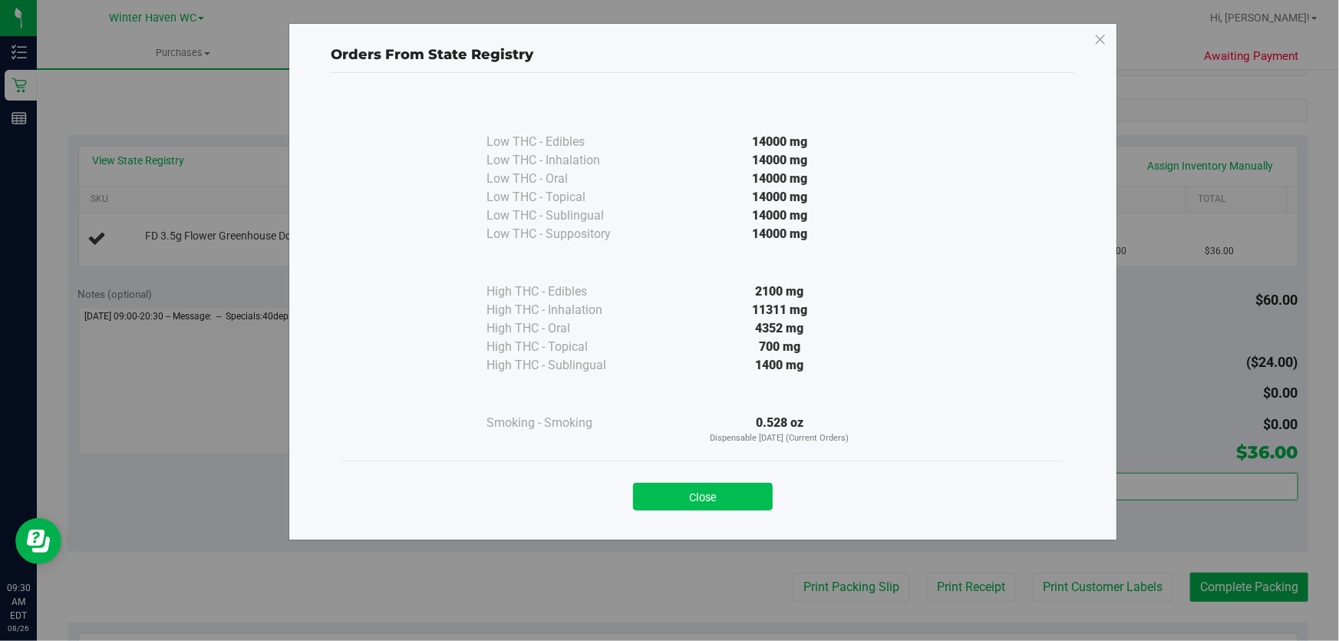
click at [746, 495] on button "Close" at bounding box center [703, 497] width 140 height 28
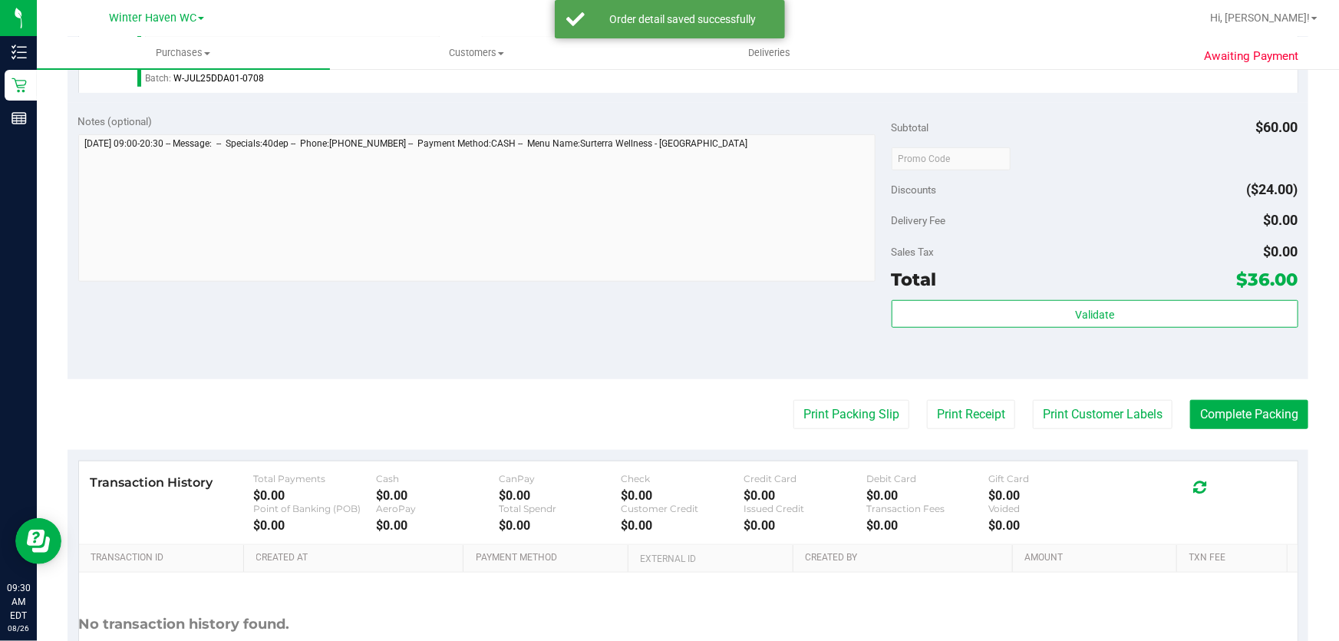
scroll to position [488, 0]
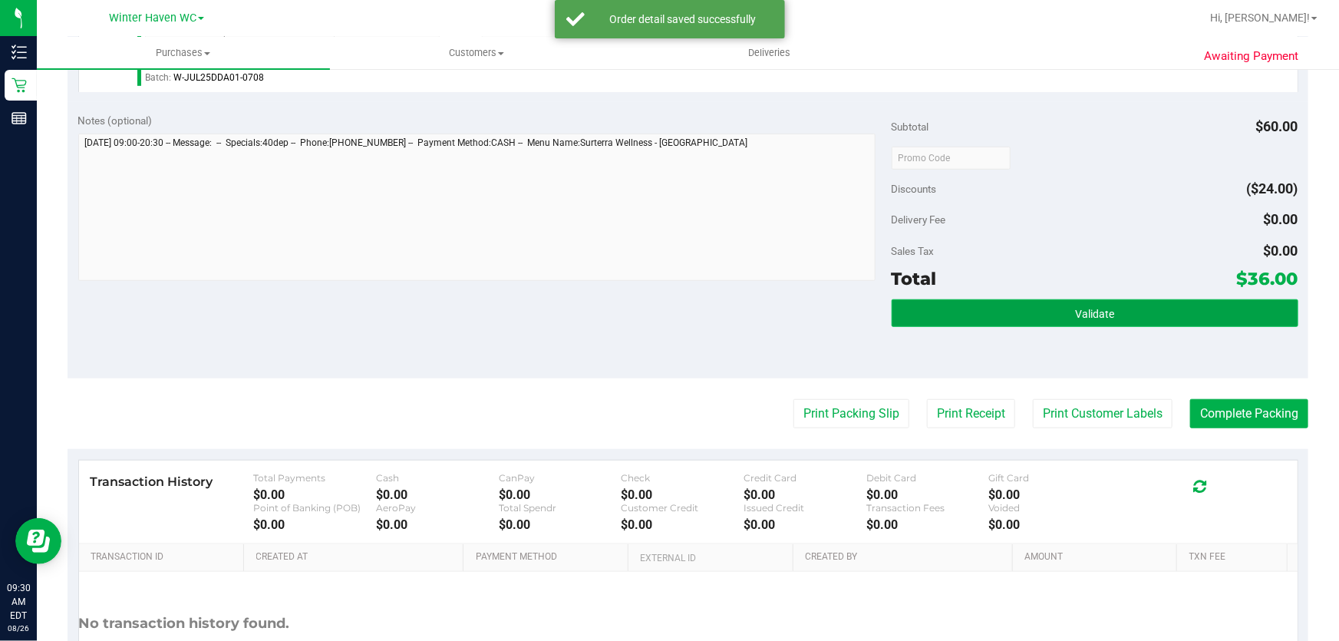
click at [1013, 304] on button "Validate" at bounding box center [1094, 313] width 407 height 28
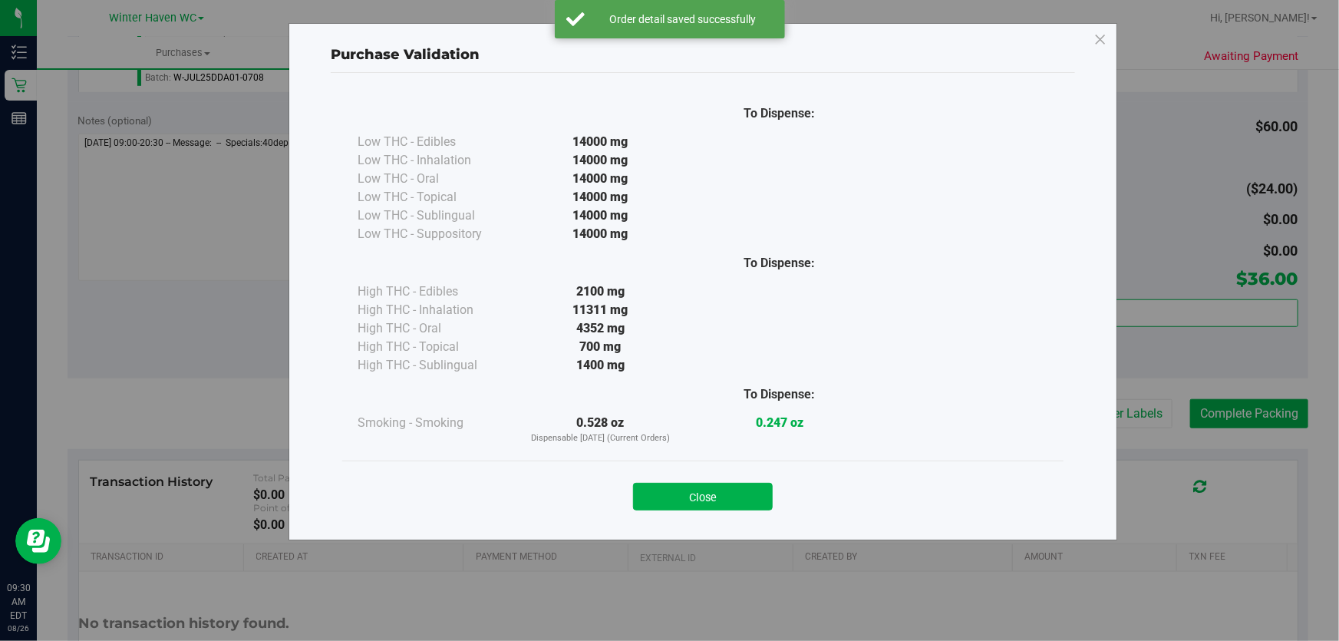
drag, startPoint x: 728, startPoint y: 494, endPoint x: 918, endPoint y: 440, distance: 197.0
click at [731, 490] on button "Close" at bounding box center [703, 497] width 140 height 28
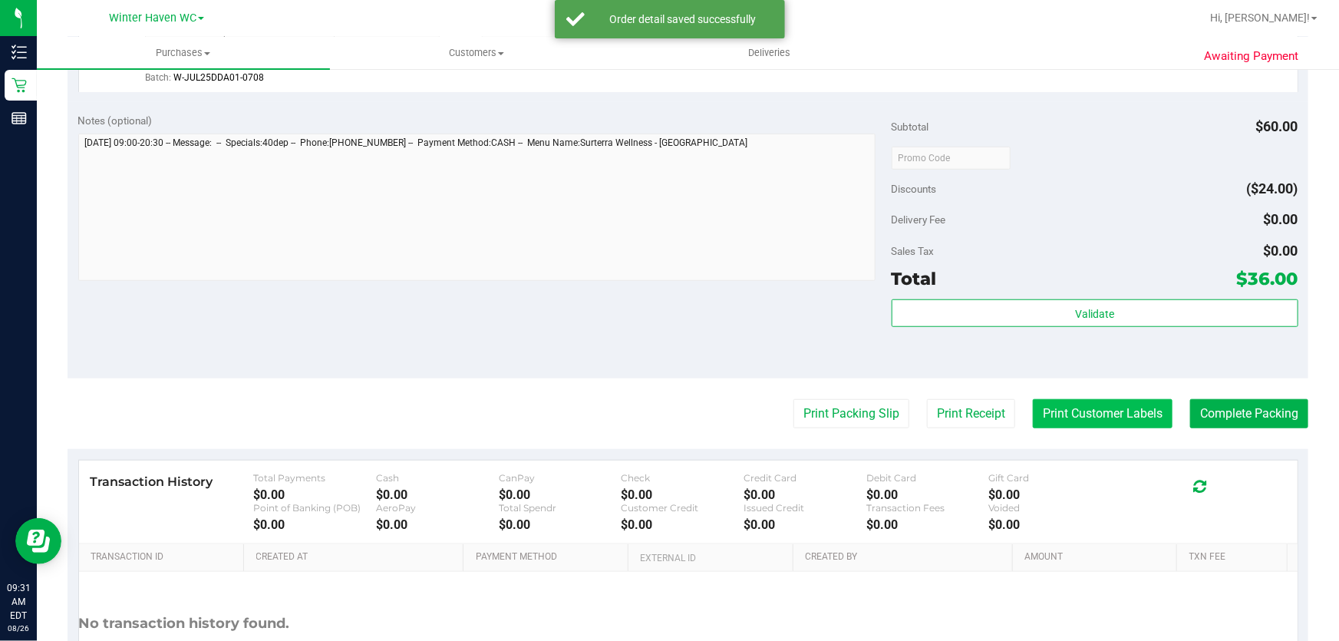
click at [1047, 411] on button "Print Customer Labels" at bounding box center [1103, 413] width 140 height 29
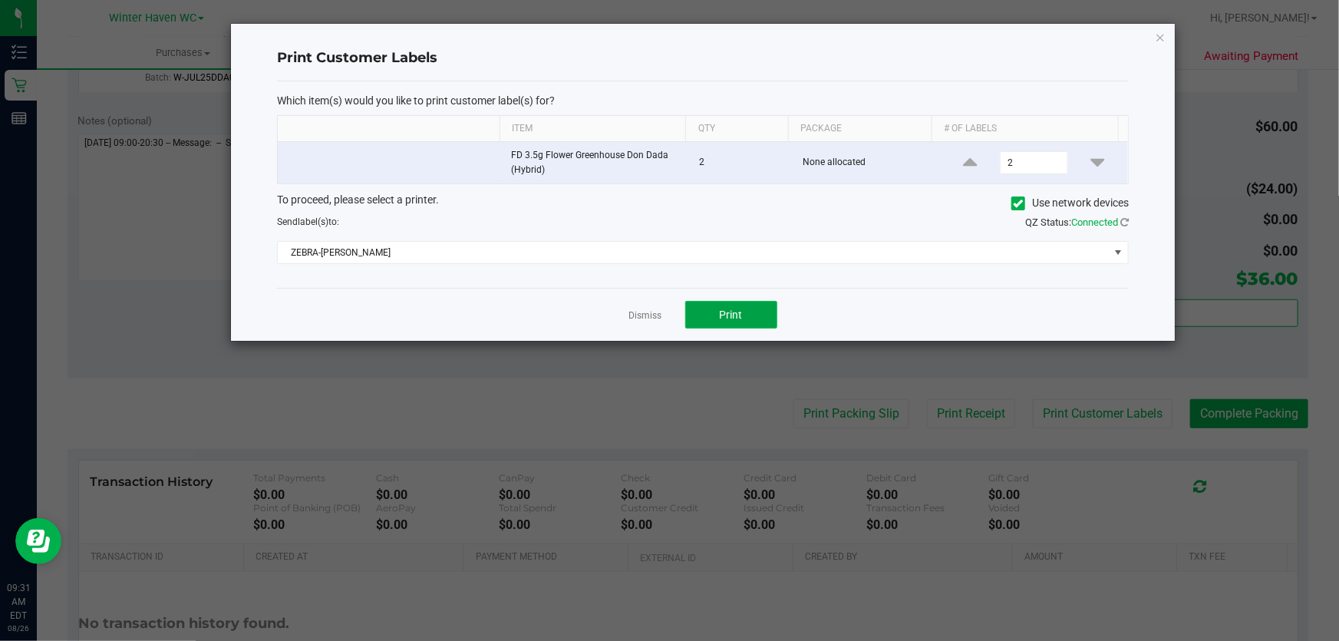
click at [753, 316] on button "Print" at bounding box center [731, 315] width 92 height 28
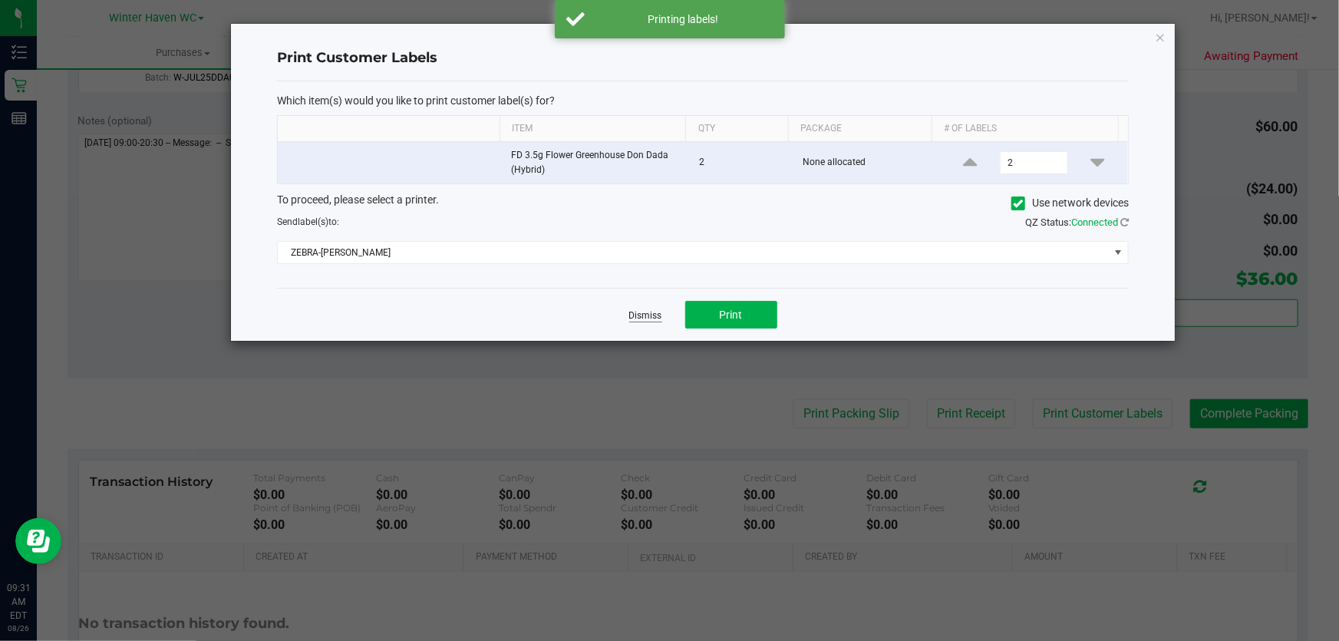
click at [634, 314] on link "Dismiss" at bounding box center [645, 315] width 33 height 13
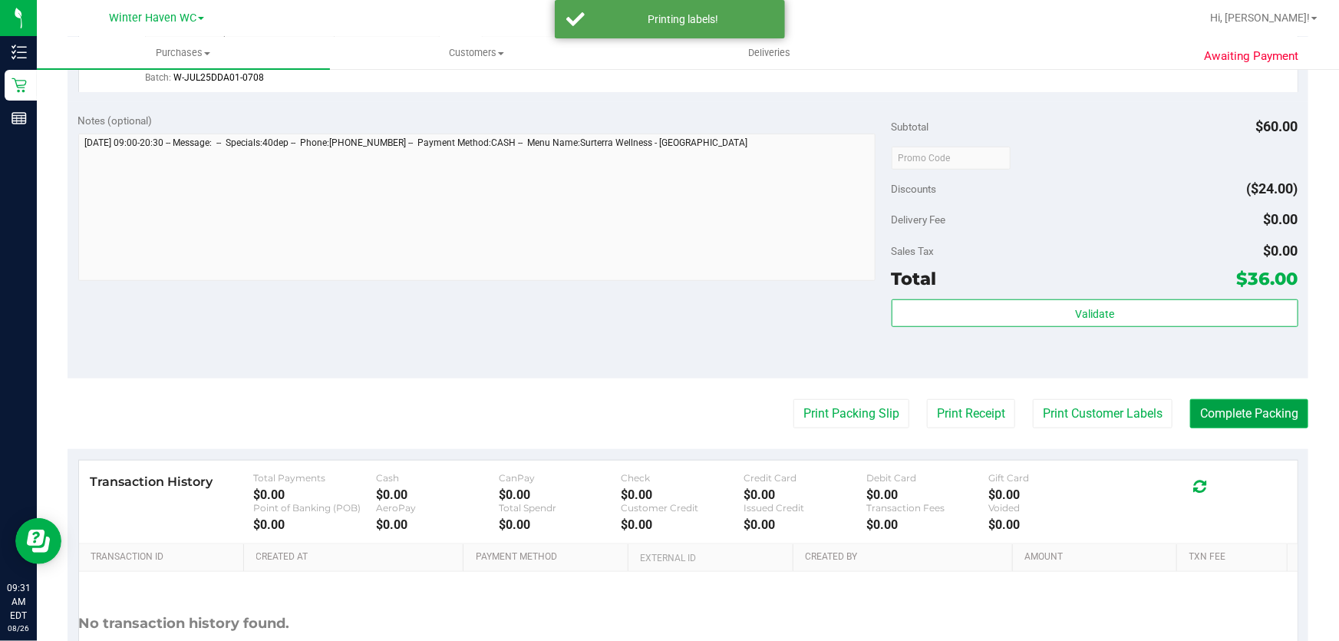
click at [1247, 403] on button "Complete Packing" at bounding box center [1249, 413] width 118 height 29
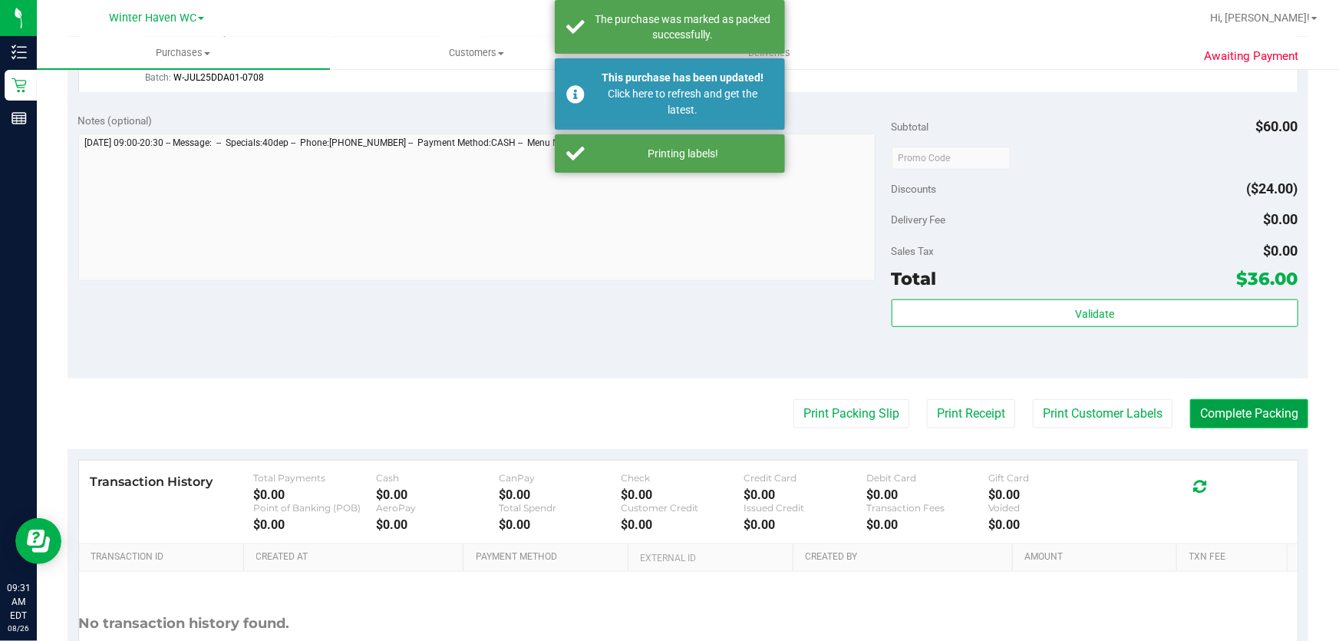
click at [1243, 416] on button "Complete Packing" at bounding box center [1249, 413] width 118 height 29
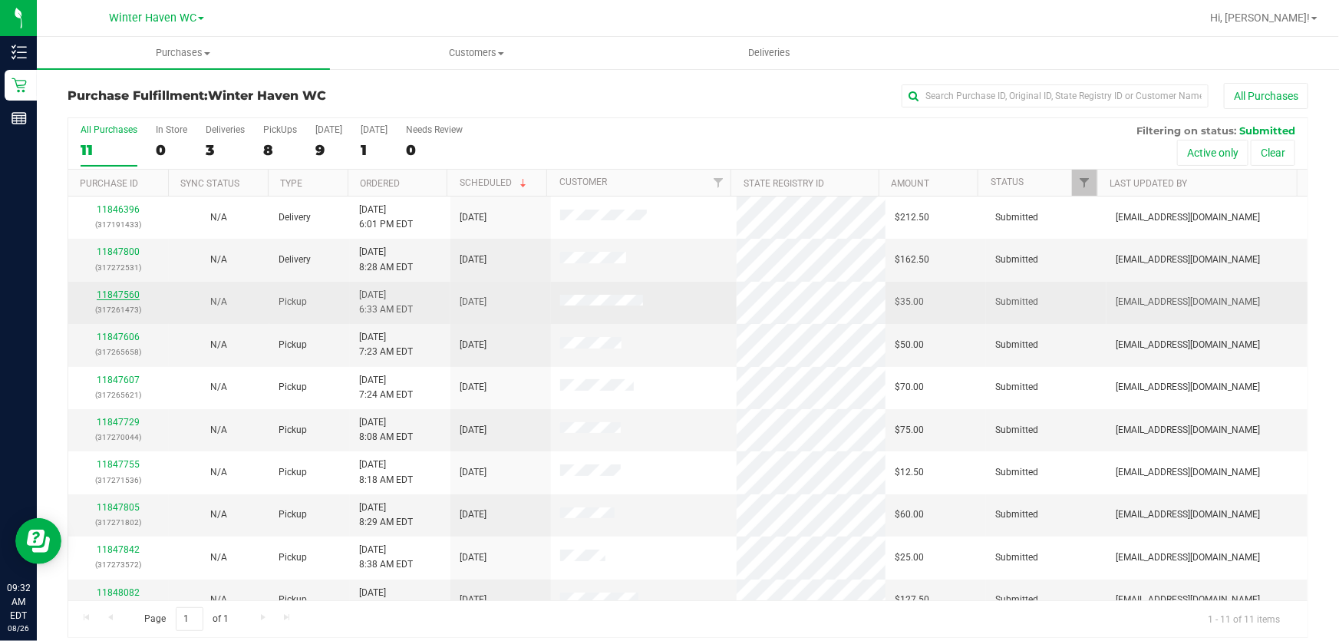
click at [104, 292] on link "11847560" at bounding box center [118, 294] width 43 height 11
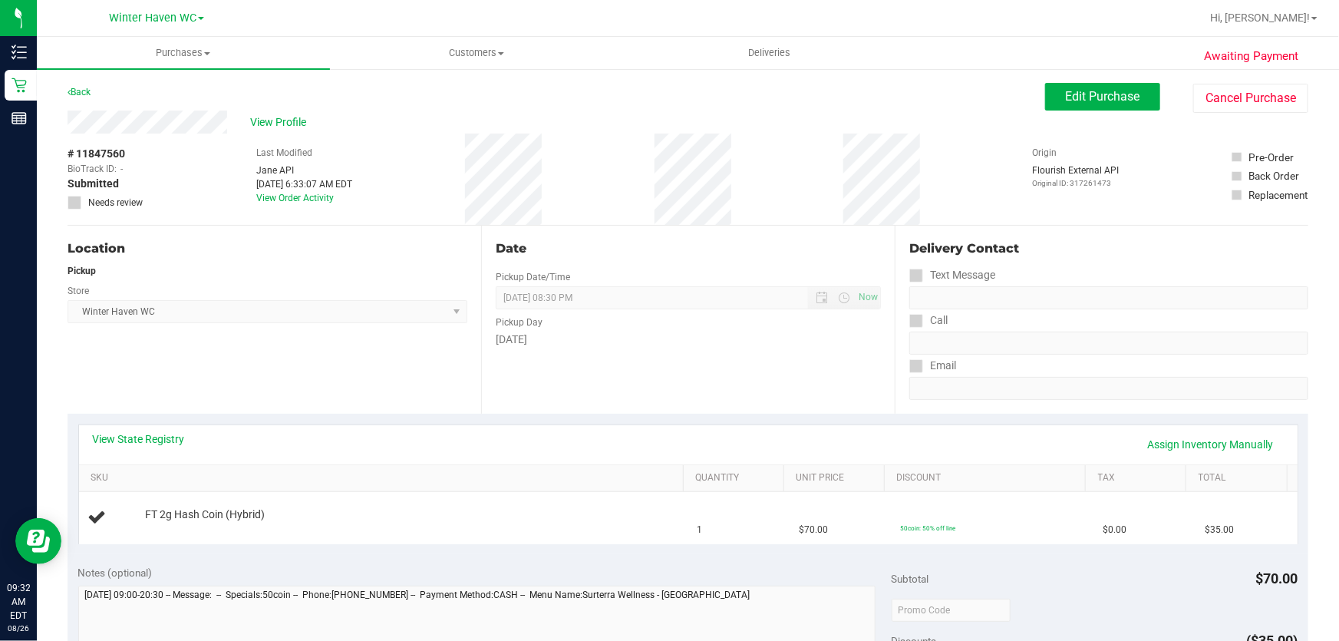
click at [427, 206] on div "# 11847560 BioTrack ID: - Submitted Needs review Last Modified [PERSON_NAME] AP…" at bounding box center [688, 178] width 1241 height 91
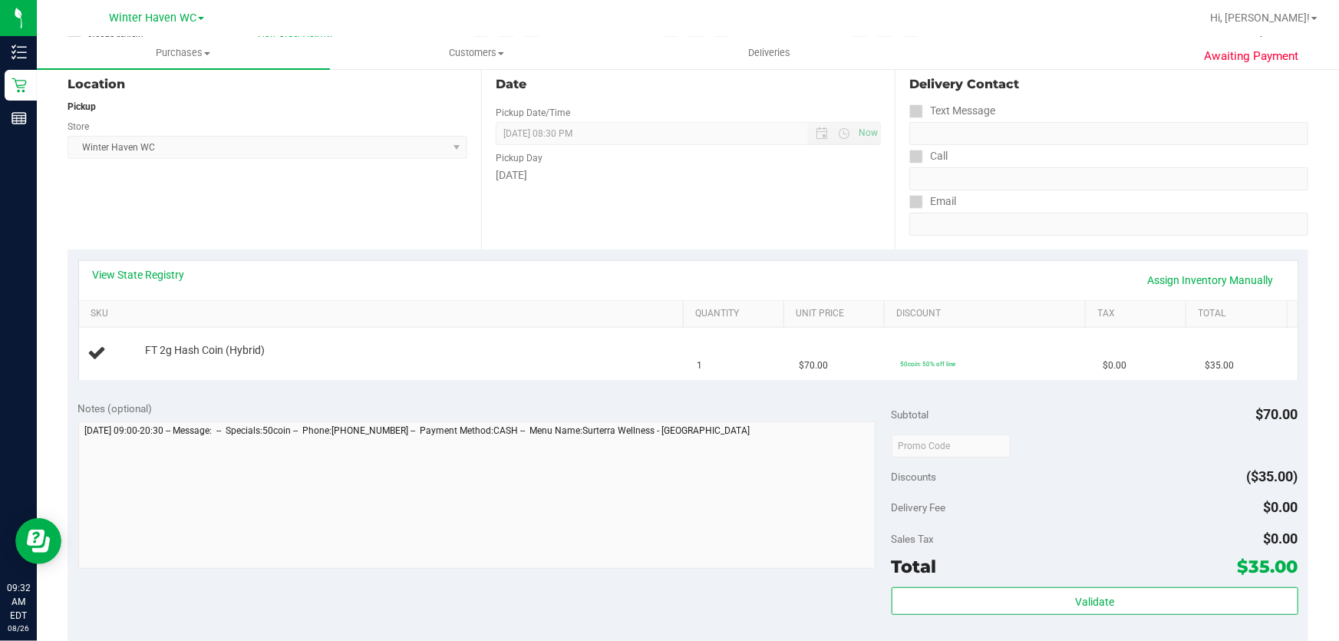
scroll to position [139, 0]
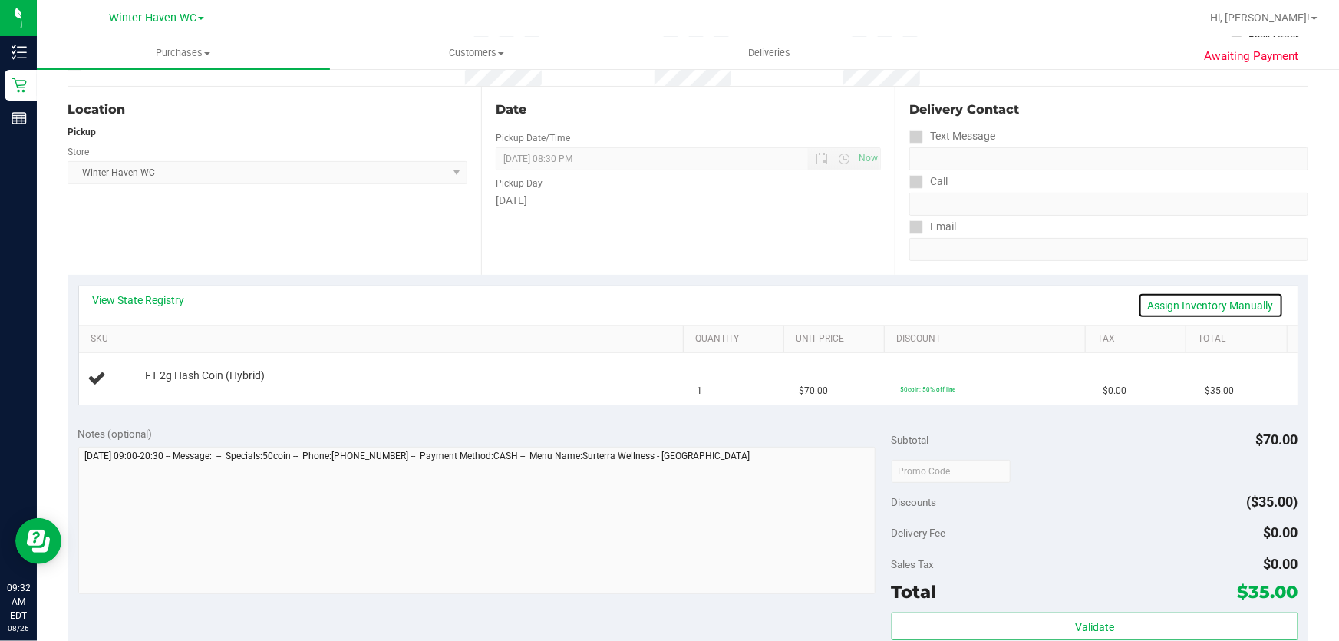
click at [1208, 303] on link "Assign Inventory Manually" at bounding box center [1211, 305] width 146 height 26
click at [166, 382] on link "Add Package" at bounding box center [172, 386] width 55 height 11
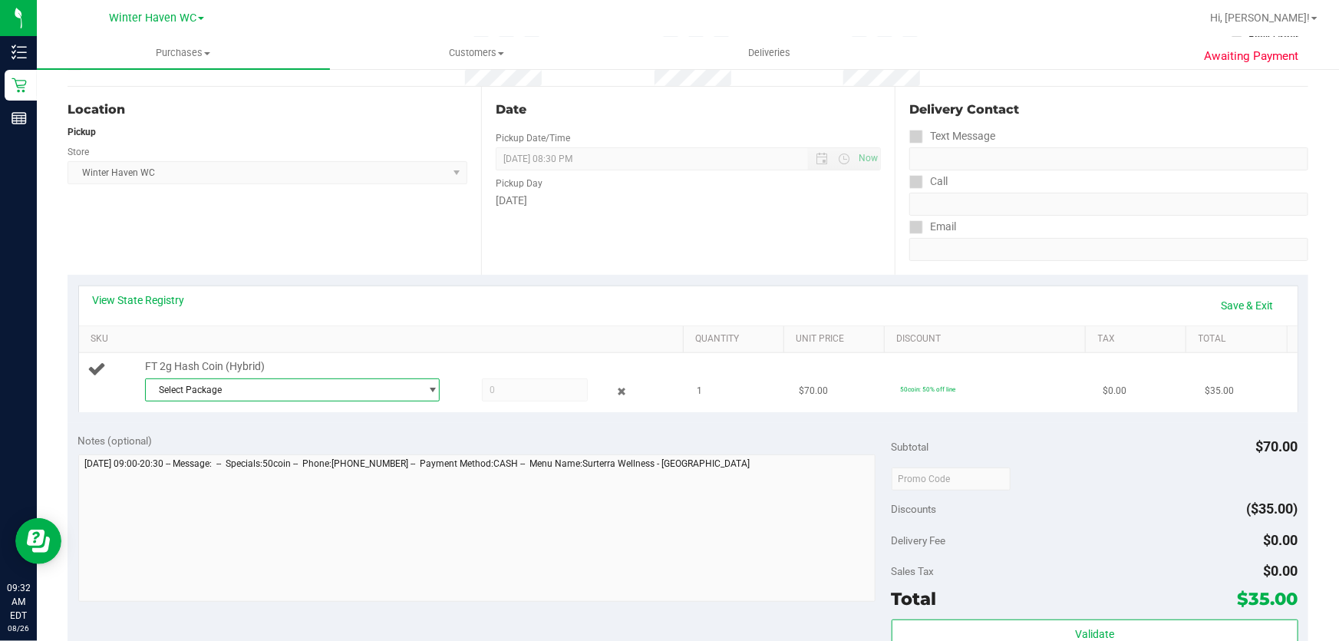
click at [344, 389] on span "Select Package" at bounding box center [283, 389] width 274 height 21
click at [361, 448] on span "( HC-MAR25HYB02-0728 | orig: FLSRWGM-20250804-762 )" at bounding box center [363, 452] width 242 height 11
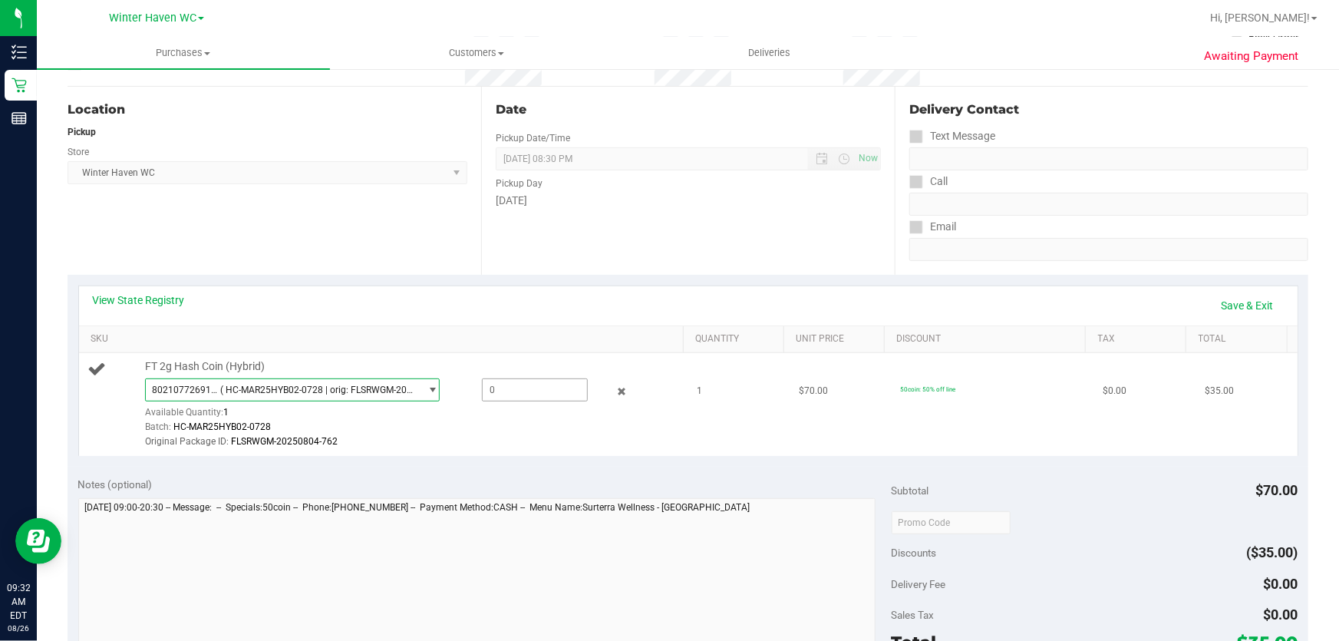
click at [516, 388] on span at bounding box center [535, 389] width 107 height 23
type input "1"
type input "1.0000"
click at [796, 216] on div "Date Pickup Date/Time [DATE] Now [DATE] 08:30 PM Now Pickup Day [DATE]" at bounding box center [688, 181] width 414 height 188
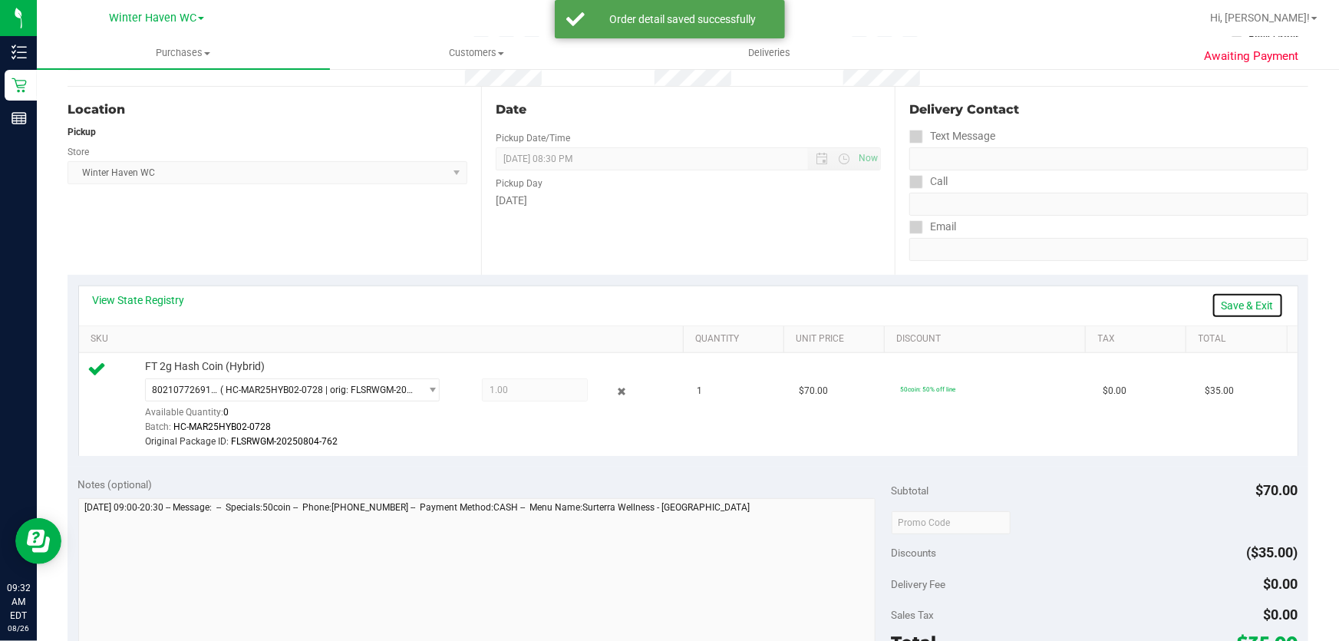
click at [1260, 303] on link "Save & Exit" at bounding box center [1247, 305] width 72 height 26
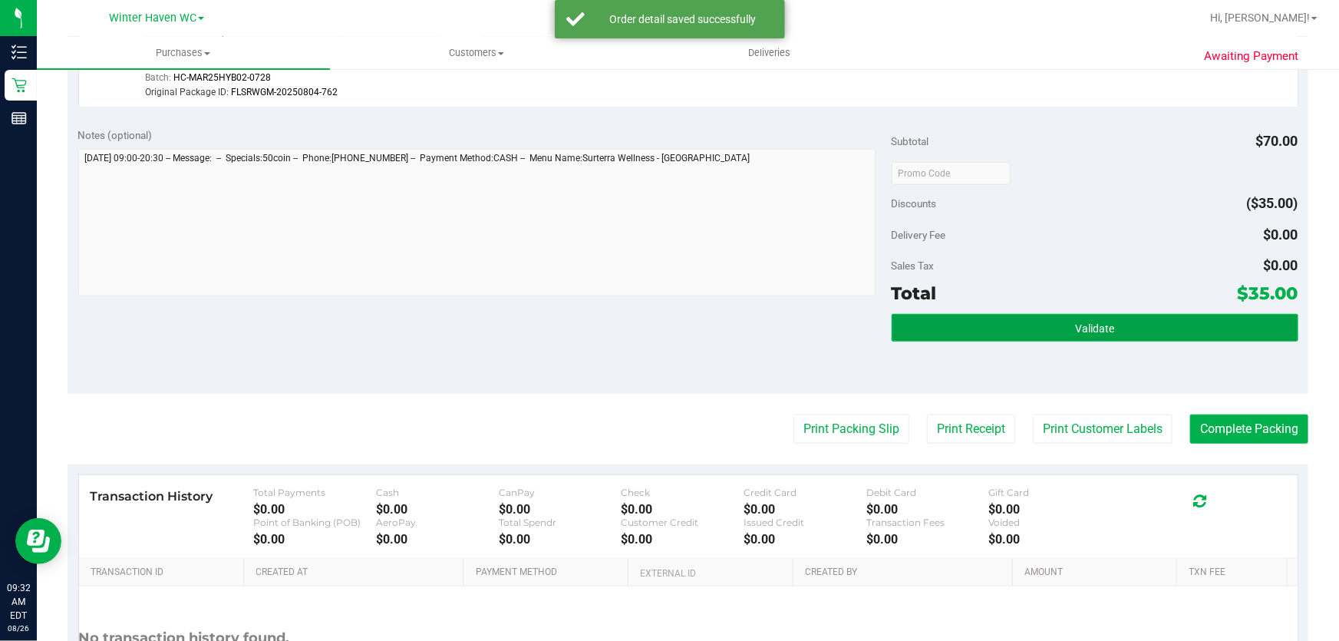
click at [1105, 329] on span "Validate" at bounding box center [1094, 328] width 39 height 12
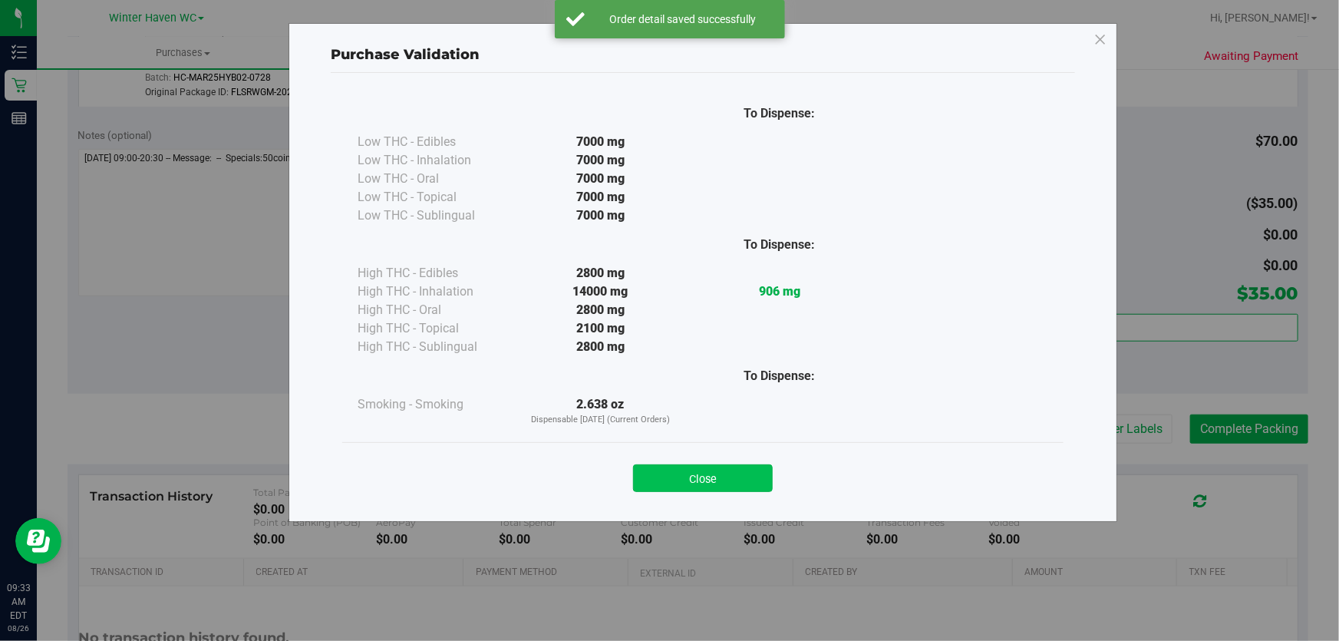
click at [713, 477] on button "Close" at bounding box center [703, 478] width 140 height 28
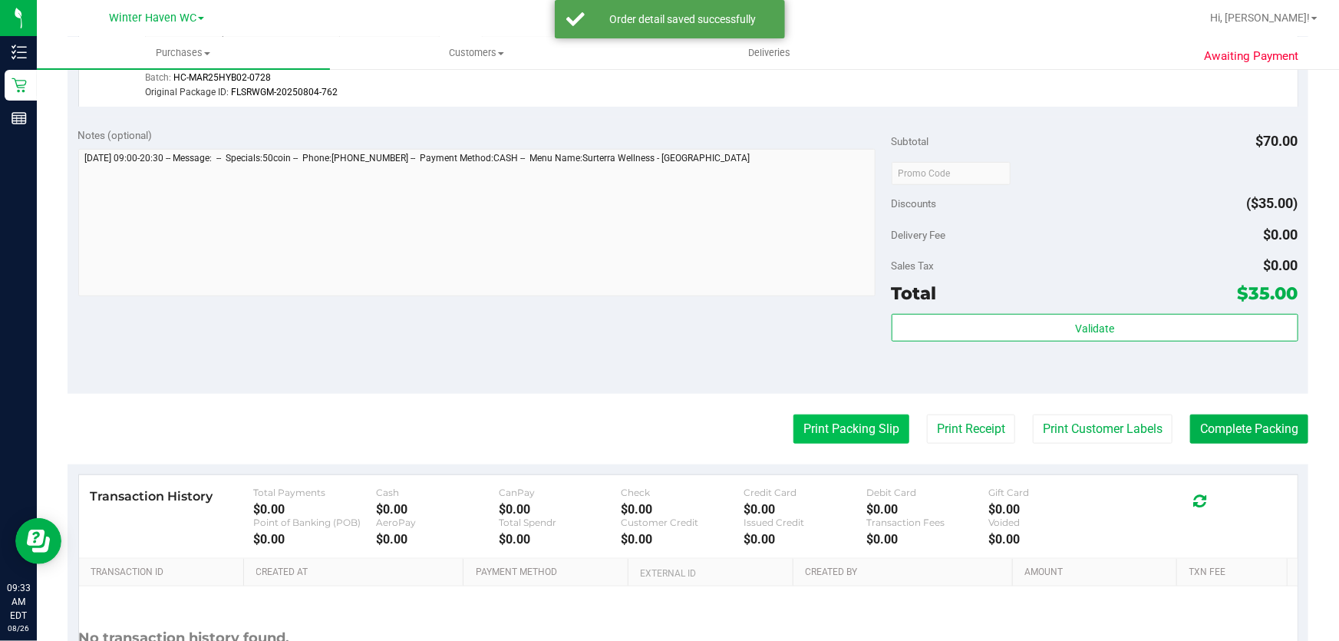
click at [829, 427] on button "Print Packing Slip" at bounding box center [851, 428] width 116 height 29
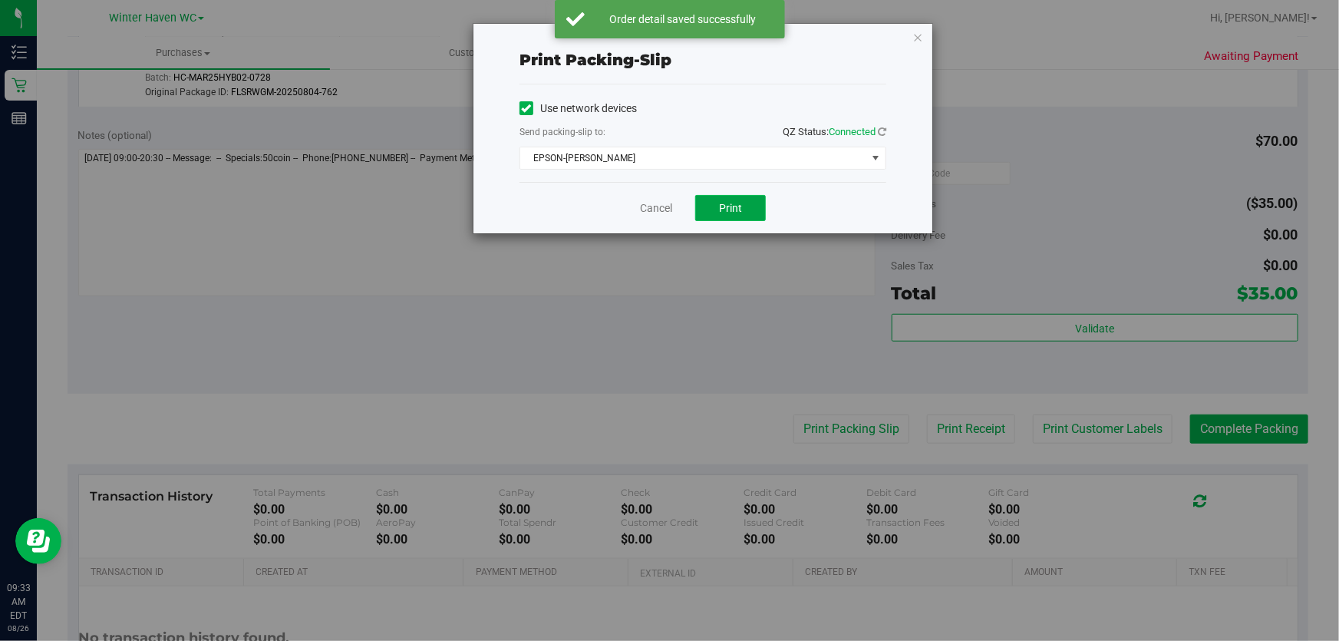
click at [747, 209] on button "Print" at bounding box center [730, 208] width 71 height 26
click at [657, 206] on link "Cancel" at bounding box center [656, 208] width 32 height 16
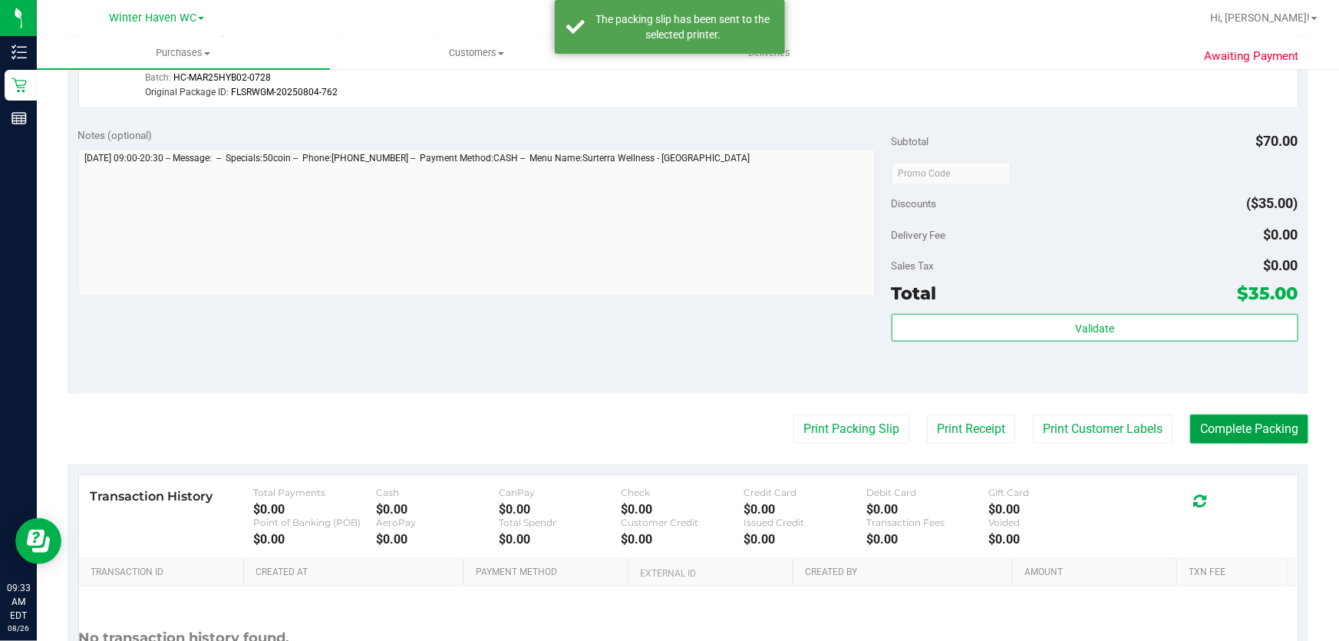
click at [1212, 424] on button "Complete Packing" at bounding box center [1249, 428] width 118 height 29
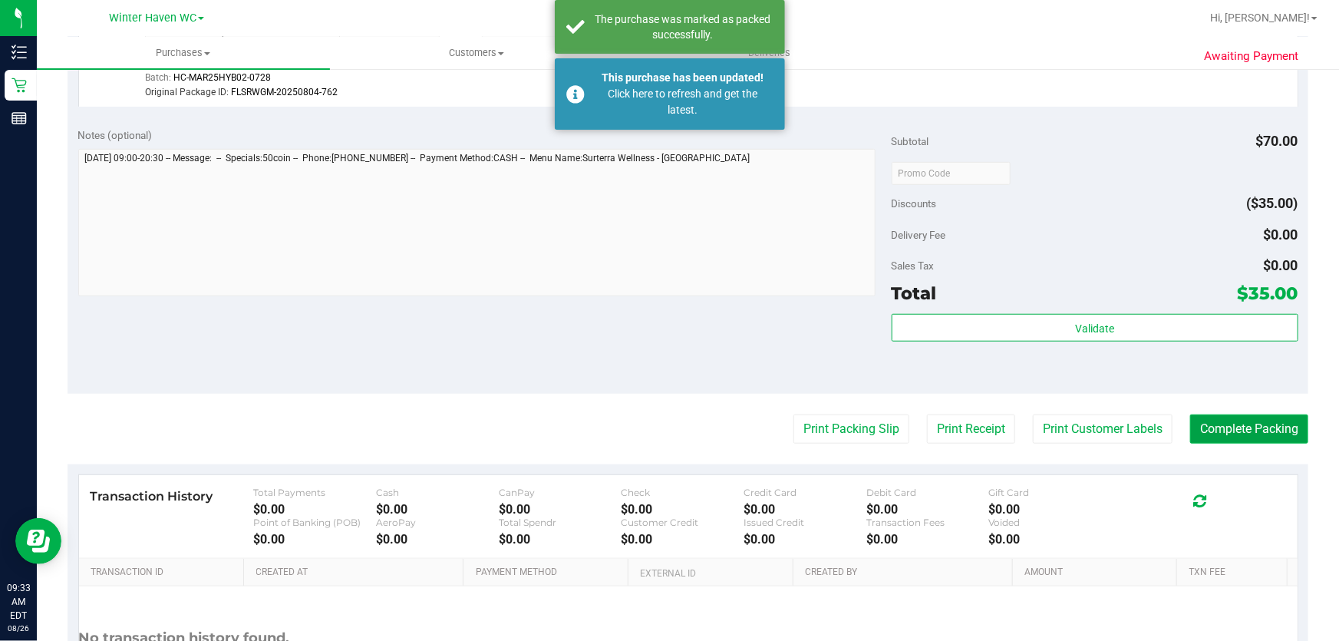
click at [1210, 423] on button "Complete Packing" at bounding box center [1249, 428] width 118 height 29
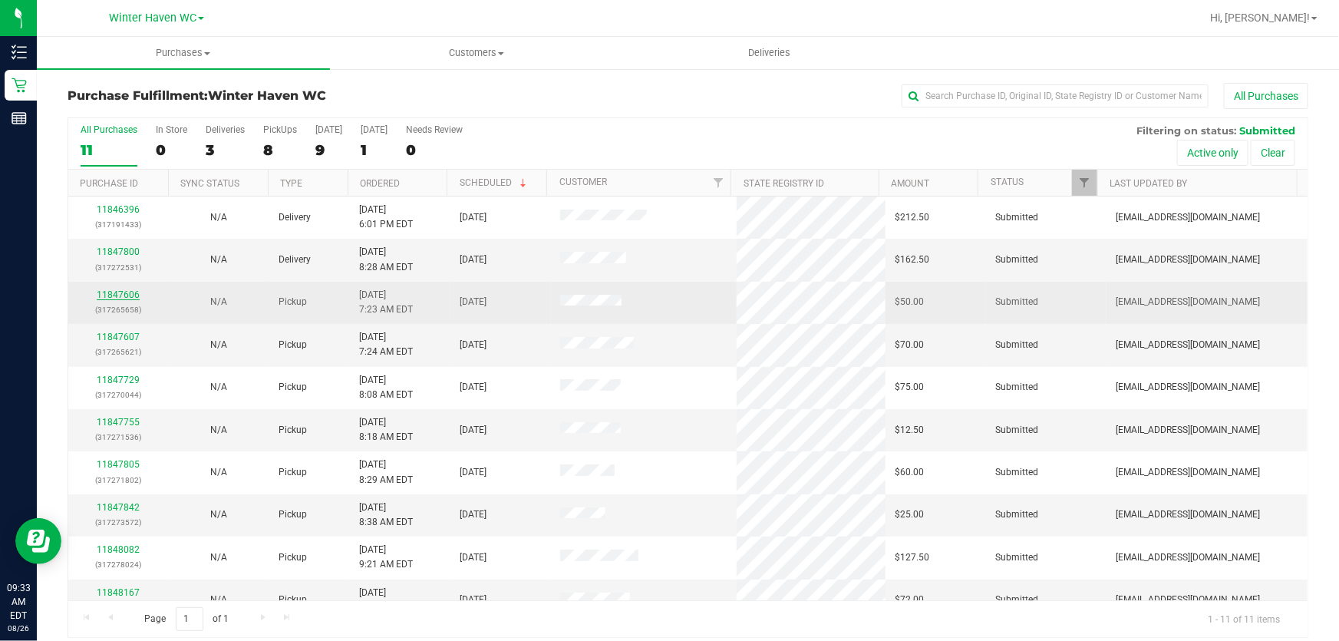
click at [120, 295] on link "11847606" at bounding box center [118, 294] width 43 height 11
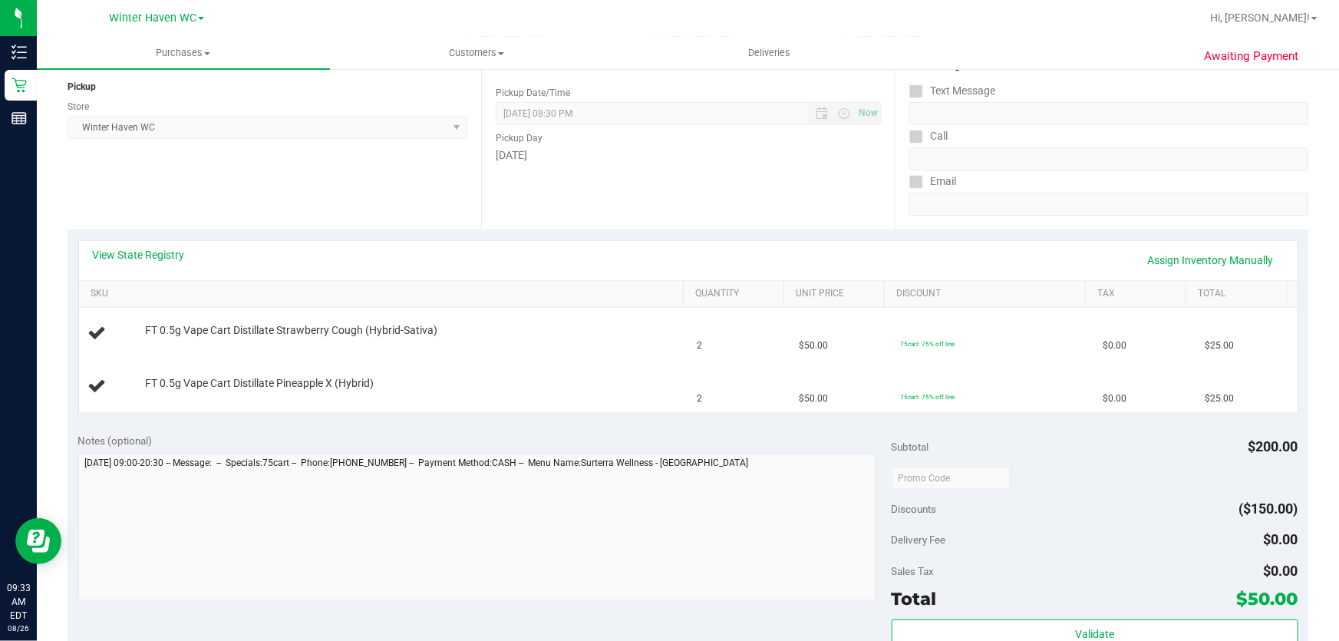
scroll to position [209, 0]
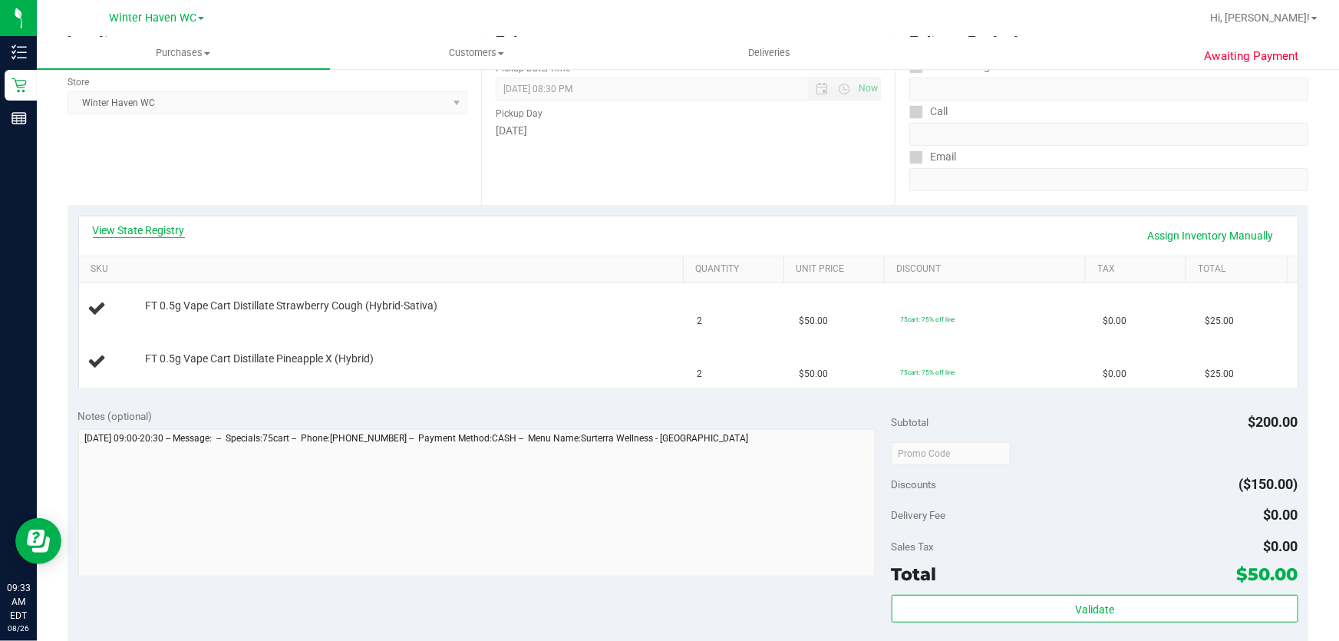
click at [124, 236] on link "View State Registry" at bounding box center [139, 229] width 92 height 15
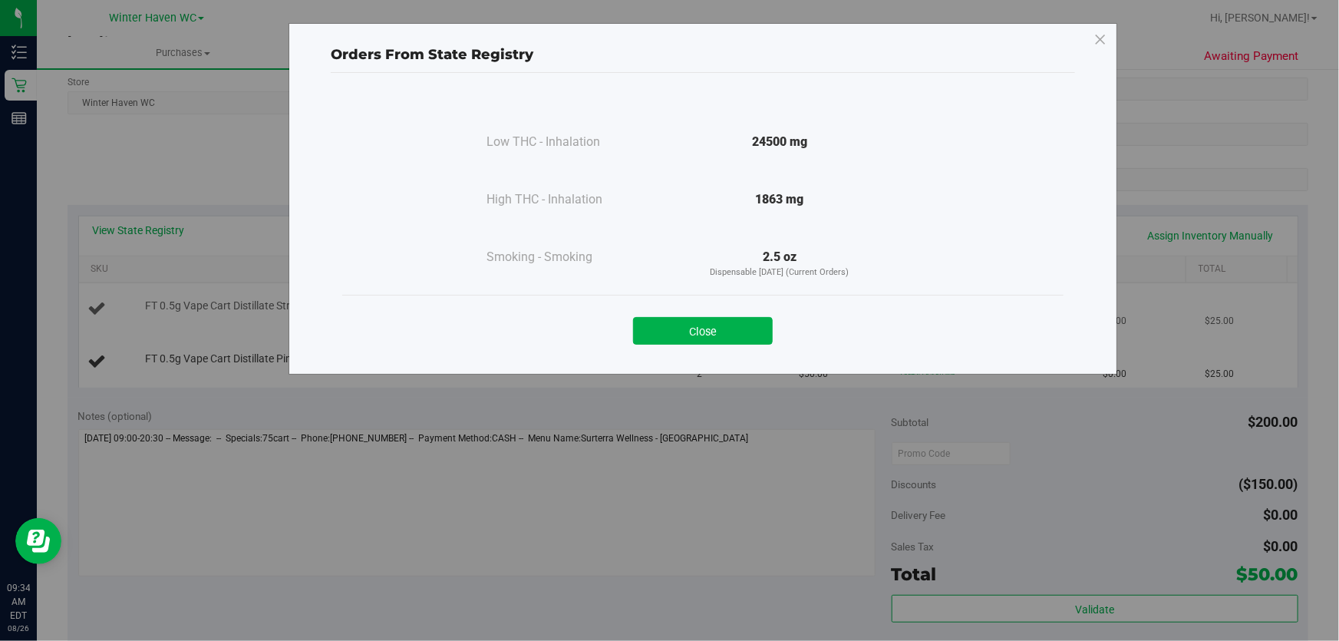
click at [754, 331] on button "Close" at bounding box center [703, 331] width 140 height 28
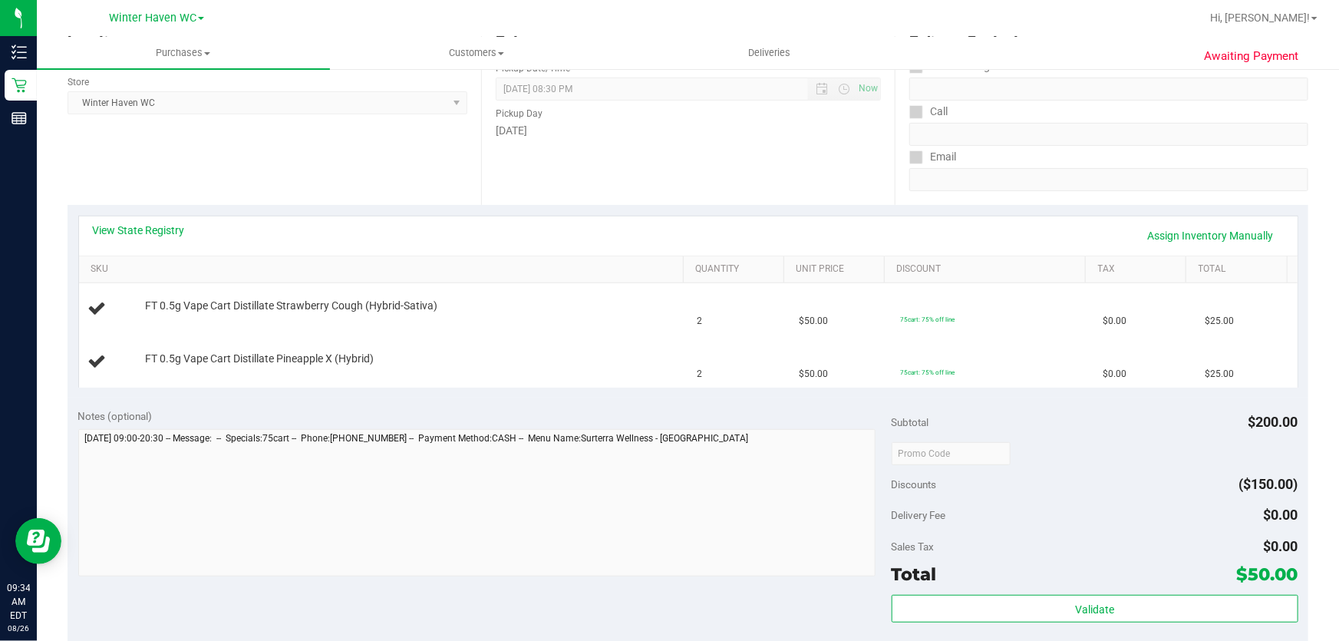
click at [621, 420] on div "Notes (optional)" at bounding box center [484, 415] width 813 height 15
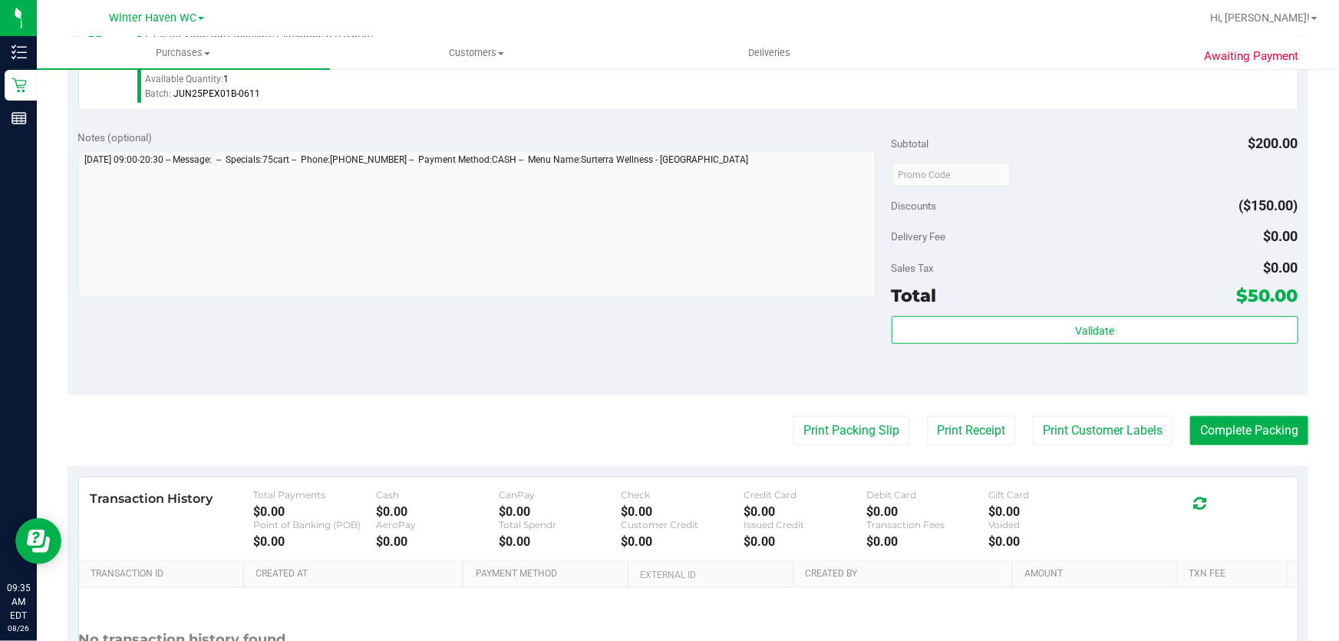
scroll to position [628, 0]
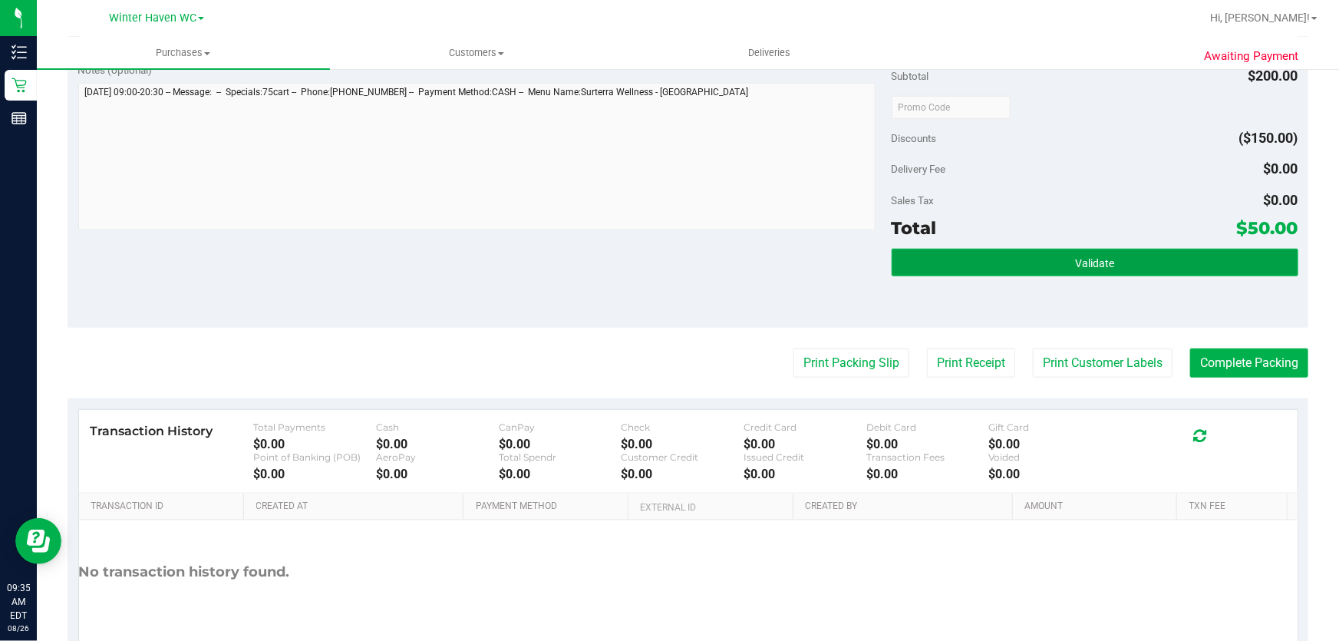
click at [1001, 263] on button "Validate" at bounding box center [1094, 263] width 407 height 28
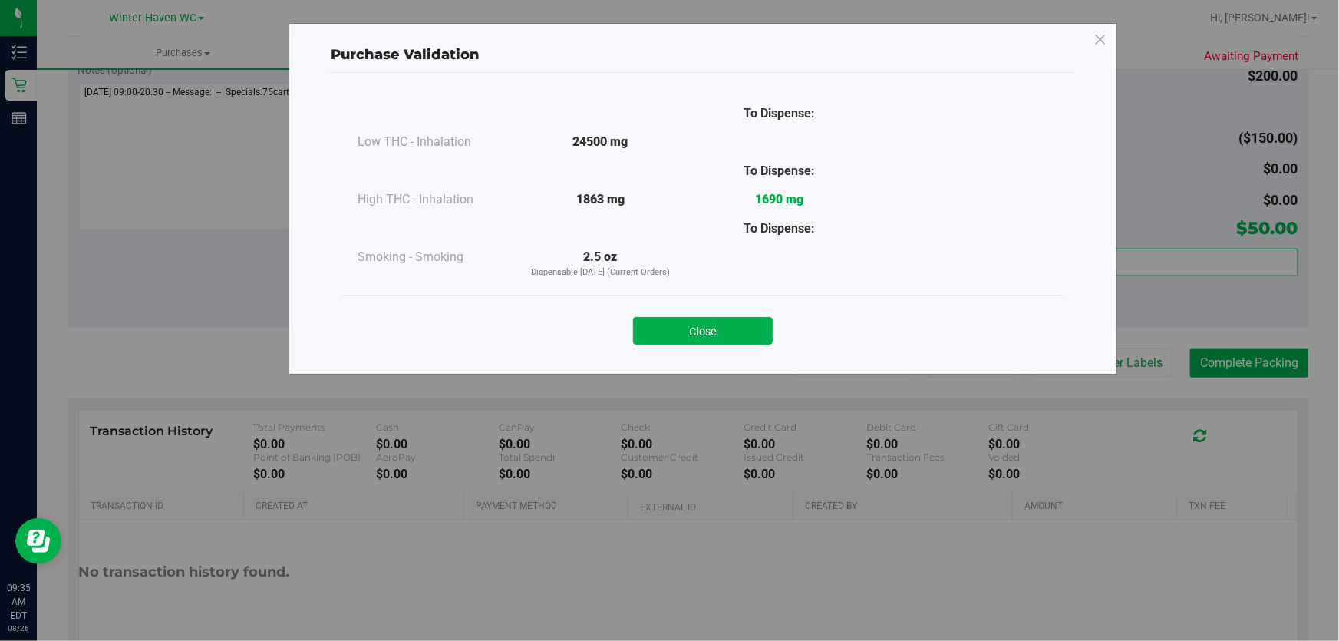
drag, startPoint x: 724, startPoint y: 322, endPoint x: 821, endPoint y: 338, distance: 98.0
click at [725, 322] on button "Close" at bounding box center [703, 331] width 140 height 28
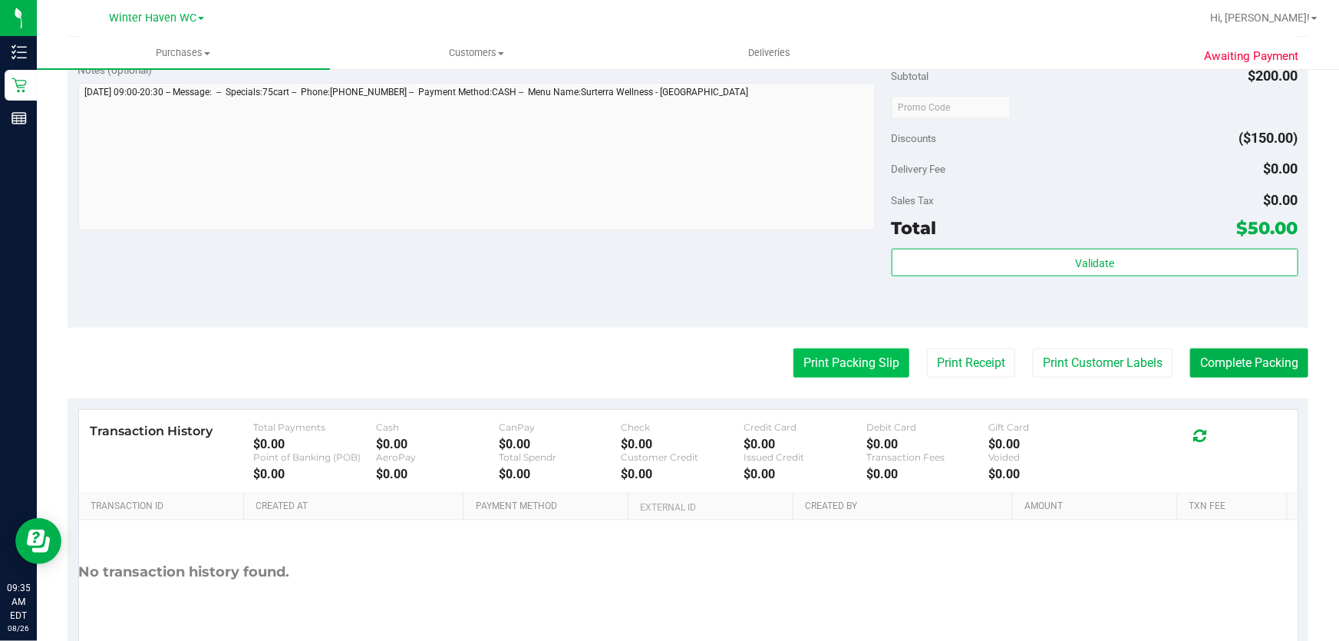
click at [836, 357] on button "Print Packing Slip" at bounding box center [851, 362] width 116 height 29
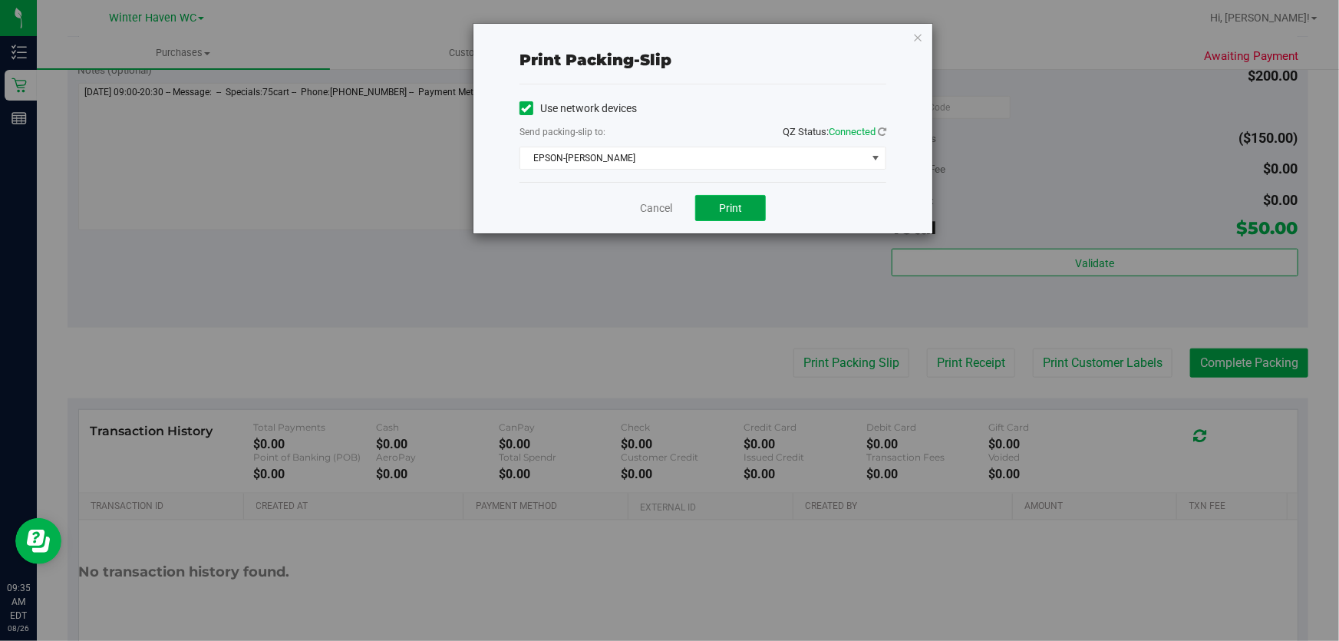
click at [728, 206] on span "Print" at bounding box center [730, 208] width 23 height 12
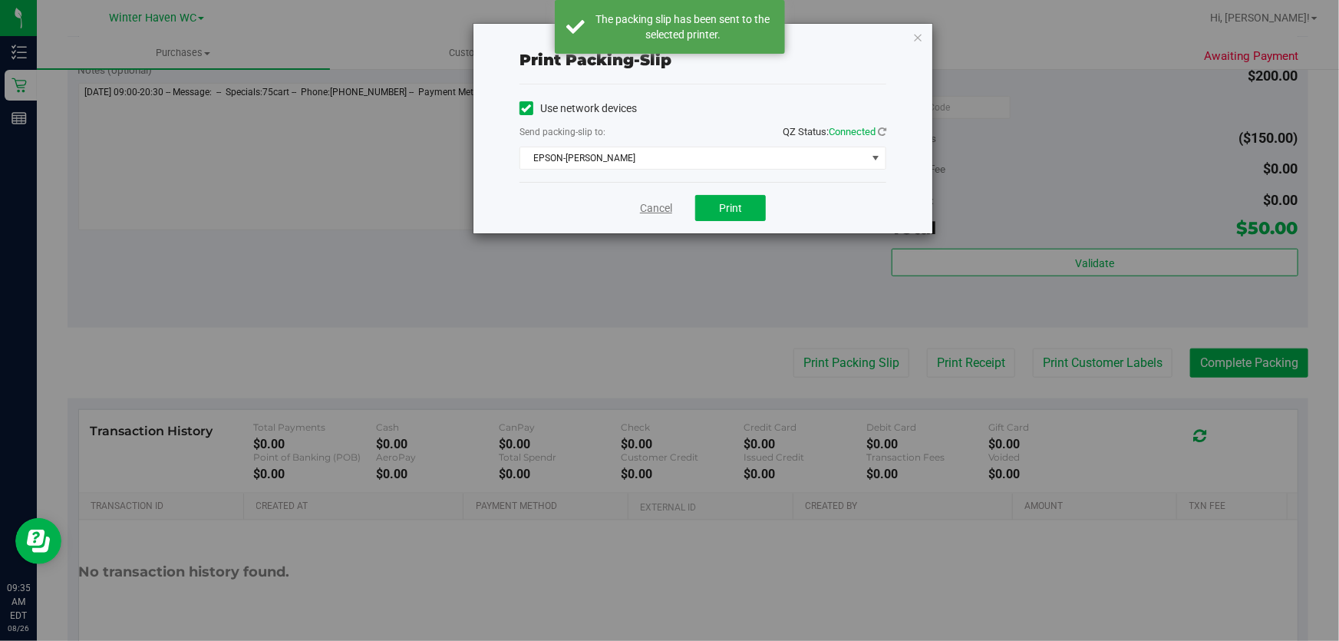
click at [658, 211] on link "Cancel" at bounding box center [656, 208] width 32 height 16
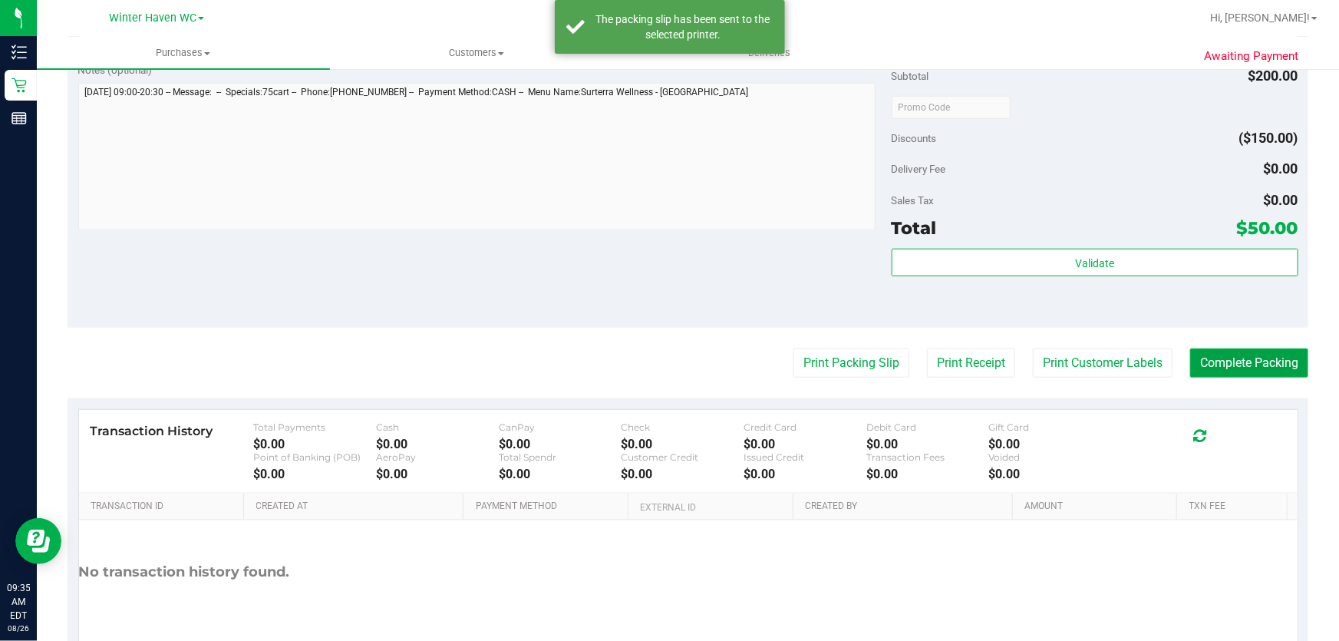
click at [1214, 359] on button "Complete Packing" at bounding box center [1249, 362] width 118 height 29
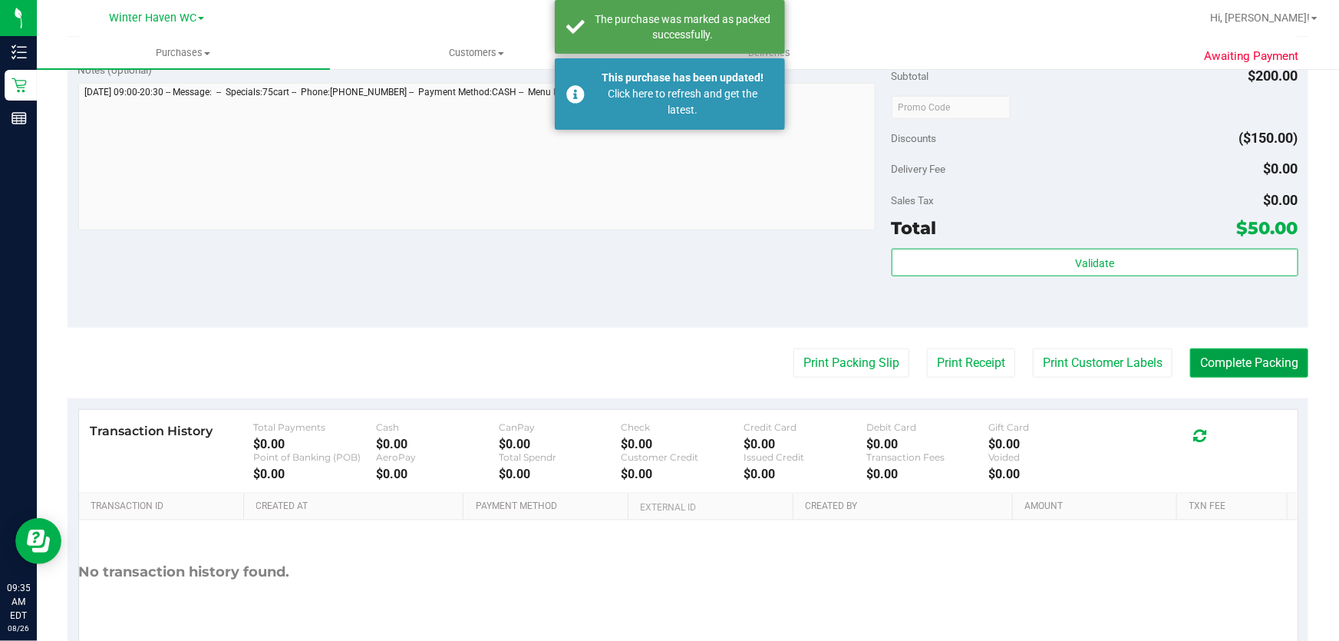
click at [1214, 359] on button "Complete Packing" at bounding box center [1249, 362] width 118 height 29
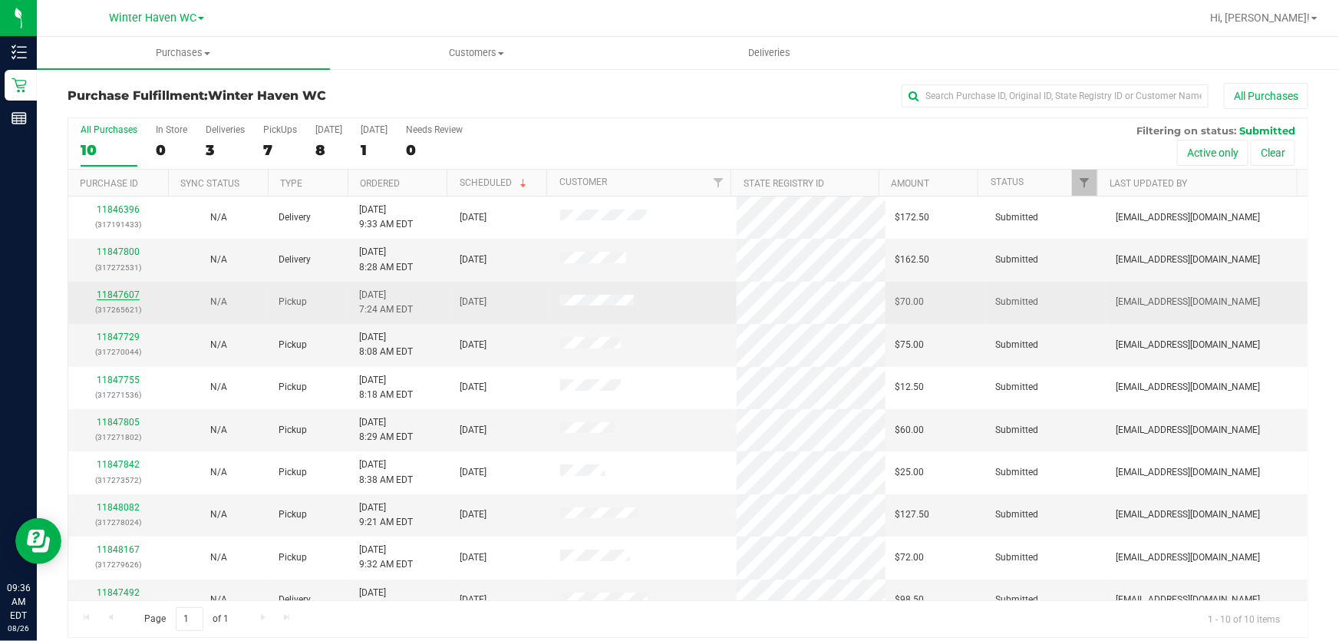
click at [117, 294] on link "11847607" at bounding box center [118, 294] width 43 height 11
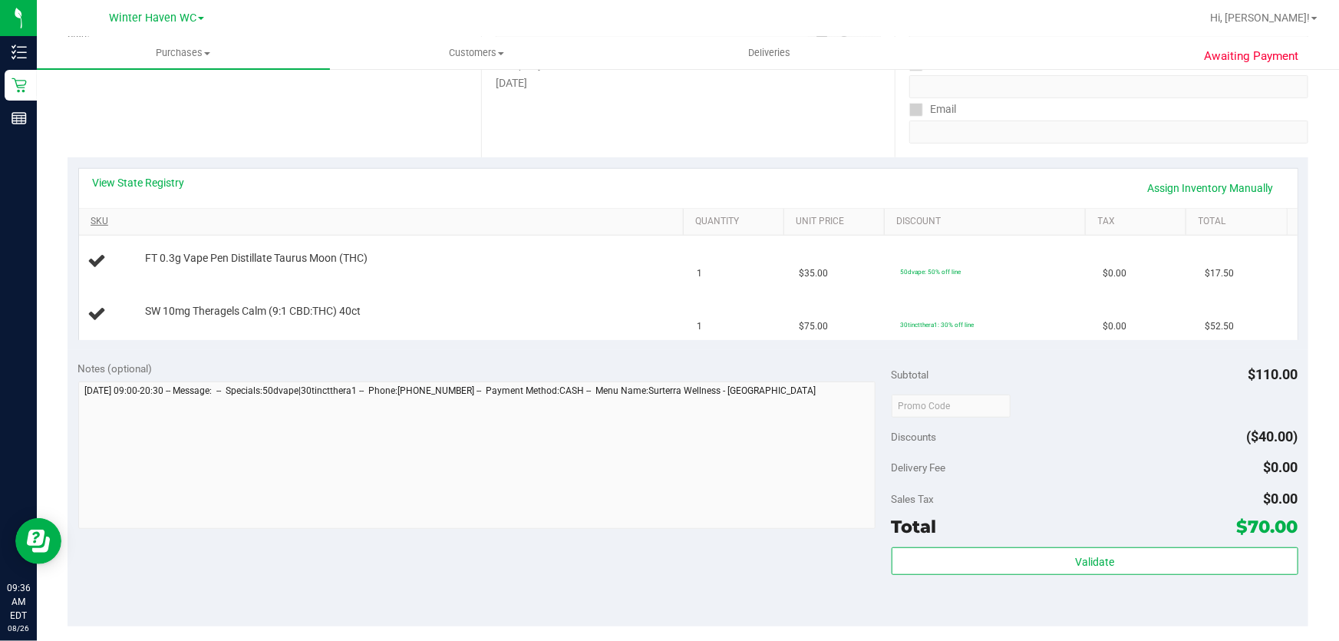
scroll to position [278, 0]
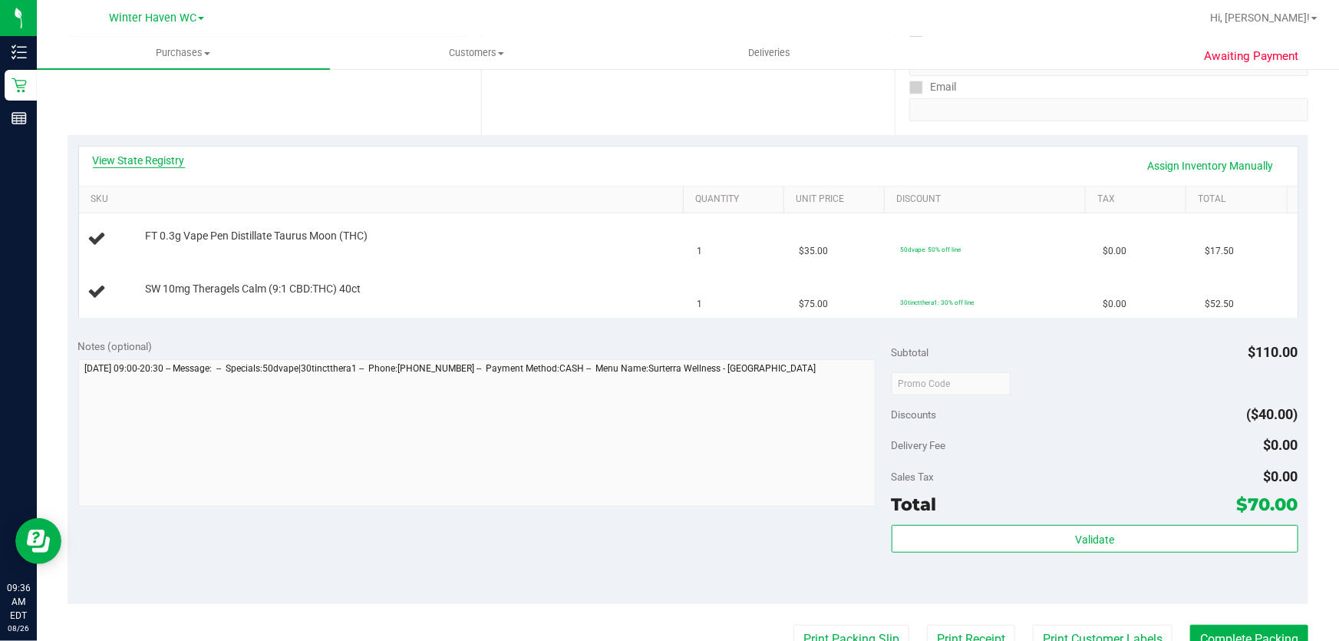
click at [155, 163] on link "View State Registry" at bounding box center [139, 160] width 92 height 15
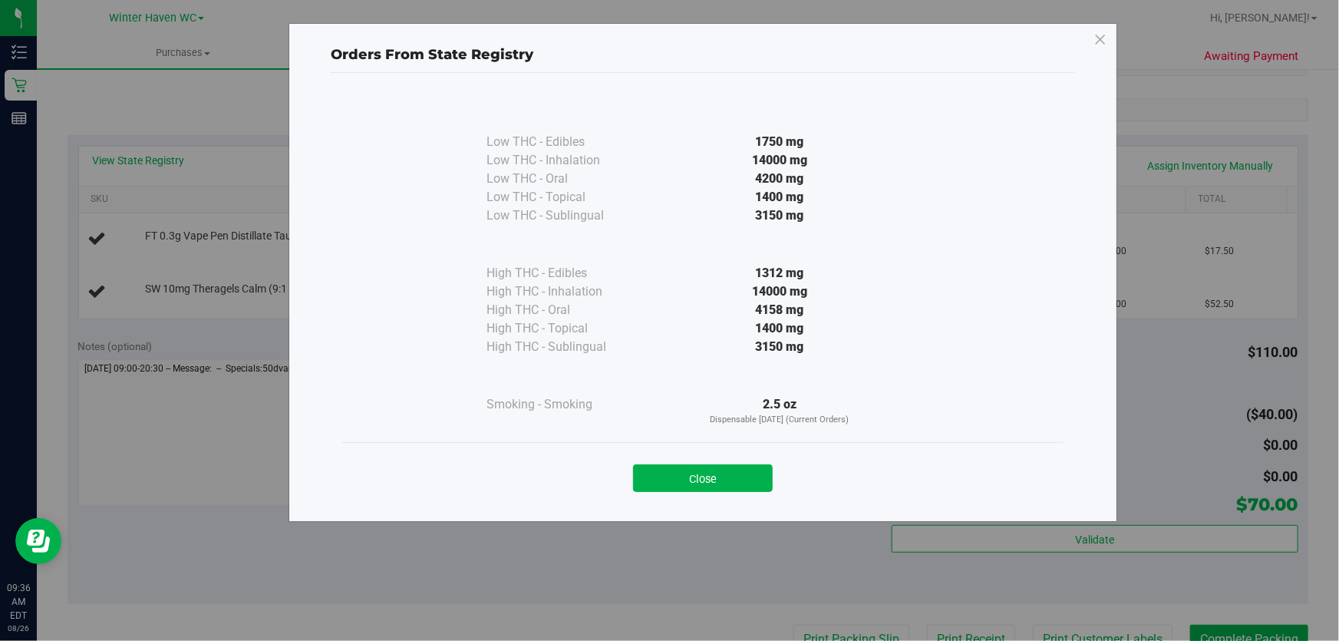
click at [707, 273] on div "1312 mg" at bounding box center [779, 273] width 279 height 18
click at [695, 473] on button "Close" at bounding box center [703, 478] width 140 height 28
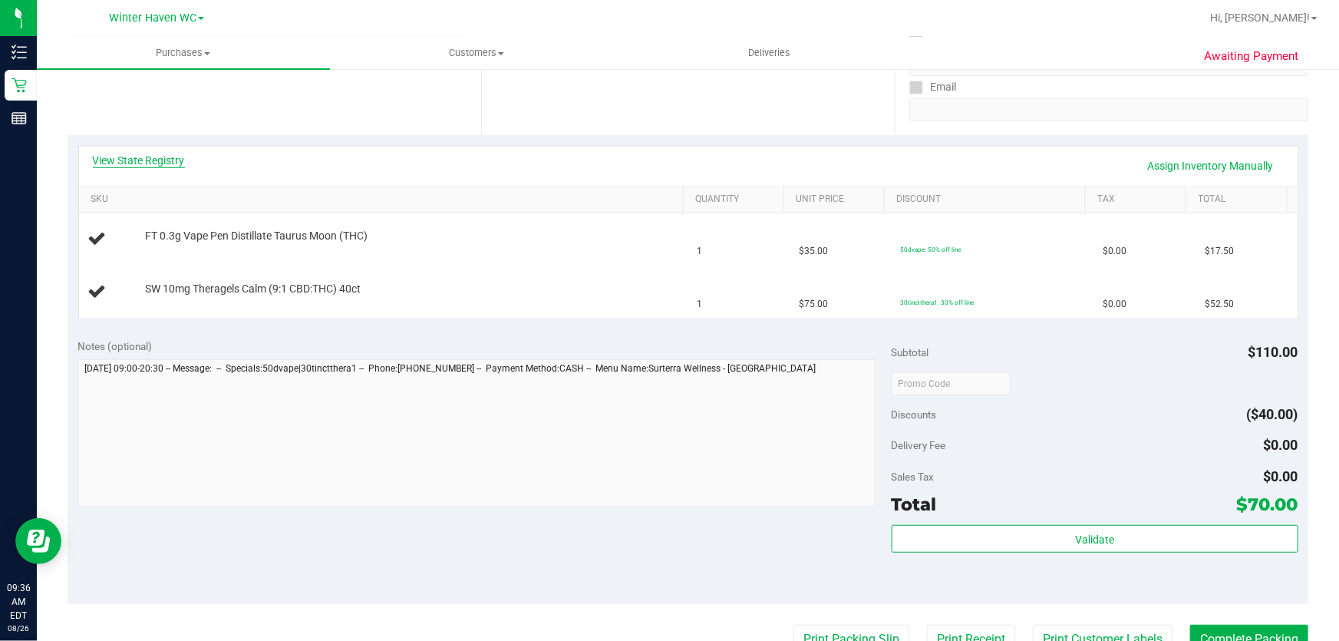
click at [170, 153] on link "View State Registry" at bounding box center [139, 160] width 92 height 15
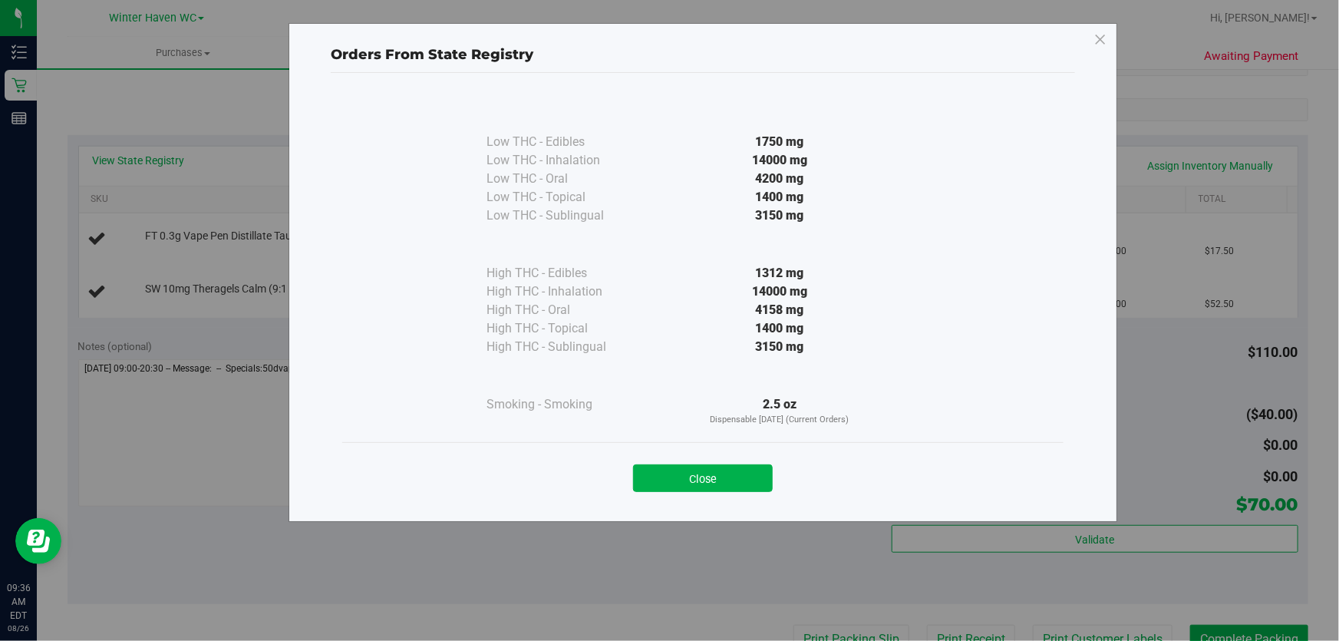
click at [682, 409] on div "2.5 oz Dispensable [DATE] (Current Orders)" at bounding box center [779, 410] width 279 height 31
click at [696, 478] on button "Close" at bounding box center [703, 478] width 140 height 28
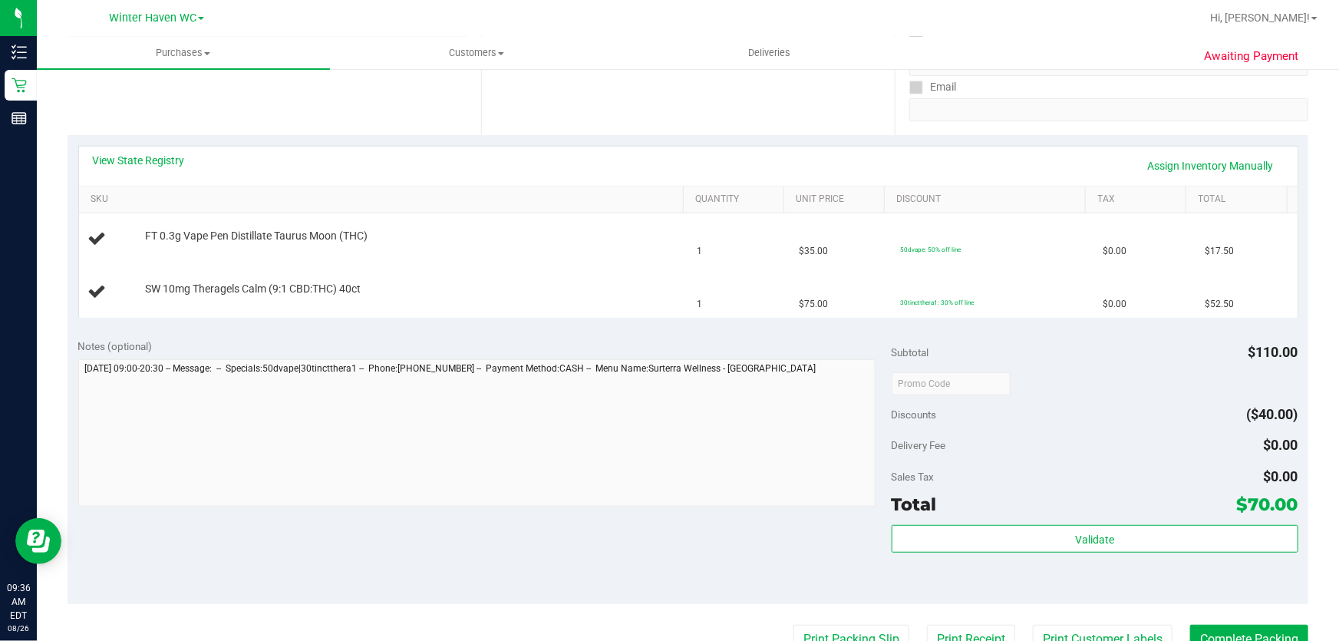
click at [548, 320] on div "View State Registry Assign Inventory Manually SKU Quantity Unit Price Discount …" at bounding box center [688, 231] width 1241 height 193
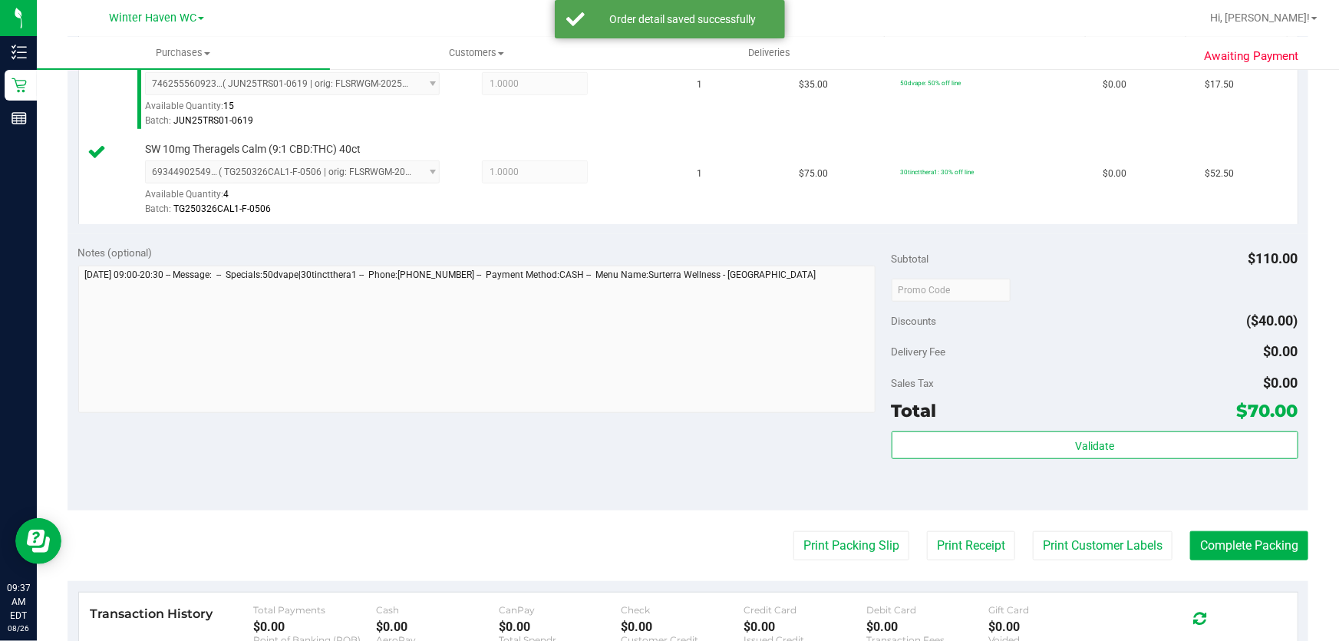
scroll to position [697, 0]
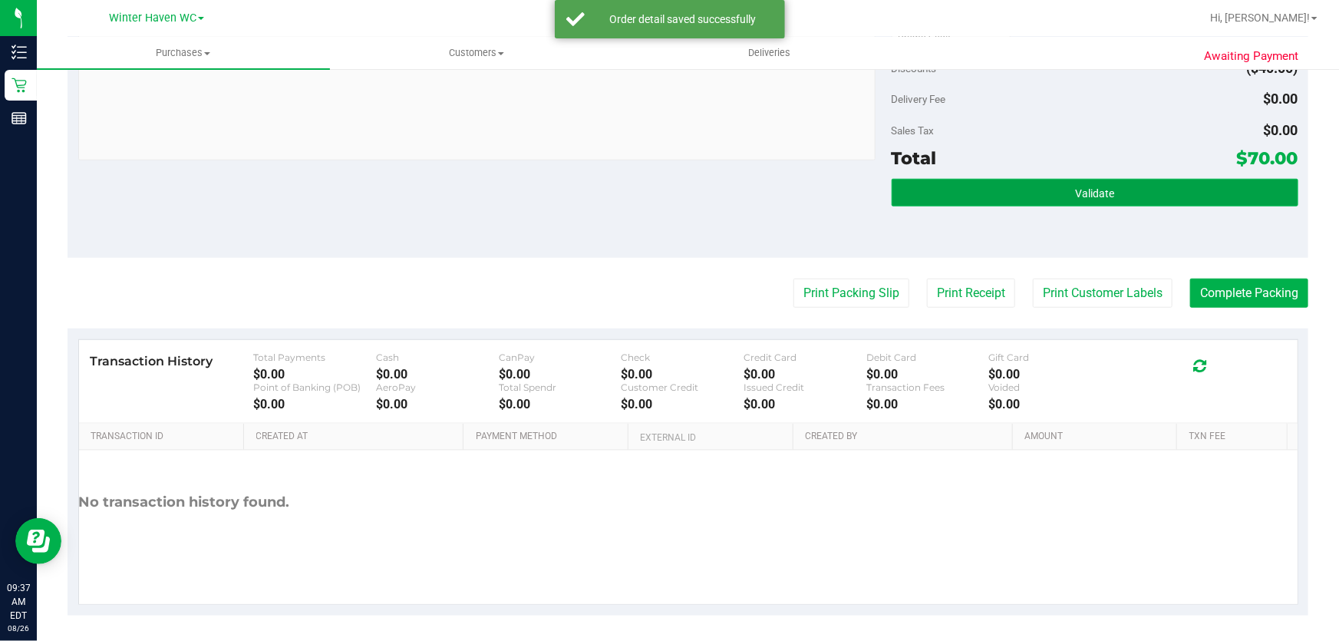
click at [1003, 191] on button "Validate" at bounding box center [1094, 193] width 407 height 28
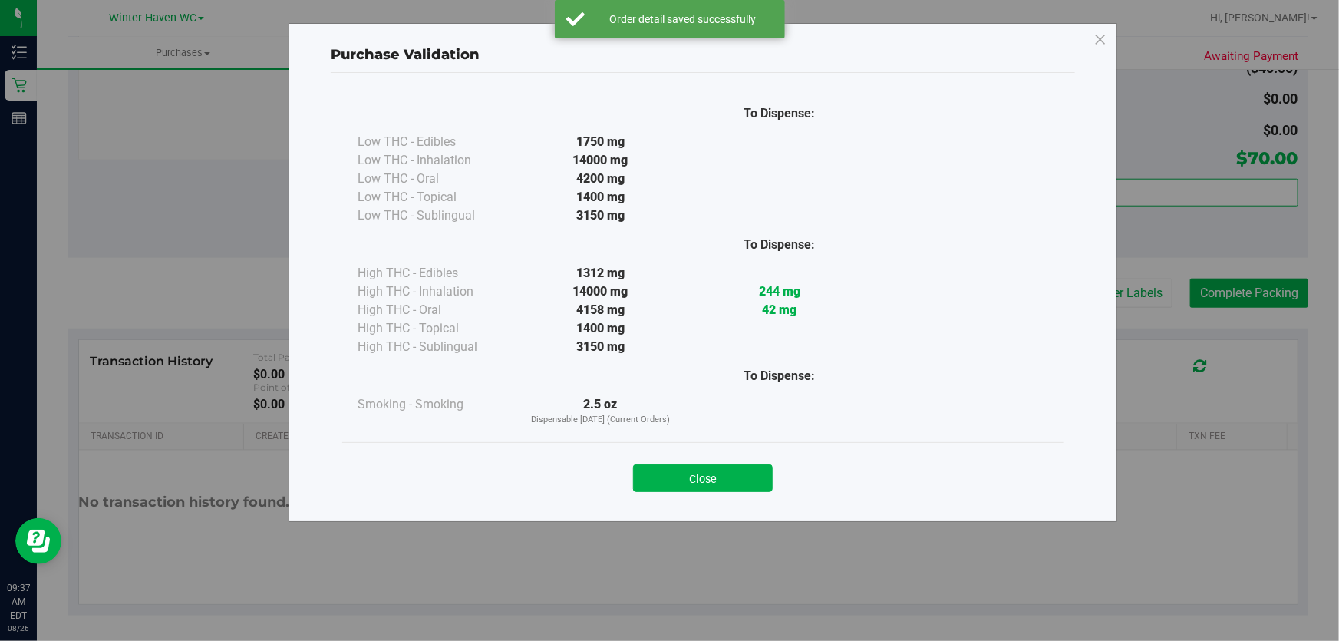
drag, startPoint x: 753, startPoint y: 480, endPoint x: 760, endPoint y: 455, distance: 26.5
click at [753, 477] on button "Close" at bounding box center [703, 478] width 140 height 28
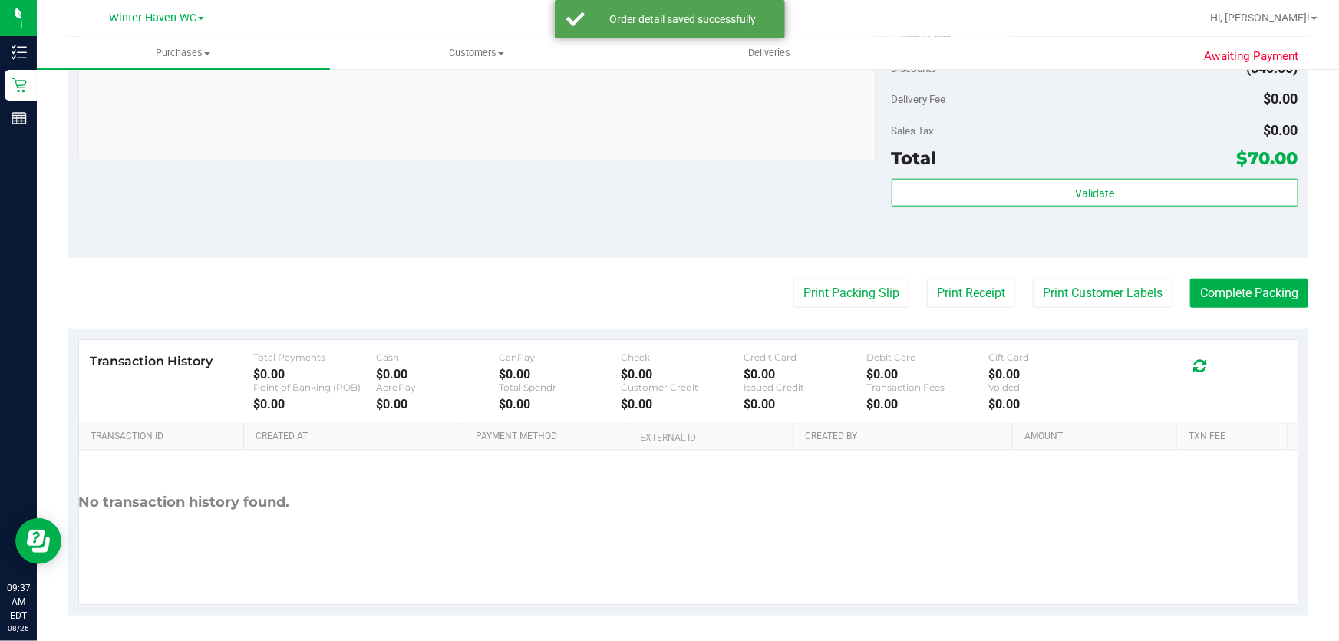
click at [839, 272] on purchase-details "Back Edit Purchase Cancel Purchase View Profile # 11847607 BioTrack ID: - Submi…" at bounding box center [688, 0] width 1241 height 1230
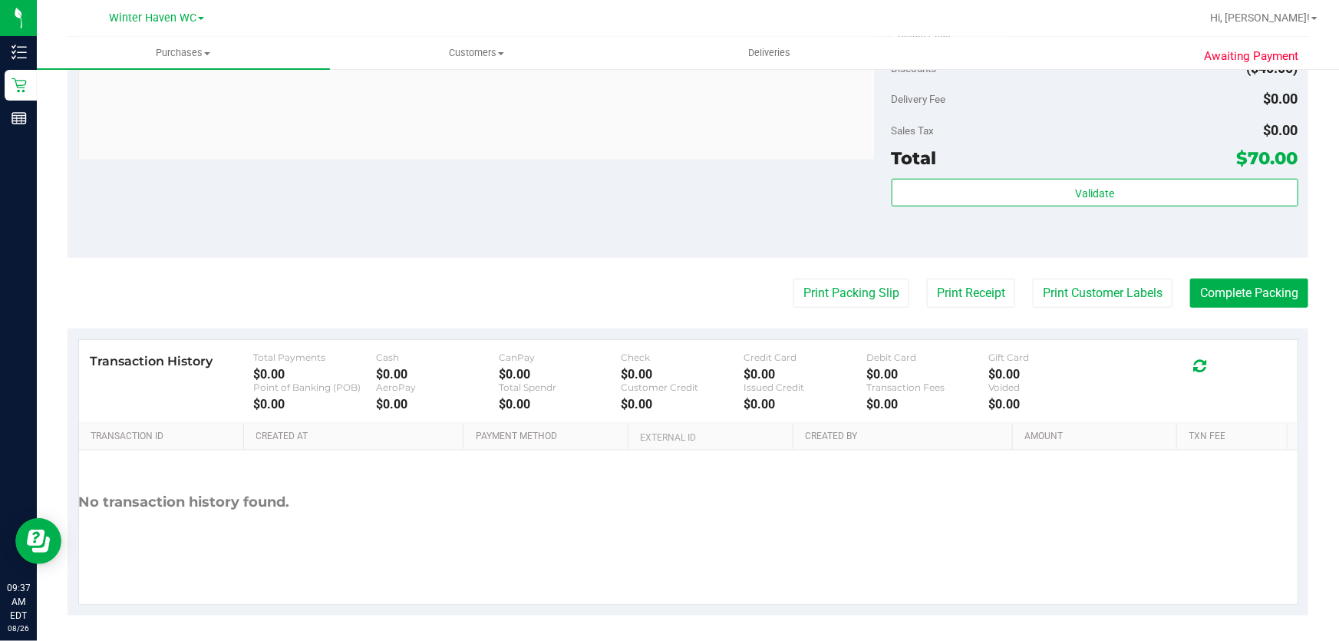
click at [793, 274] on purchase-details "Back Edit Purchase Cancel Purchase View Profile # 11847607 BioTrack ID: - Submi…" at bounding box center [688, 0] width 1241 height 1230
click at [832, 284] on button "Print Packing Slip" at bounding box center [851, 292] width 116 height 29
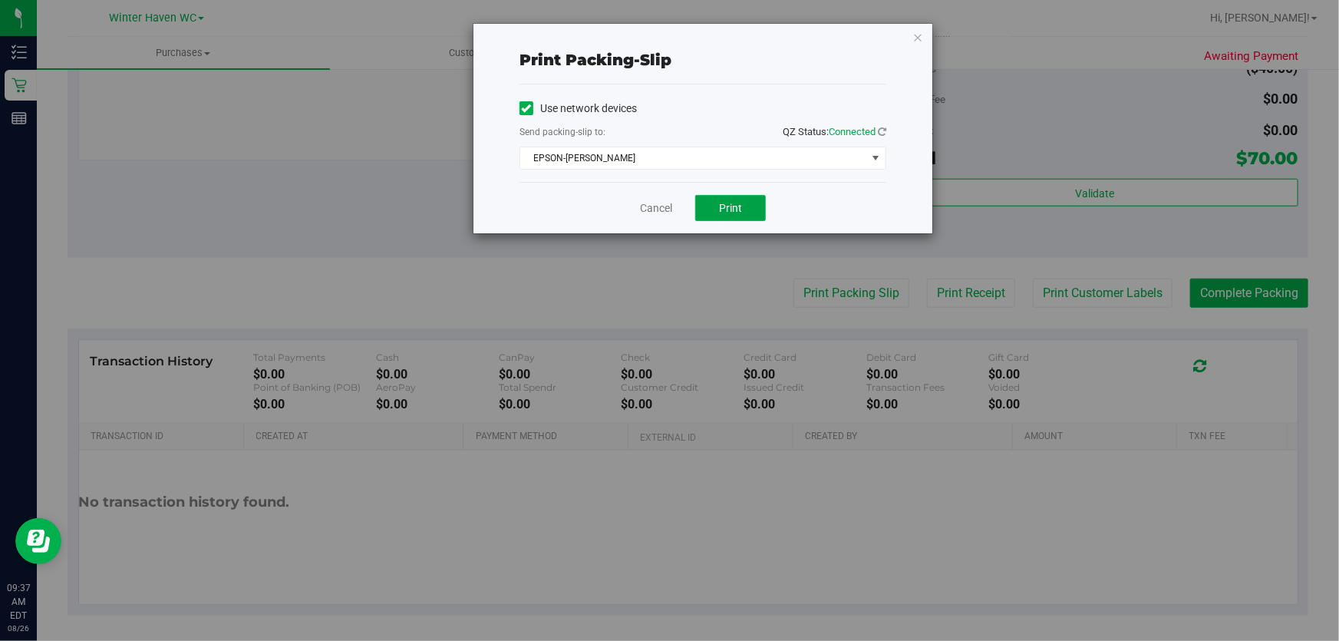
click at [733, 202] on span "Print" at bounding box center [730, 208] width 23 height 12
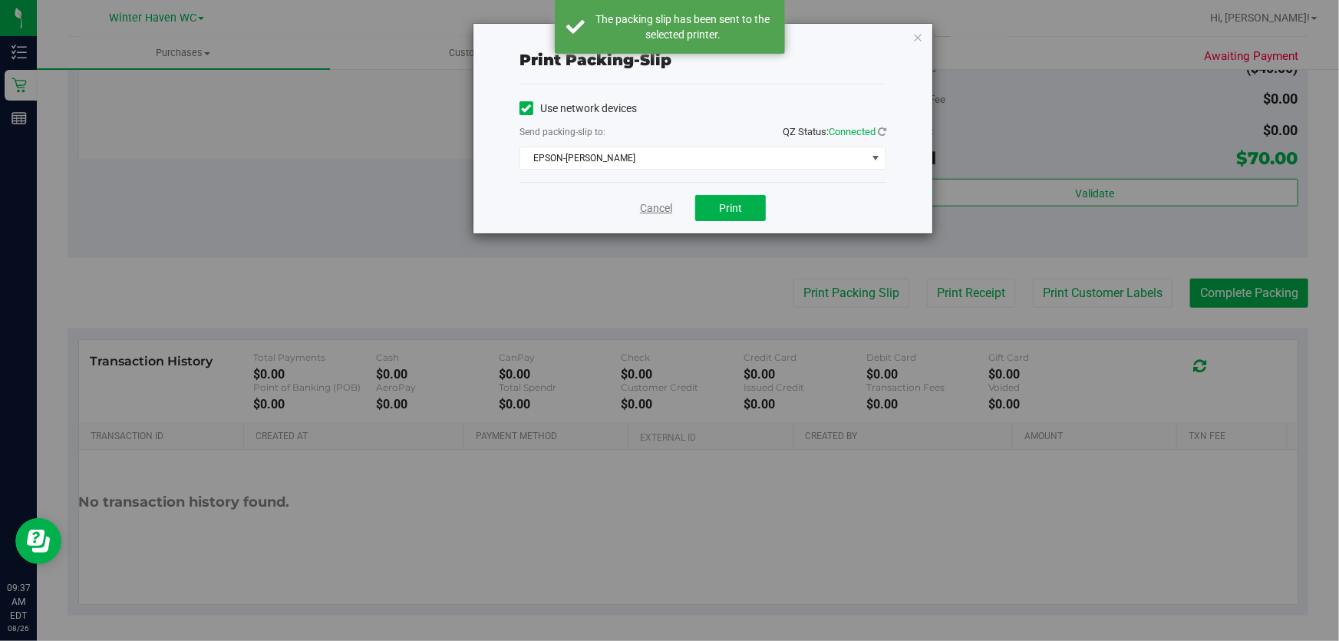
click at [665, 208] on link "Cancel" at bounding box center [656, 208] width 32 height 16
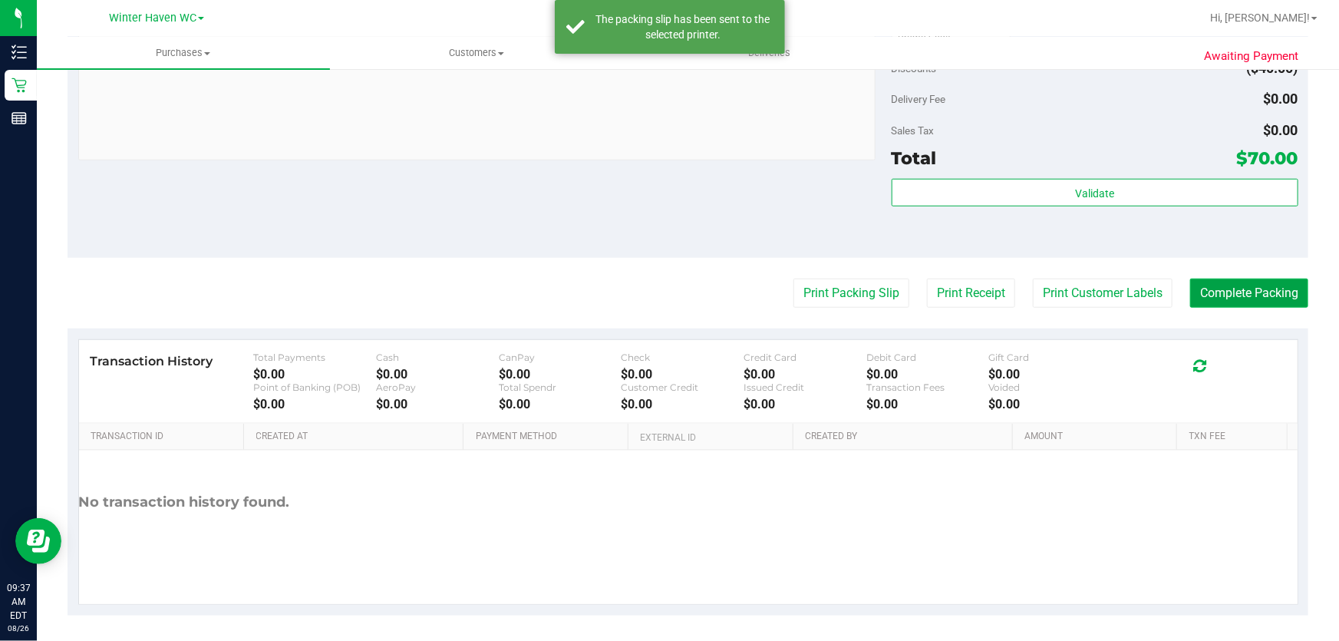
click at [1242, 298] on button "Complete Packing" at bounding box center [1249, 292] width 118 height 29
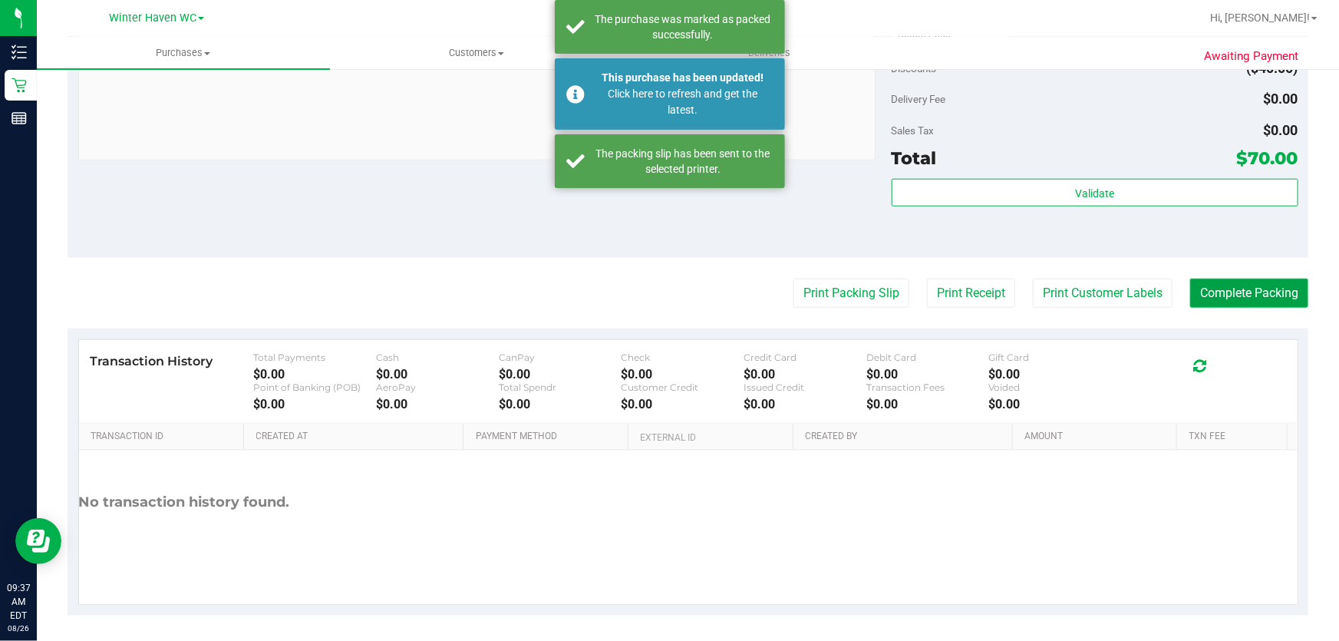
click at [1242, 298] on button "Complete Packing" at bounding box center [1249, 292] width 118 height 29
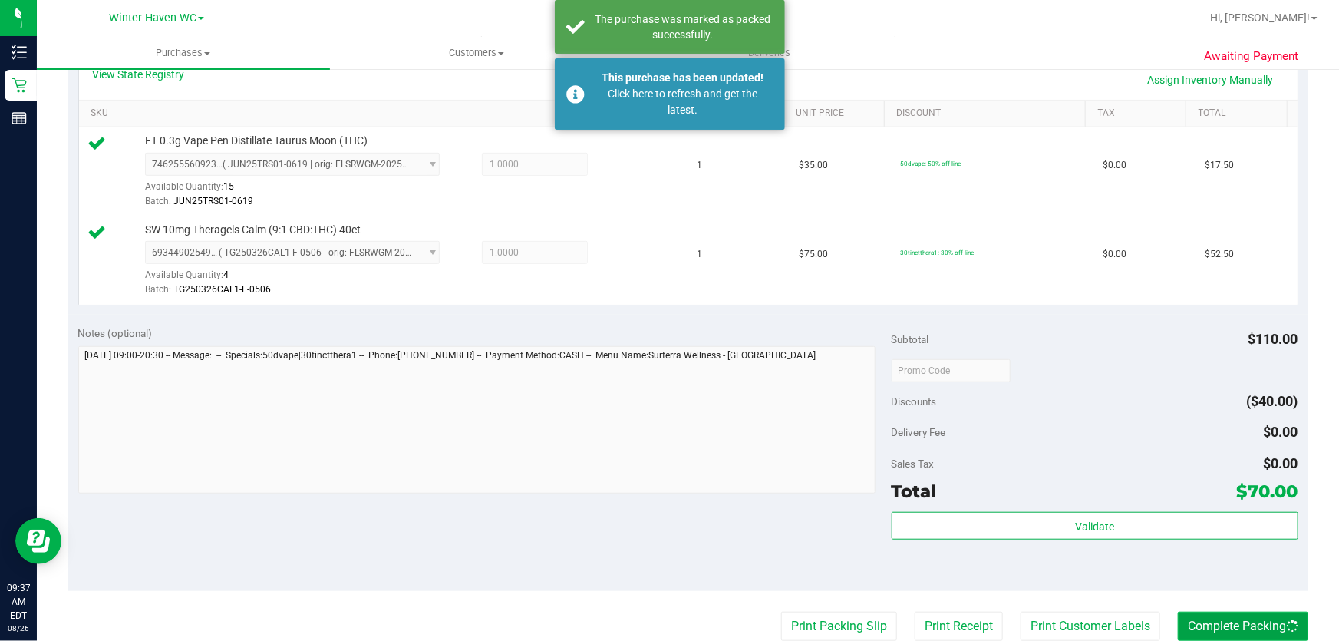
scroll to position [348, 0]
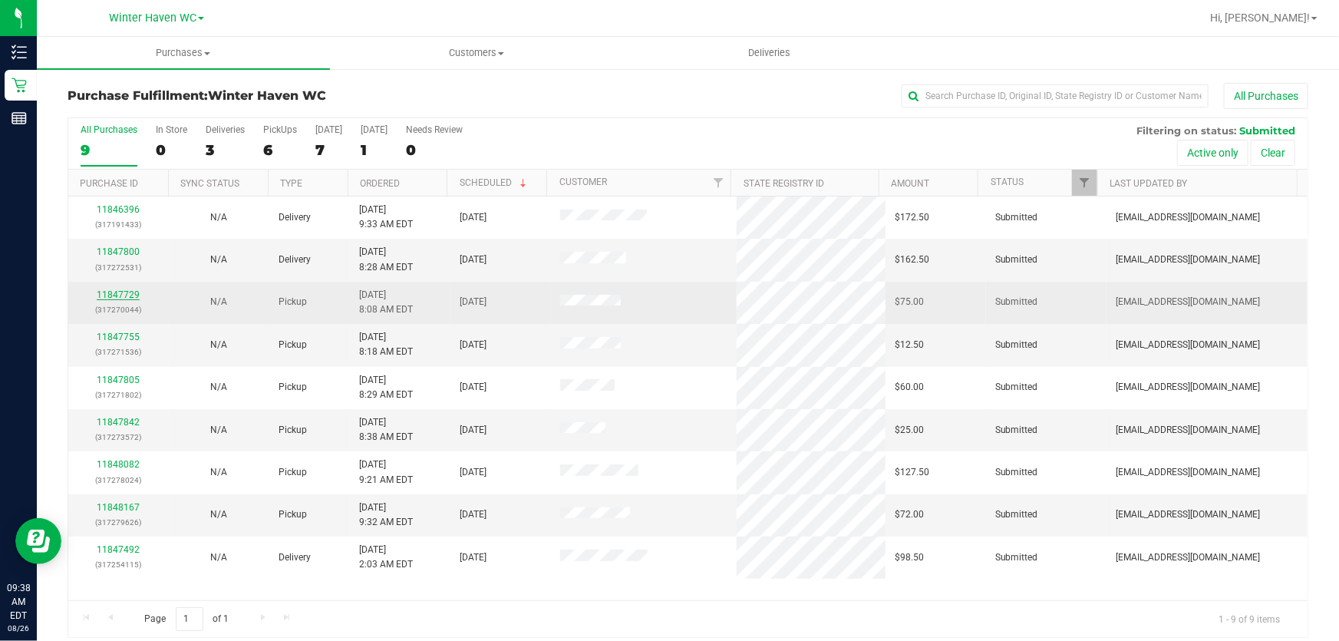
click at [110, 292] on link "11847729" at bounding box center [118, 294] width 43 height 11
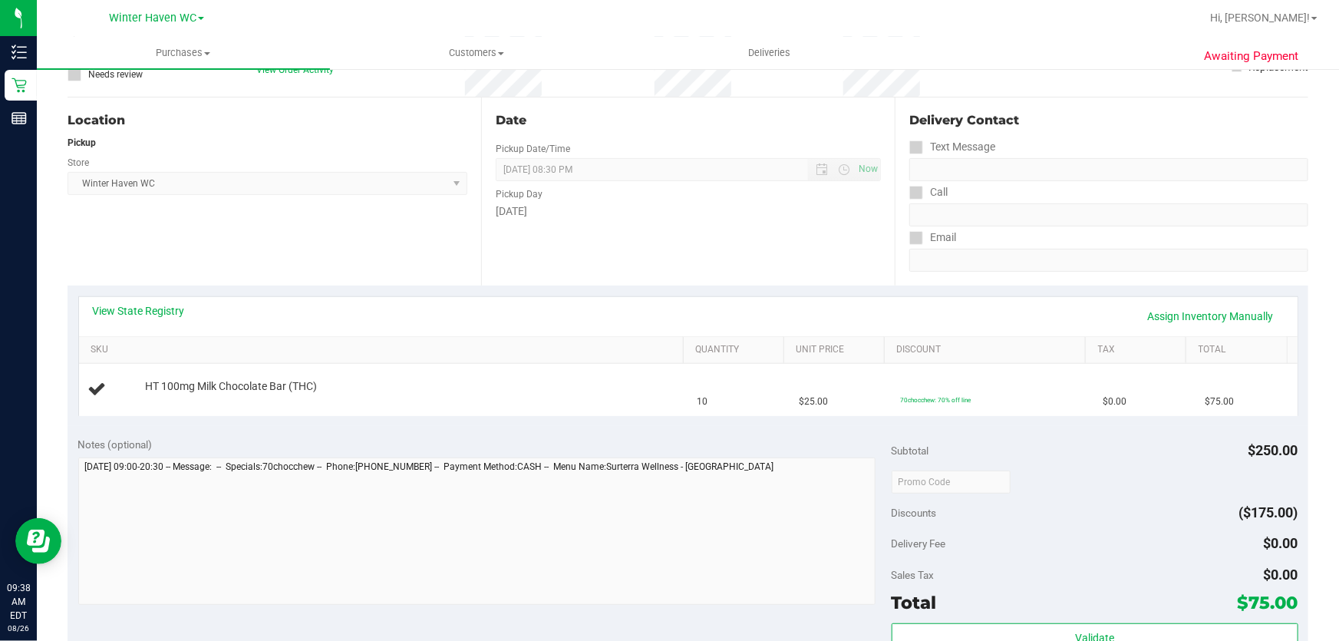
scroll to position [139, 0]
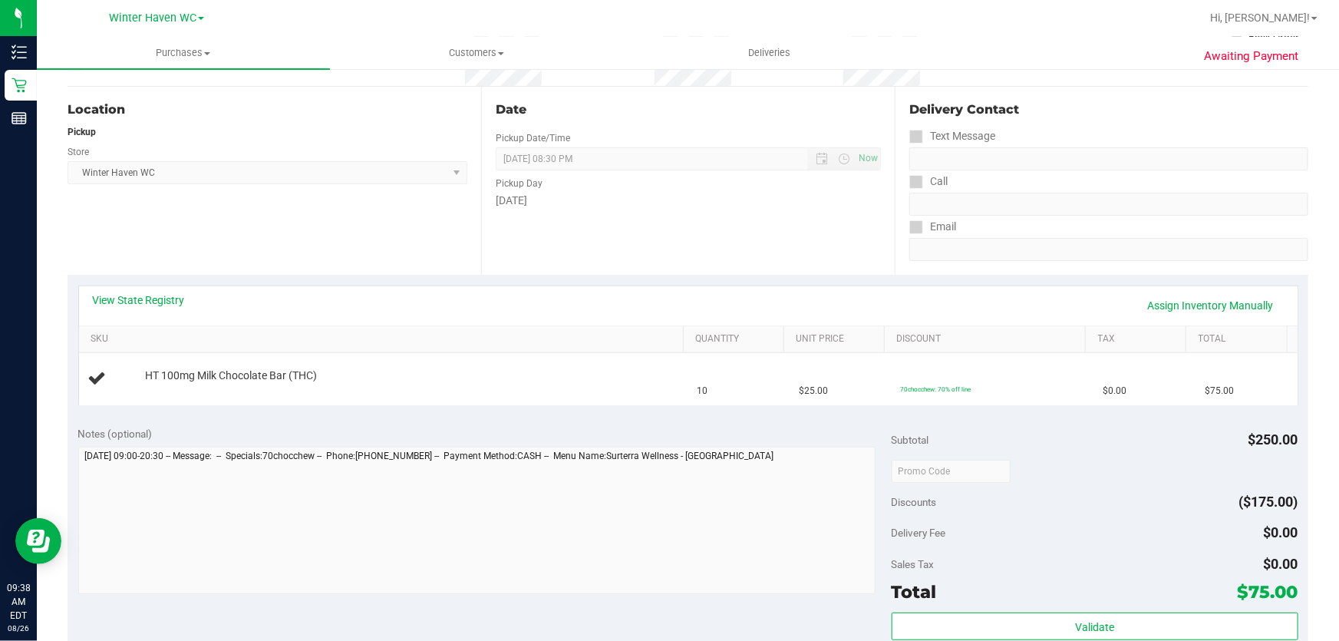
click at [152, 288] on div "View State Registry Assign Inventory Manually" at bounding box center [688, 305] width 1218 height 39
click at [147, 292] on link "View State Registry" at bounding box center [139, 299] width 92 height 15
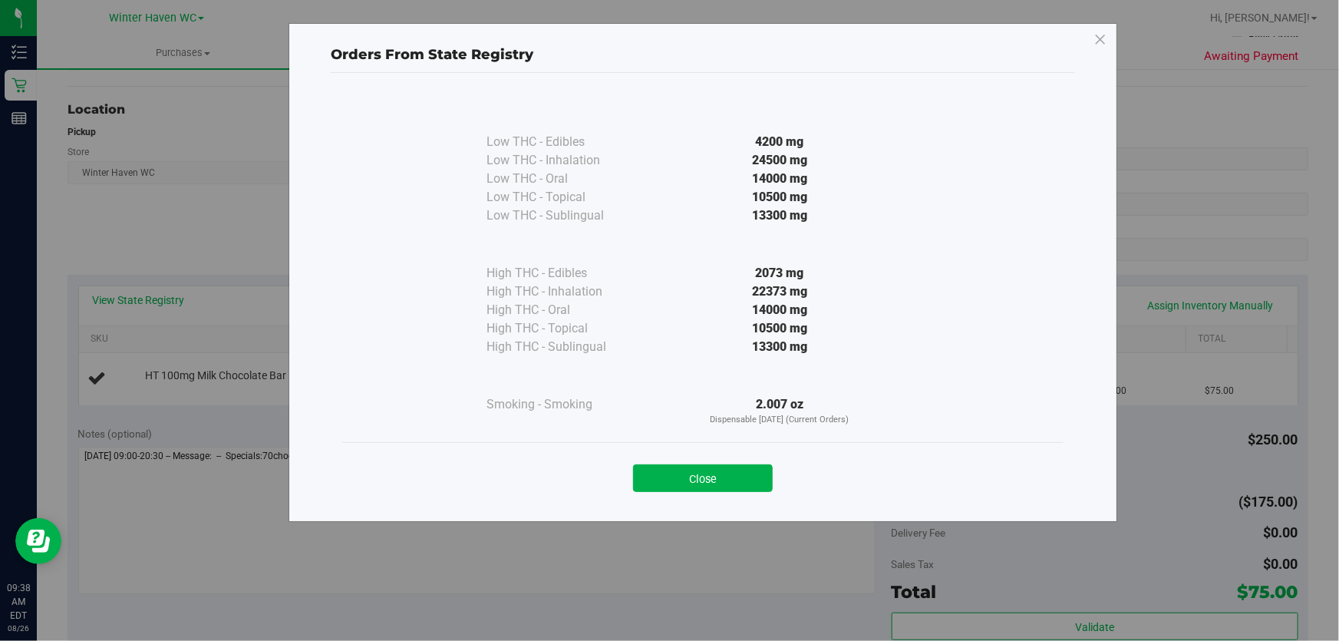
click at [615, 275] on div "High THC - Edibles" at bounding box center [562, 273] width 153 height 18
click at [667, 468] on button "Close" at bounding box center [703, 478] width 140 height 28
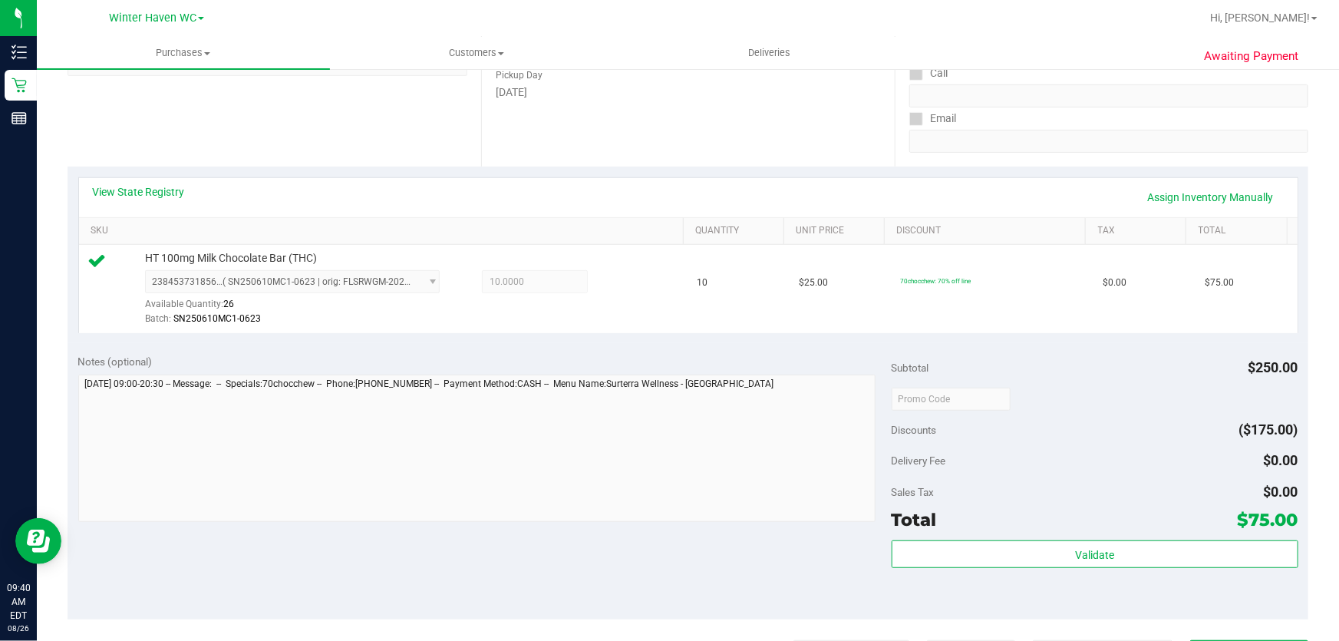
scroll to position [488, 0]
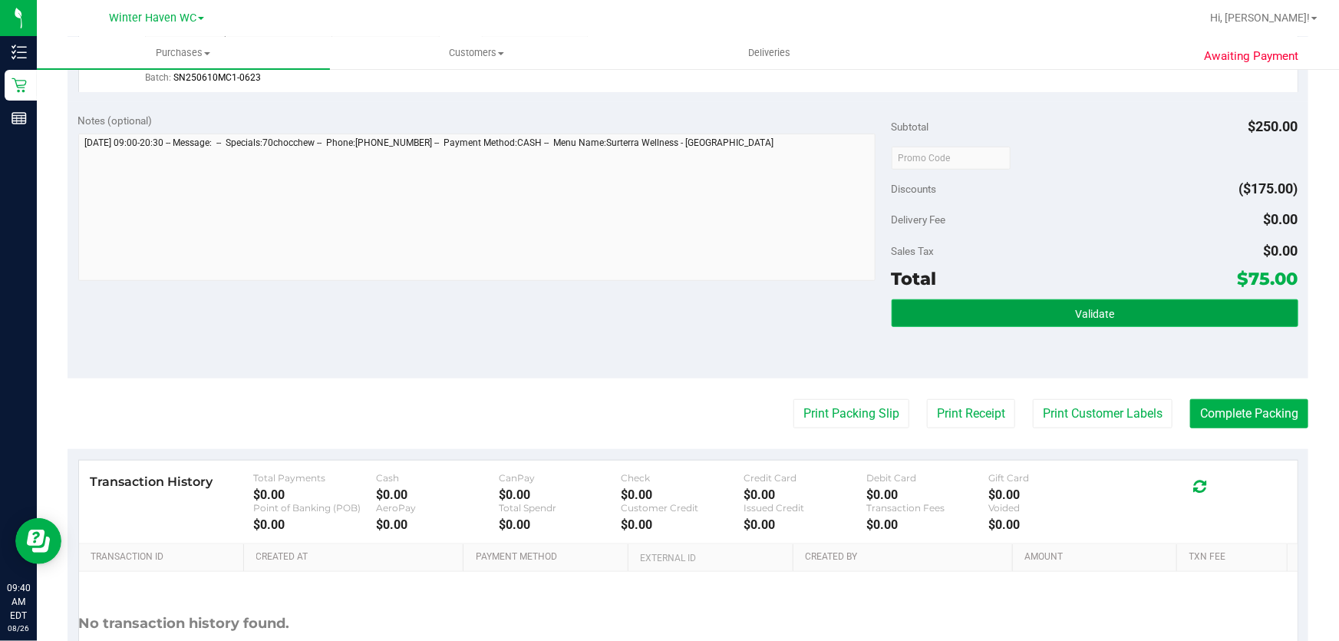
click at [973, 305] on button "Validate" at bounding box center [1094, 313] width 407 height 28
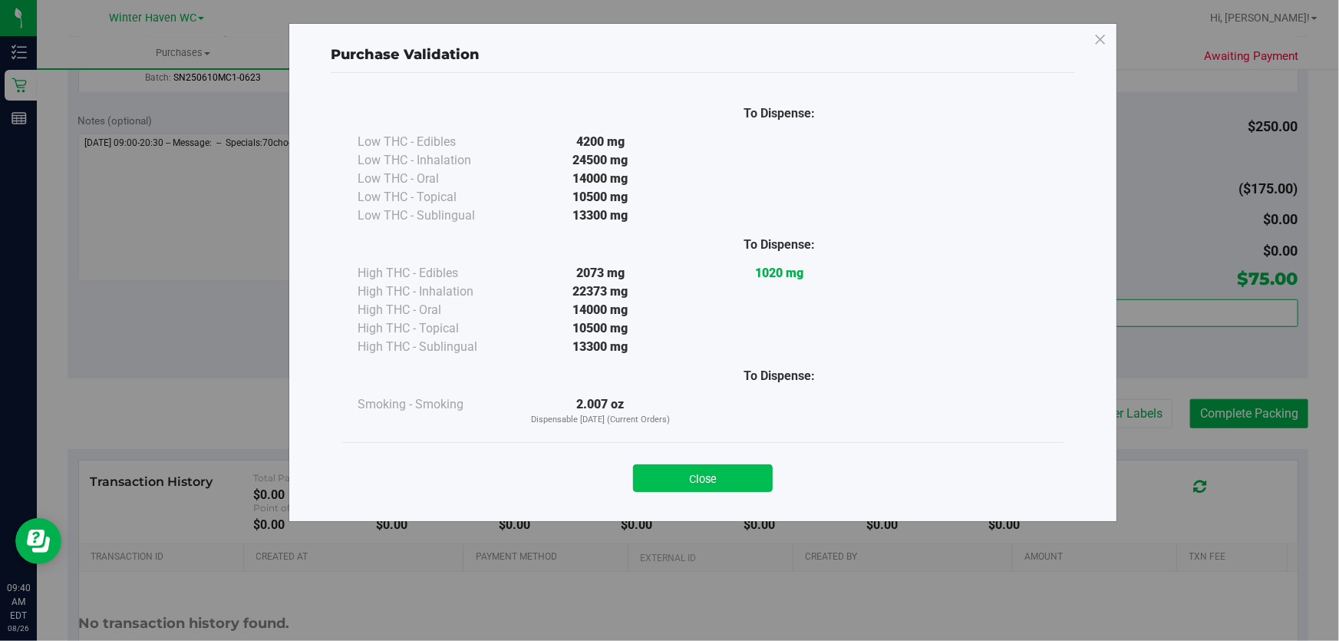
click at [716, 478] on button "Close" at bounding box center [703, 478] width 140 height 28
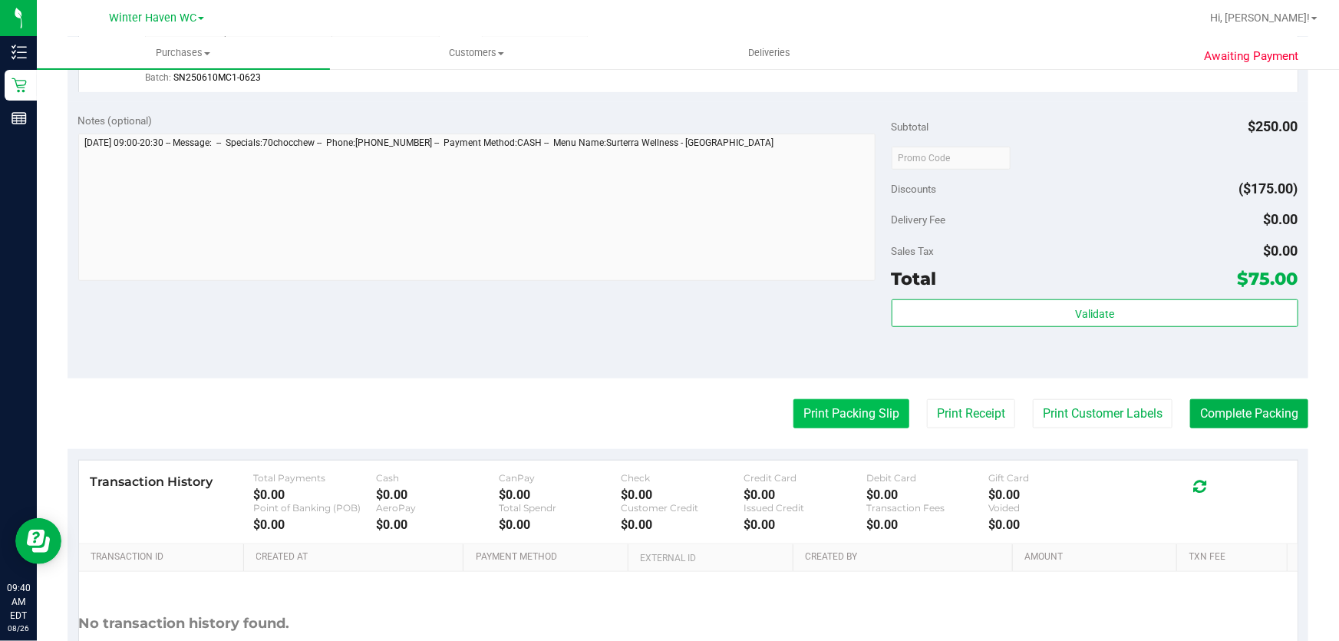
click at [837, 405] on button "Print Packing Slip" at bounding box center [851, 413] width 116 height 29
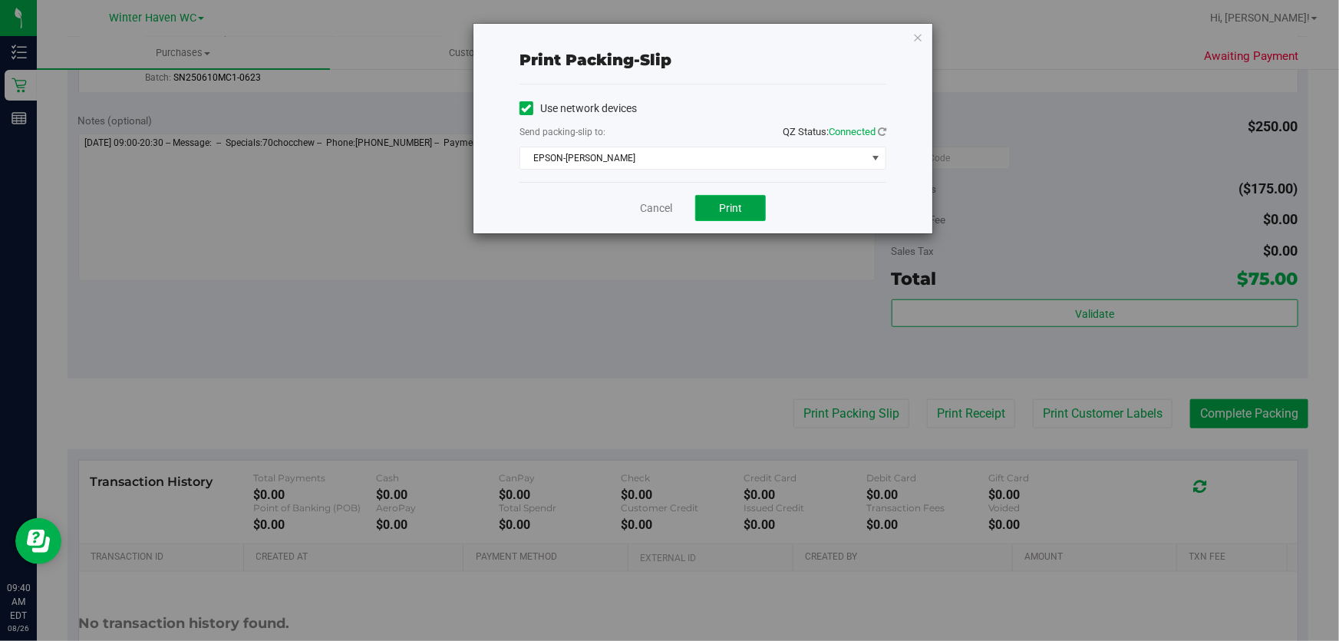
click at [746, 196] on button "Print" at bounding box center [730, 208] width 71 height 26
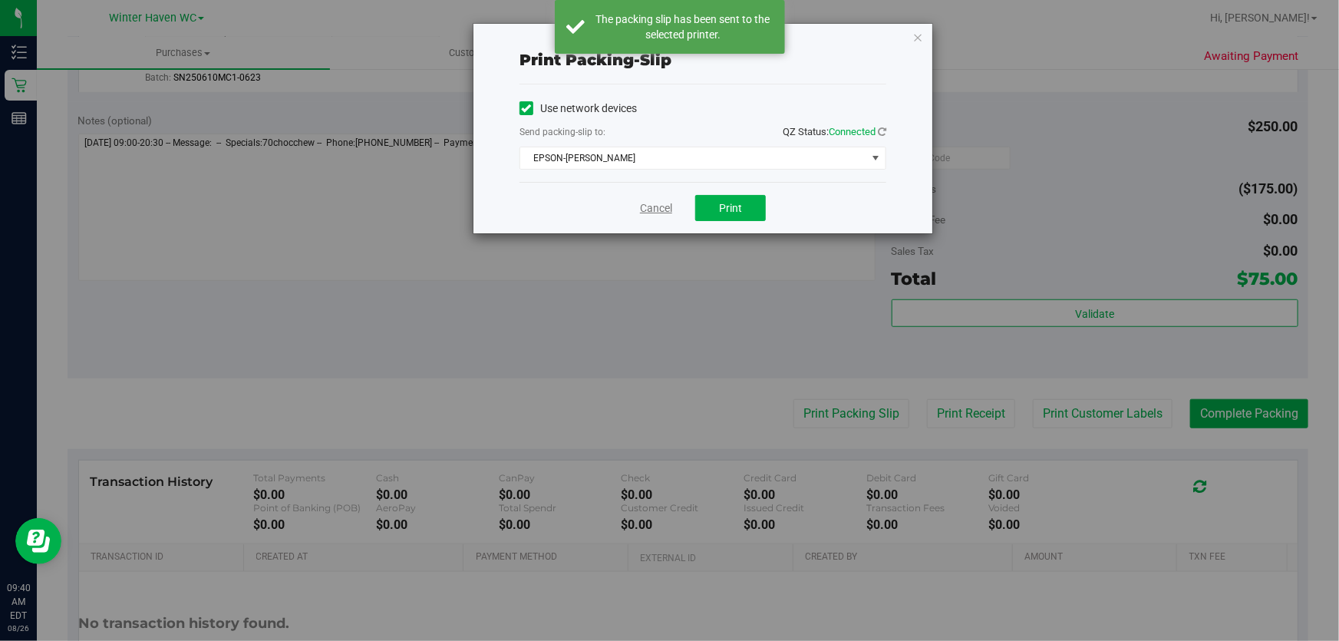
click at [648, 209] on link "Cancel" at bounding box center [656, 208] width 32 height 16
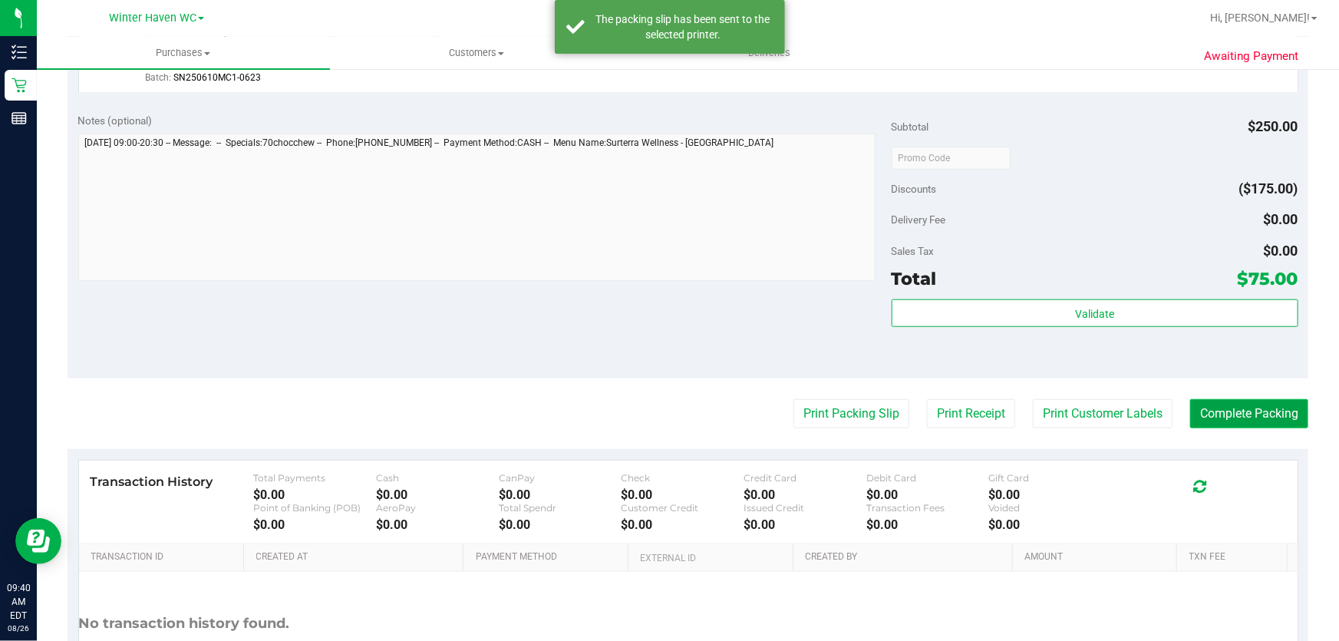
click at [1223, 408] on button "Complete Packing" at bounding box center [1249, 413] width 118 height 29
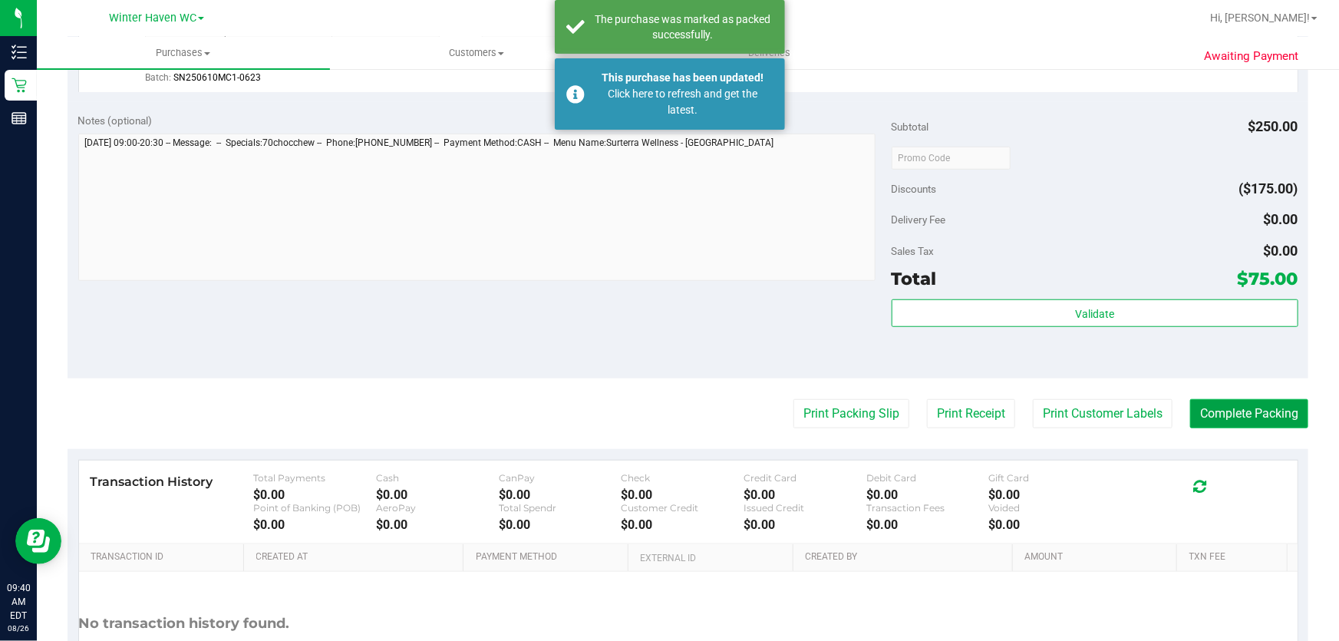
click at [1223, 408] on button "Complete Packing" at bounding box center [1249, 413] width 118 height 29
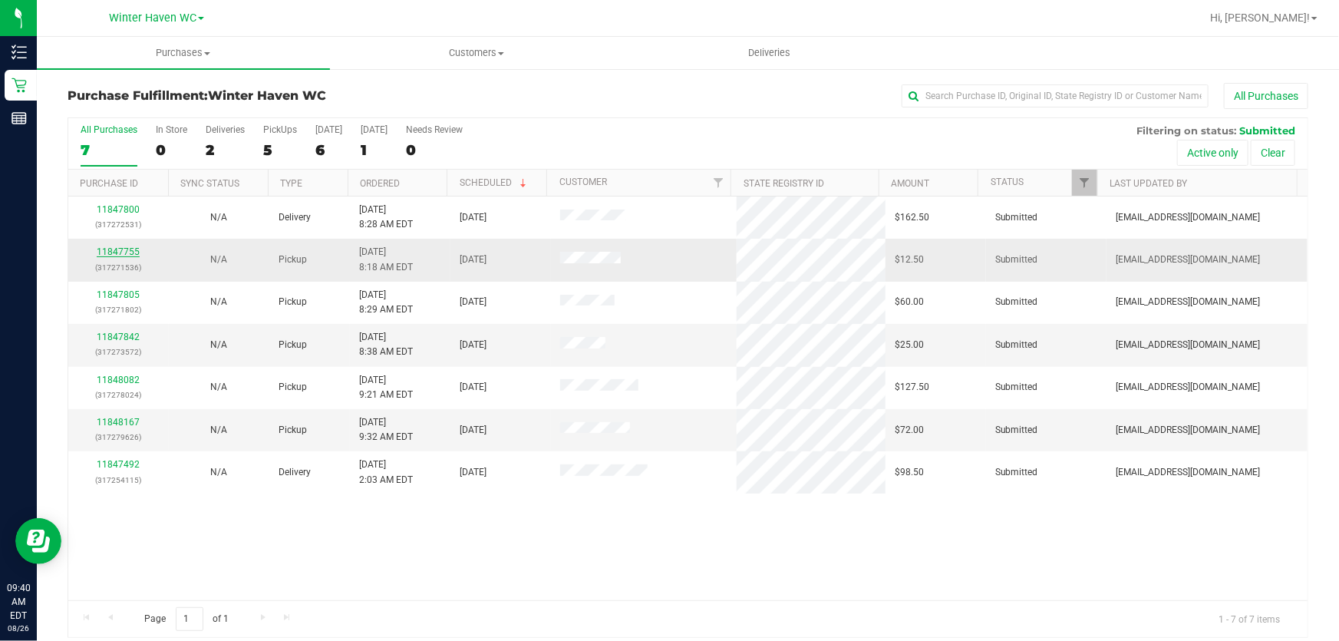
click at [114, 249] on link "11847755" at bounding box center [118, 251] width 43 height 11
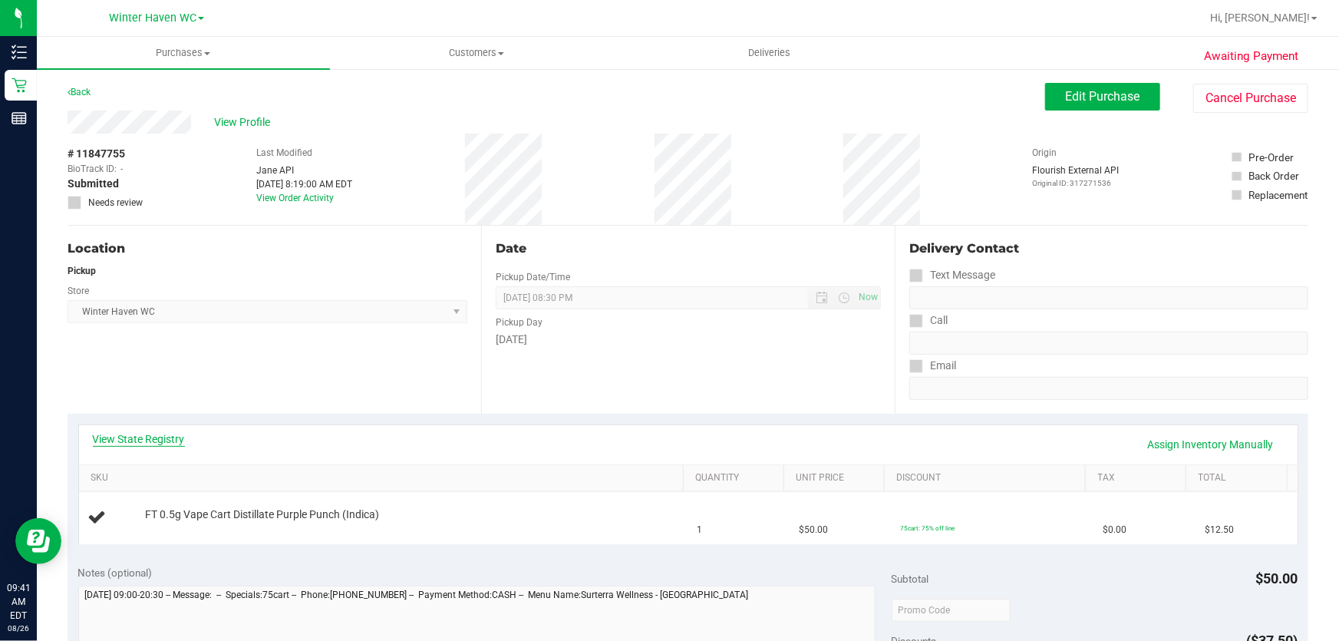
click at [162, 437] on link "View State Registry" at bounding box center [139, 438] width 92 height 15
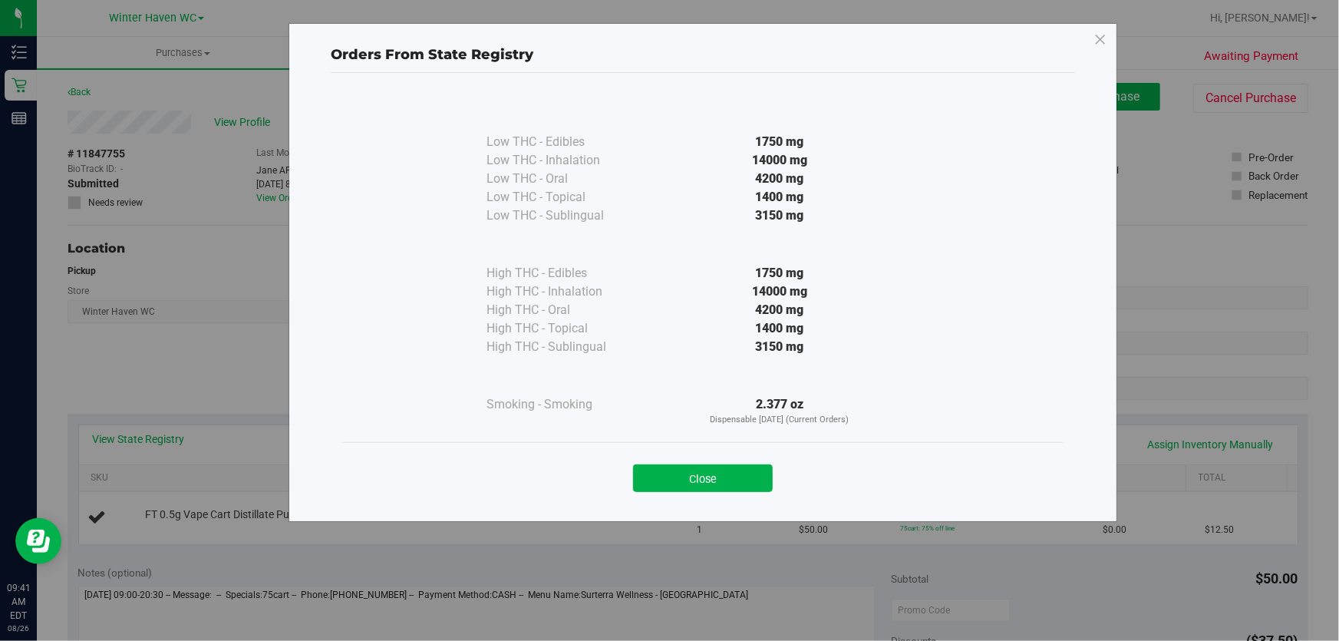
click at [649, 282] on div "14000 mg" at bounding box center [779, 291] width 279 height 18
click at [698, 476] on button "Close" at bounding box center [703, 478] width 140 height 28
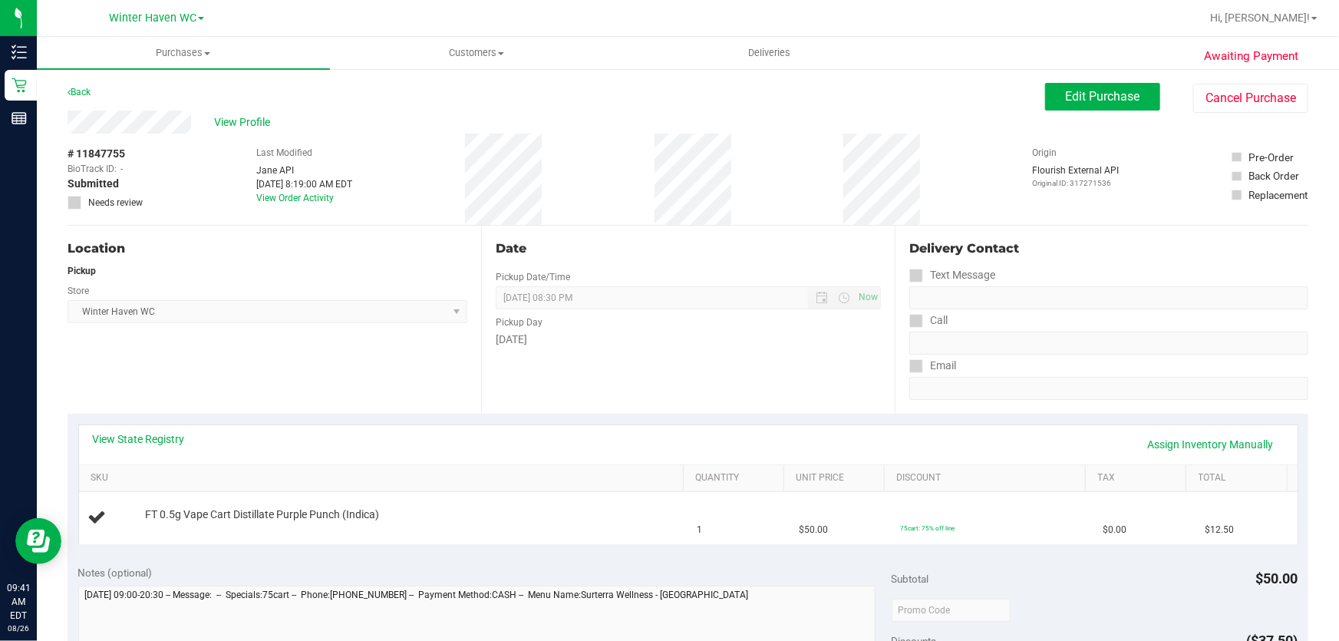
click at [624, 329] on div "Pickup Day" at bounding box center [688, 320] width 385 height 22
click at [77, 91] on link "Back" at bounding box center [79, 92] width 23 height 11
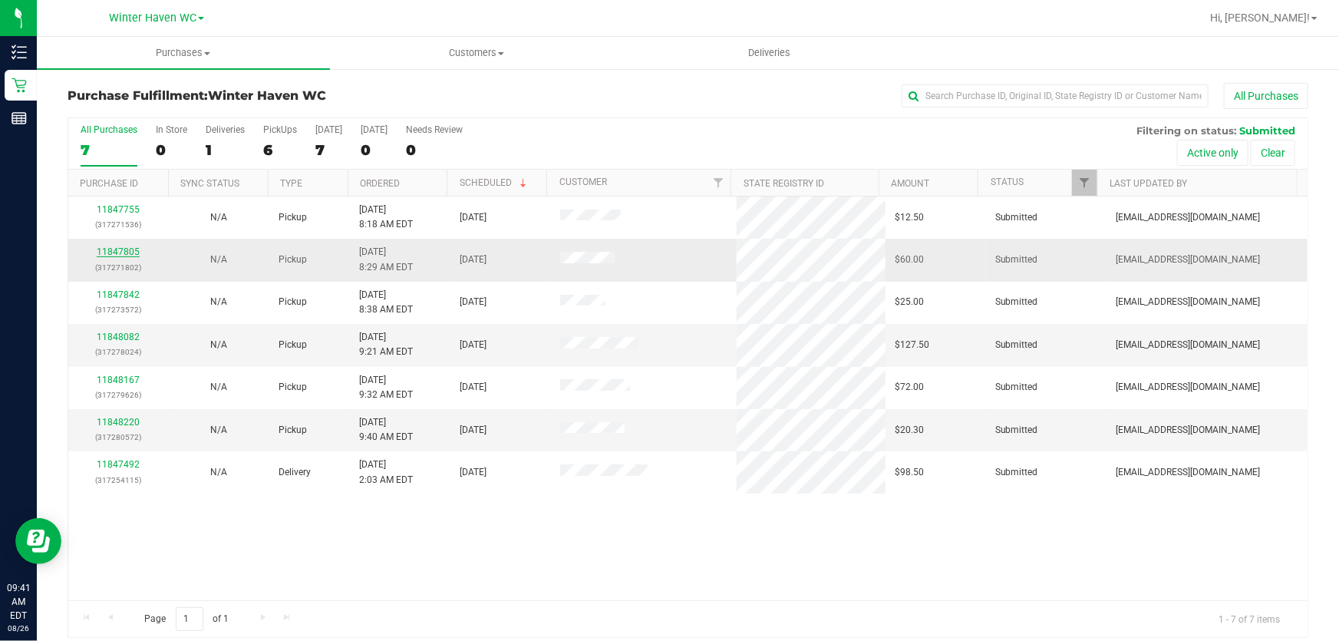
click at [111, 255] on link "11847805" at bounding box center [118, 251] width 43 height 11
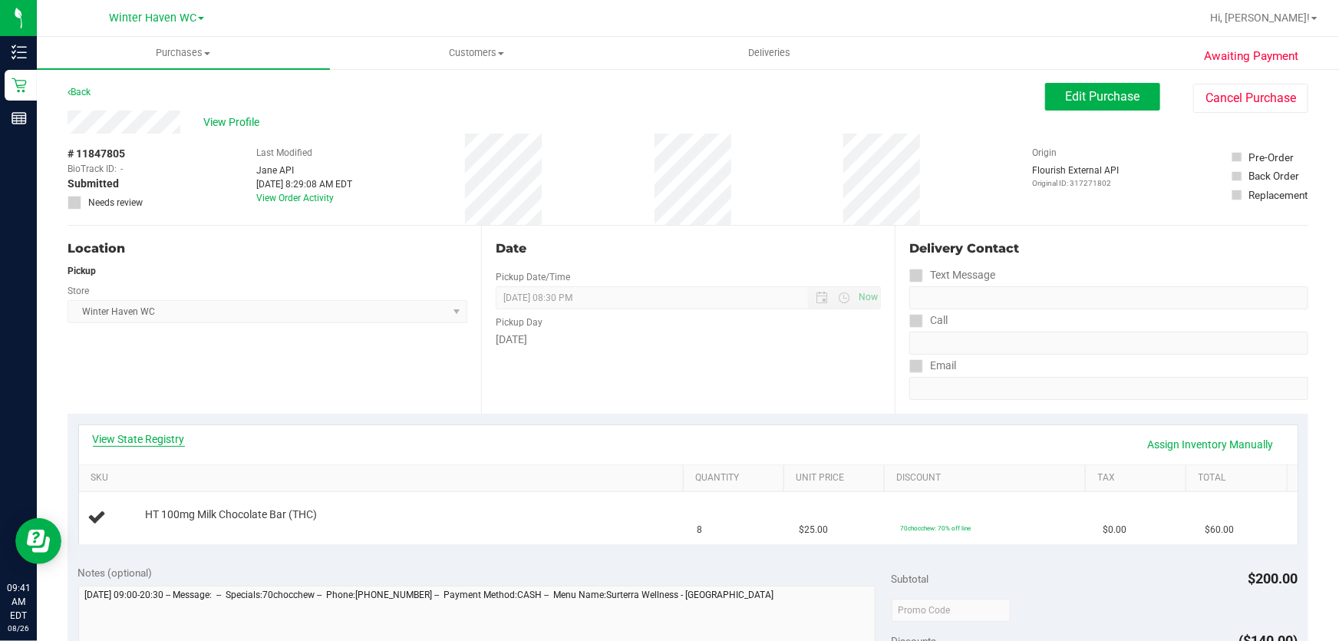
click at [179, 431] on link "View State Registry" at bounding box center [139, 438] width 92 height 15
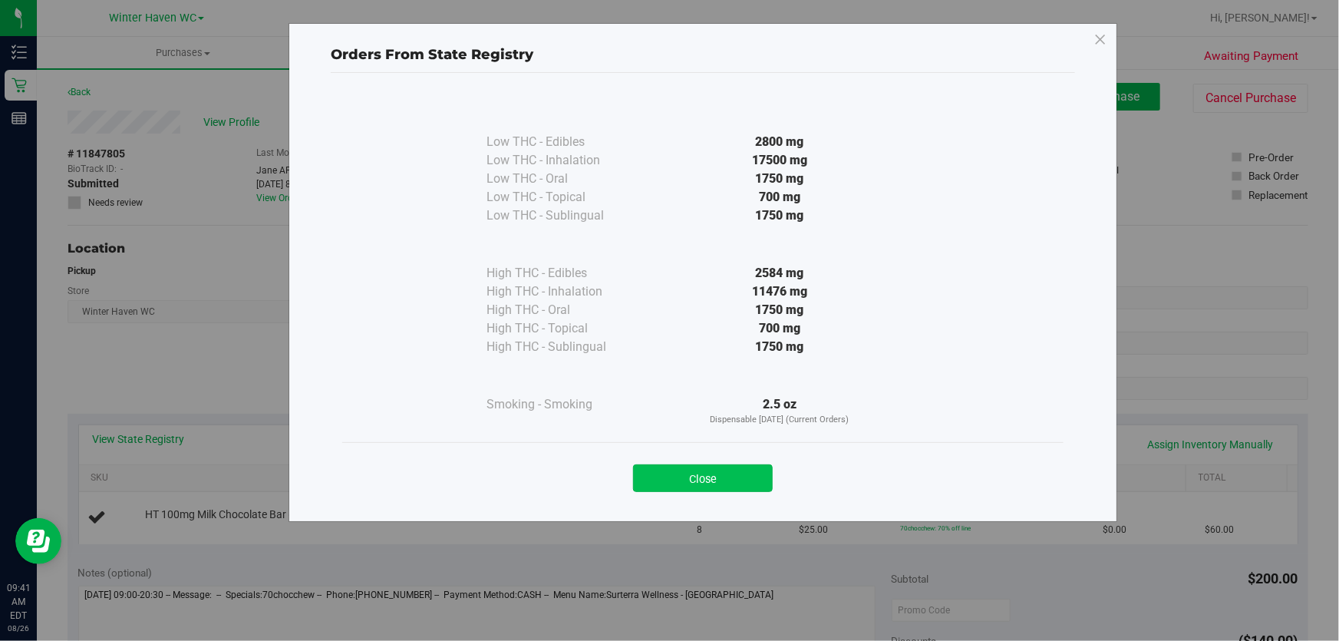
click at [722, 472] on button "Close" at bounding box center [703, 478] width 140 height 28
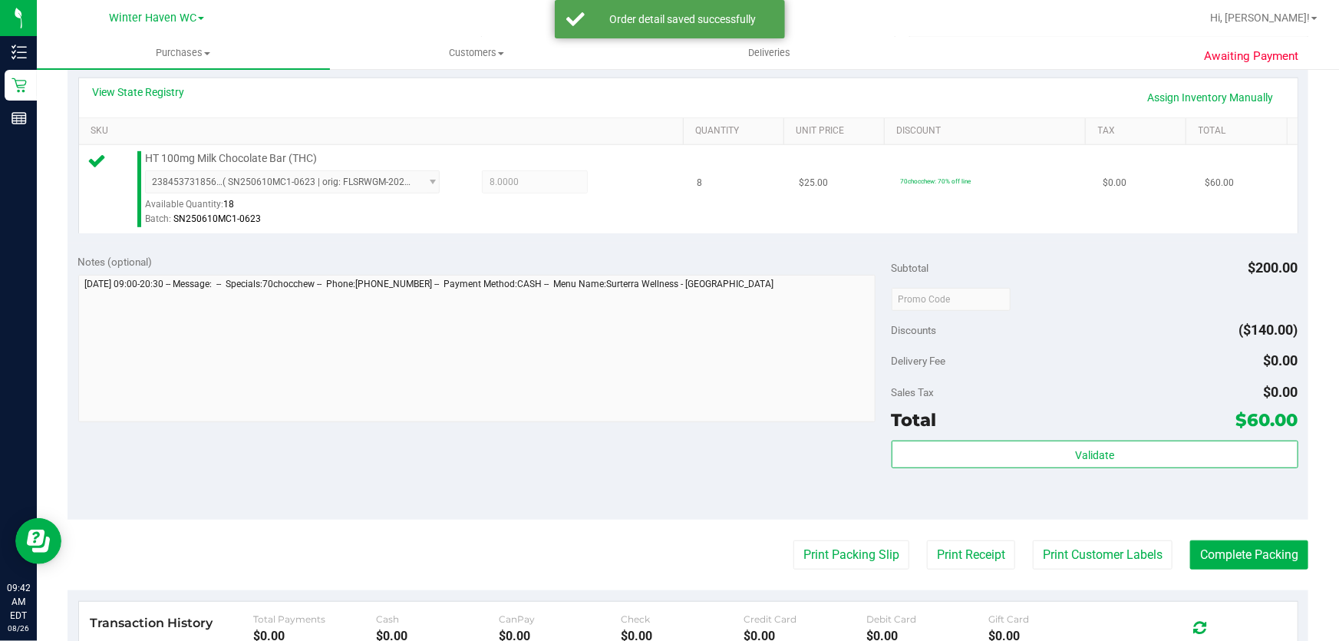
scroll to position [418, 0]
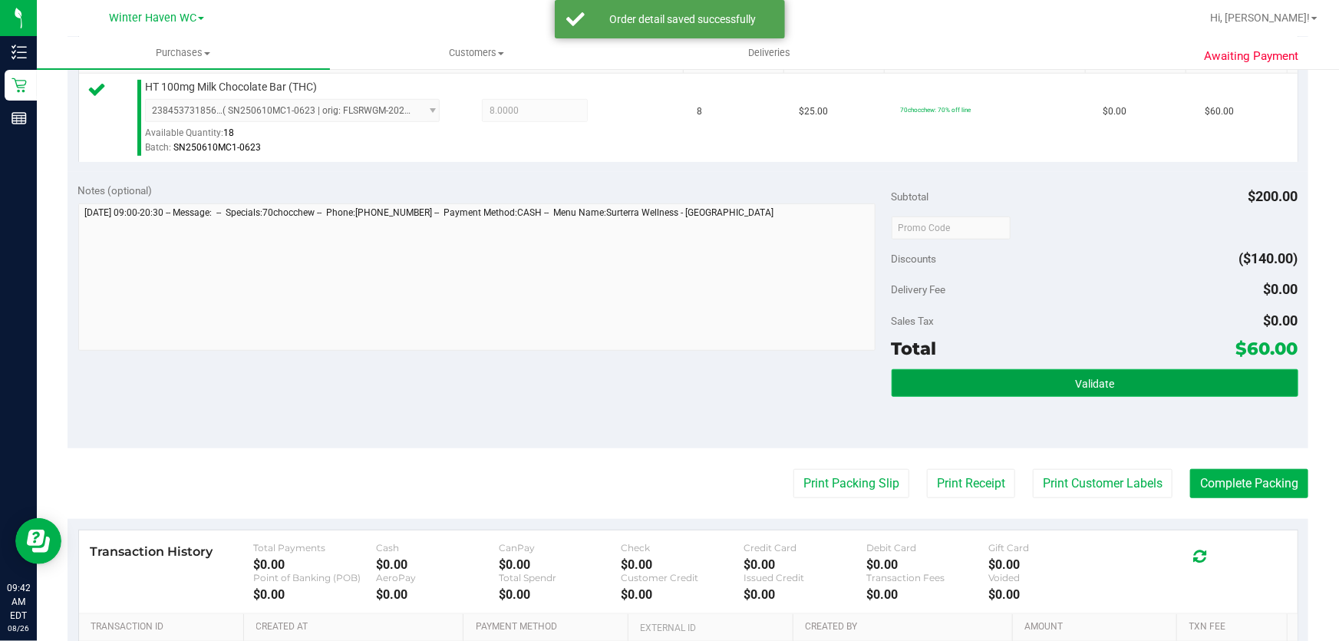
click at [1047, 385] on button "Validate" at bounding box center [1094, 383] width 407 height 28
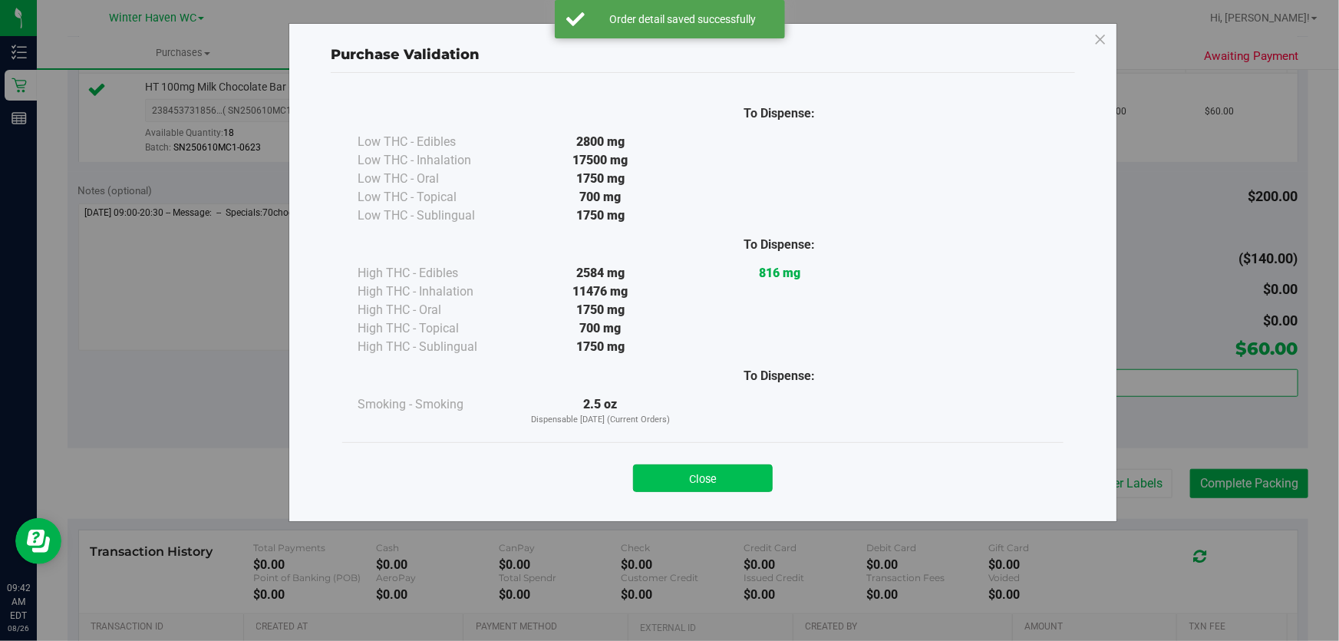
click at [707, 480] on button "Close" at bounding box center [703, 478] width 140 height 28
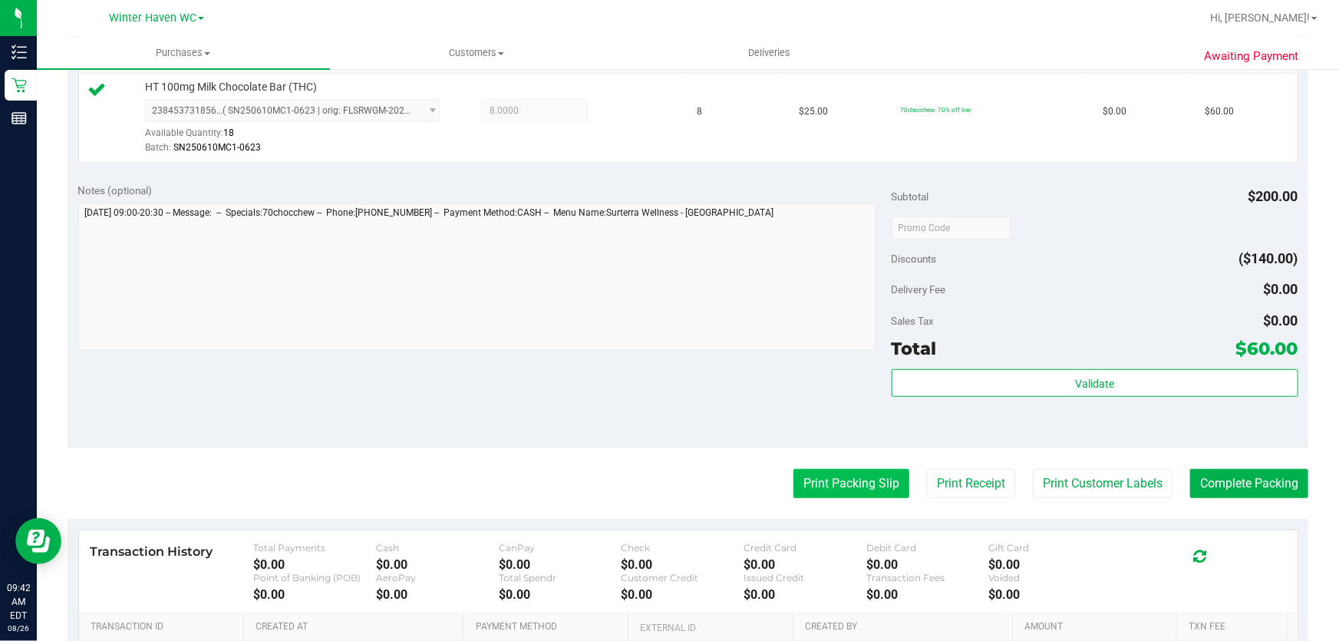
click at [820, 470] on button "Print Packing Slip" at bounding box center [851, 483] width 116 height 29
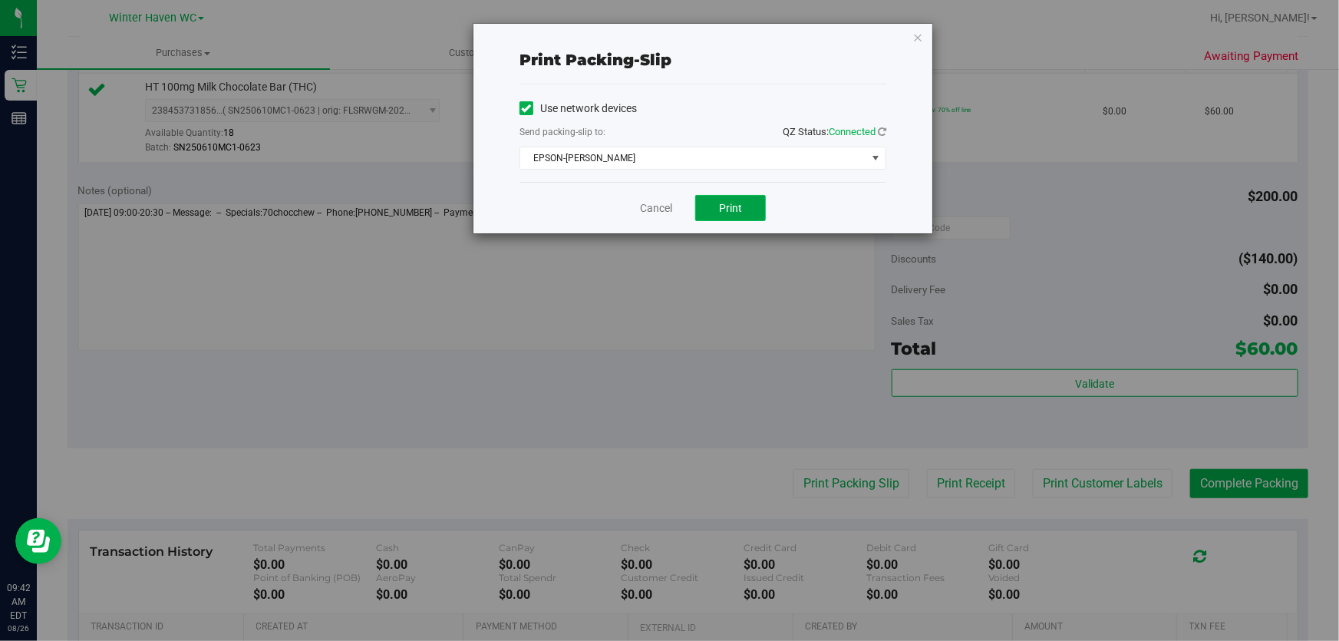
click at [752, 203] on button "Print" at bounding box center [730, 208] width 71 height 26
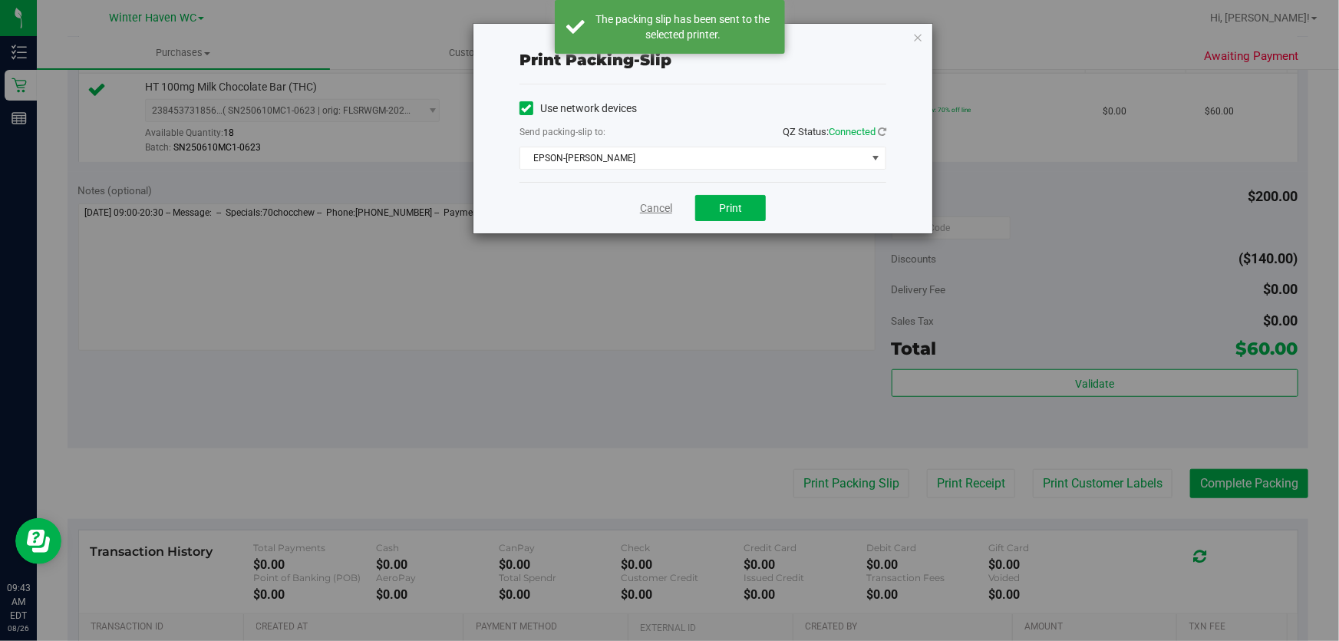
click at [662, 206] on link "Cancel" at bounding box center [656, 208] width 32 height 16
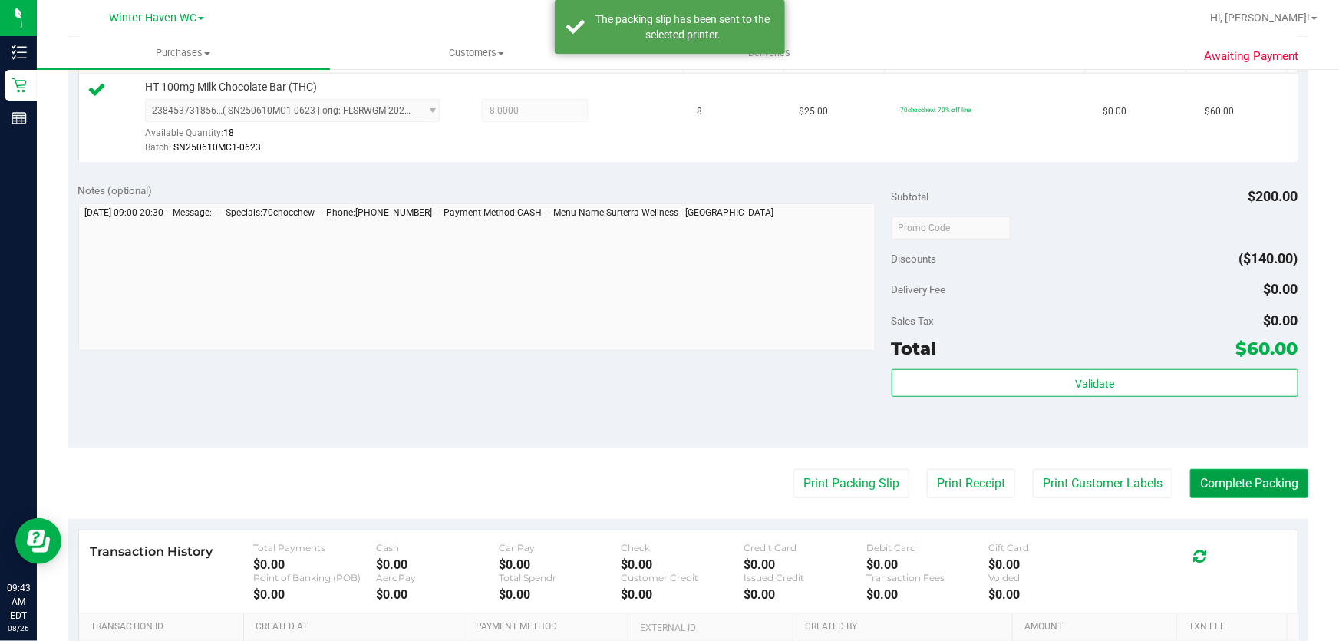
click at [1212, 483] on button "Complete Packing" at bounding box center [1249, 483] width 118 height 29
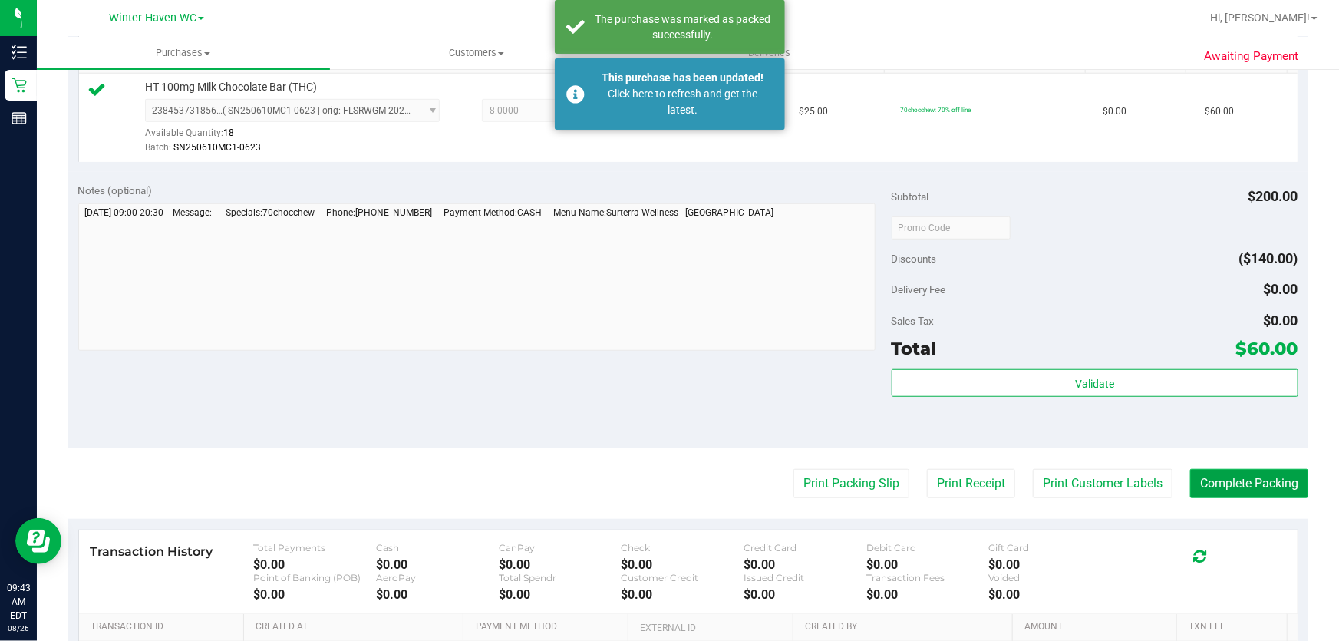
click at [1213, 483] on button "Complete Packing" at bounding box center [1249, 483] width 118 height 29
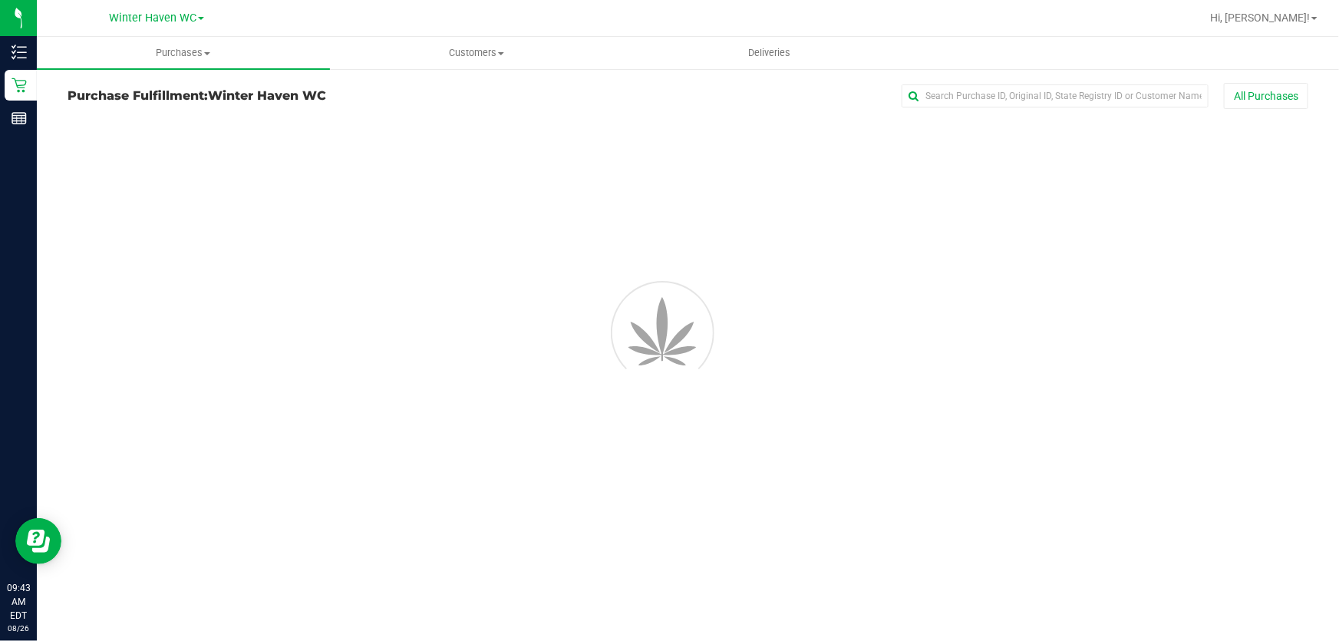
click at [1213, 483] on div "Purchases Summary of purchases Fulfillment All purchases Customers All customer…" at bounding box center [688, 339] width 1302 height 604
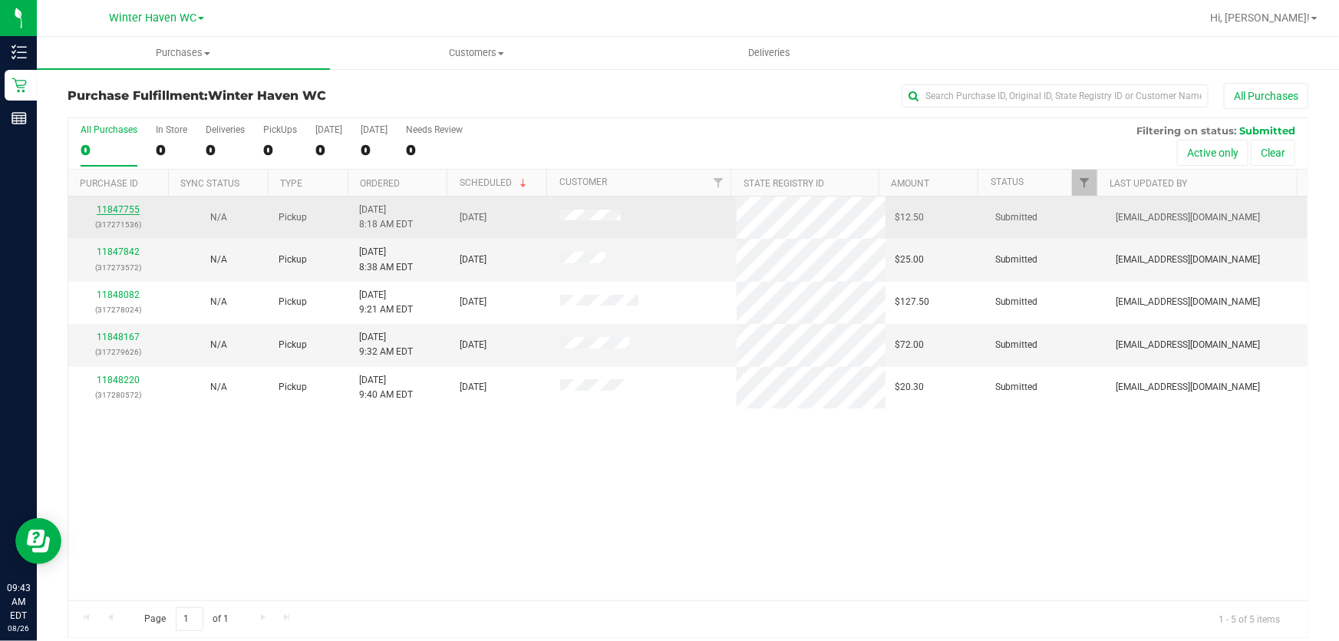
click at [126, 204] on link "11847755" at bounding box center [118, 209] width 43 height 11
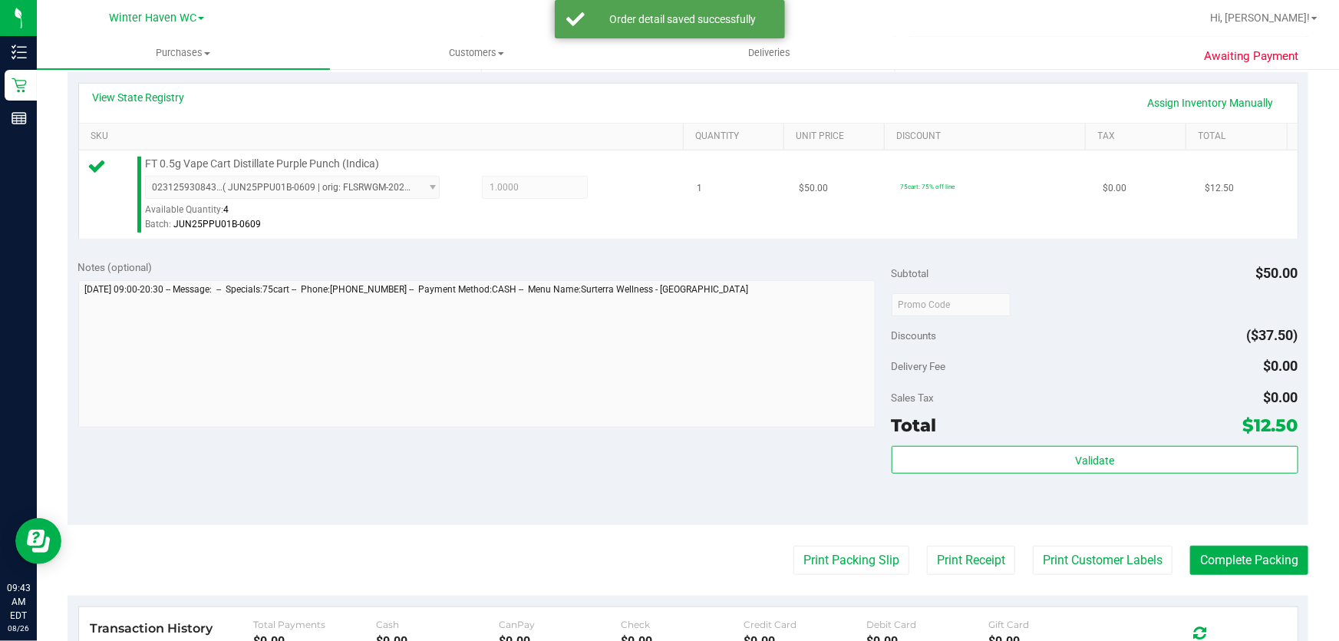
scroll to position [418, 0]
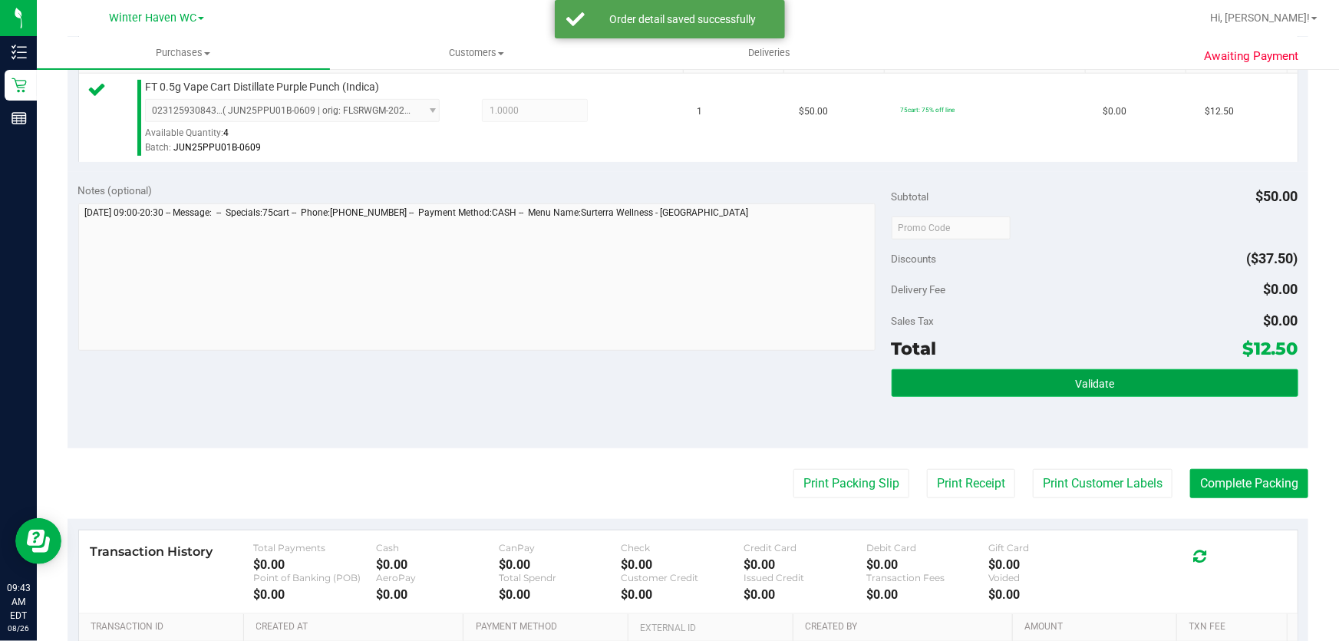
click at [1010, 389] on button "Validate" at bounding box center [1094, 383] width 407 height 28
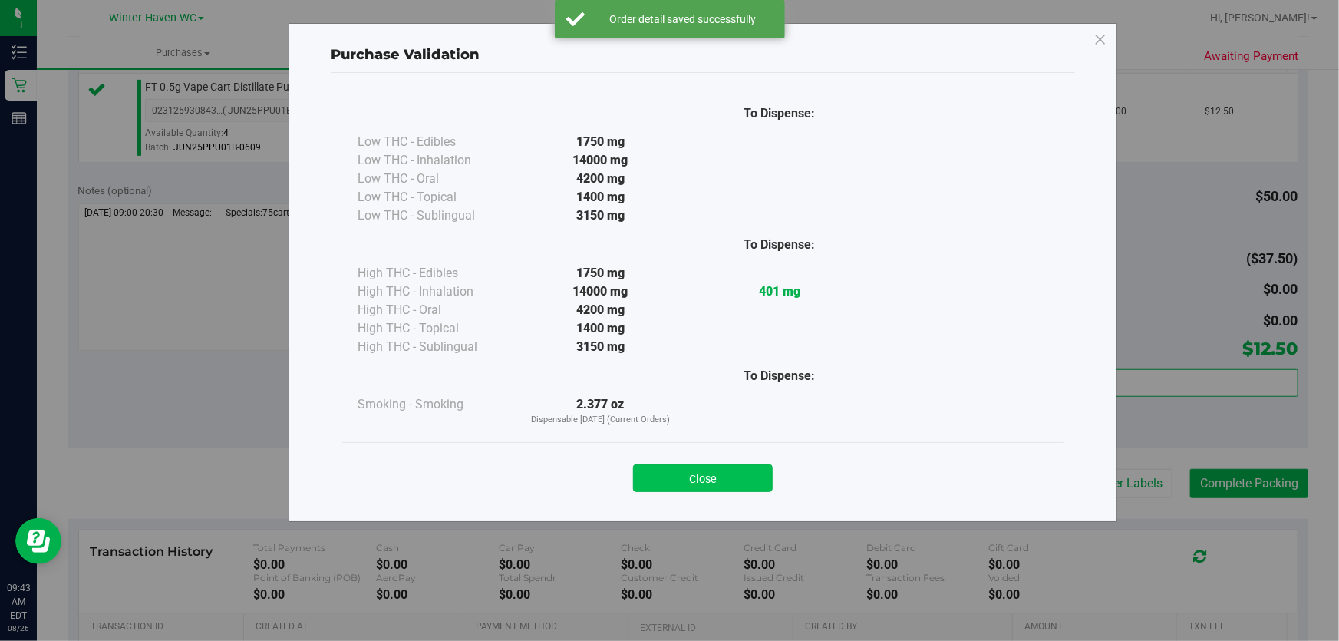
click at [728, 484] on button "Close" at bounding box center [703, 478] width 140 height 28
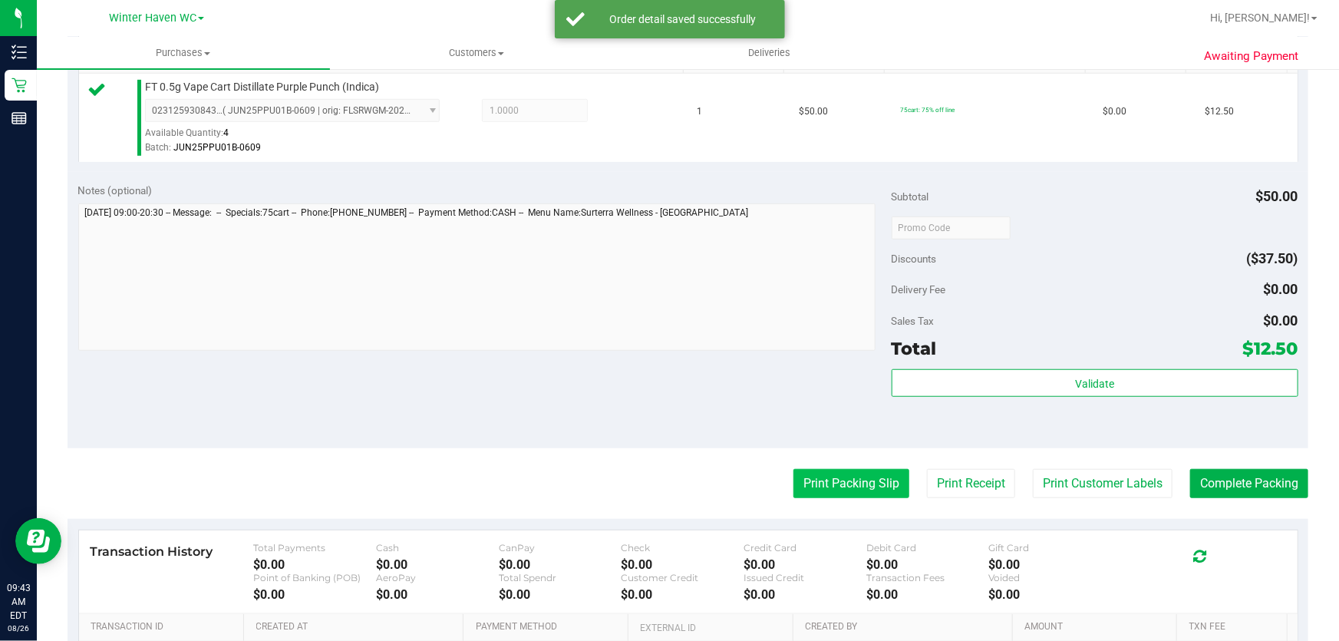
click at [876, 476] on button "Print Packing Slip" at bounding box center [851, 483] width 116 height 29
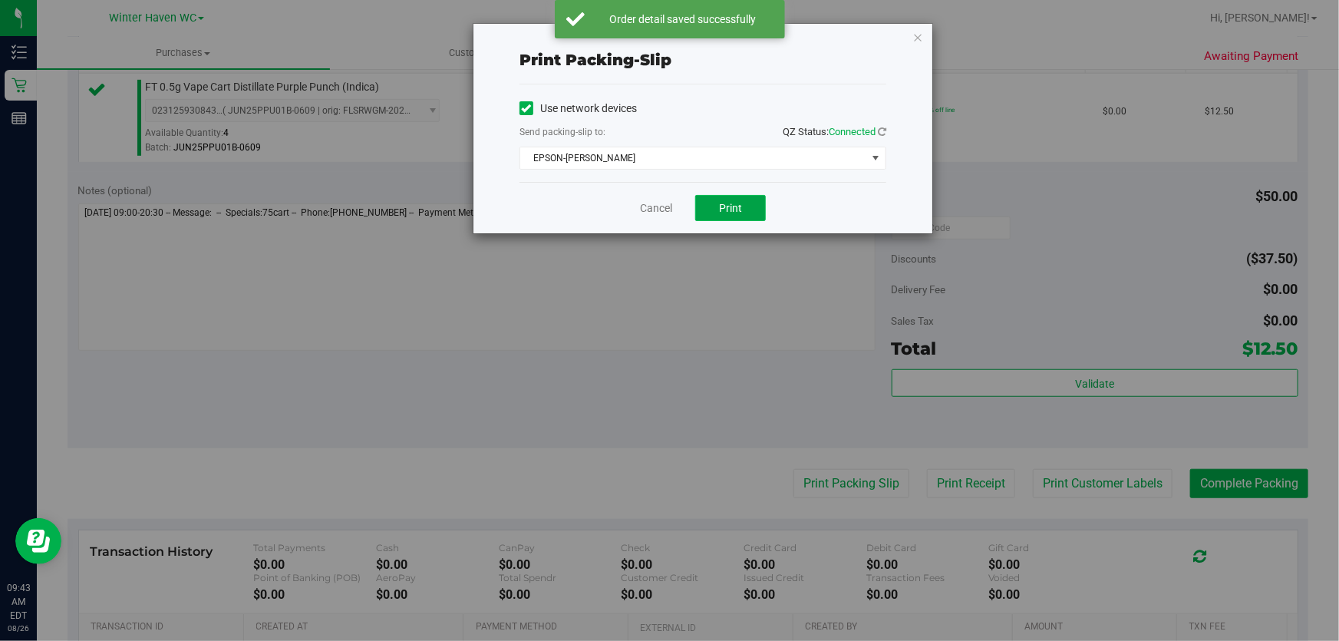
click at [732, 198] on button "Print" at bounding box center [730, 208] width 71 height 26
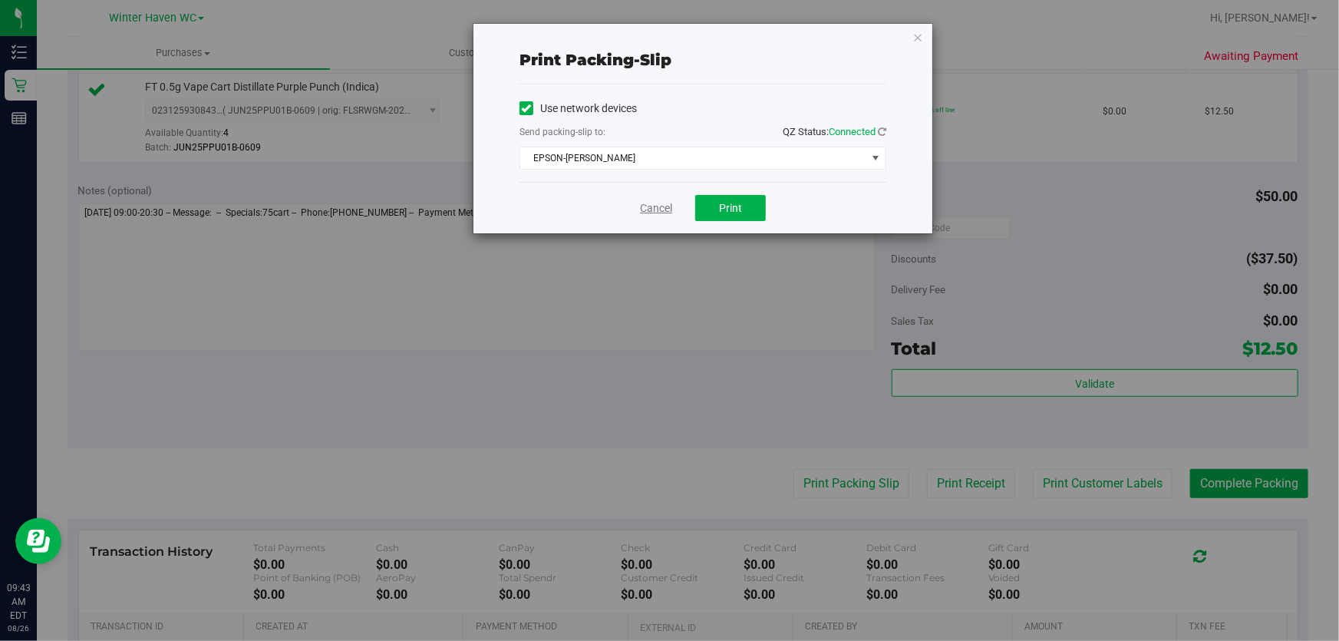
click at [665, 210] on link "Cancel" at bounding box center [656, 208] width 32 height 16
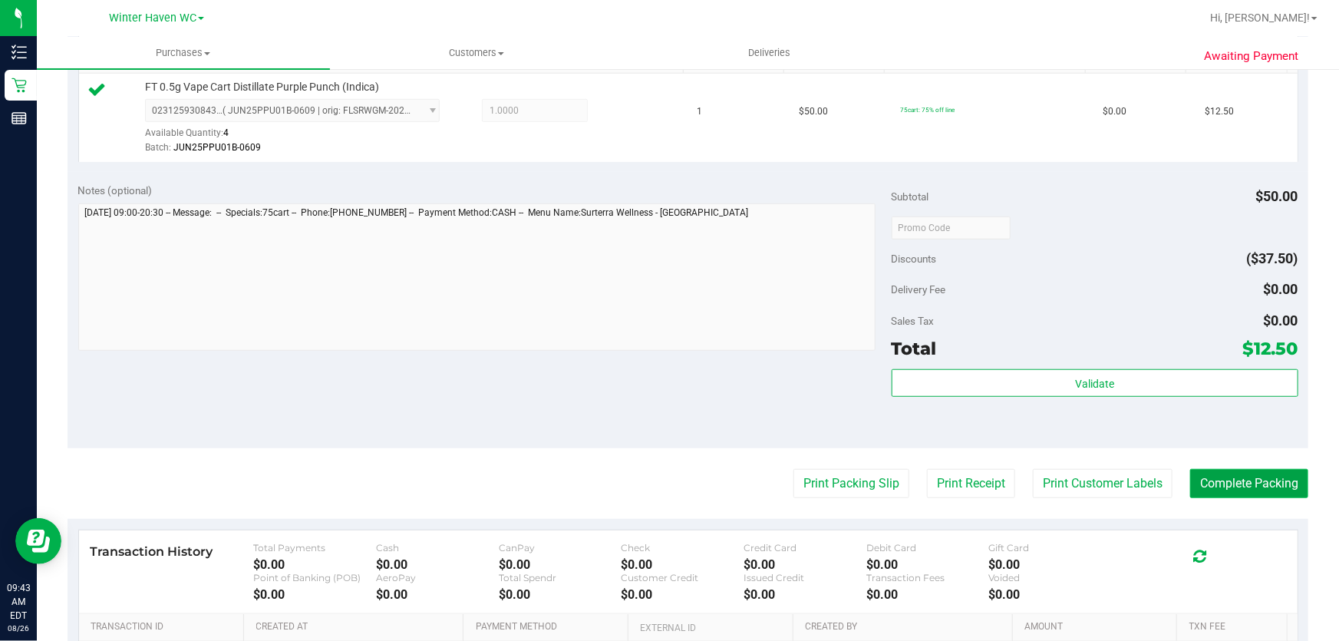
click at [1238, 489] on button "Complete Packing" at bounding box center [1249, 483] width 118 height 29
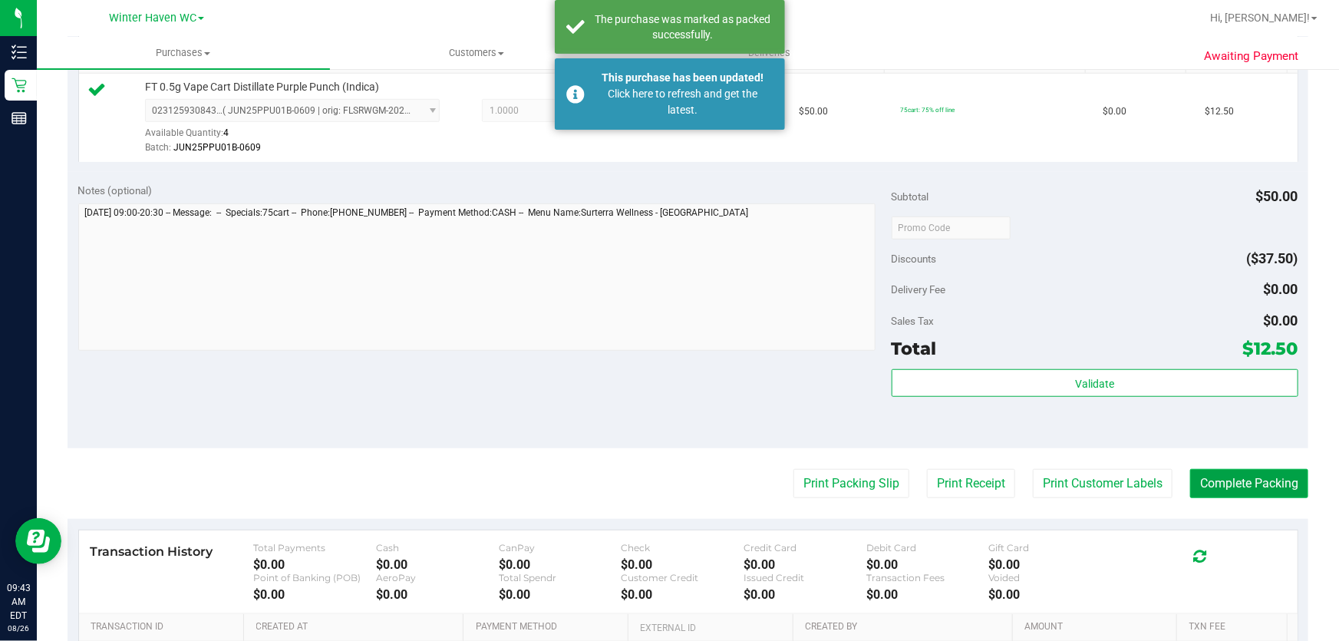
click at [1238, 489] on button "Complete Packing" at bounding box center [1249, 483] width 118 height 29
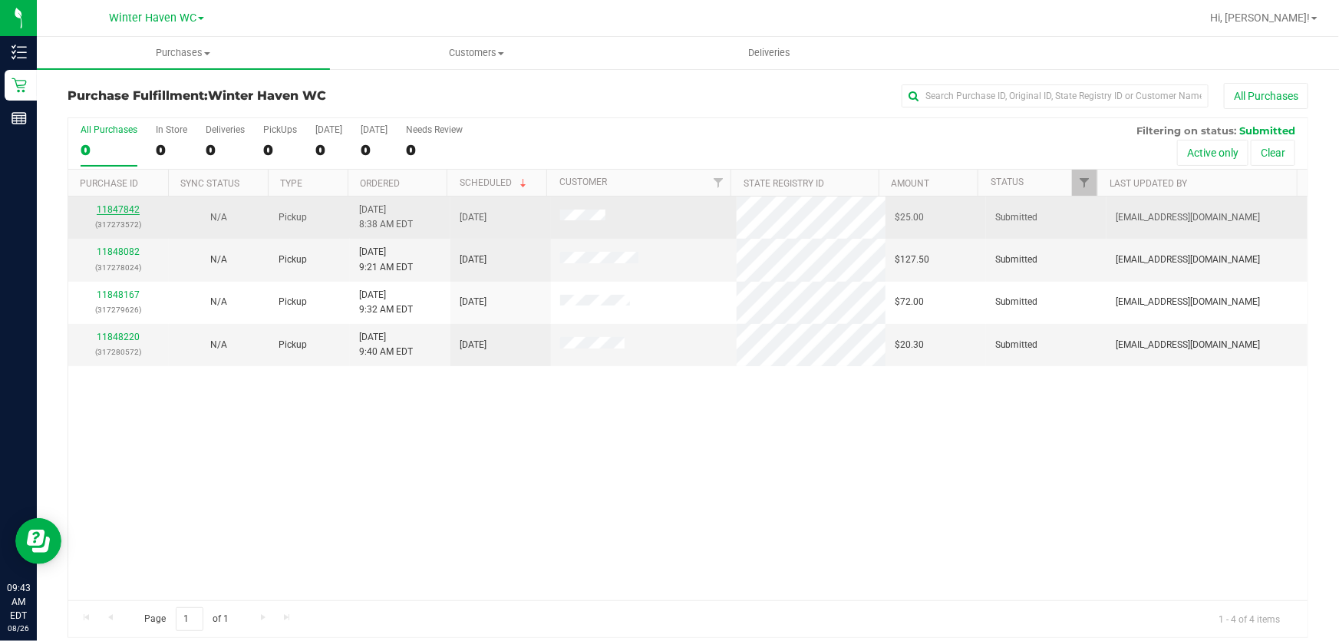
click at [120, 207] on link "11847842" at bounding box center [118, 209] width 43 height 11
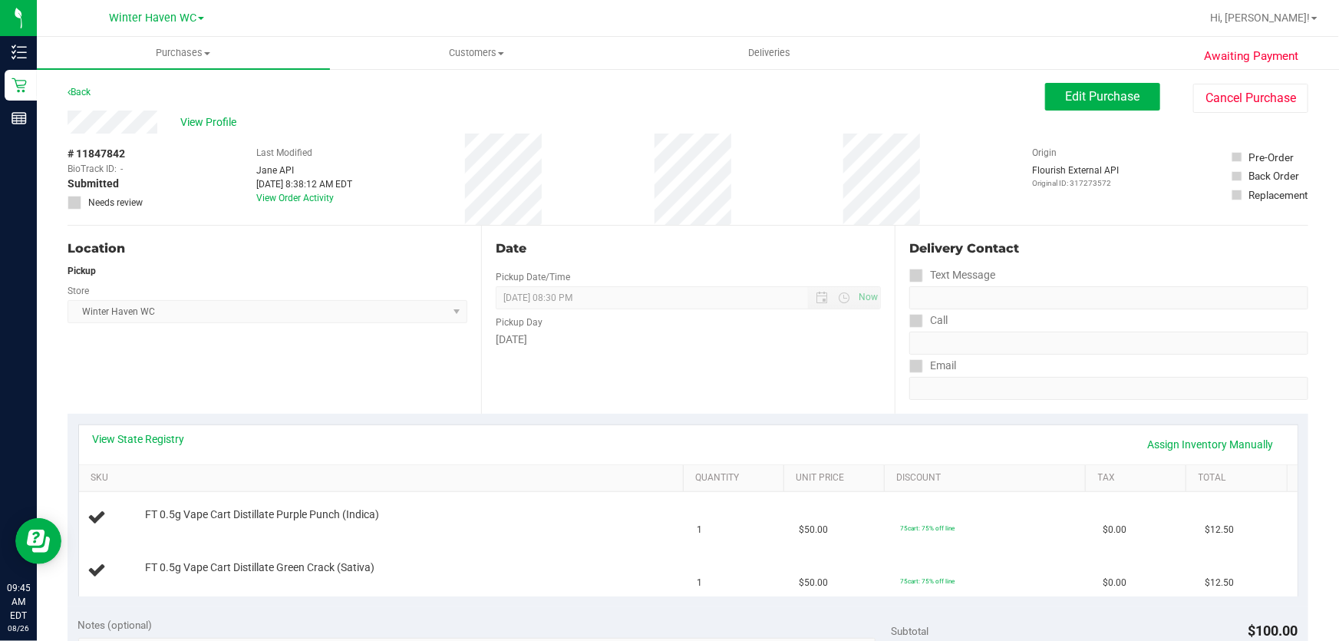
click at [222, 374] on div "Location Pickup Store [GEOGRAPHIC_DATA] WC Select Store [PERSON_NAME][GEOGRAPHI…" at bounding box center [275, 320] width 414 height 188
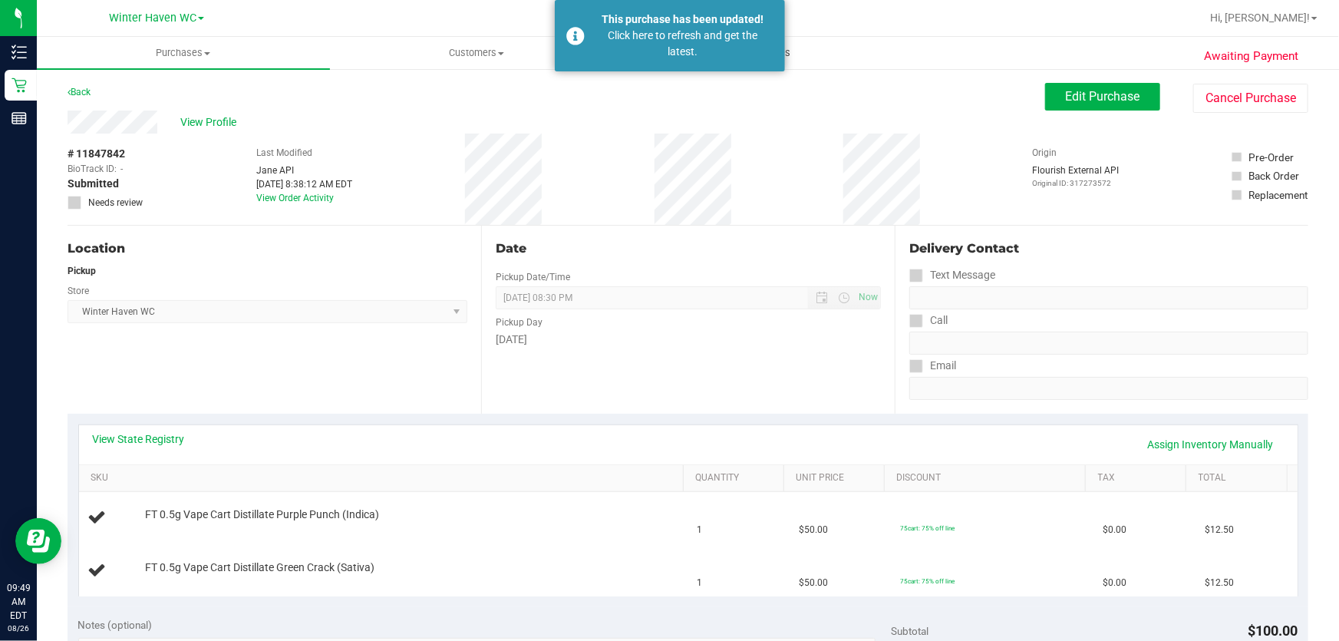
drag, startPoint x: 682, startPoint y: 15, endPoint x: 638, endPoint y: 45, distance: 53.6
click at [676, 20] on div "This purchase has been updated!" at bounding box center [683, 20] width 180 height 16
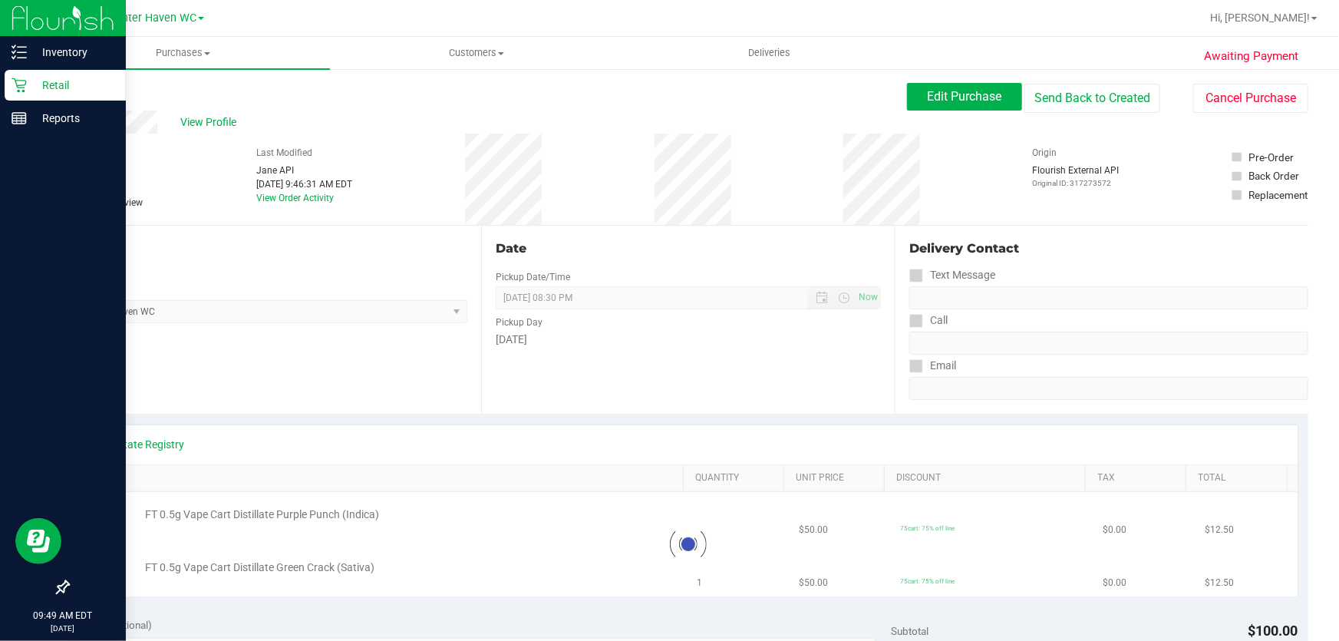
click at [51, 81] on p "Retail" at bounding box center [73, 85] width 92 height 18
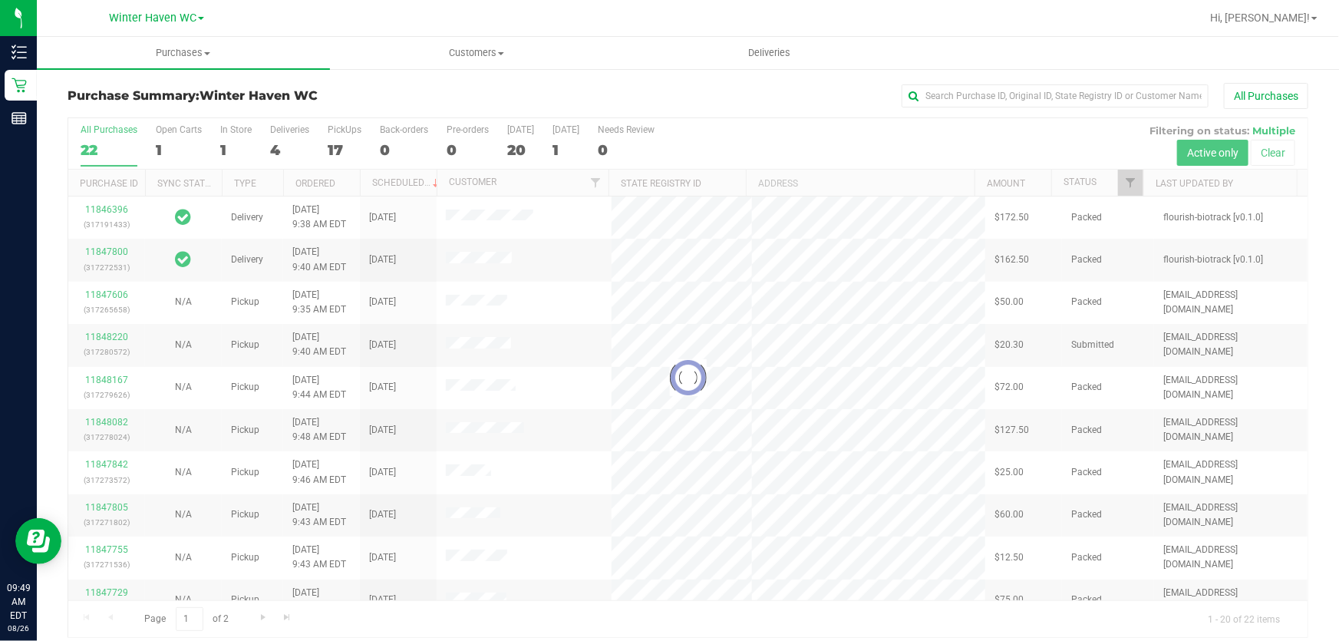
click at [775, 130] on div at bounding box center [687, 377] width 1239 height 519
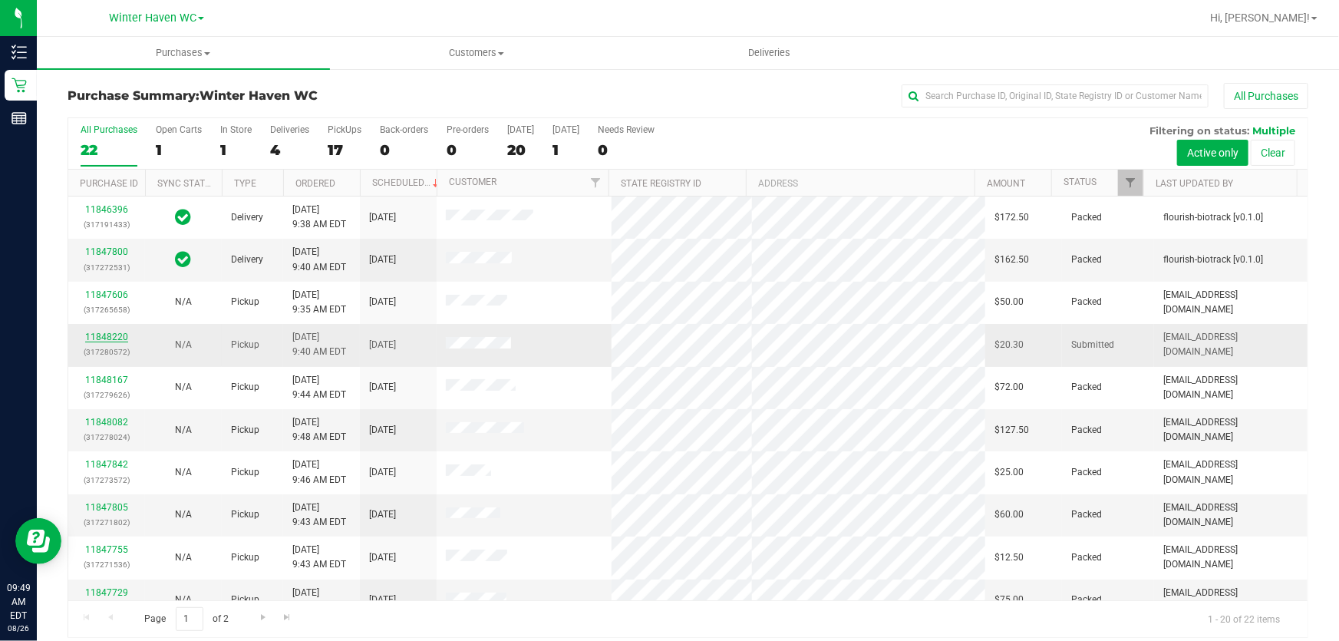
click at [94, 338] on link "11848220" at bounding box center [106, 336] width 43 height 11
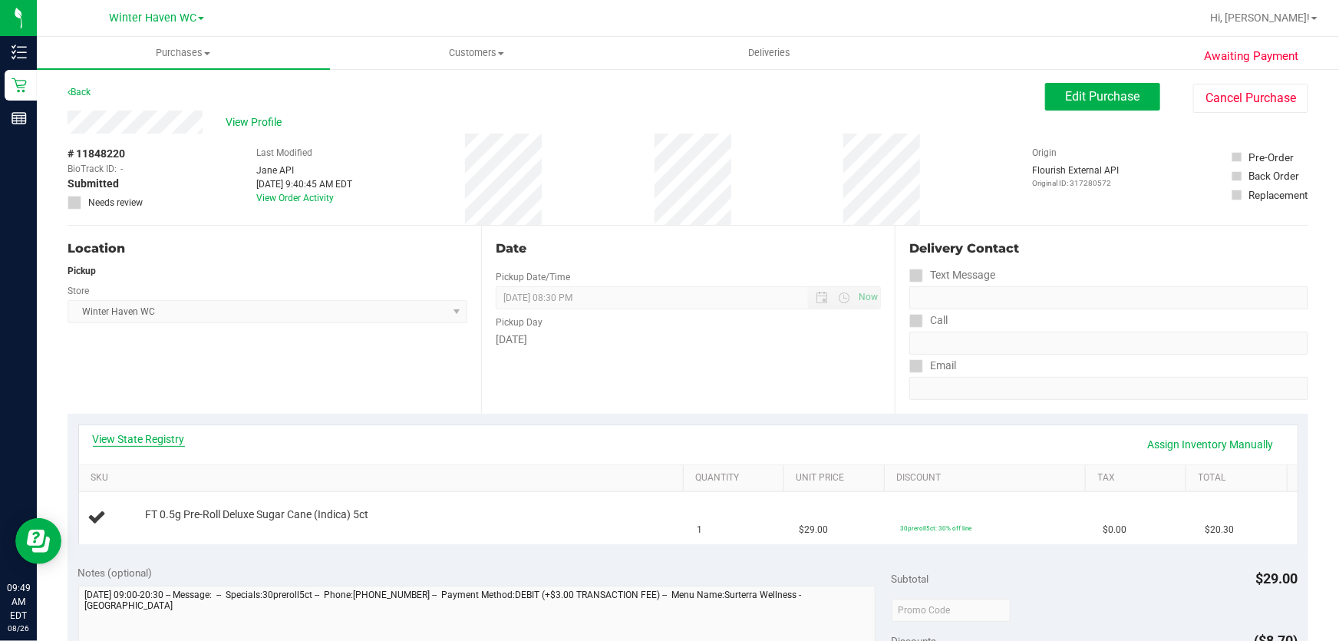
click at [116, 433] on link "View State Registry" at bounding box center [139, 438] width 92 height 15
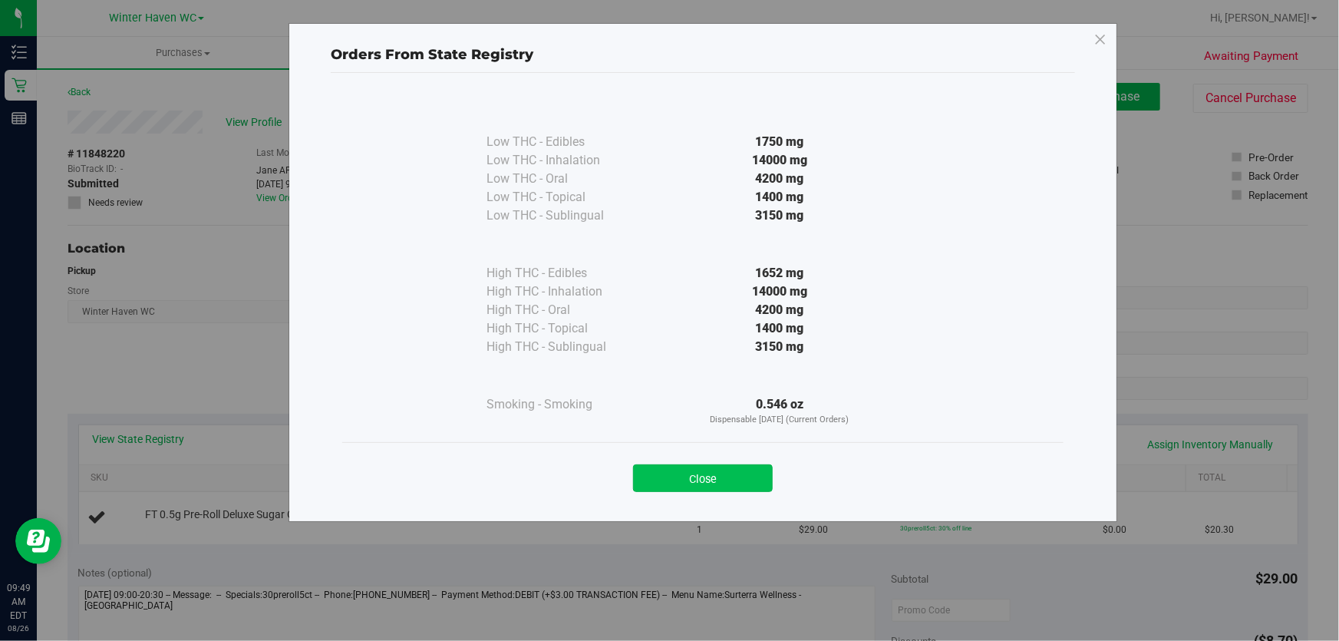
click at [720, 472] on button "Close" at bounding box center [703, 478] width 140 height 28
